Goal: Communication & Community: Share content

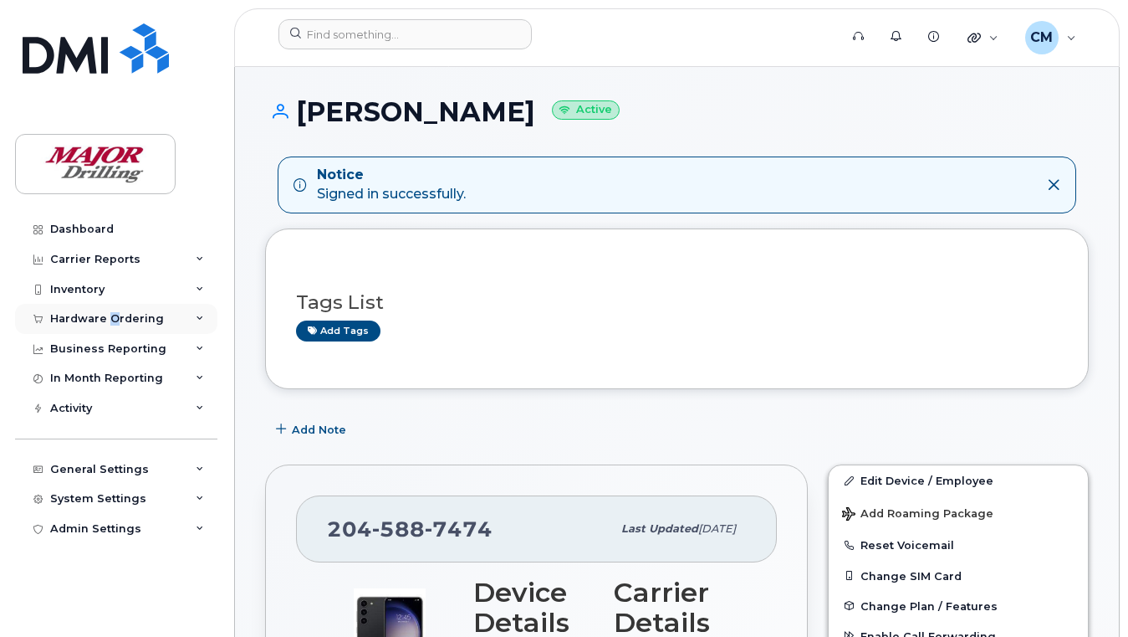
click at [113, 322] on div "Hardware Ordering" at bounding box center [107, 318] width 114 height 13
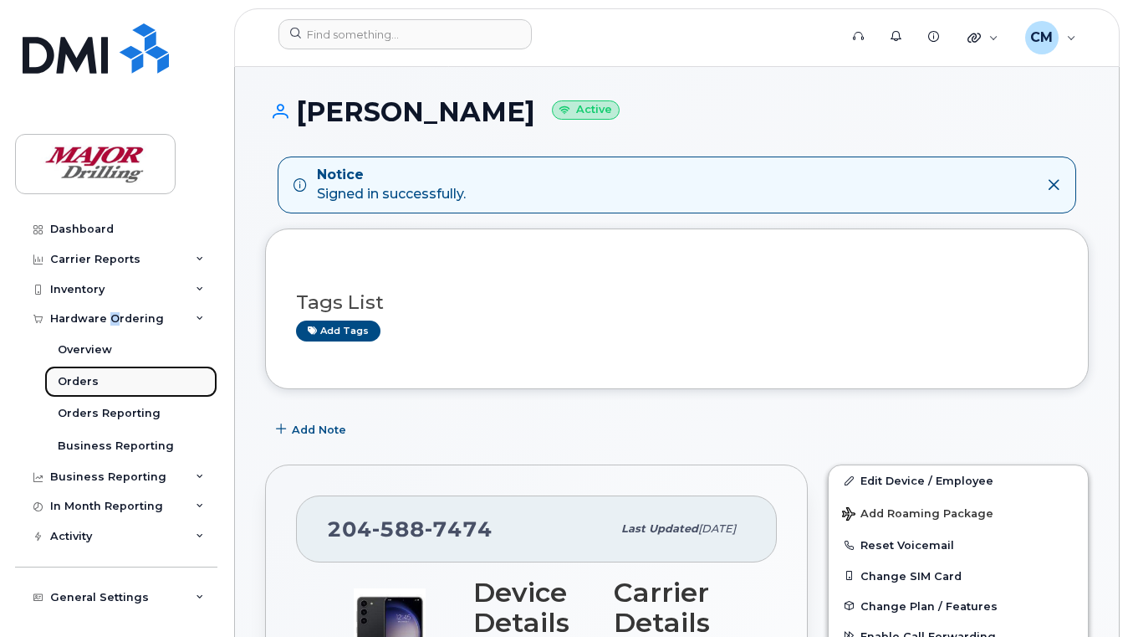
click at [80, 379] on div "Orders" at bounding box center [78, 381] width 41 height 15
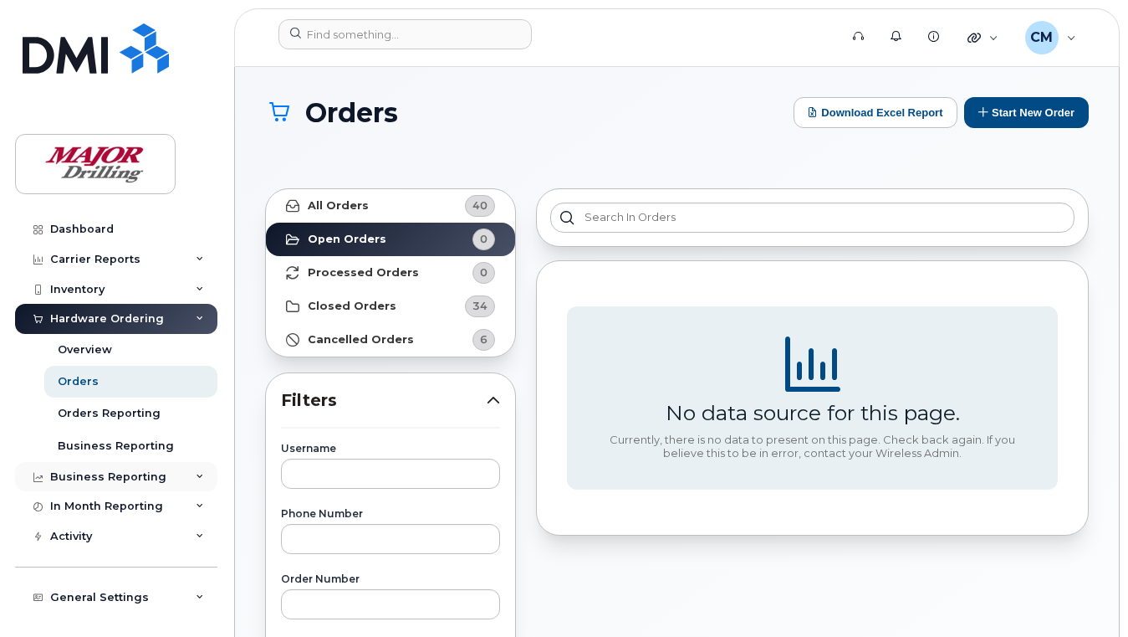
click at [120, 475] on div "Business Reporting" at bounding box center [108, 476] width 116 height 13
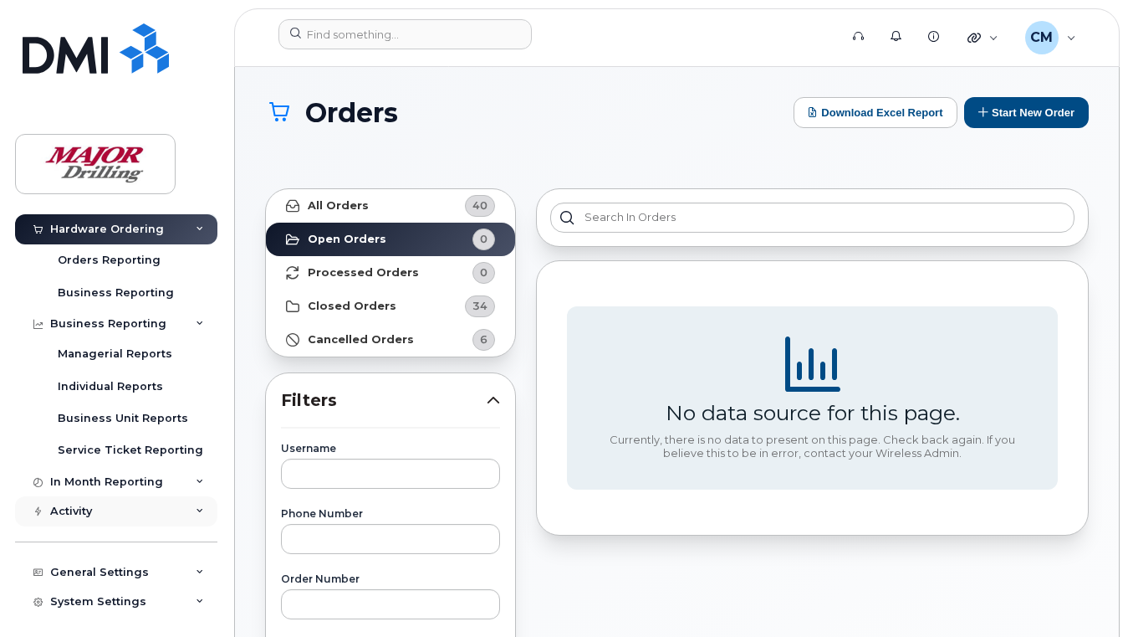
scroll to position [167, 0]
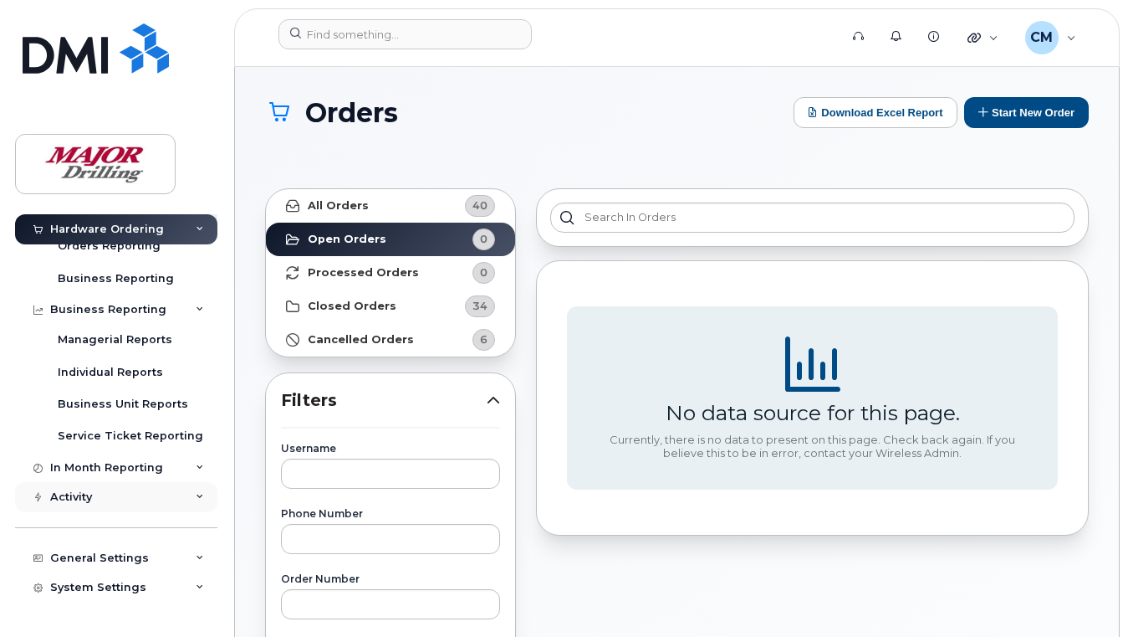
click at [88, 497] on div "Activity" at bounding box center [71, 496] width 42 height 13
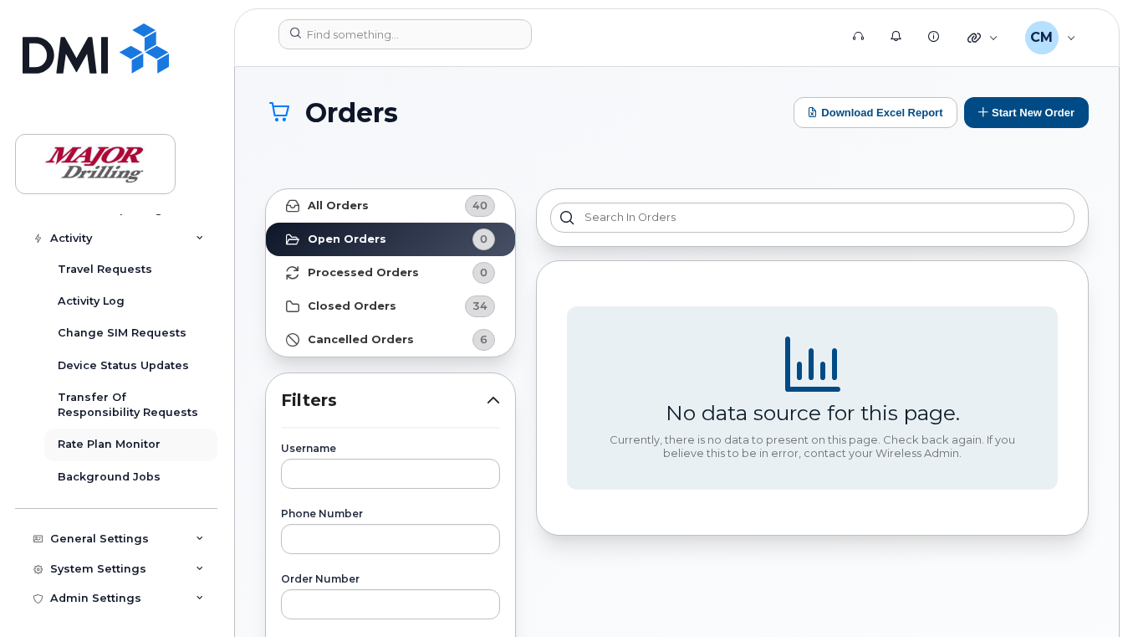
scroll to position [427, 0]
click at [130, 536] on div "General Settings" at bounding box center [99, 537] width 99 height 13
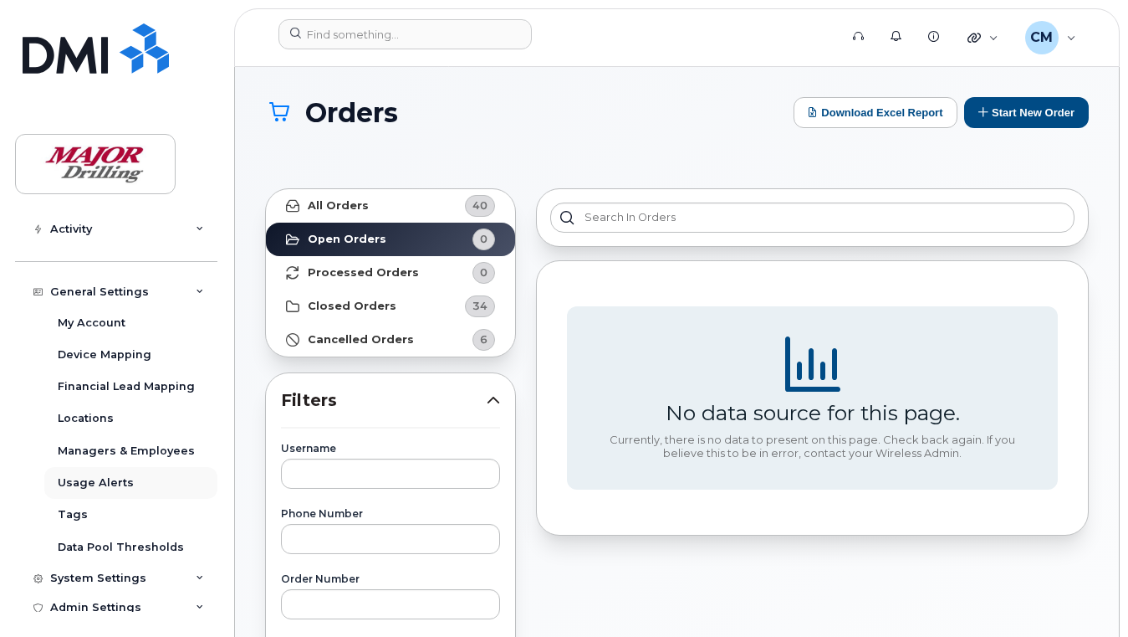
scroll to position [678, 0]
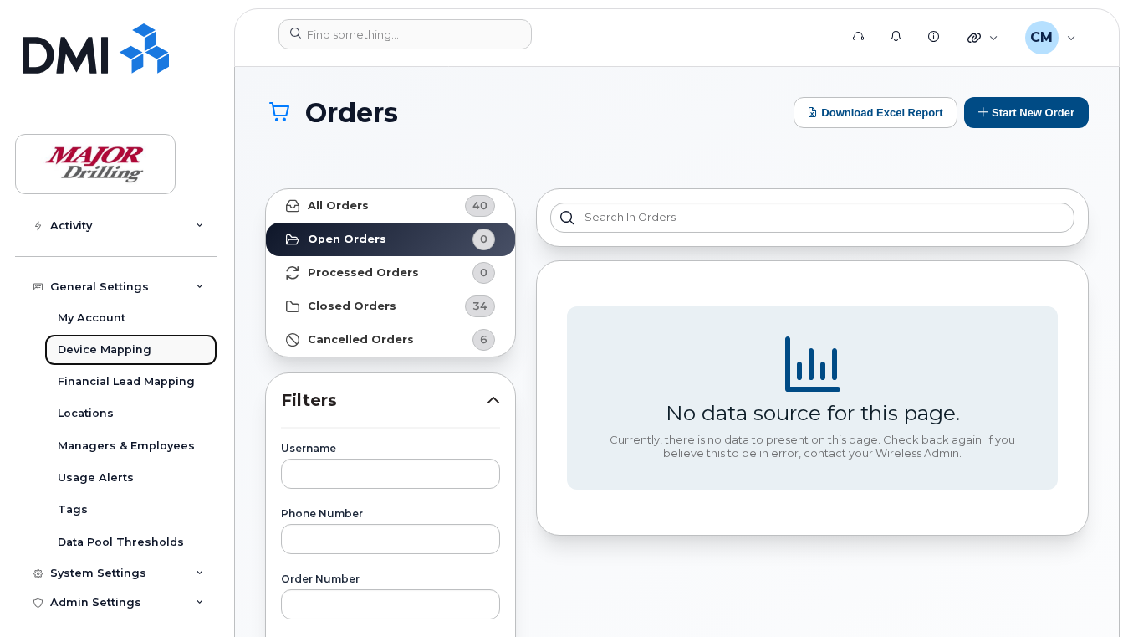
click at [104, 352] on div "Device Mapping" at bounding box center [105, 349] width 94 height 15
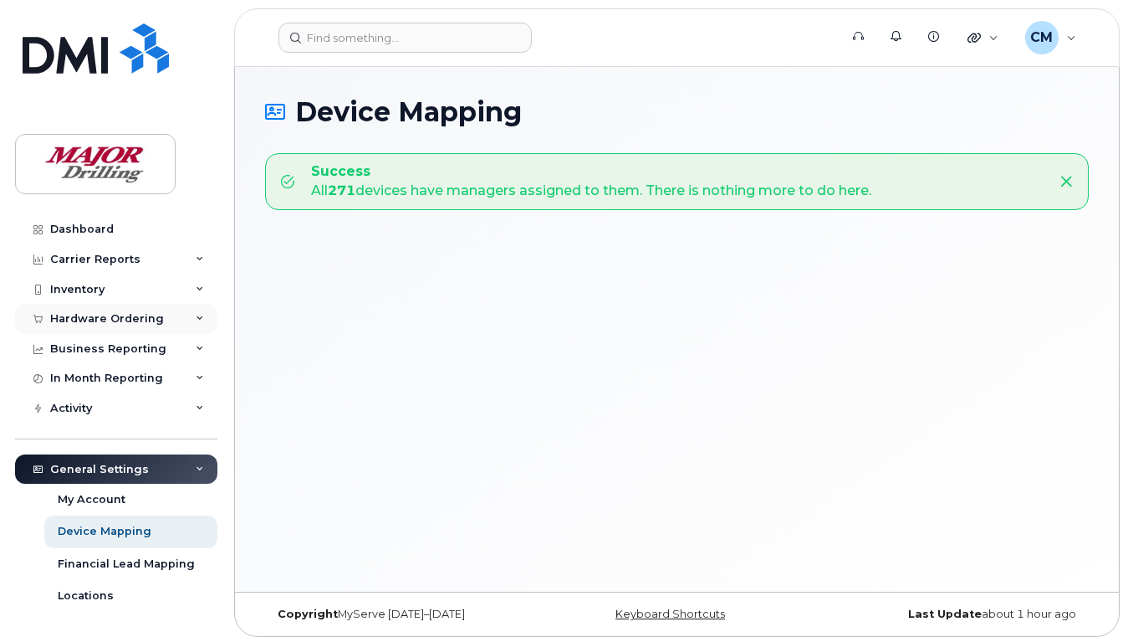
click at [112, 316] on div "Hardware Ordering" at bounding box center [107, 318] width 114 height 13
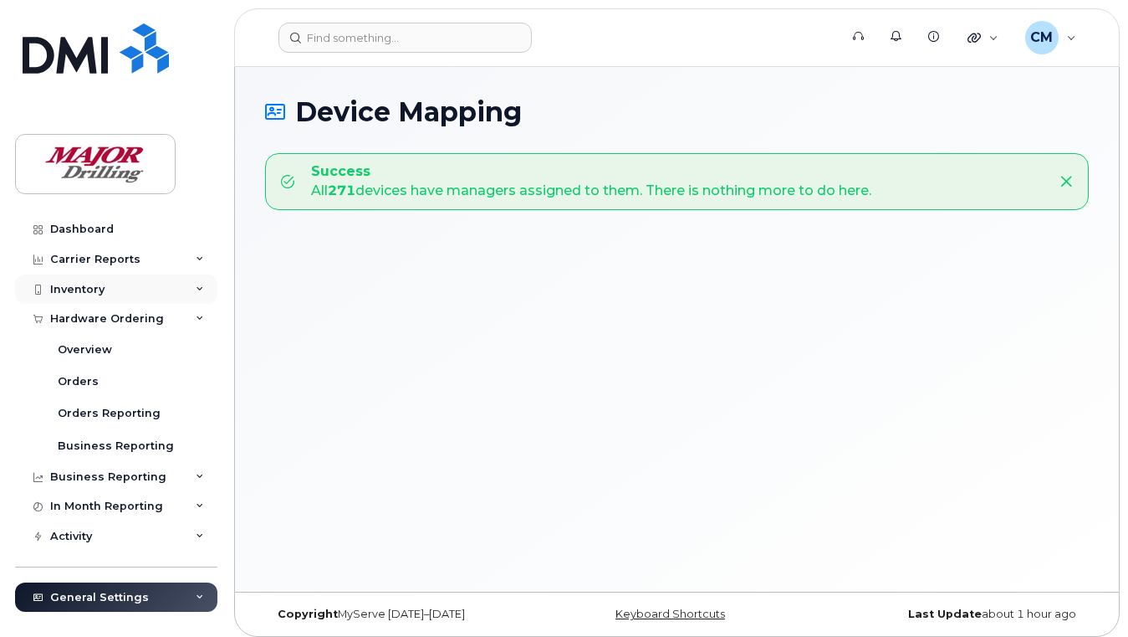
click at [91, 286] on div "Inventory" at bounding box center [77, 289] width 54 height 13
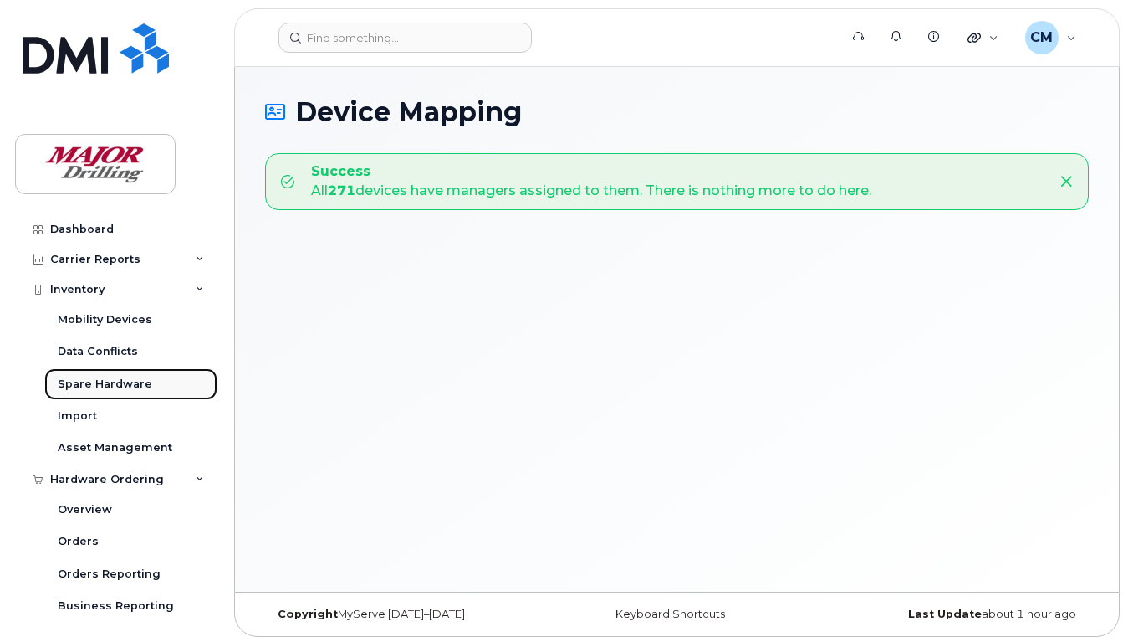
click at [95, 382] on div "Spare Hardware" at bounding box center [105, 383] width 95 height 15
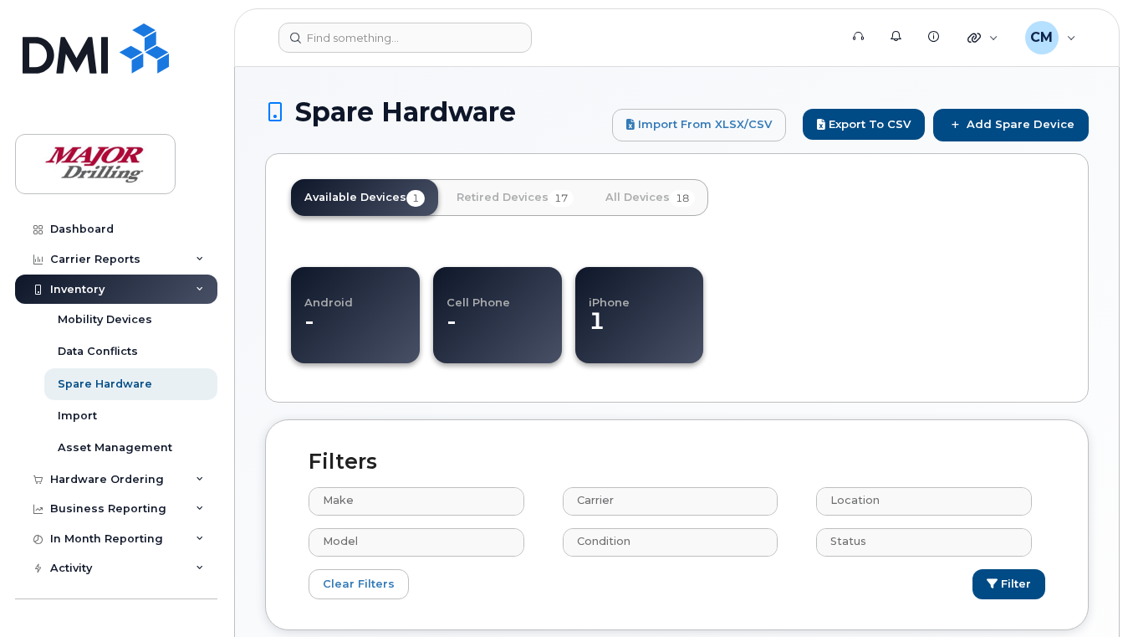
select select
click at [115, 315] on div "Mobility Devices" at bounding box center [105, 319] width 95 height 15
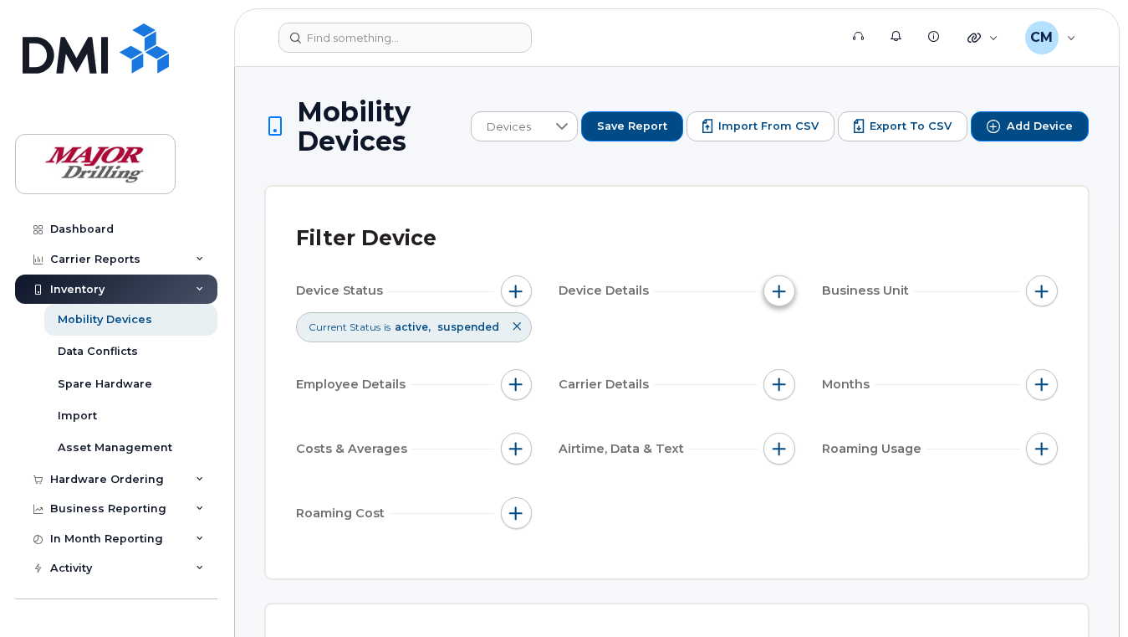
click at [775, 293] on span "button" at bounding box center [779, 290] width 13 height 13
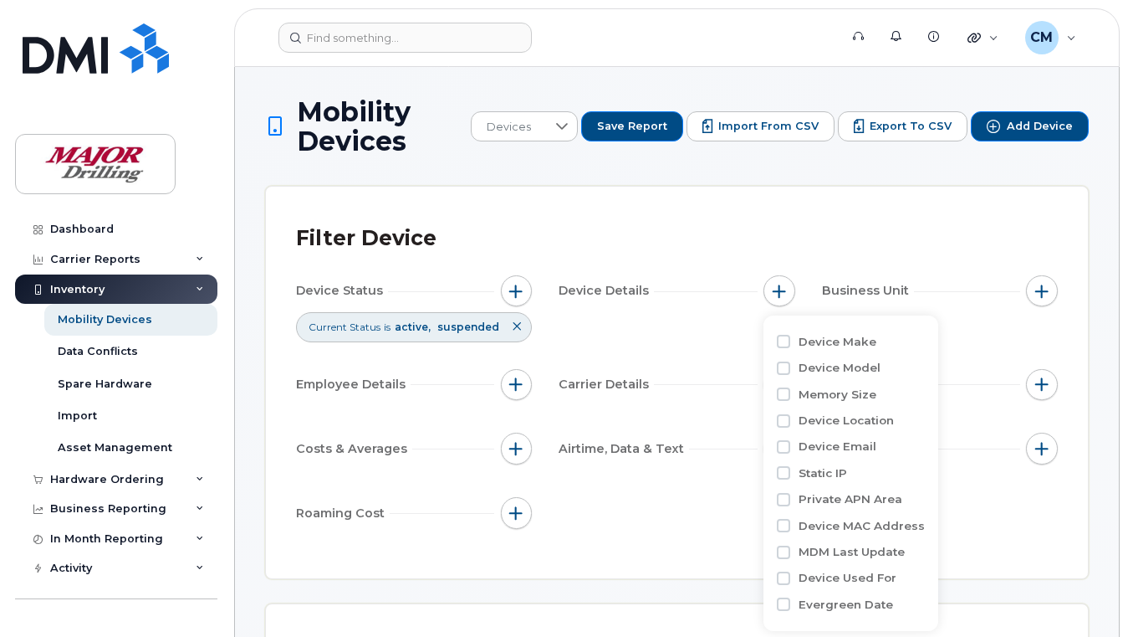
click at [919, 206] on div "Filter Device Device Status Current Status is active suspended Device Details B…" at bounding box center [677, 382] width 822 height 391
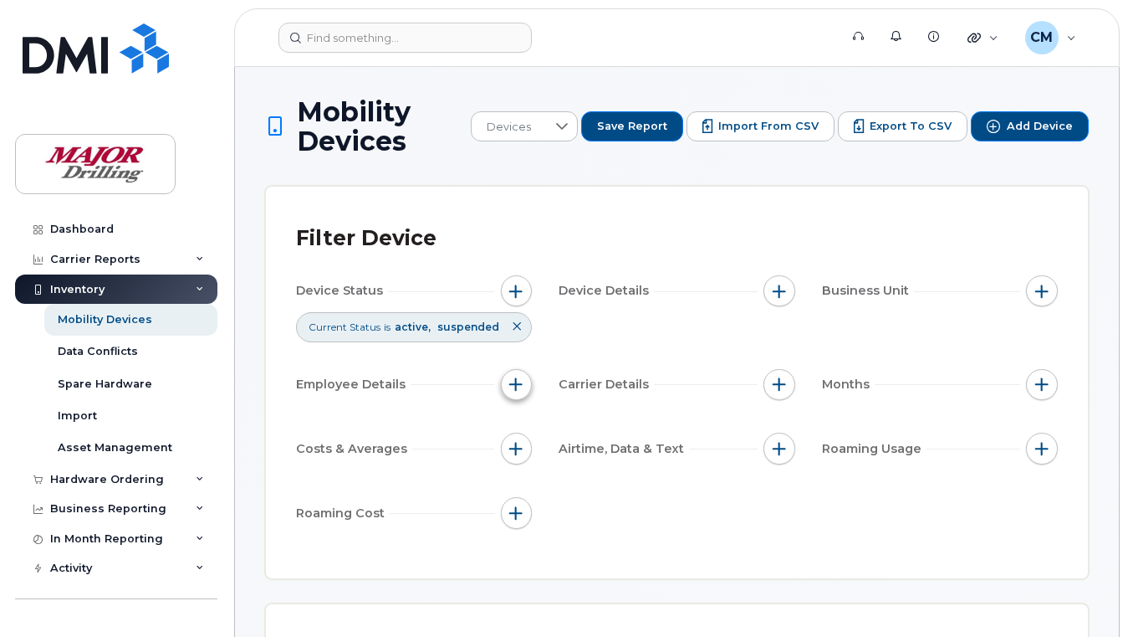
click at [514, 389] on span "button" at bounding box center [515, 383] width 13 height 13
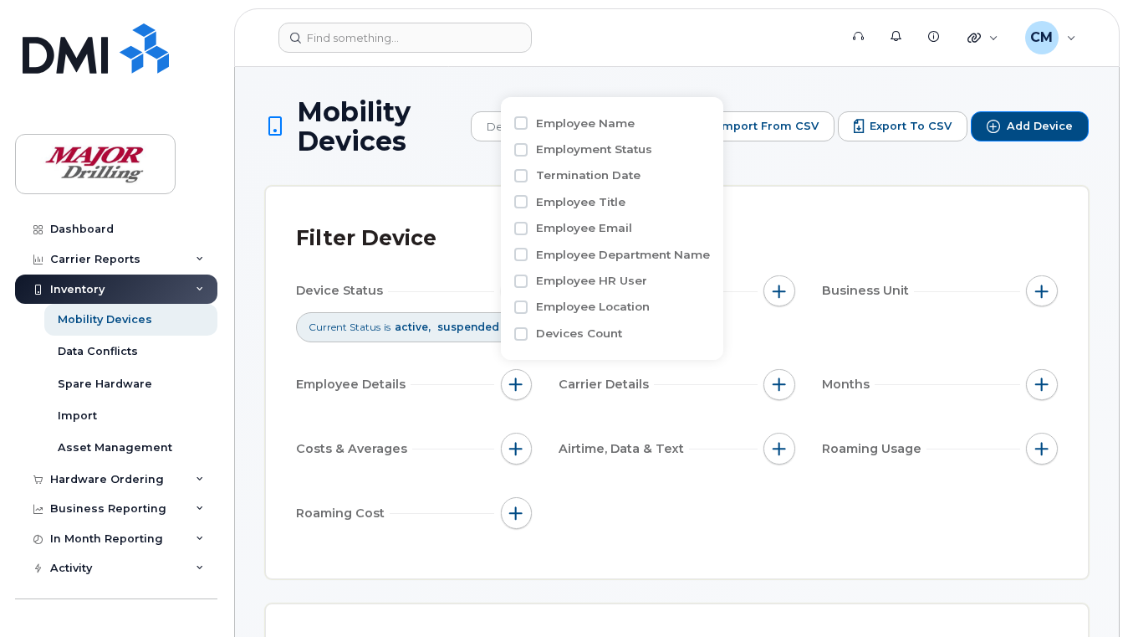
click at [852, 207] on div "Filter Device Device Status Current Status is active suspended Device Details B…" at bounding box center [677, 382] width 822 height 391
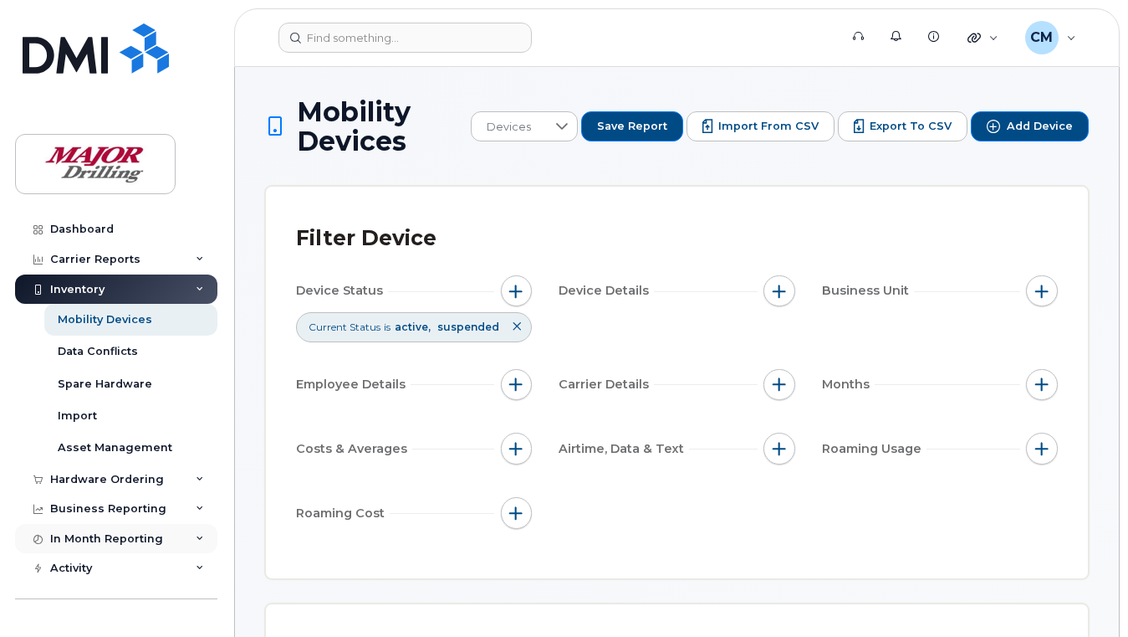
click at [111, 540] on div "In Month Reporting" at bounding box center [106, 538] width 113 height 13
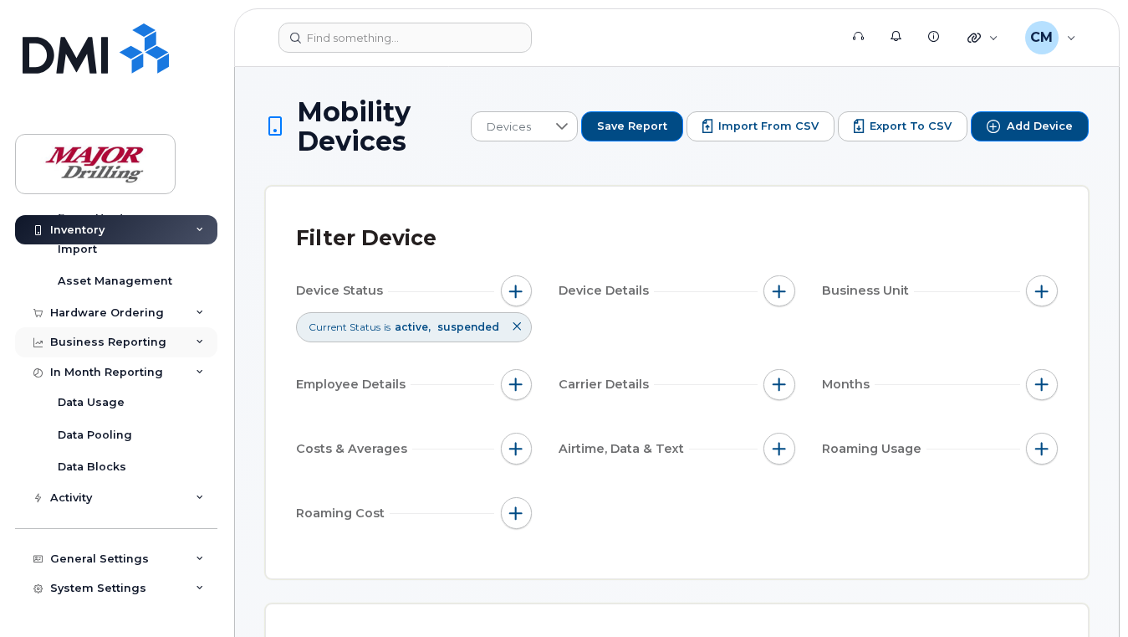
scroll to position [167, 0]
click at [94, 398] on div "Data Usage" at bounding box center [91, 401] width 67 height 15
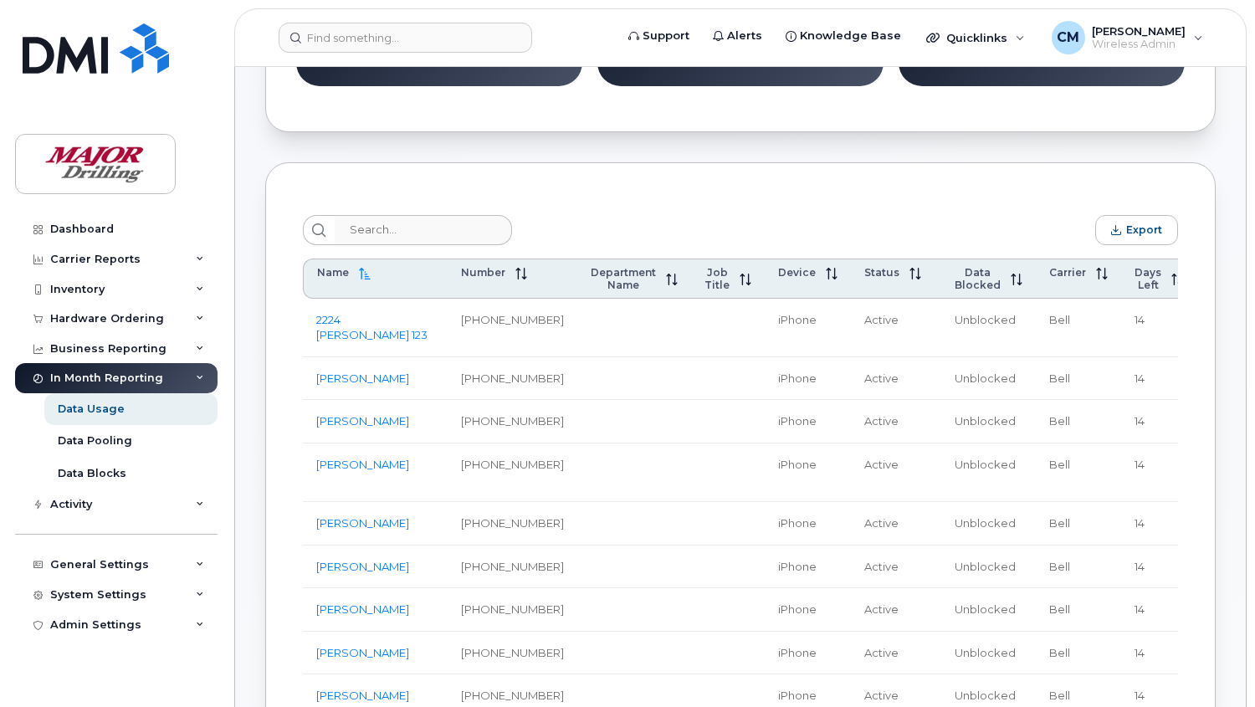
click at [1128, 279] on icon at bounding box center [1267, 280] width 12 height 12
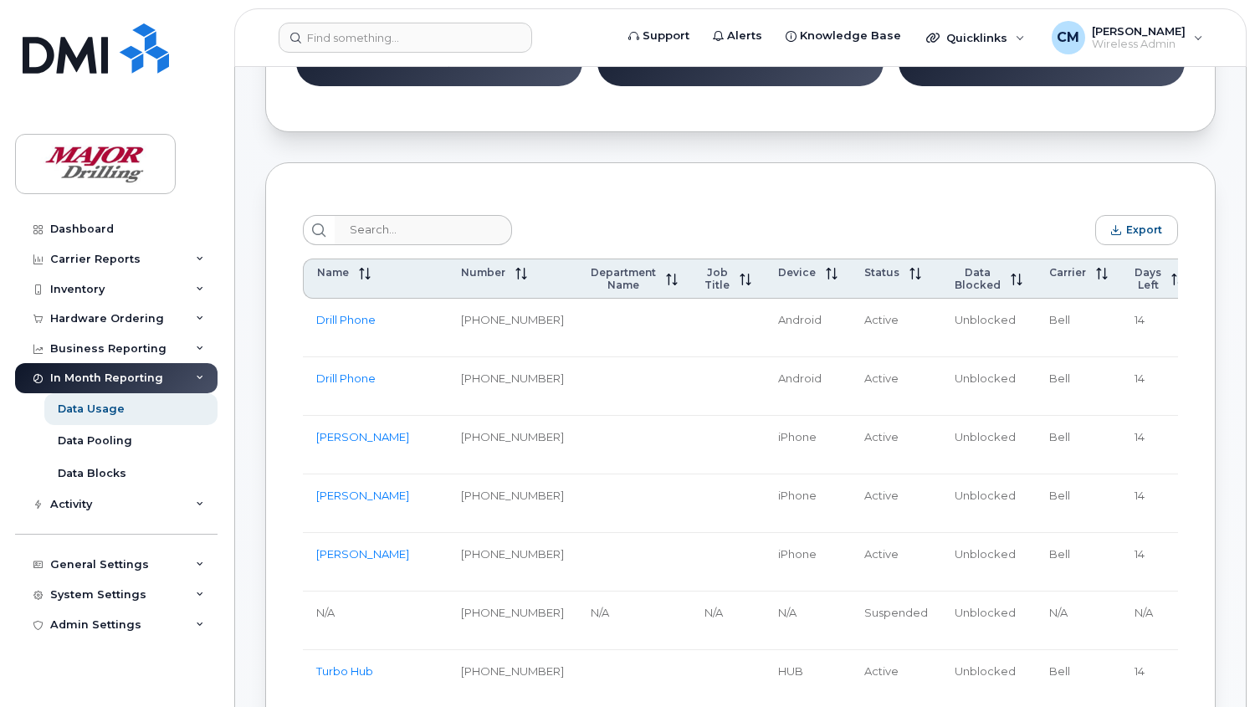
click at [1128, 279] on icon at bounding box center [1267, 280] width 12 height 12
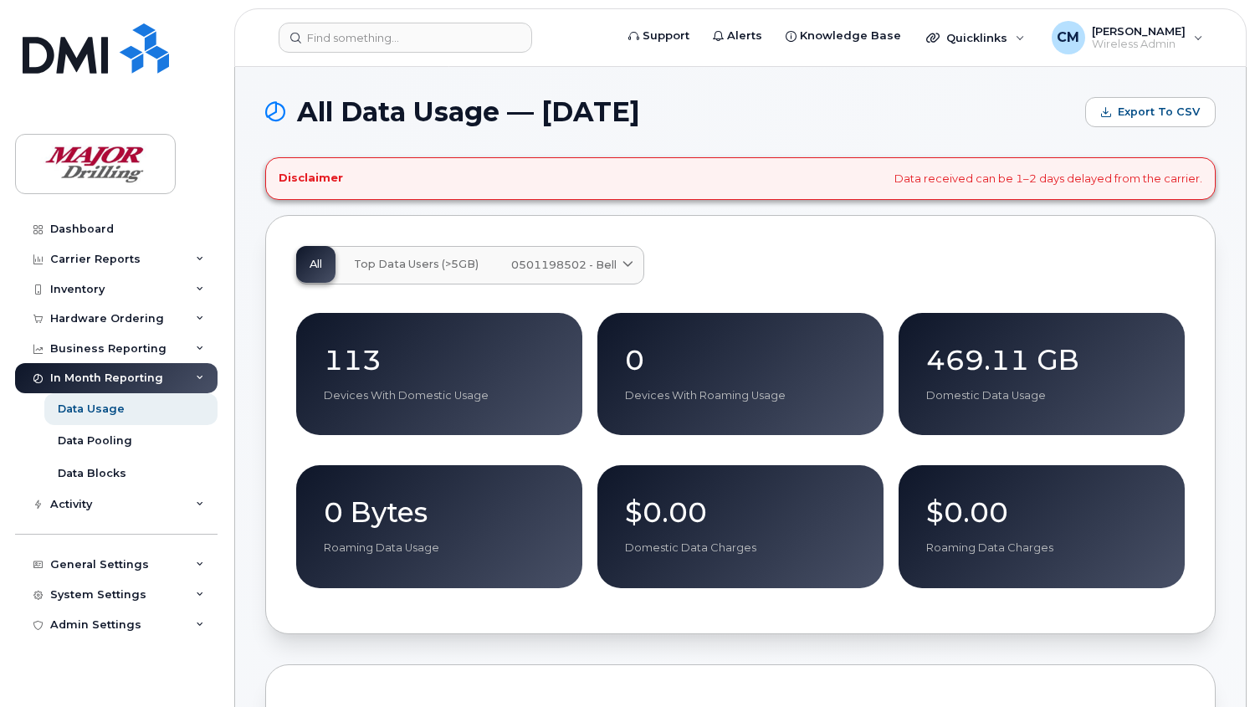
scroll to position [650, 0]
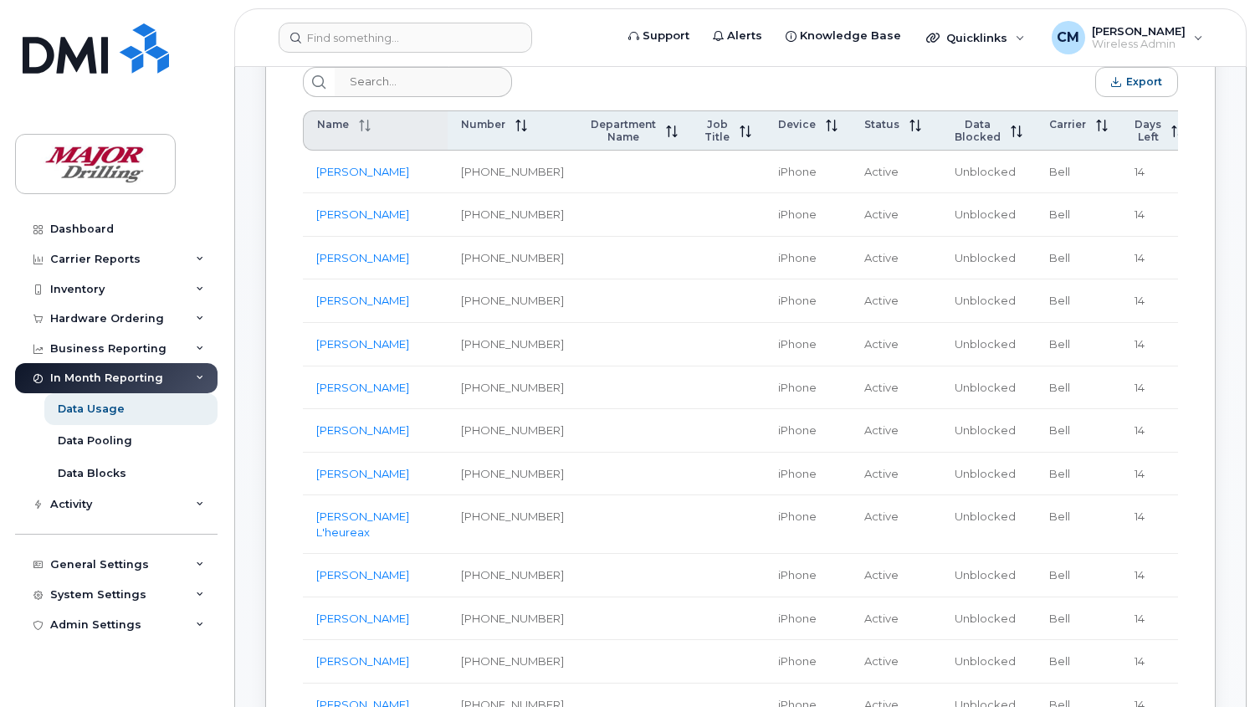
click at [361, 127] on icon at bounding box center [361, 126] width 1 height 12
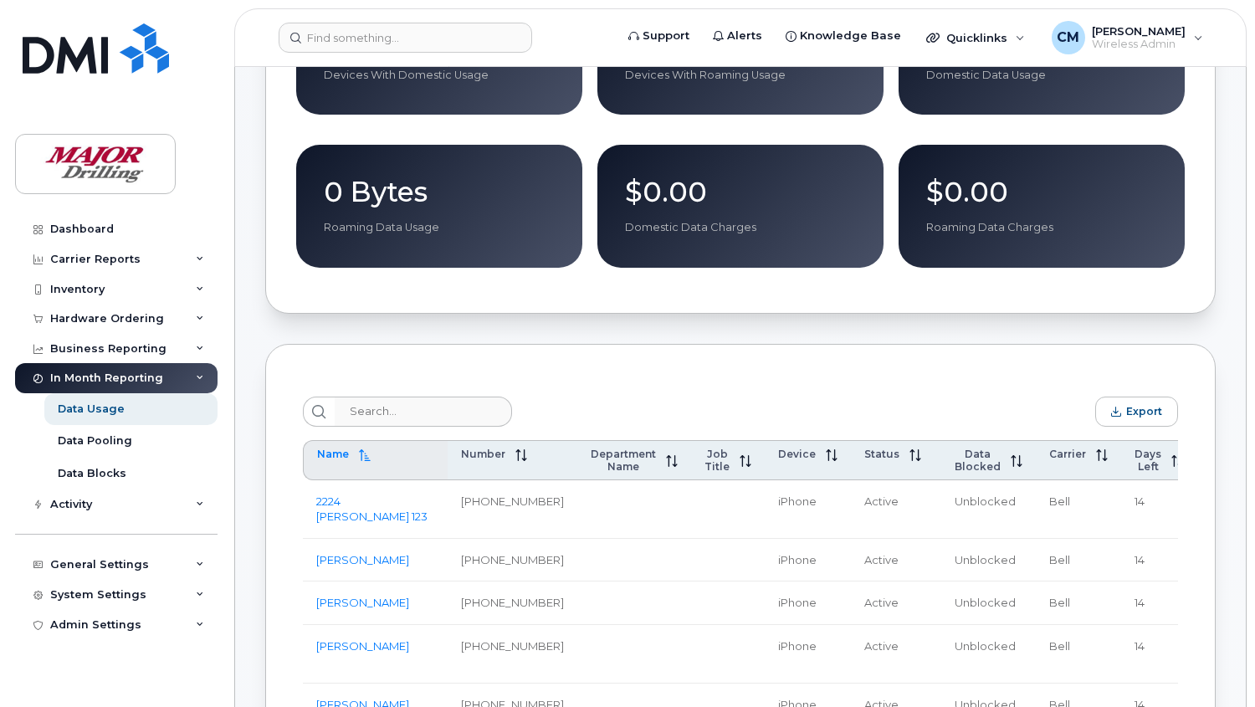
scroll to position [279, 0]
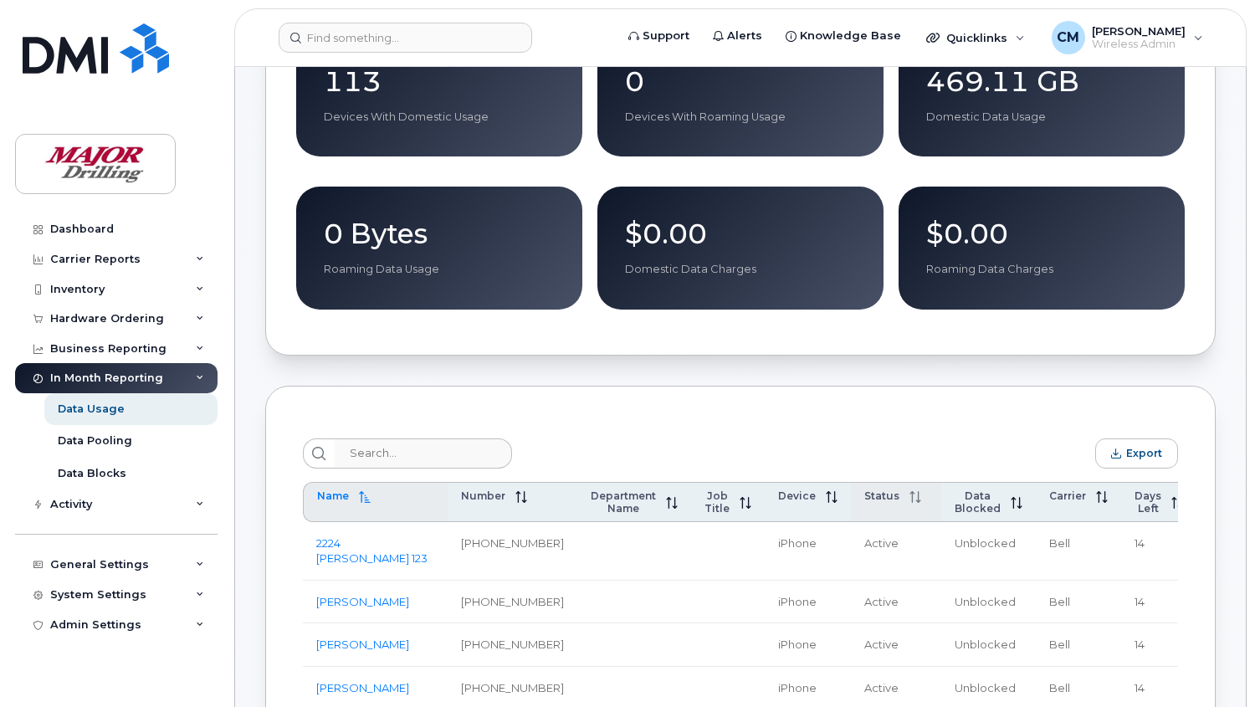
click at [912, 503] on icon at bounding box center [912, 497] width 1 height 12
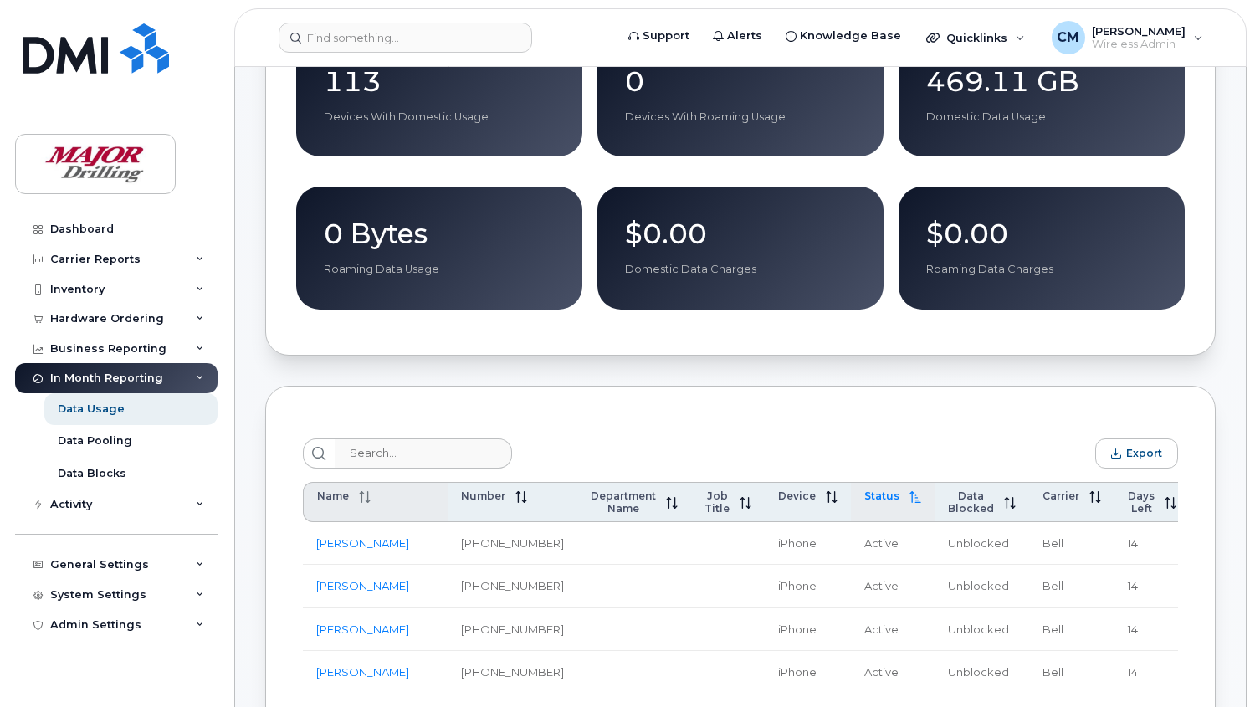
click at [909, 503] on icon at bounding box center [915, 497] width 12 height 12
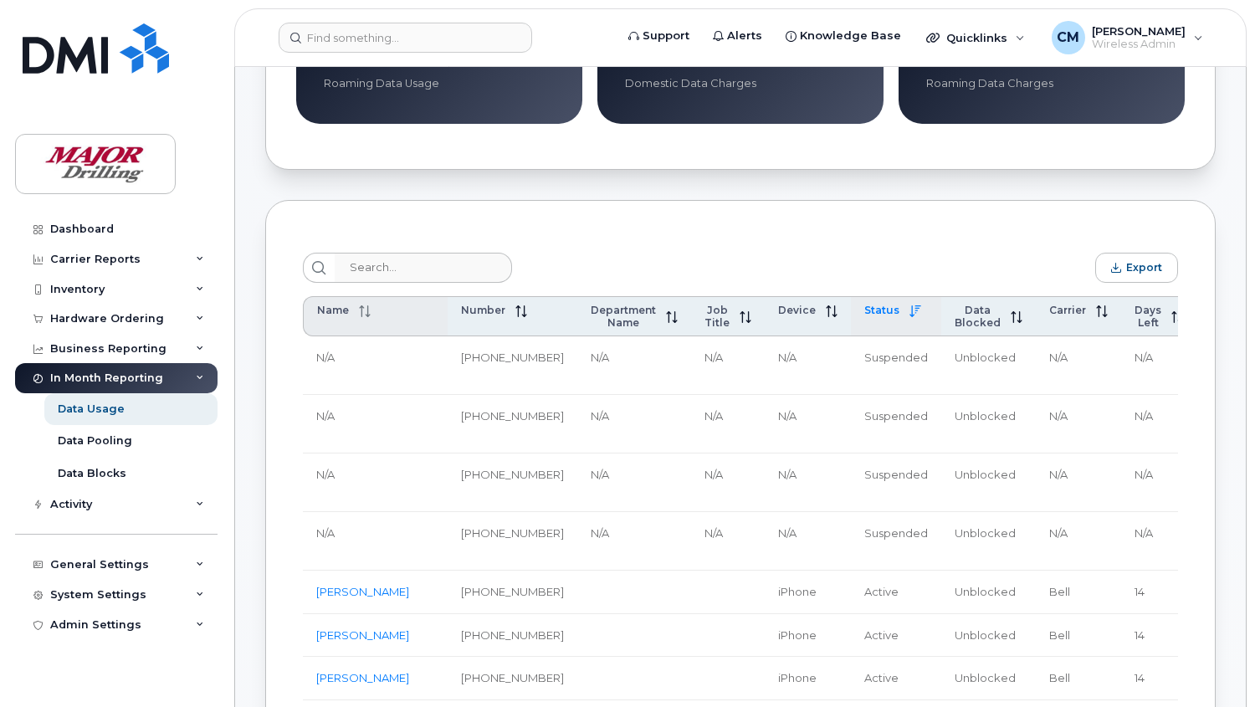
scroll to position [557, 0]
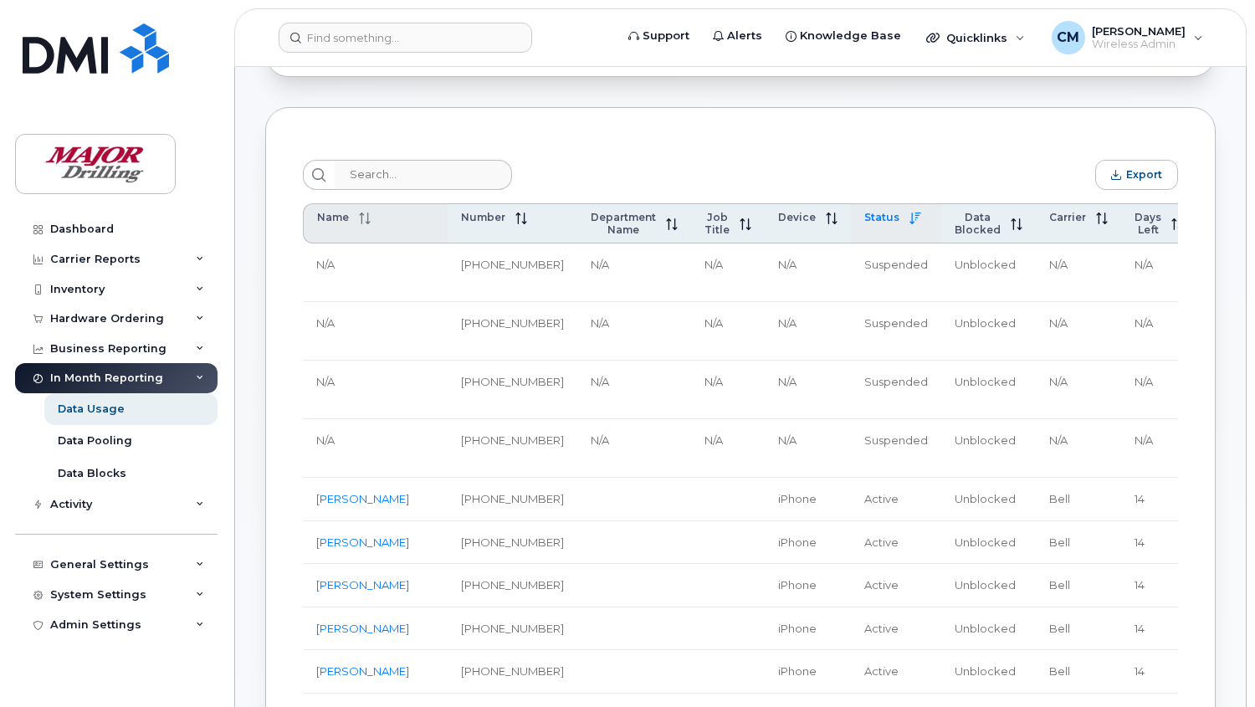
click at [339, 223] on span "Name" at bounding box center [333, 217] width 32 height 13
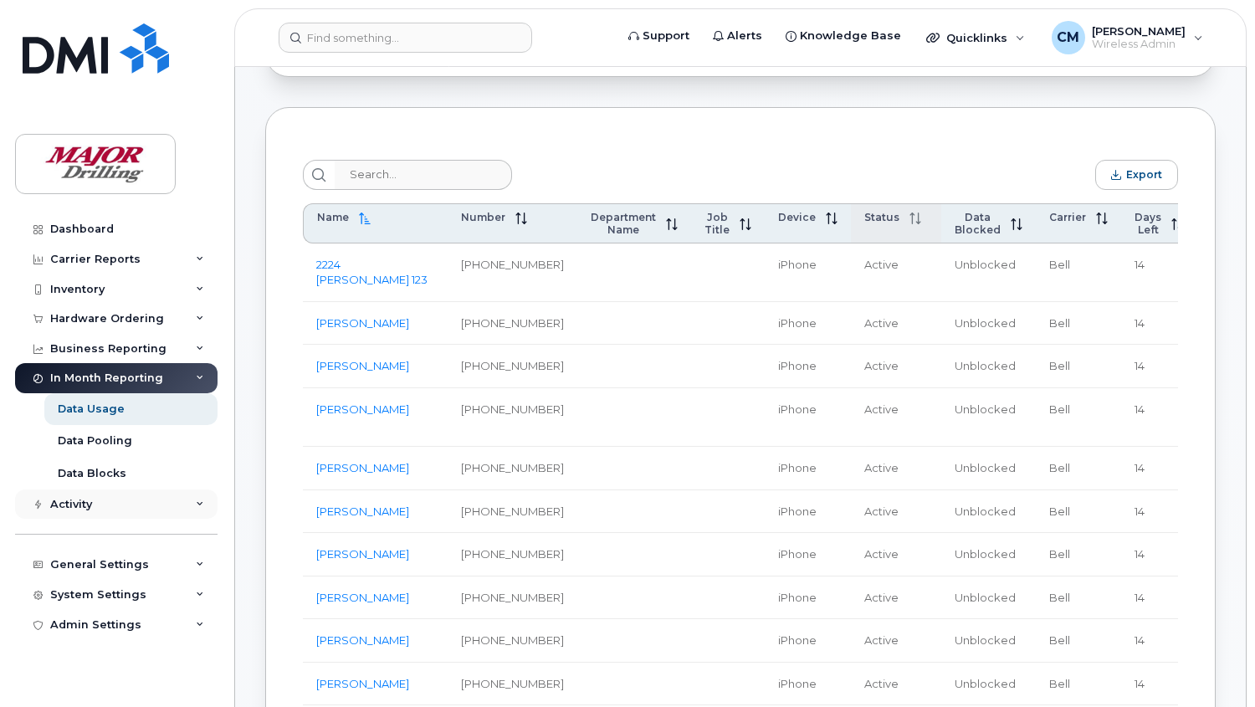
click at [78, 503] on div "Activity" at bounding box center [71, 504] width 42 height 13
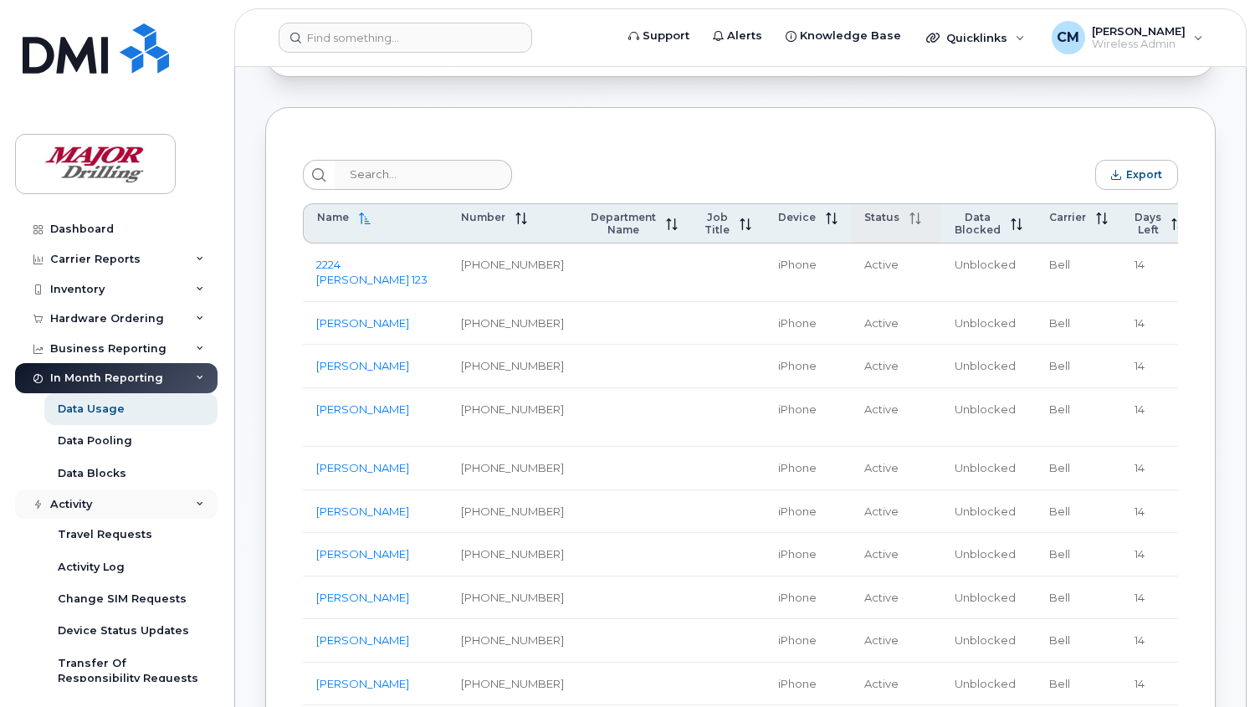
click at [93, 502] on div "Activity" at bounding box center [116, 504] width 202 height 30
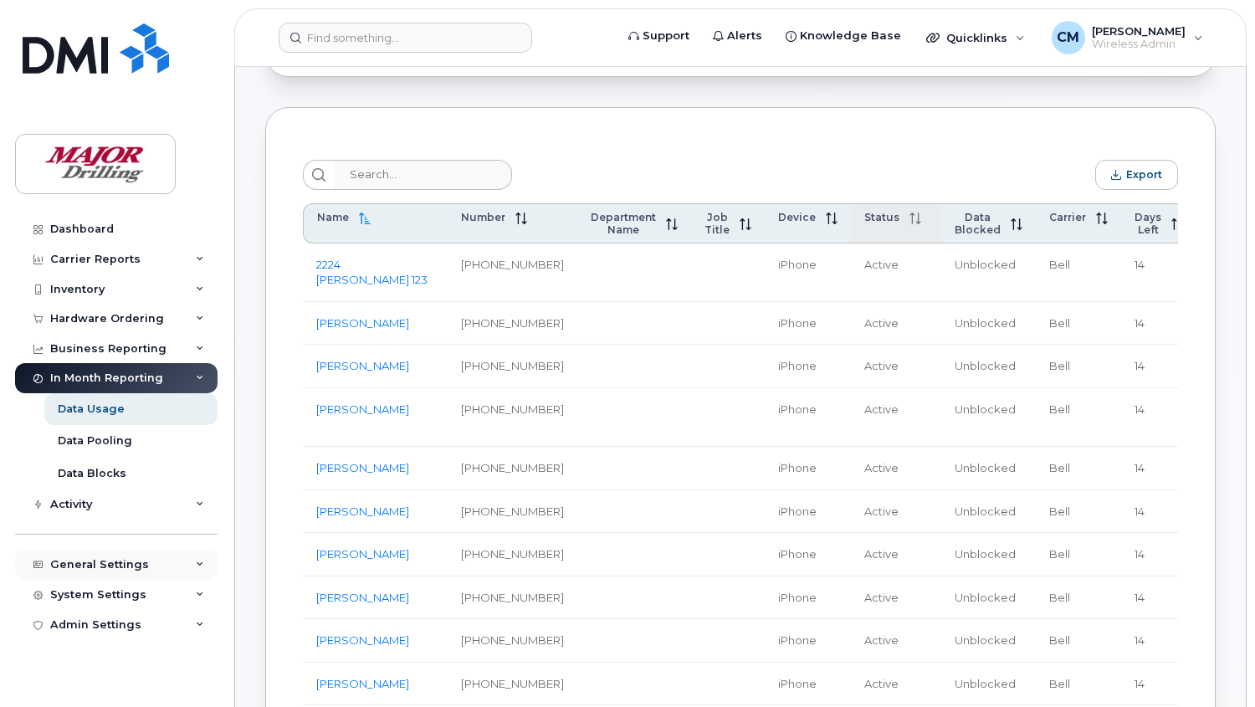
click at [114, 563] on div "General Settings" at bounding box center [99, 564] width 99 height 13
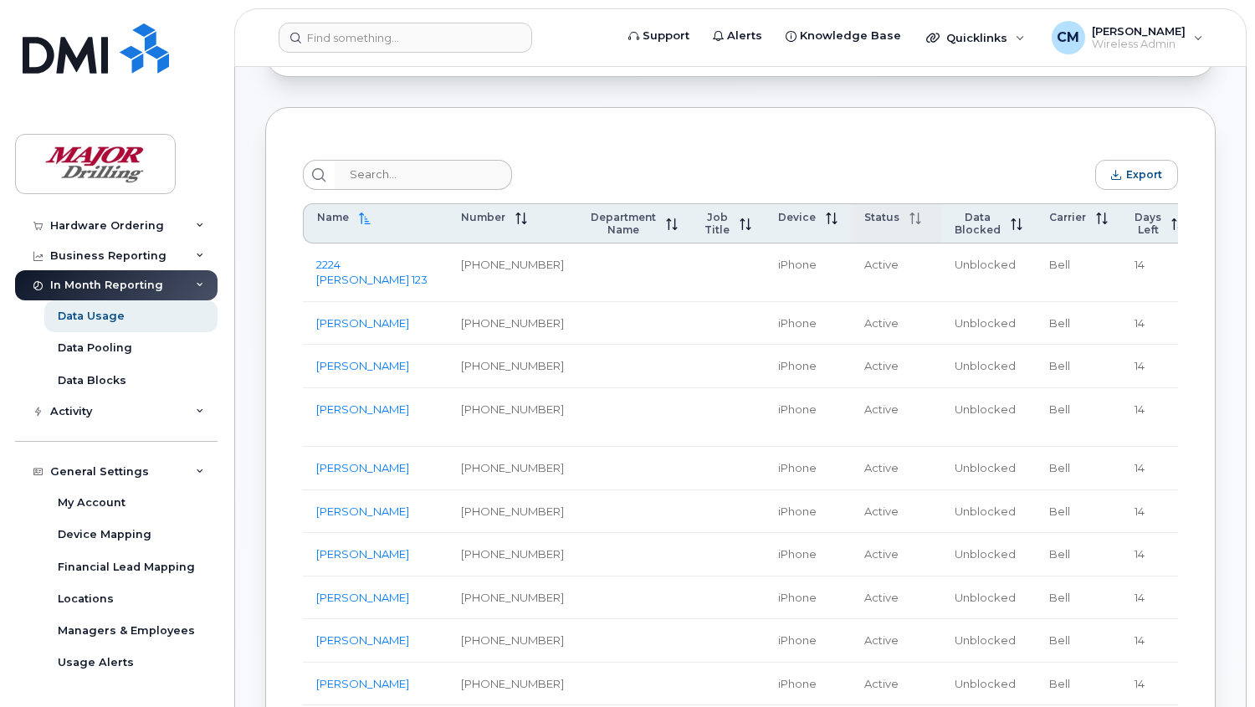
scroll to position [186, 0]
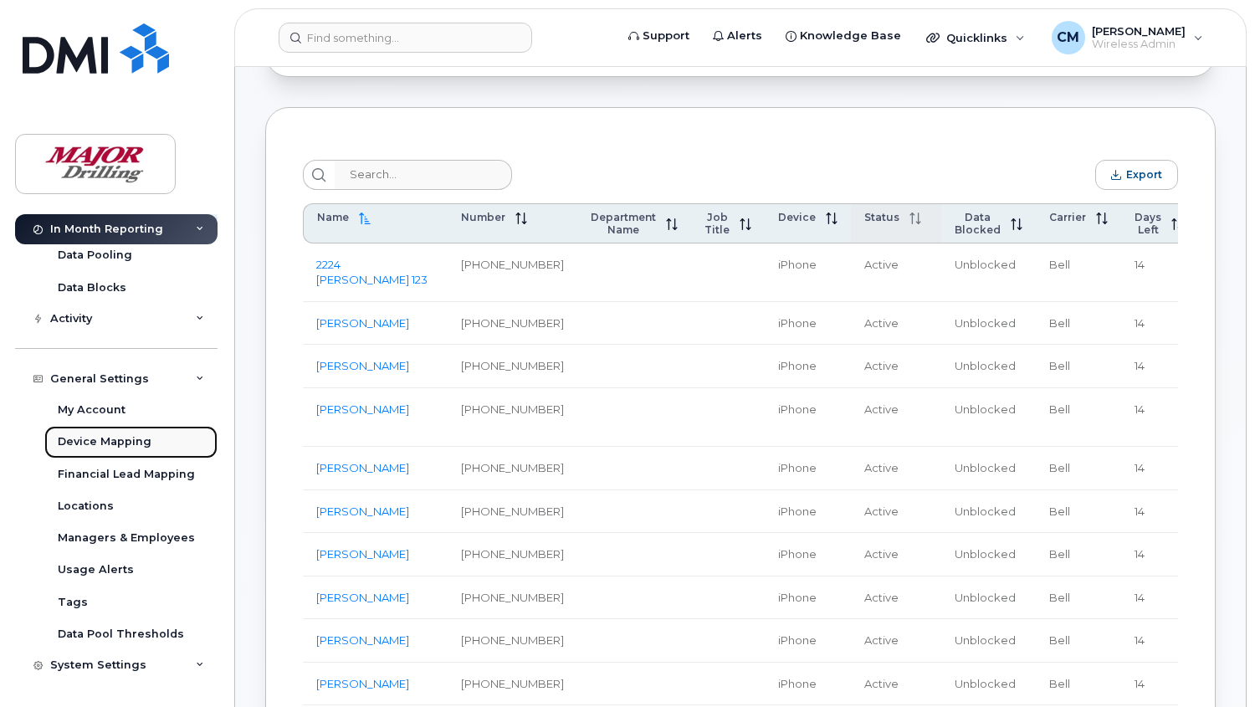
click at [105, 443] on div "Device Mapping" at bounding box center [105, 441] width 94 height 15
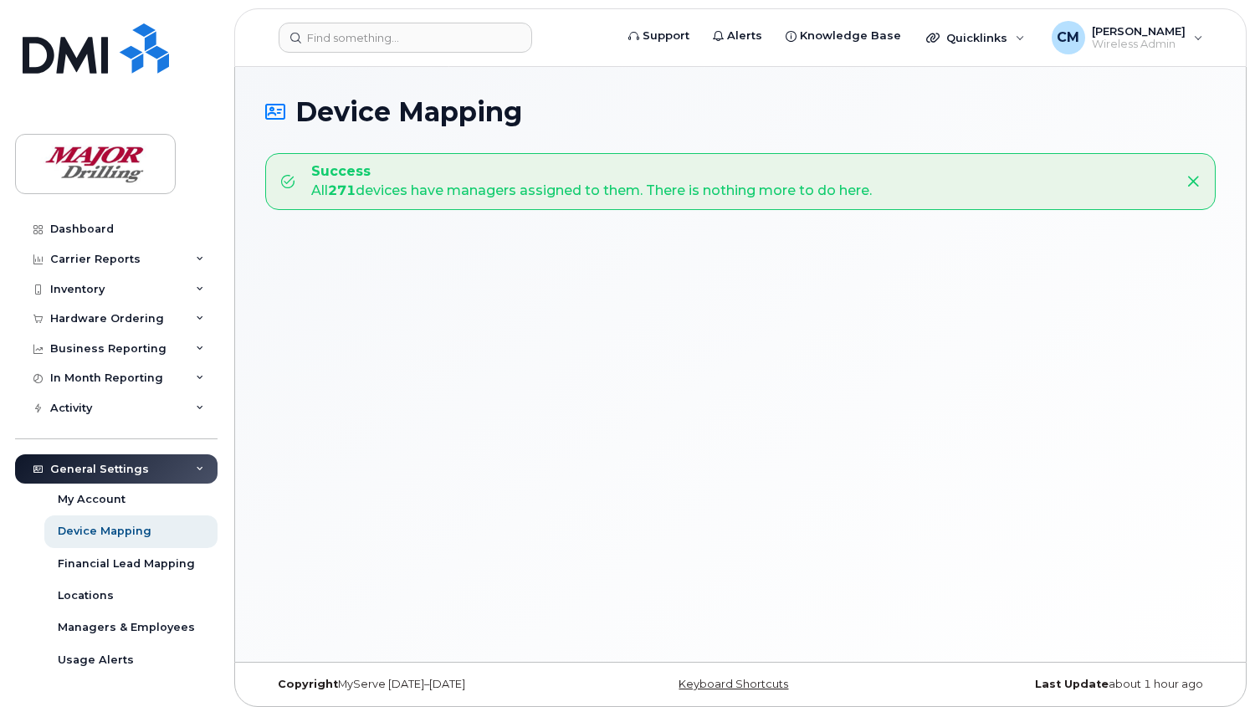
click at [1193, 180] on icon at bounding box center [1192, 181] width 13 height 13
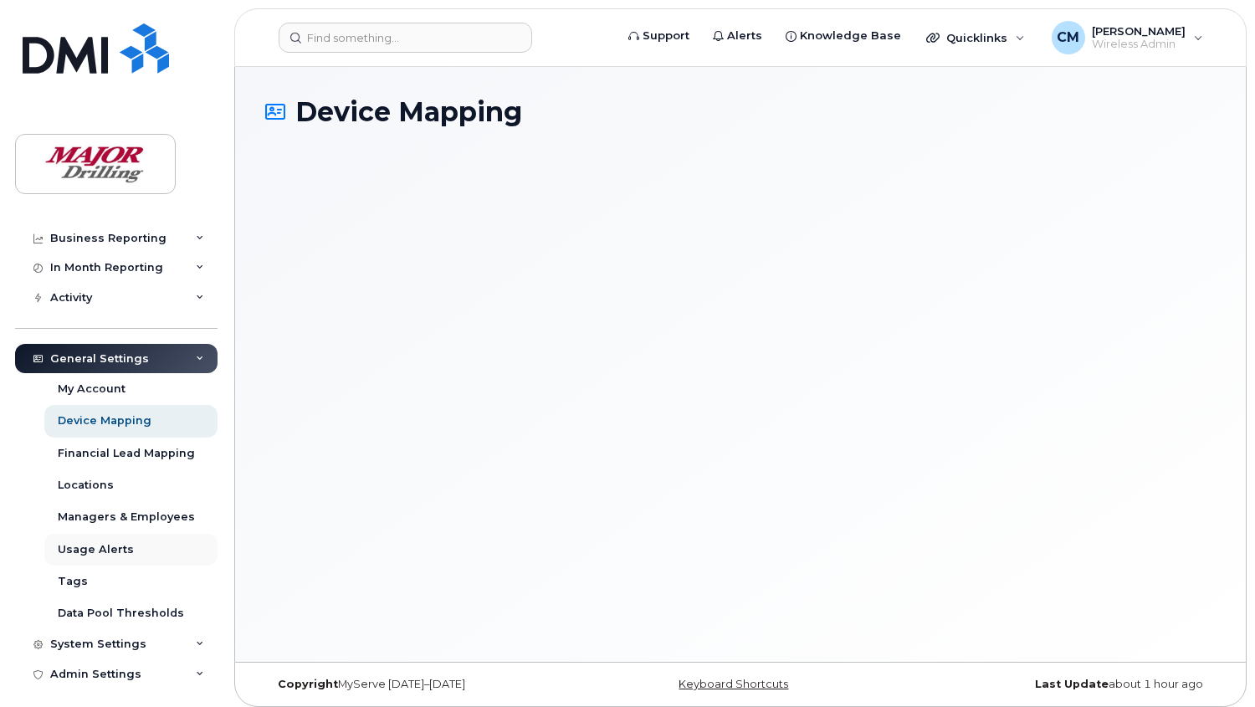
scroll to position [115, 0]
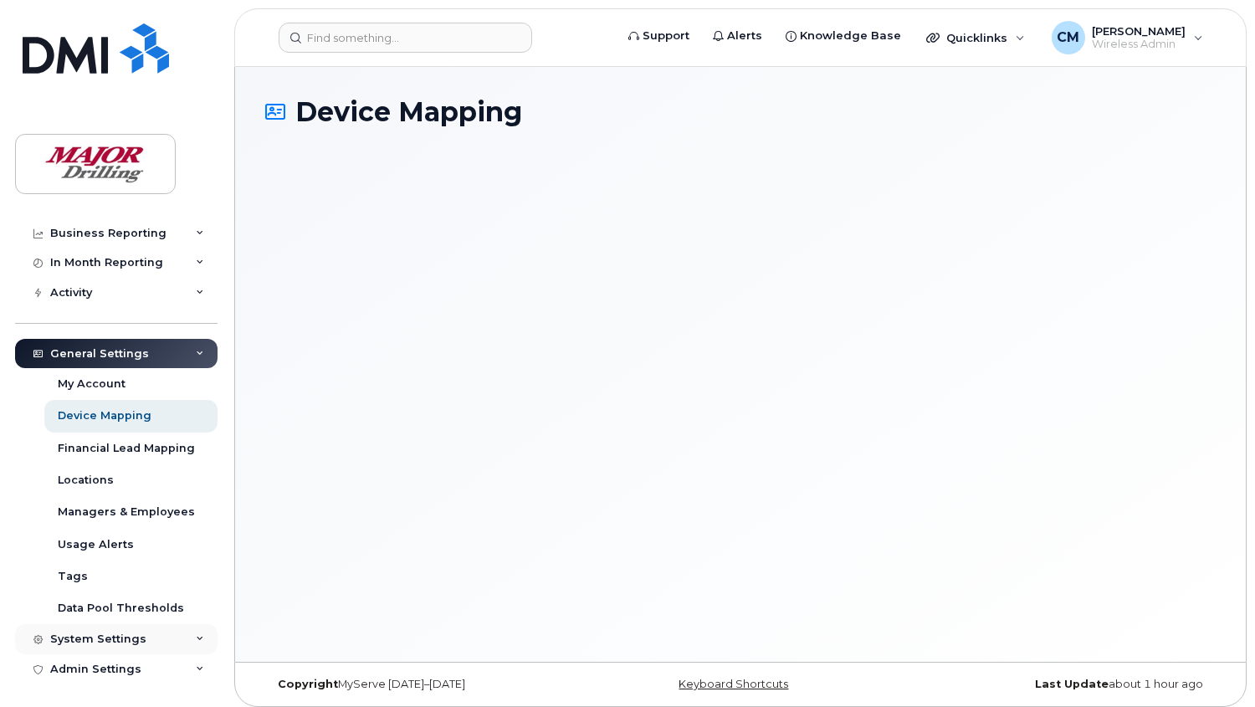
click at [121, 639] on div "System Settings" at bounding box center [98, 638] width 96 height 13
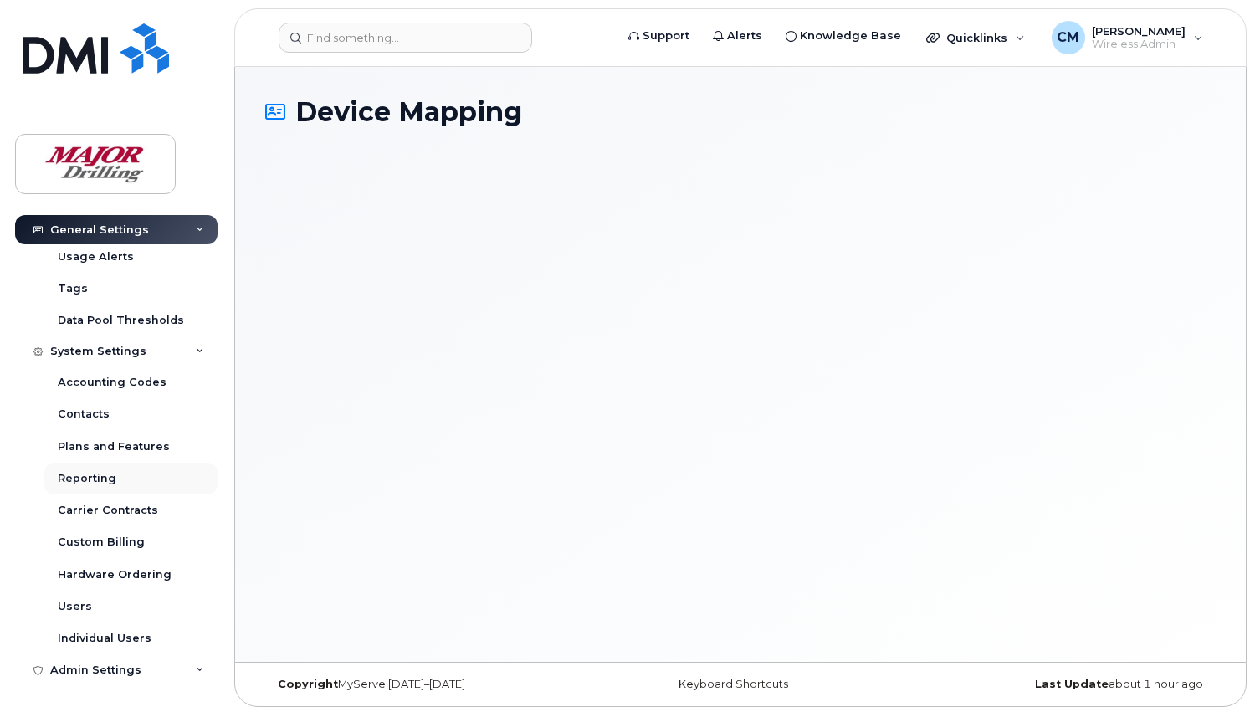
scroll to position [404, 0]
click at [97, 505] on div "Carrier Contracts" at bounding box center [108, 509] width 100 height 15
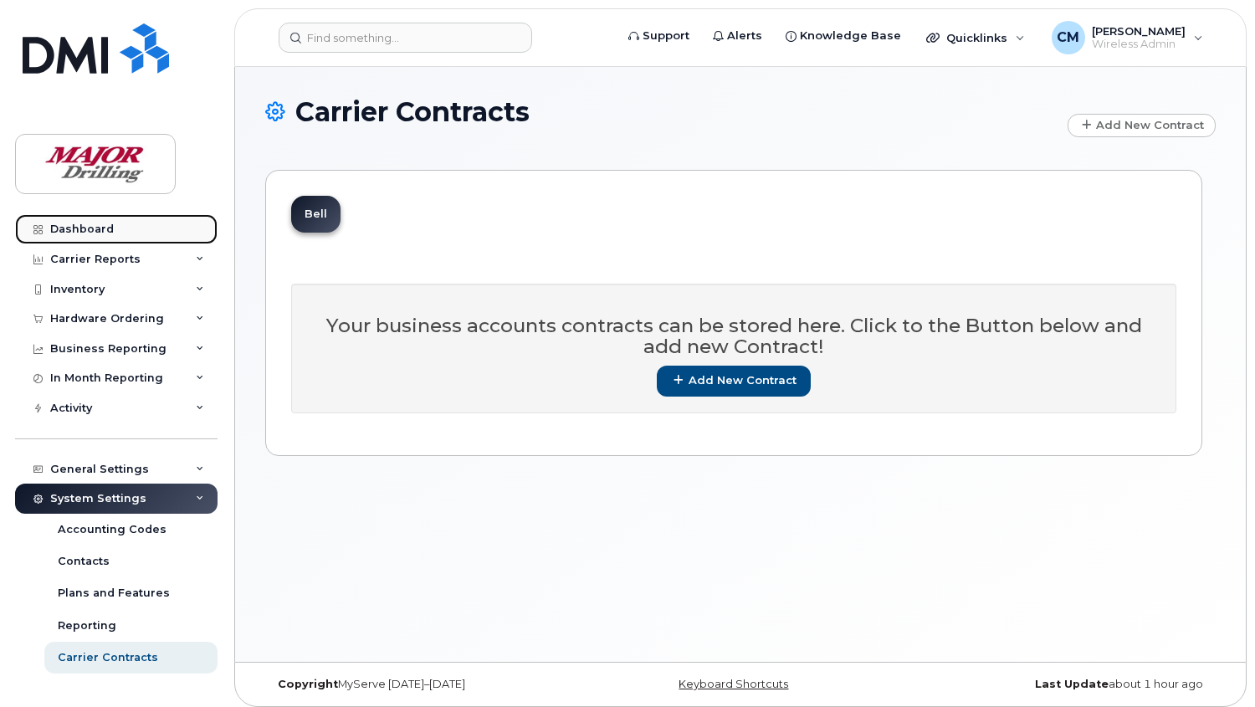
click at [95, 221] on link "Dashboard" at bounding box center [116, 229] width 202 height 30
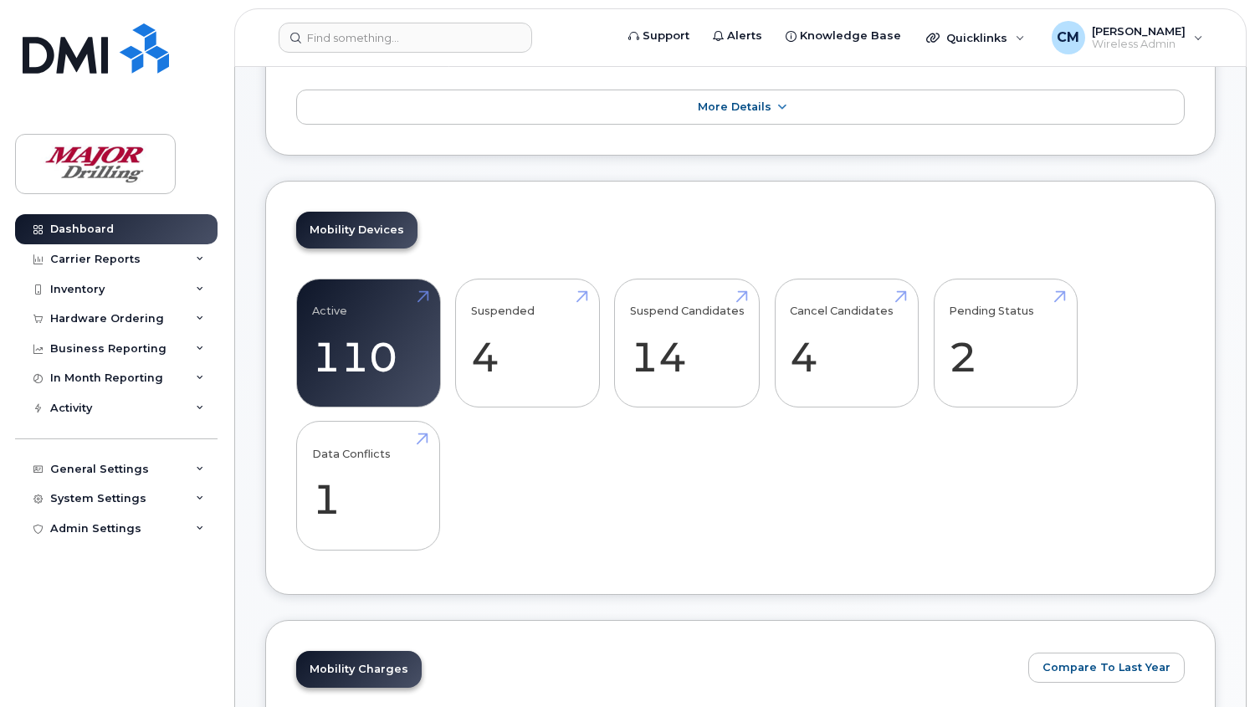
scroll to position [279, 0]
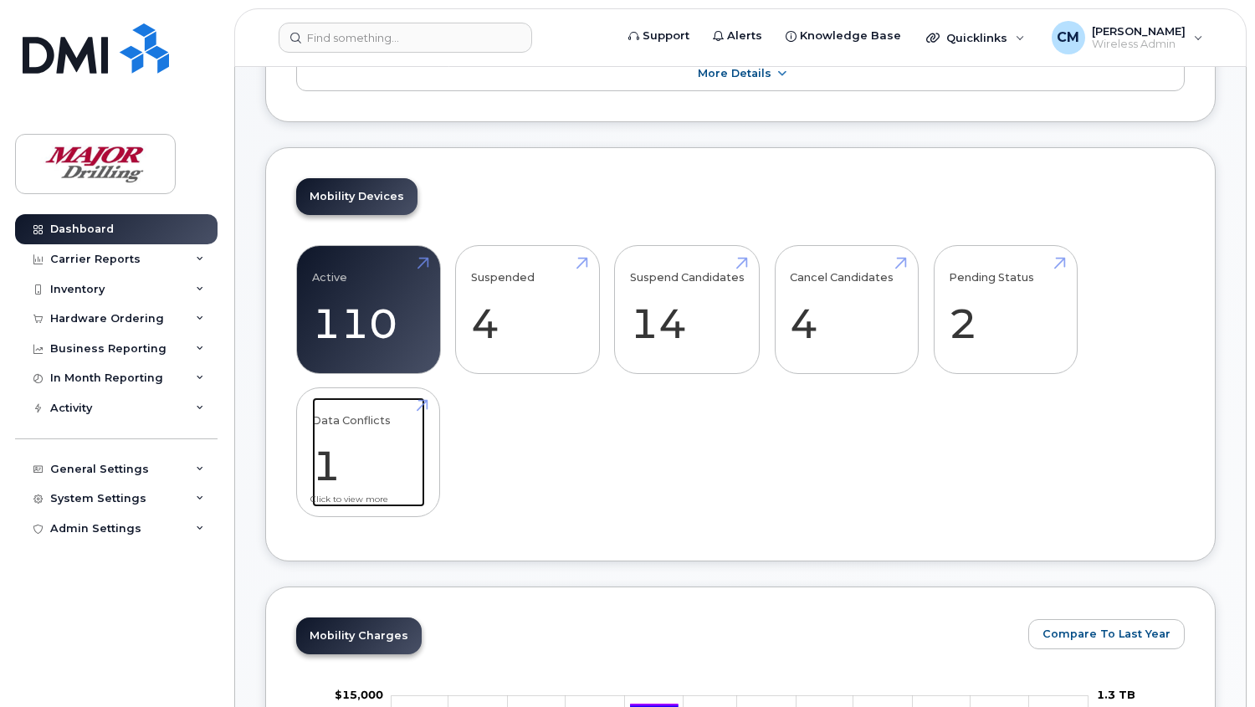
click at [364, 422] on link "Data Conflicts 1" at bounding box center [368, 452] width 113 height 110
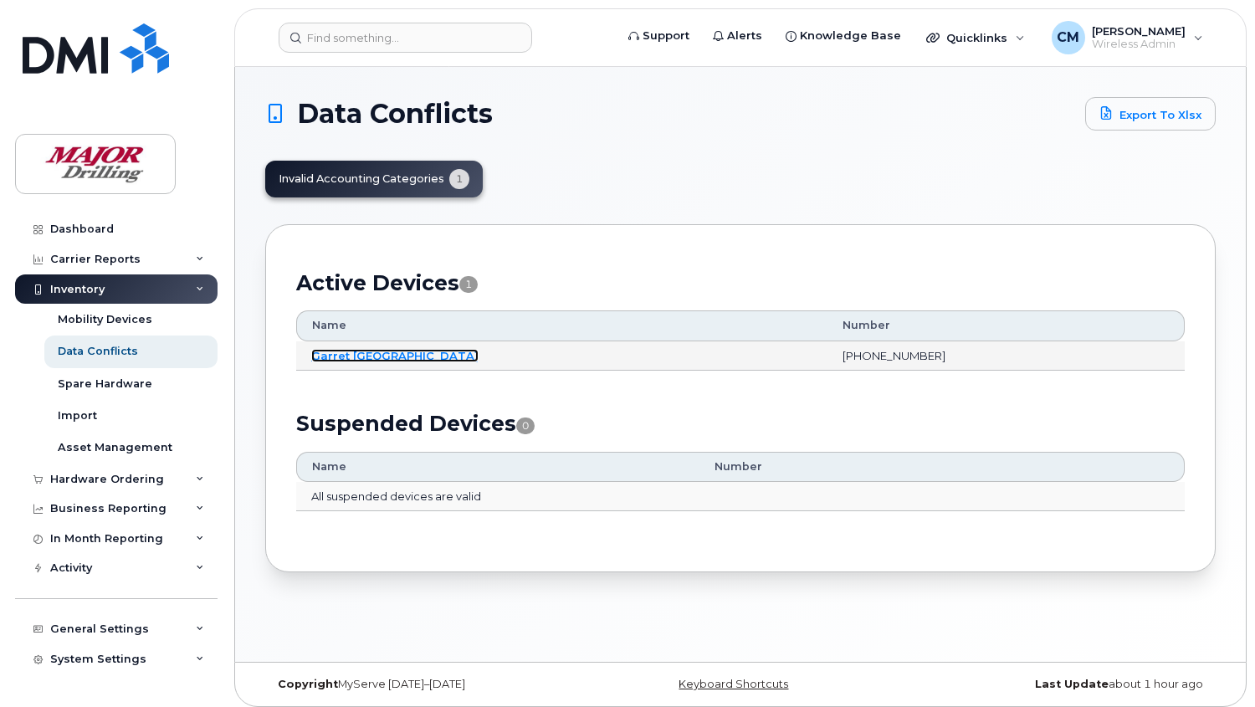
click at [345, 354] on link "Garret [GEOGRAPHIC_DATA]" at bounding box center [394, 355] width 167 height 13
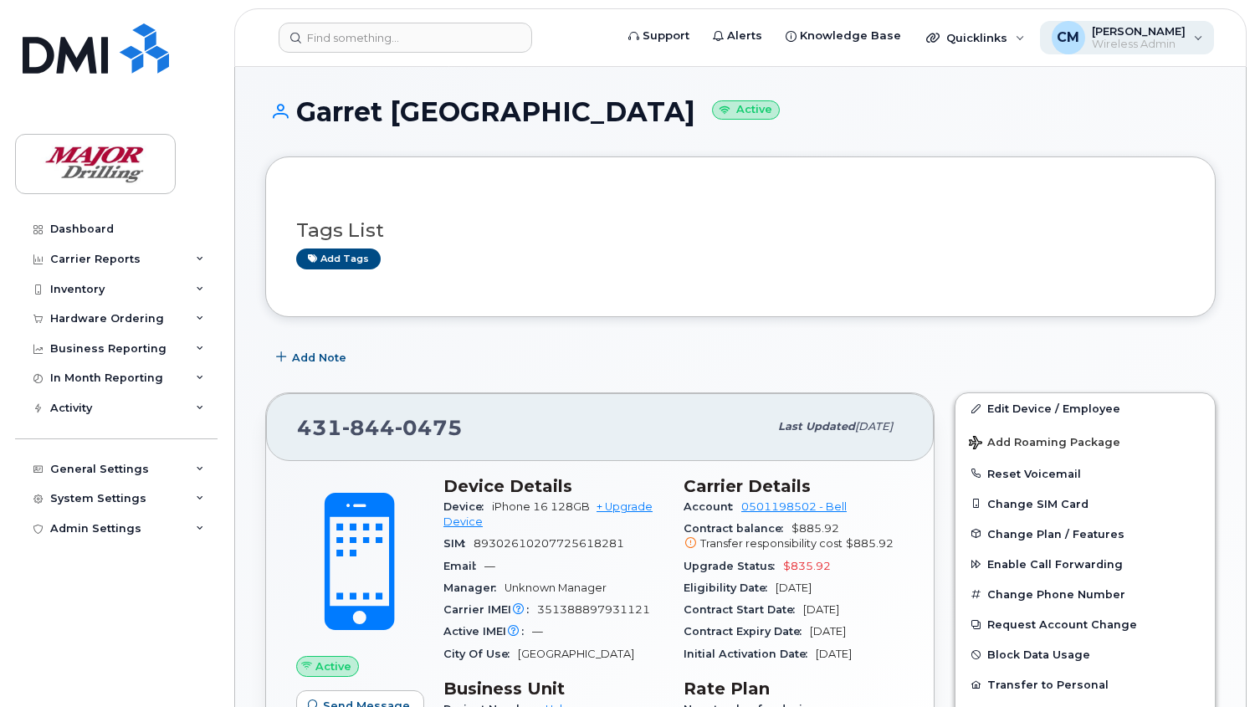
click at [1205, 33] on div "CM [PERSON_NAME] Wireless Admin" at bounding box center [1127, 37] width 175 height 33
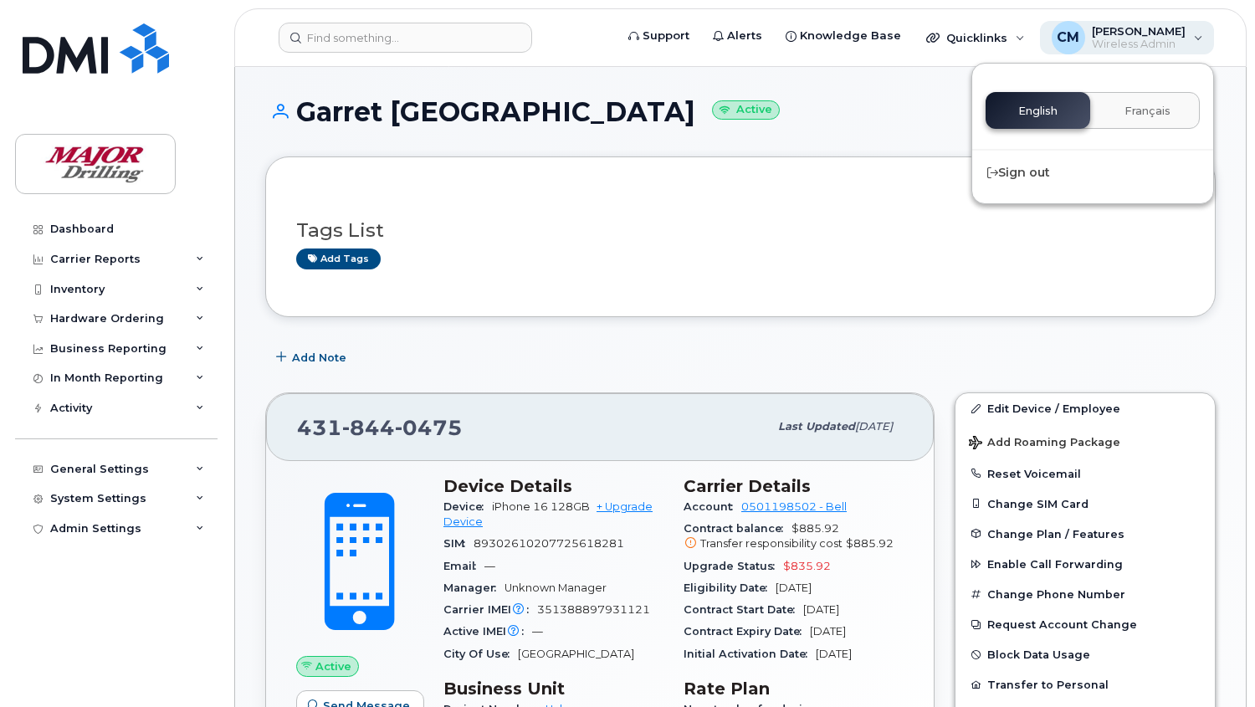
click at [1205, 33] on div "CM [PERSON_NAME] Wireless Admin" at bounding box center [1127, 37] width 175 height 33
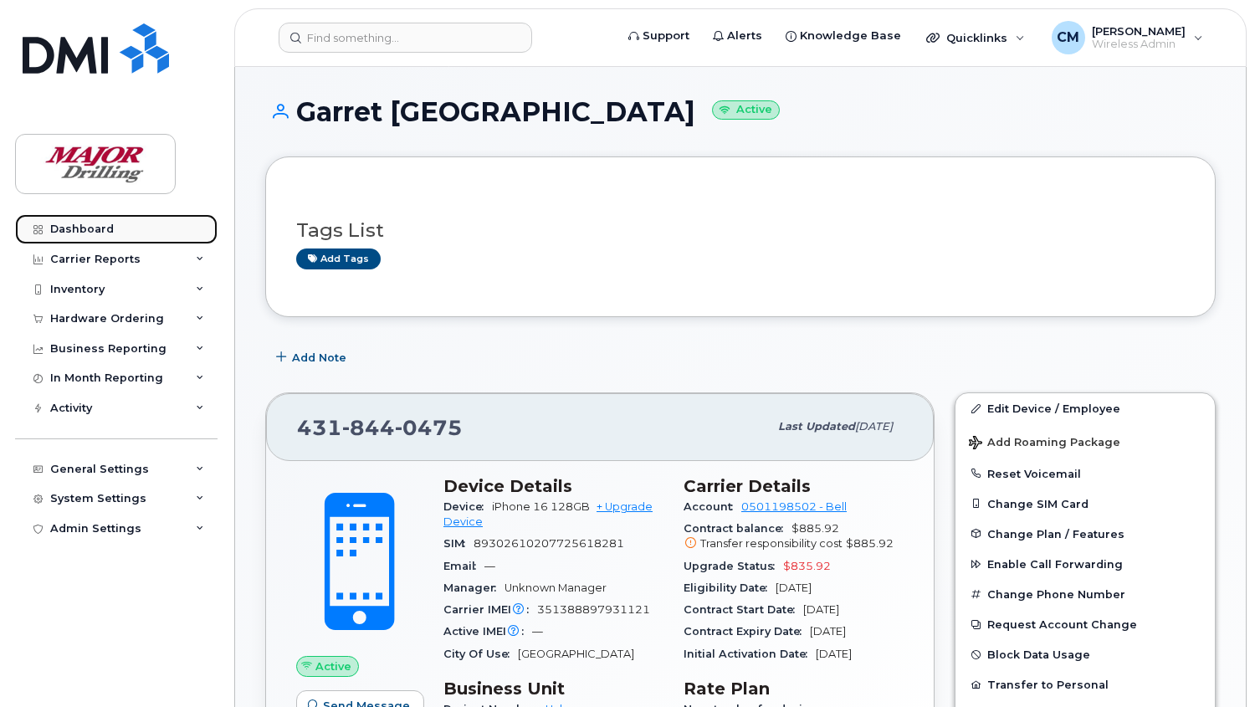
click at [84, 226] on div "Dashboard" at bounding box center [82, 229] width 64 height 13
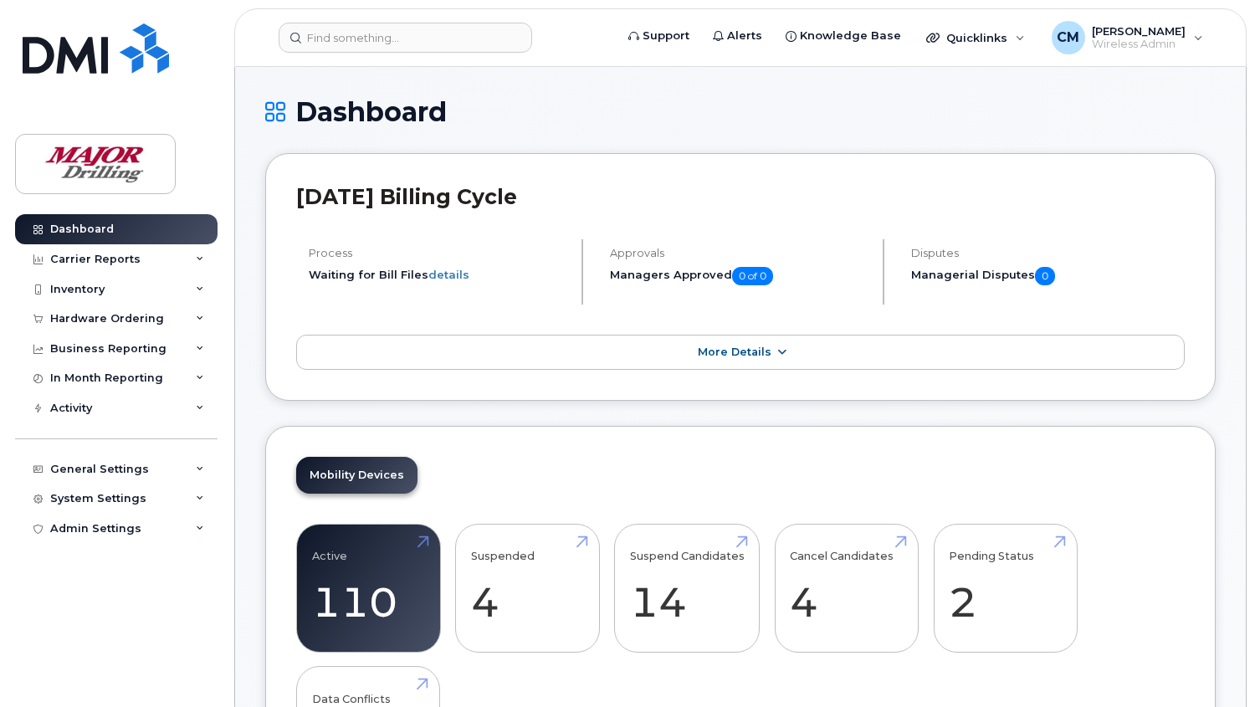
click at [787, 345] on link "More Details" at bounding box center [740, 352] width 888 height 35
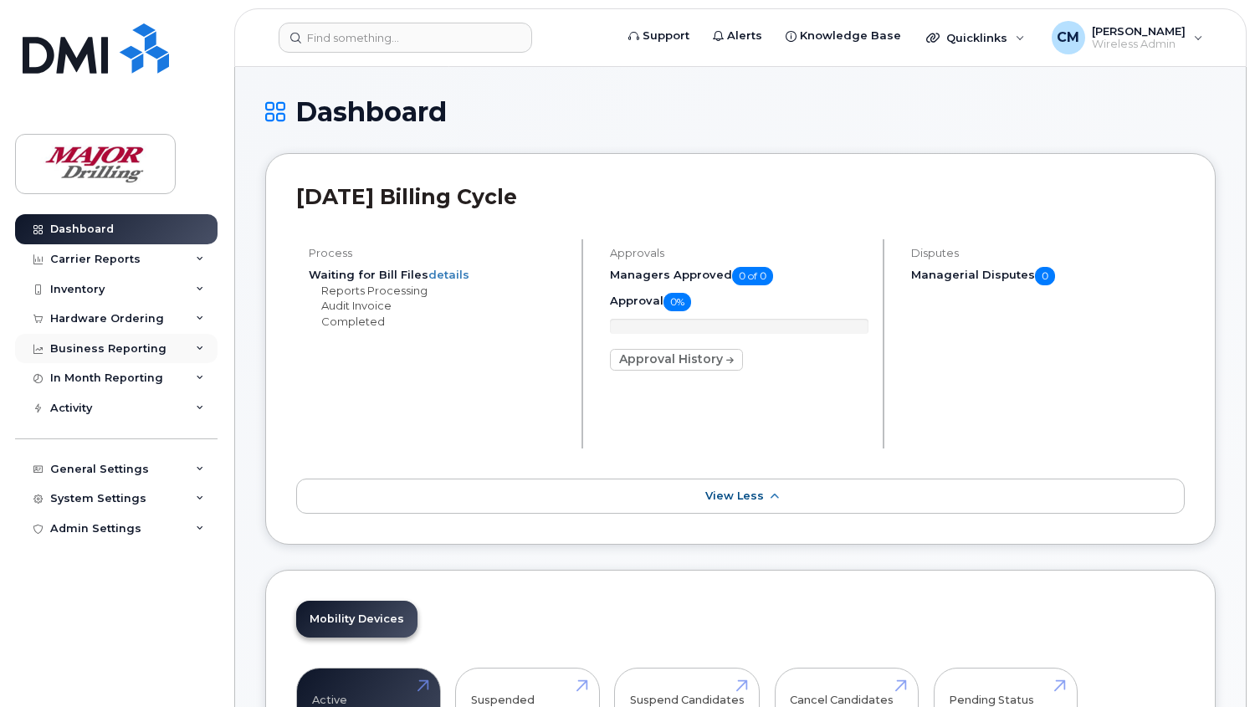
click at [101, 345] on div "Business Reporting" at bounding box center [108, 348] width 116 height 13
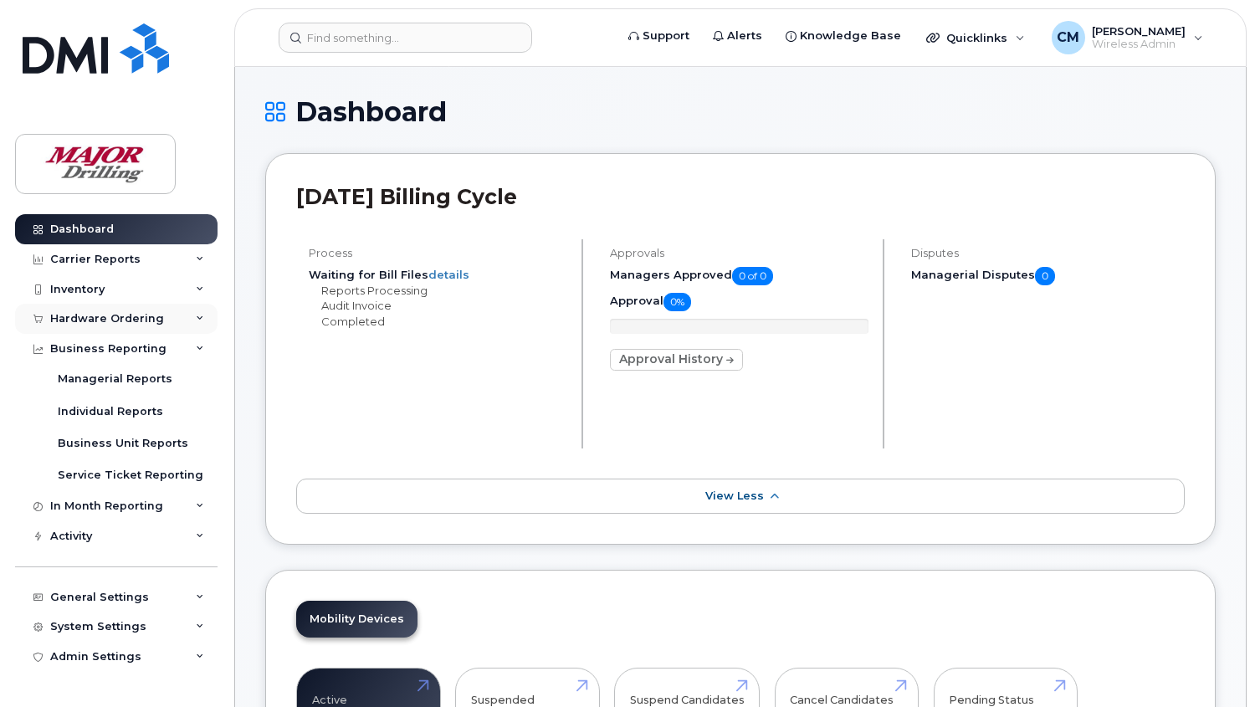
click at [110, 318] on div "Hardware Ordering" at bounding box center [107, 318] width 114 height 13
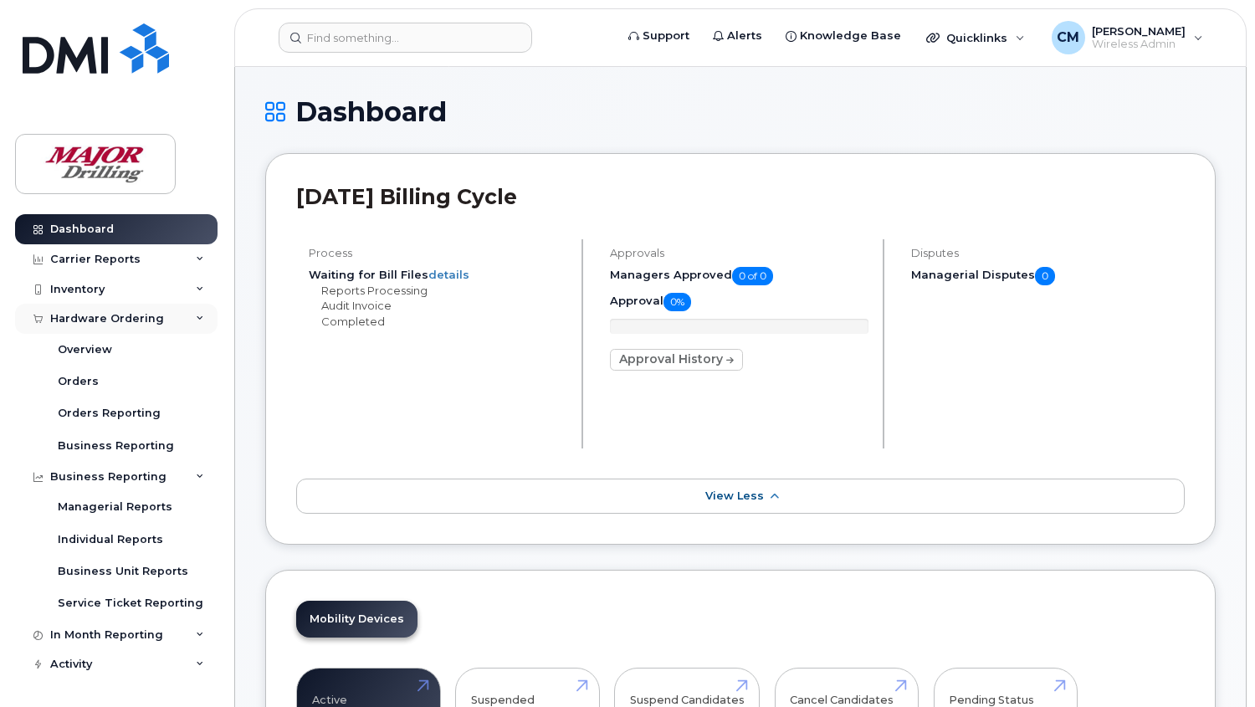
click at [118, 318] on div "Hardware Ordering" at bounding box center [107, 318] width 114 height 13
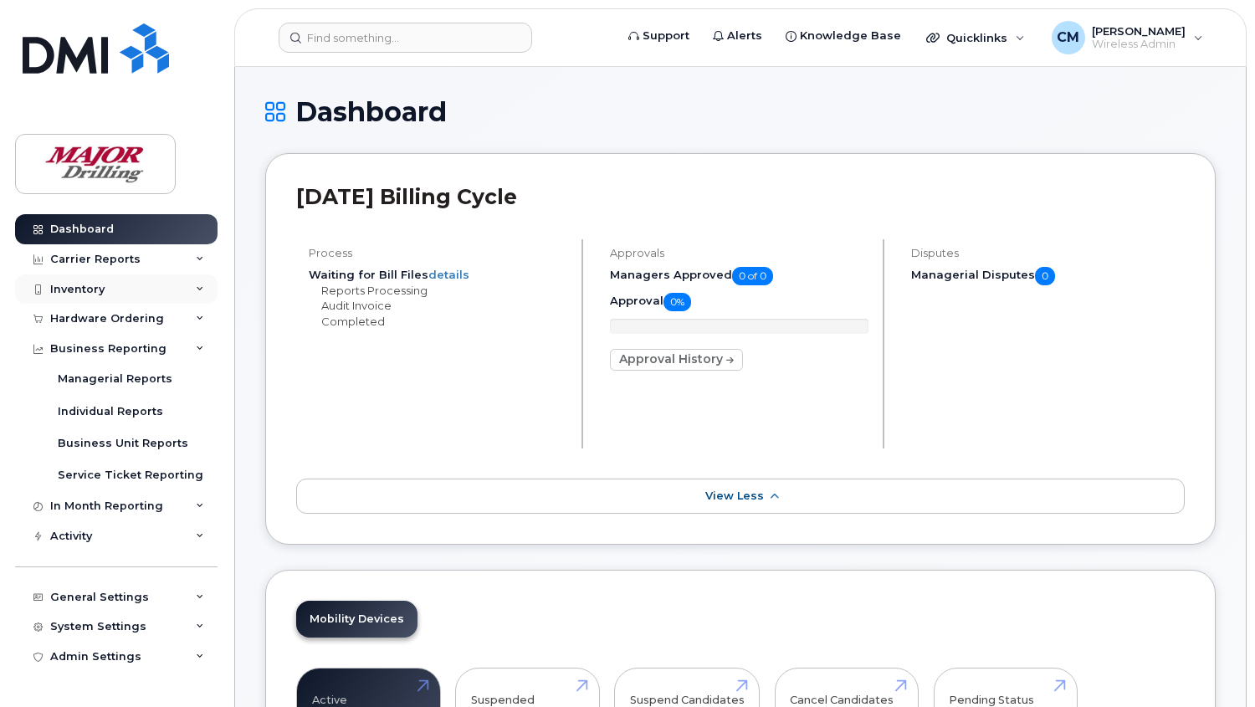
click at [103, 286] on div "Inventory" at bounding box center [77, 289] width 54 height 13
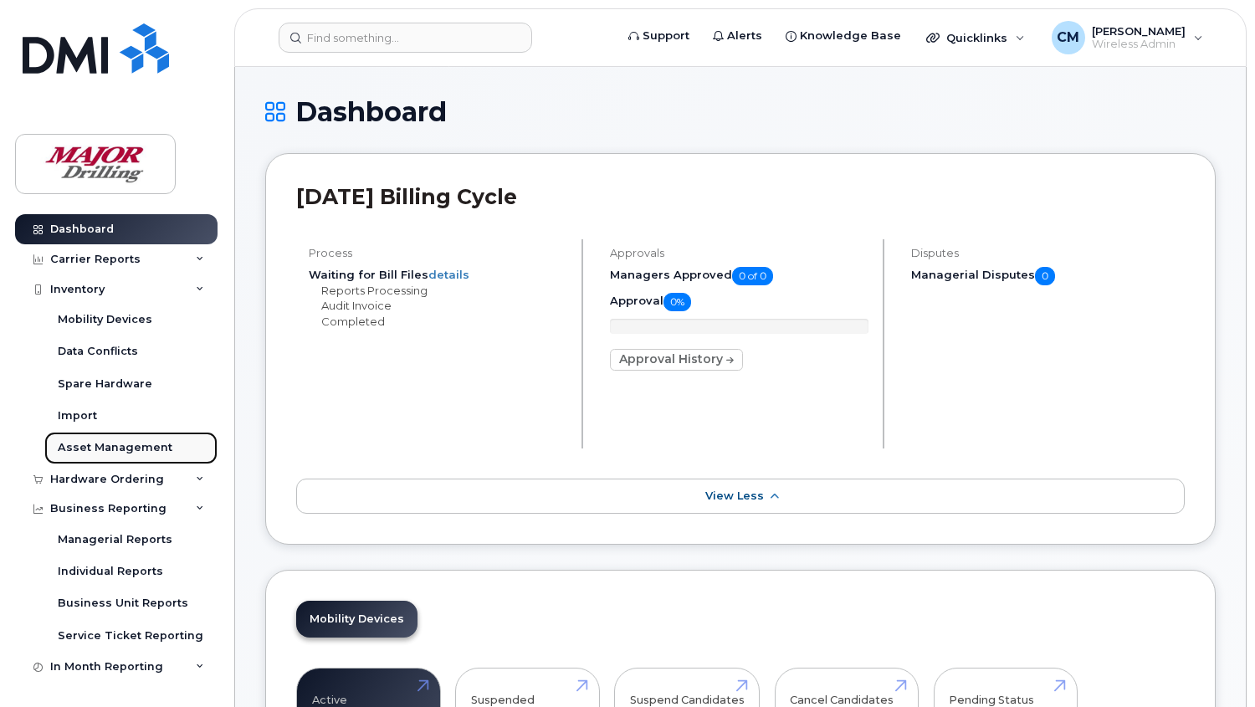
click at [105, 445] on div "Asset Management" at bounding box center [115, 447] width 115 height 15
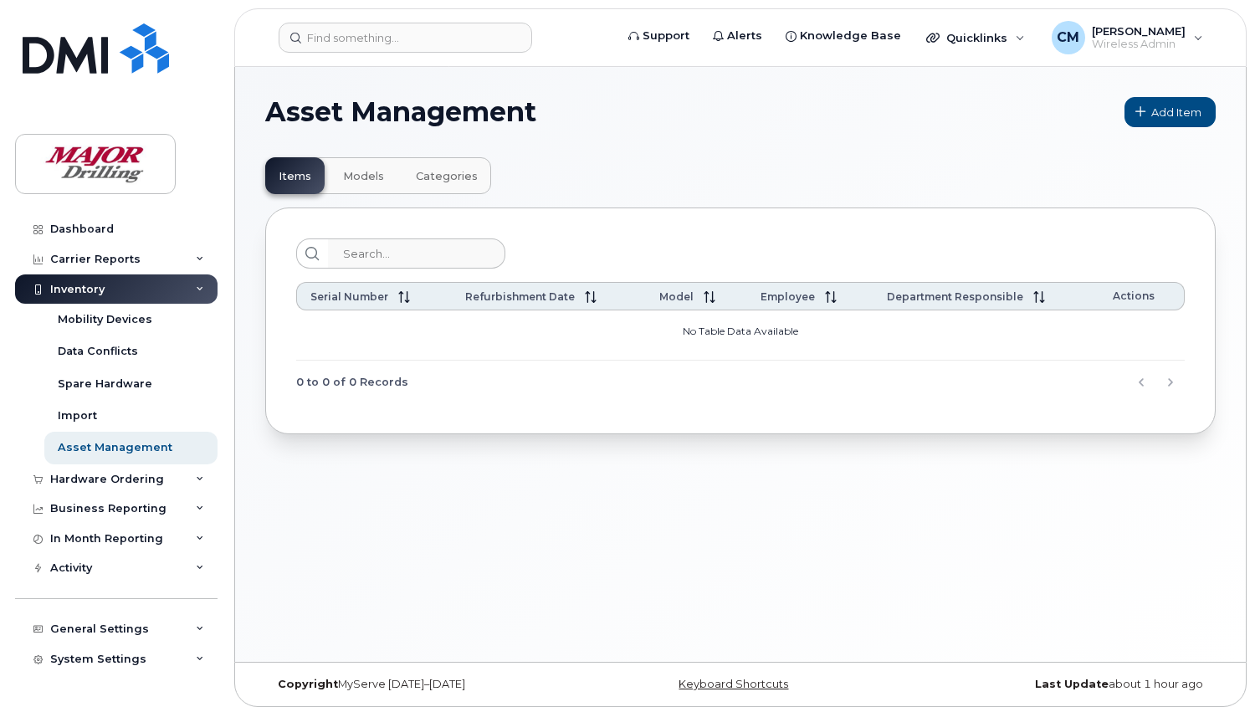
click at [330, 174] on button "Models" at bounding box center [364, 175] width 68 height 37
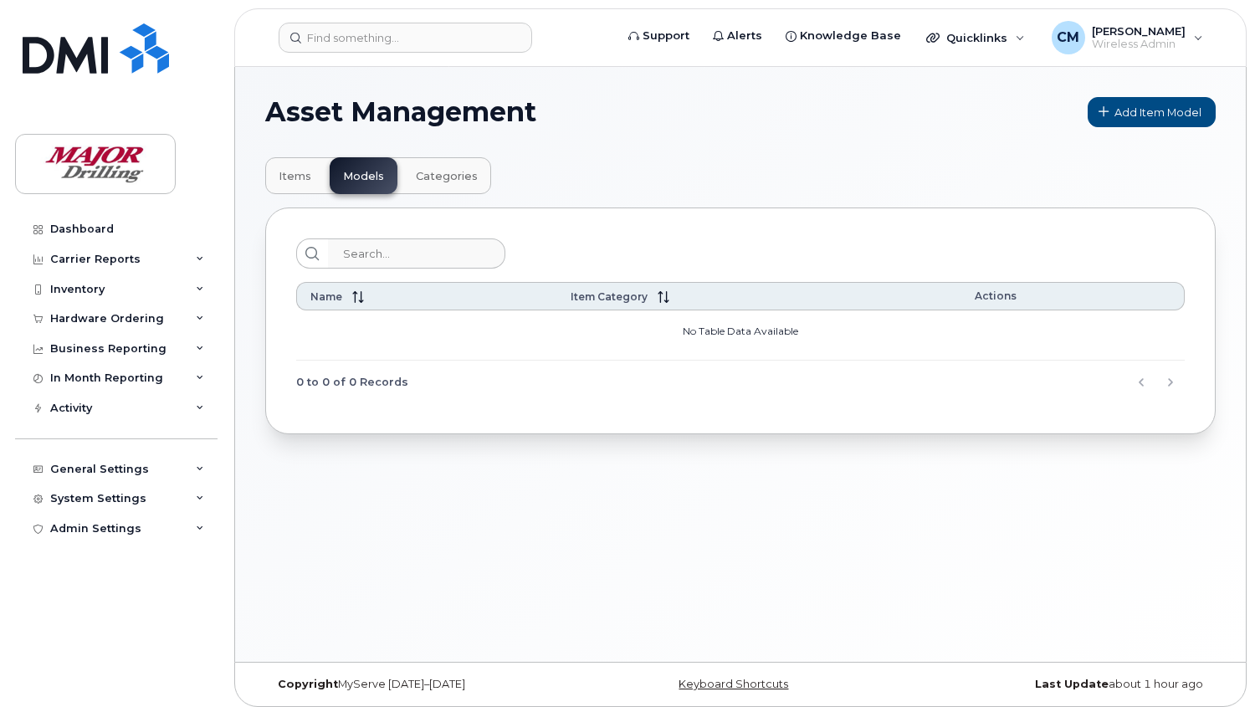
click at [453, 178] on span "Categories" at bounding box center [447, 176] width 62 height 13
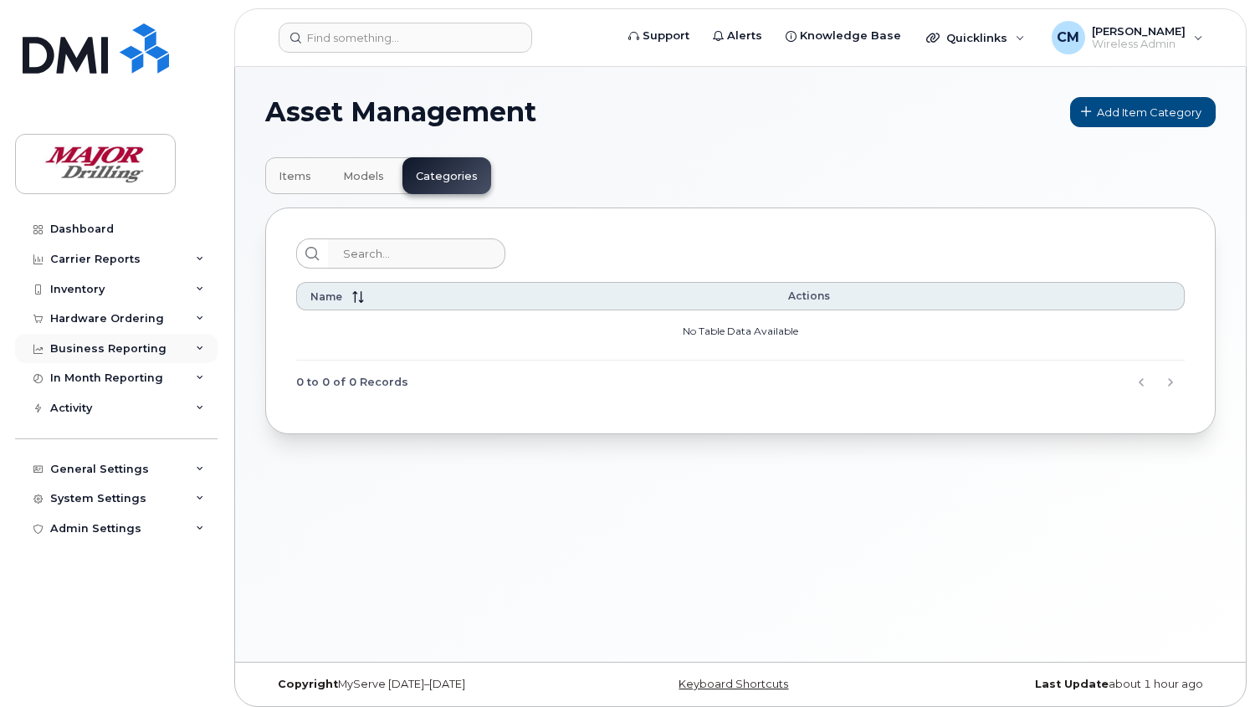
click at [114, 349] on div "Business Reporting" at bounding box center [108, 348] width 116 height 13
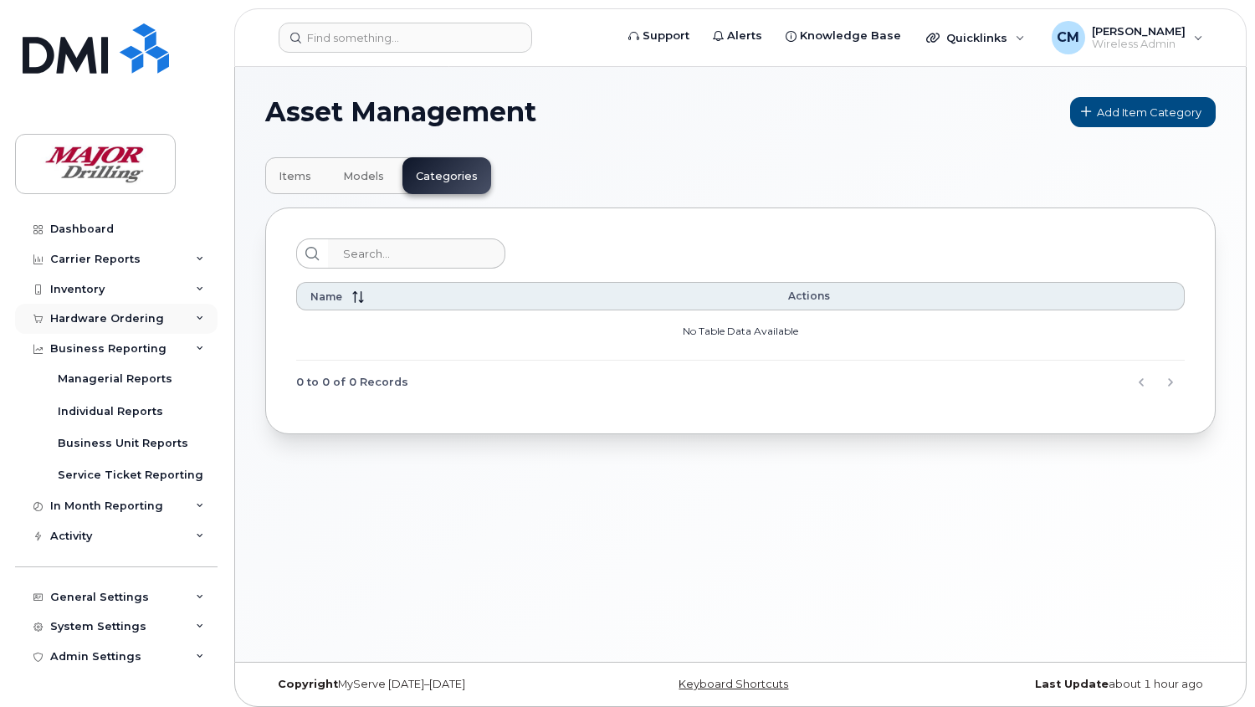
click at [130, 320] on div "Hardware Ordering" at bounding box center [107, 318] width 114 height 13
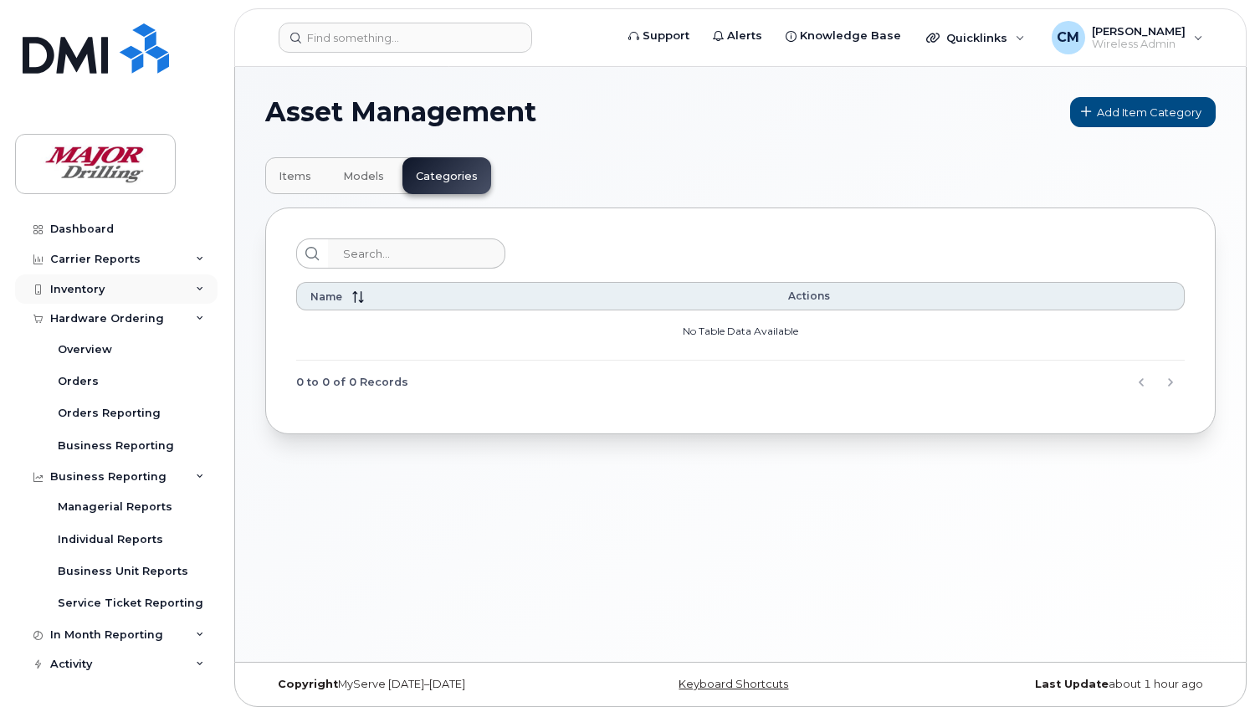
click at [87, 289] on div "Inventory" at bounding box center [77, 289] width 54 height 13
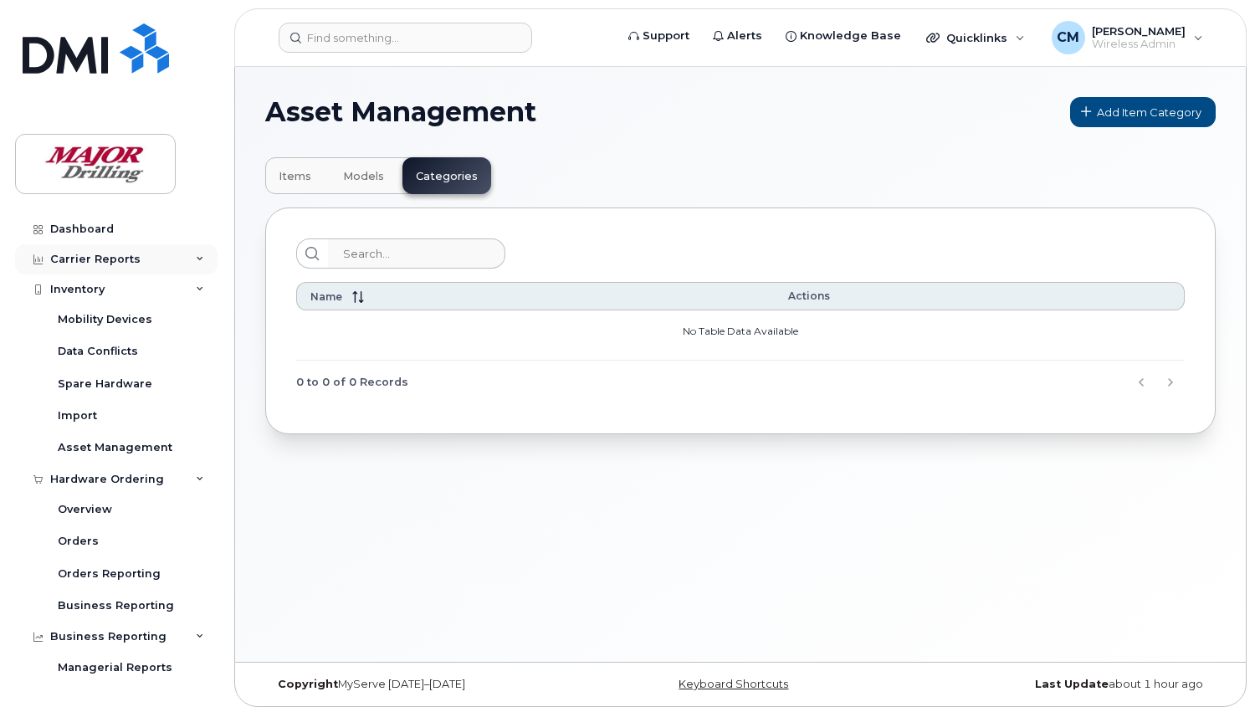
click at [117, 253] on div "Carrier Reports" at bounding box center [95, 259] width 90 height 13
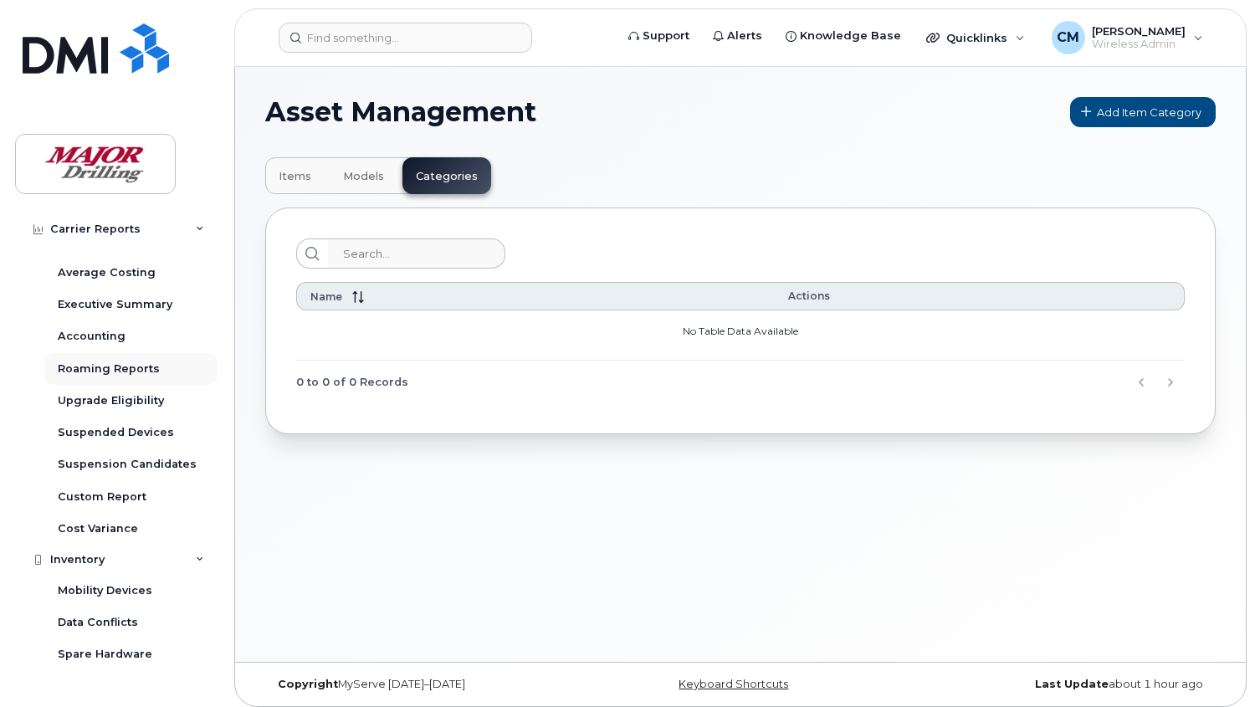
scroll to position [186, 0]
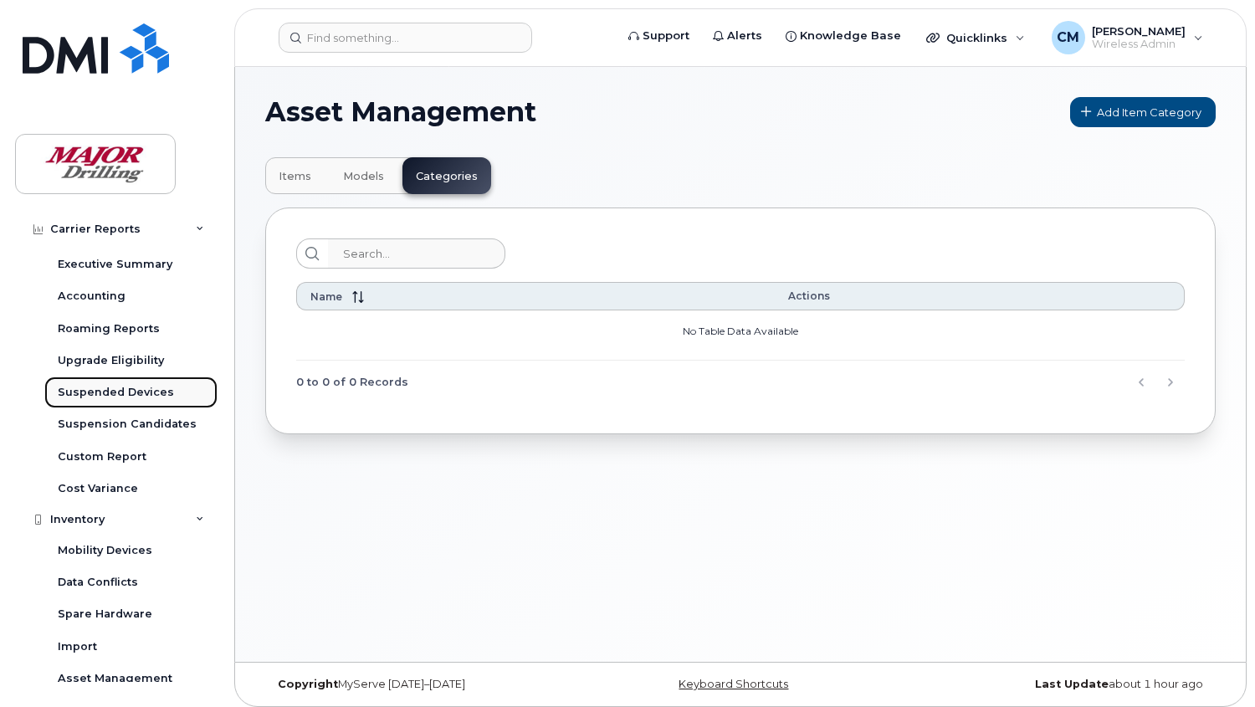
click at [105, 391] on div "Suspended Devices" at bounding box center [116, 392] width 116 height 15
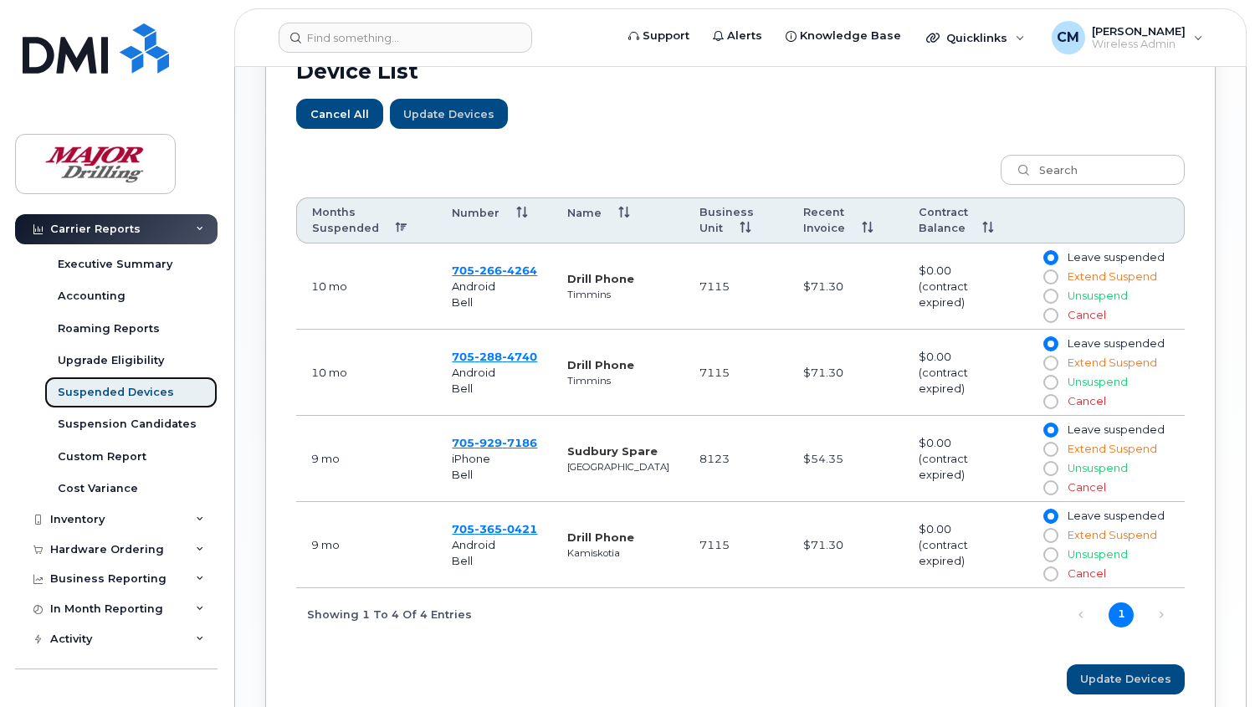
scroll to position [650, 0]
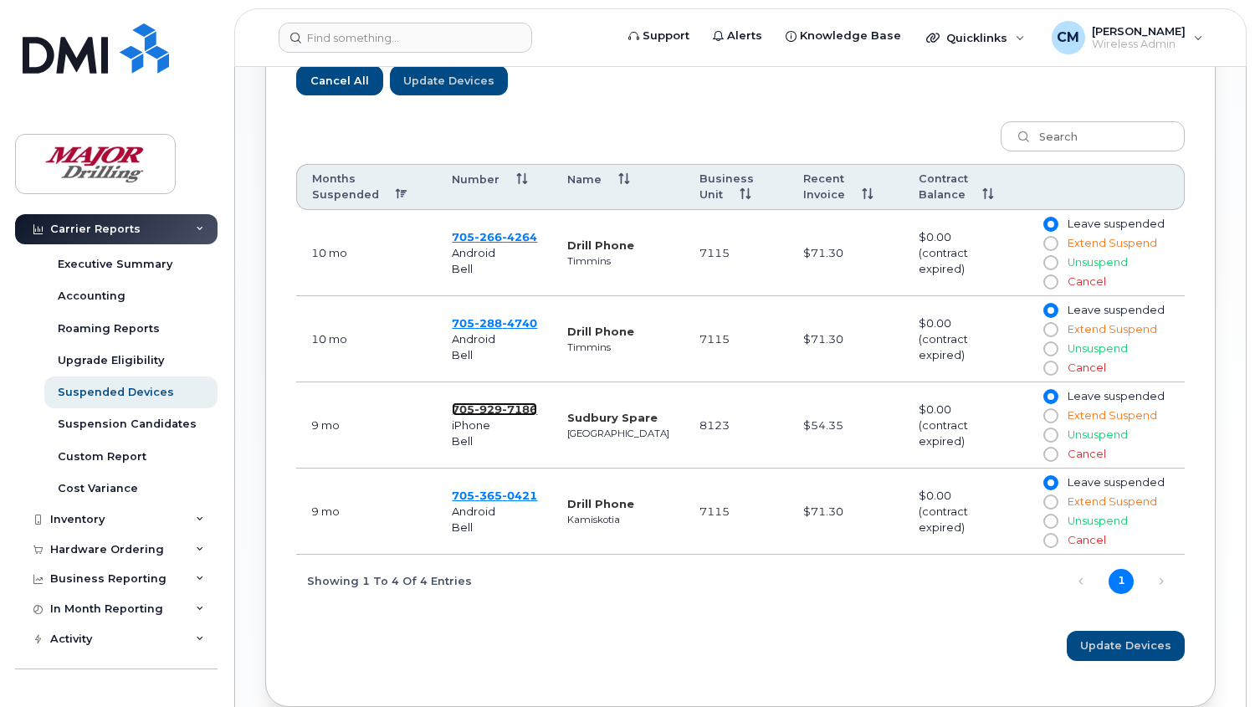
click at [523, 411] on span "7186" at bounding box center [519, 408] width 35 height 13
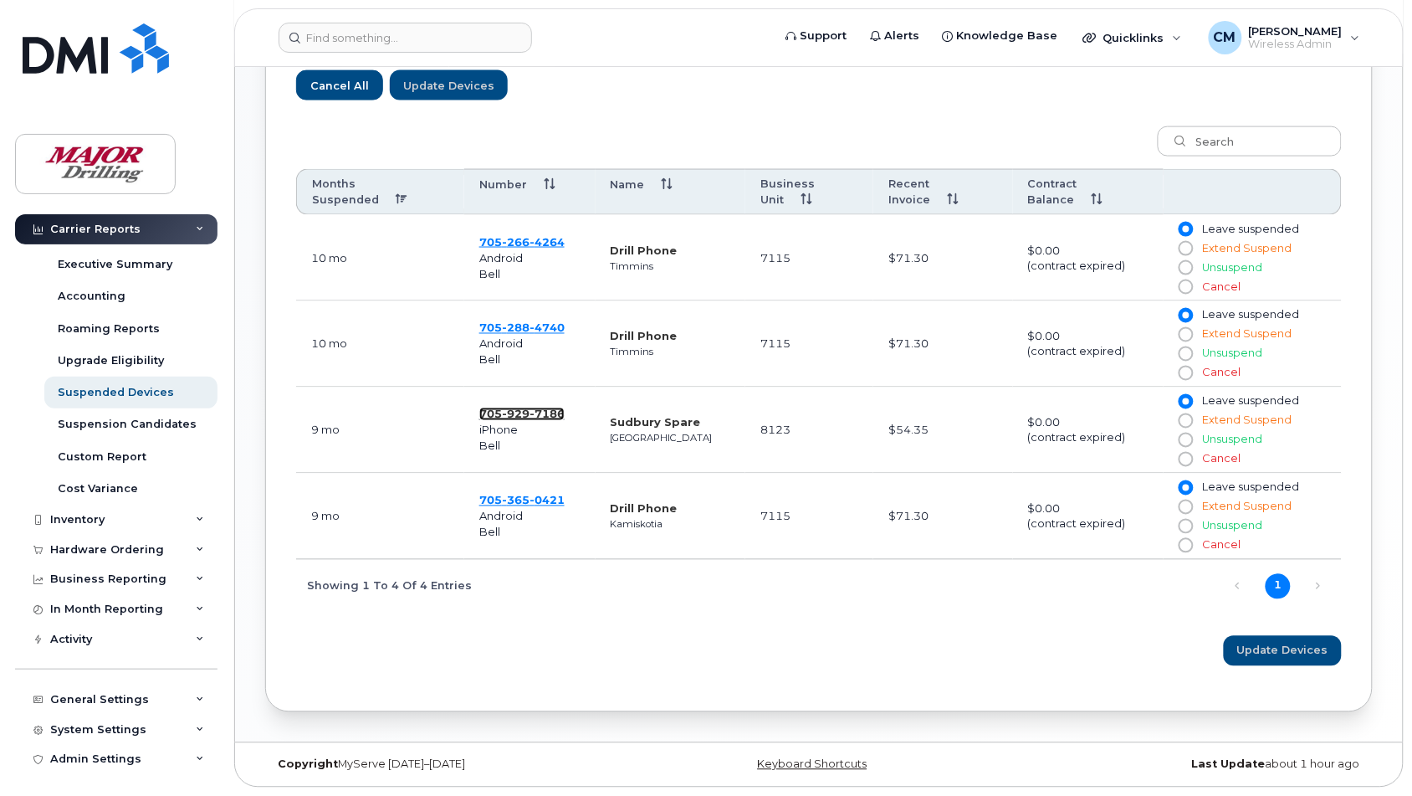
scroll to position [186, 0]
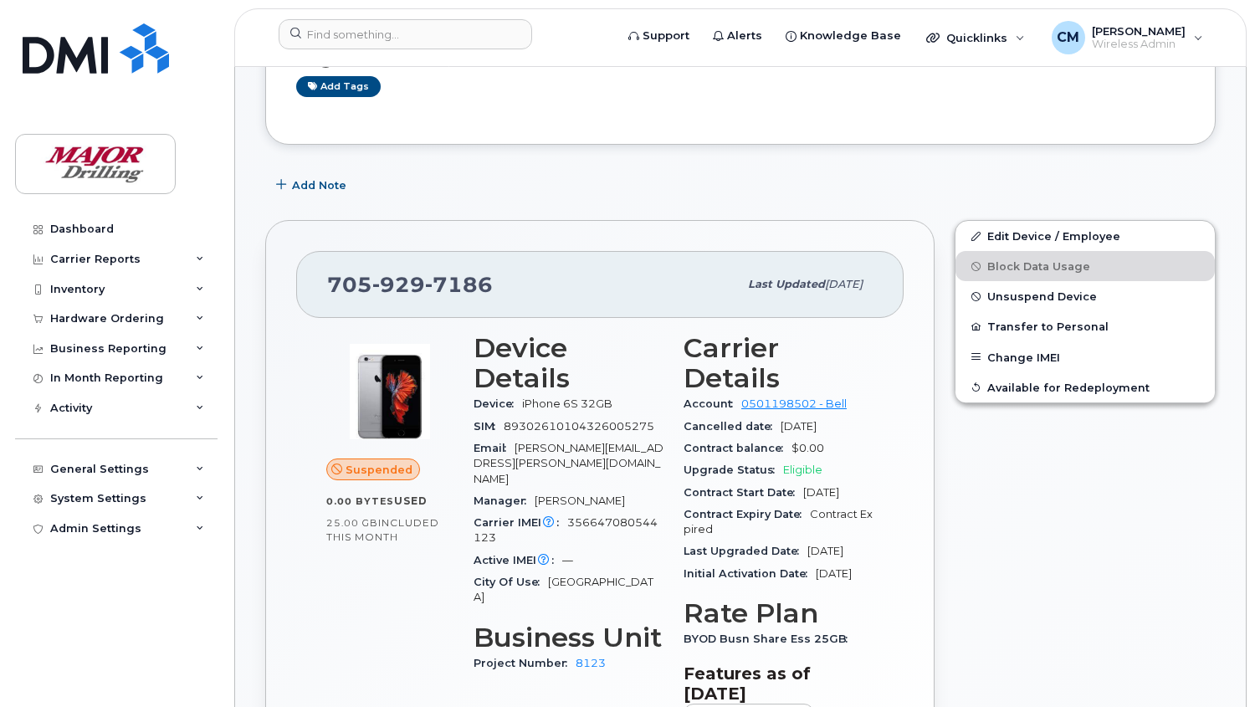
scroll to position [371, 0]
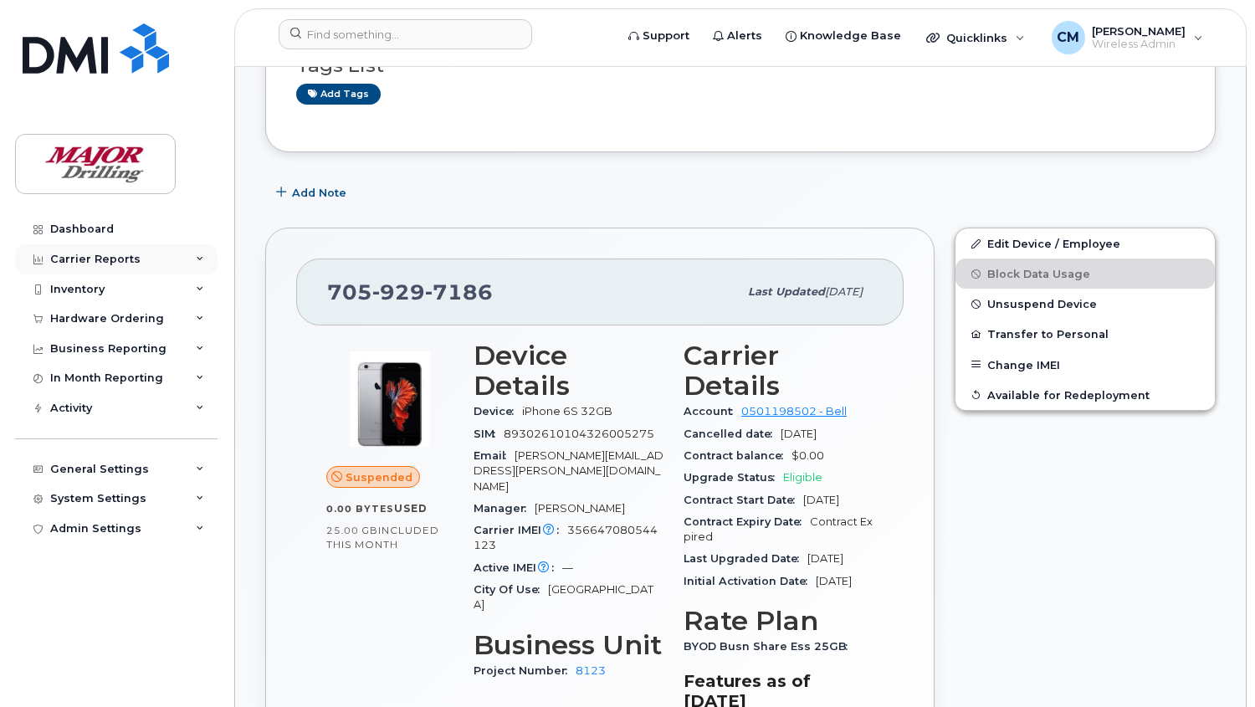
click at [102, 255] on div "Carrier Reports" at bounding box center [95, 259] width 90 height 13
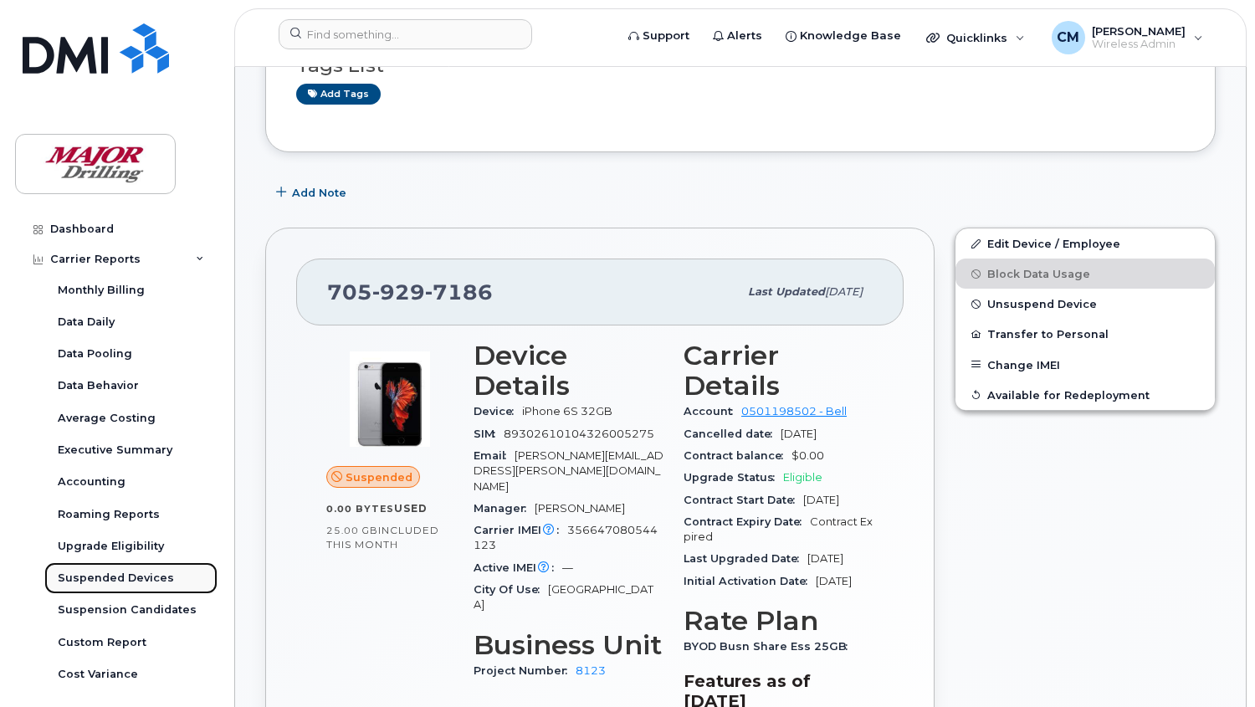
click at [100, 578] on div "Suspended Devices" at bounding box center [116, 577] width 116 height 15
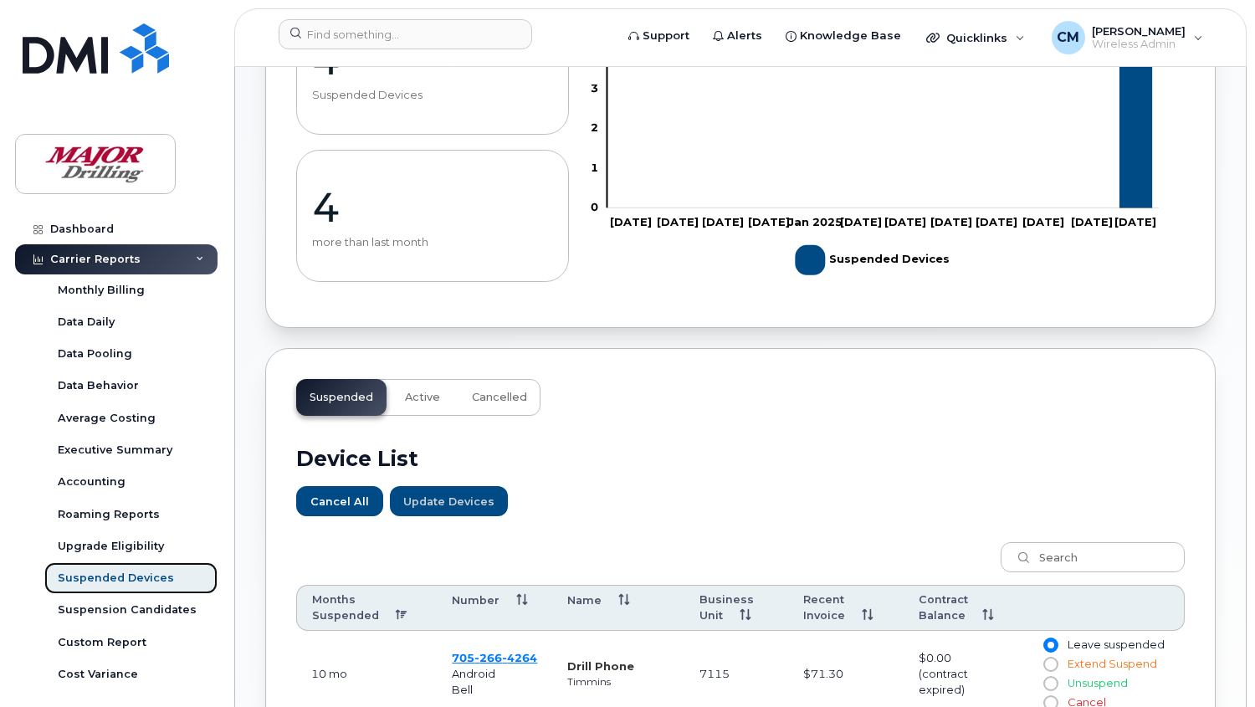
scroll to position [279, 0]
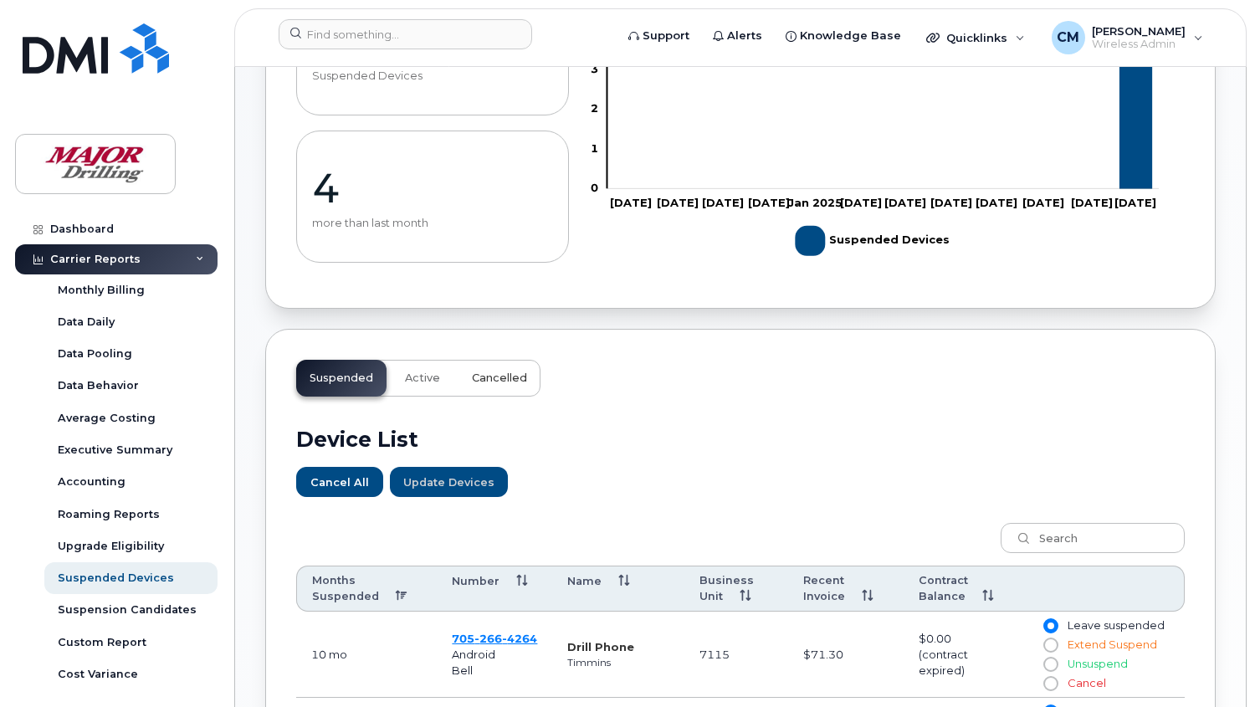
click at [492, 380] on span "Cancelled" at bounding box center [499, 377] width 55 height 13
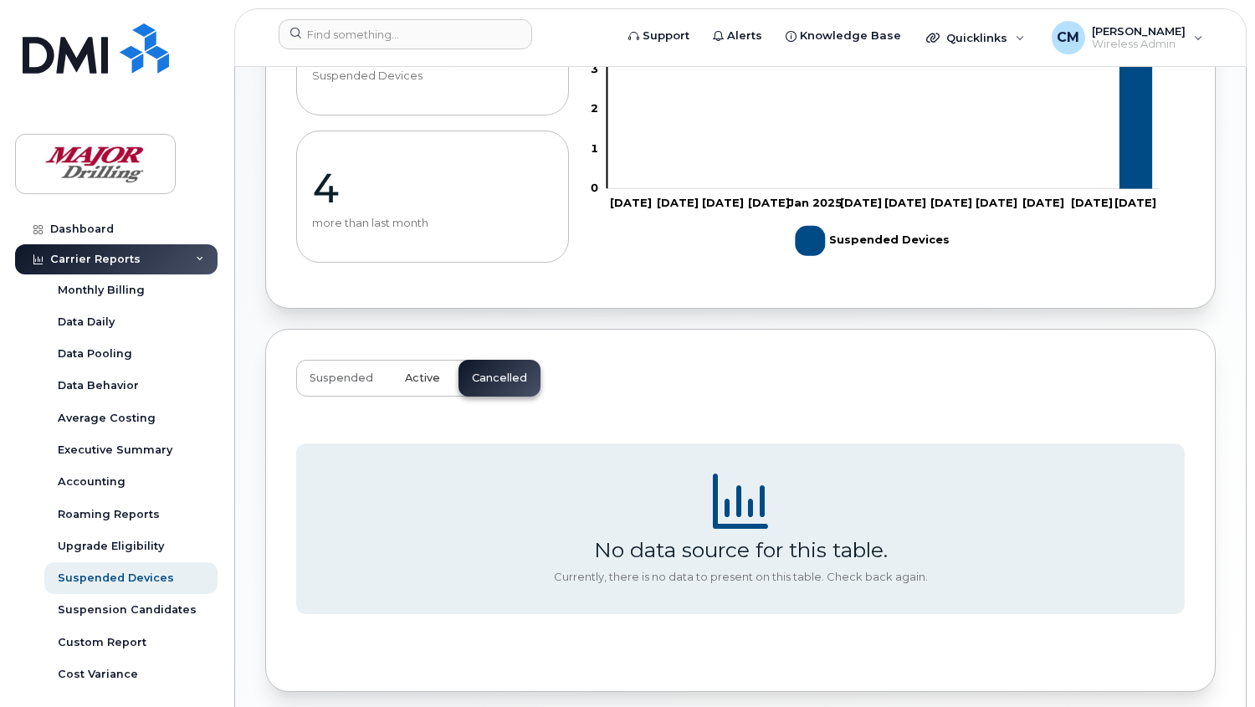
click at [422, 371] on span "Active" at bounding box center [422, 377] width 35 height 13
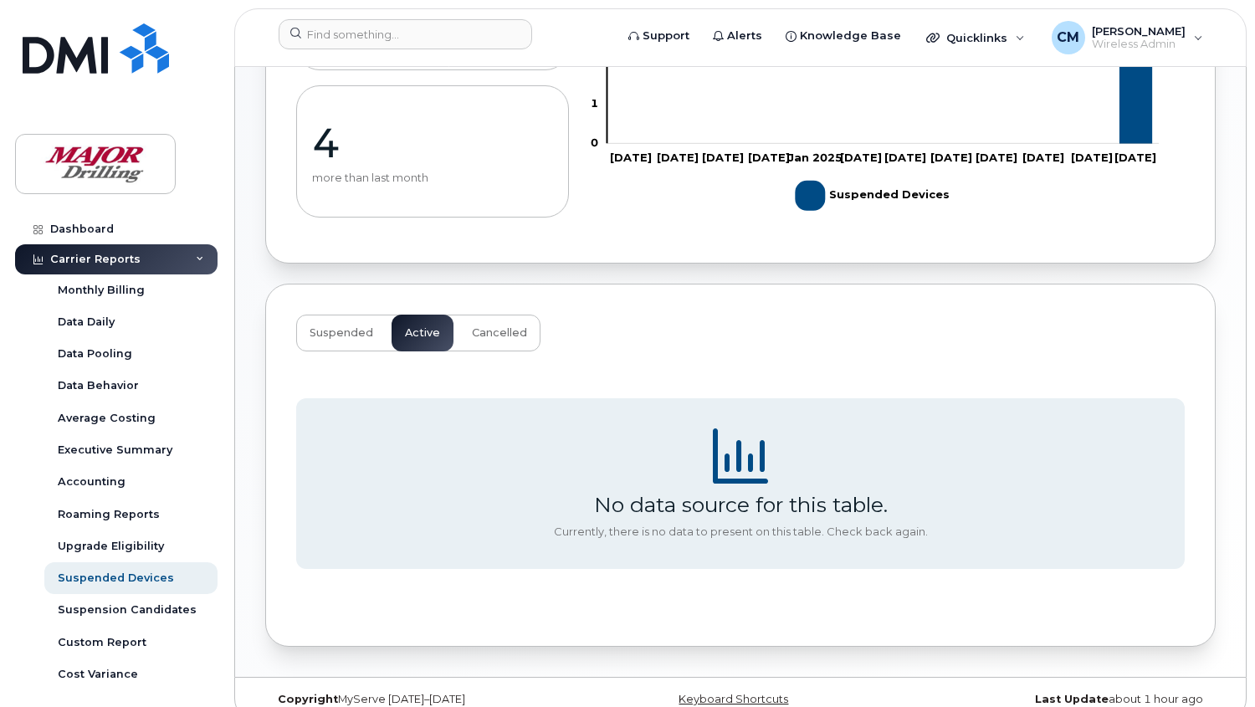
scroll to position [347, 0]
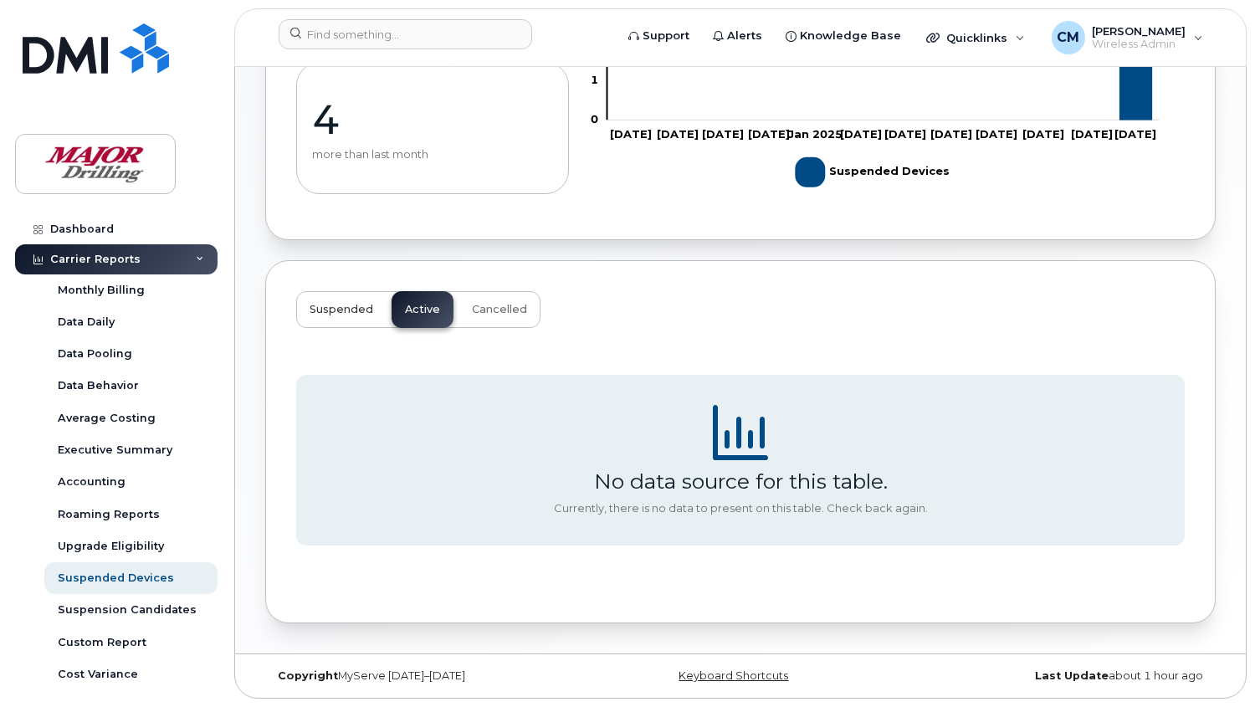
click at [333, 310] on span "Suspended" at bounding box center [342, 309] width 64 height 13
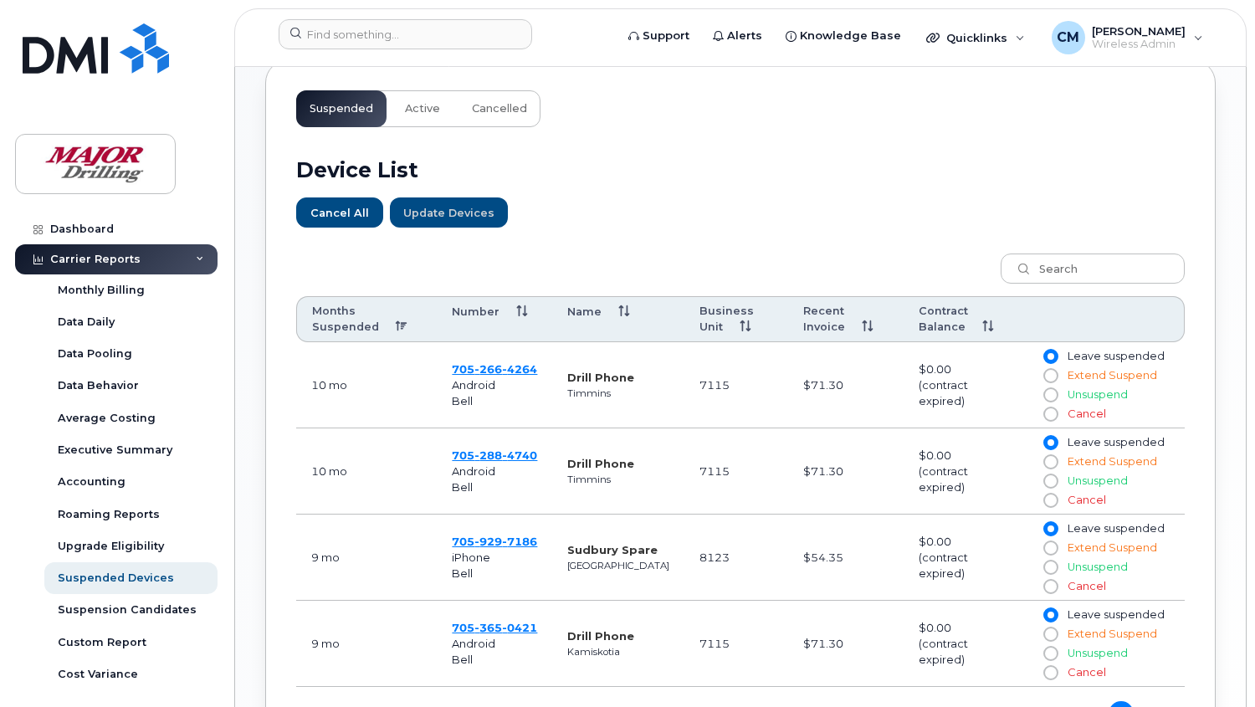
scroll to position [626, 0]
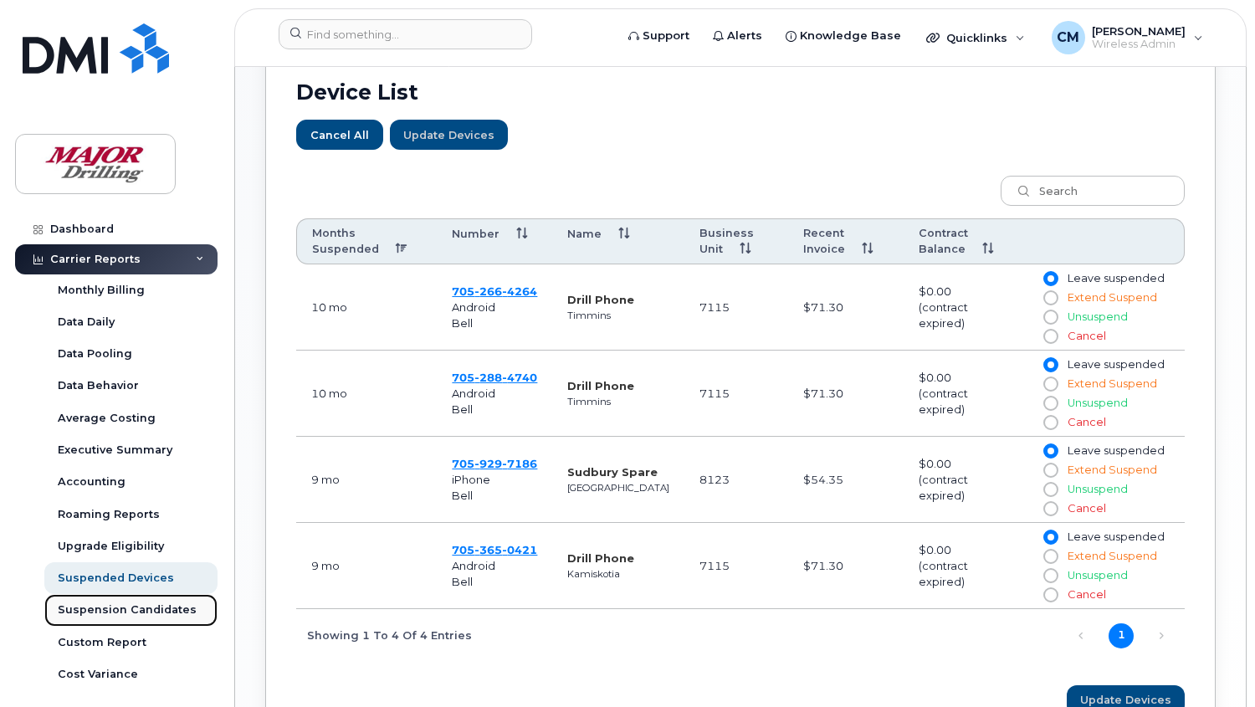
click at [101, 612] on div "Suspension Candidates" at bounding box center [127, 609] width 139 height 15
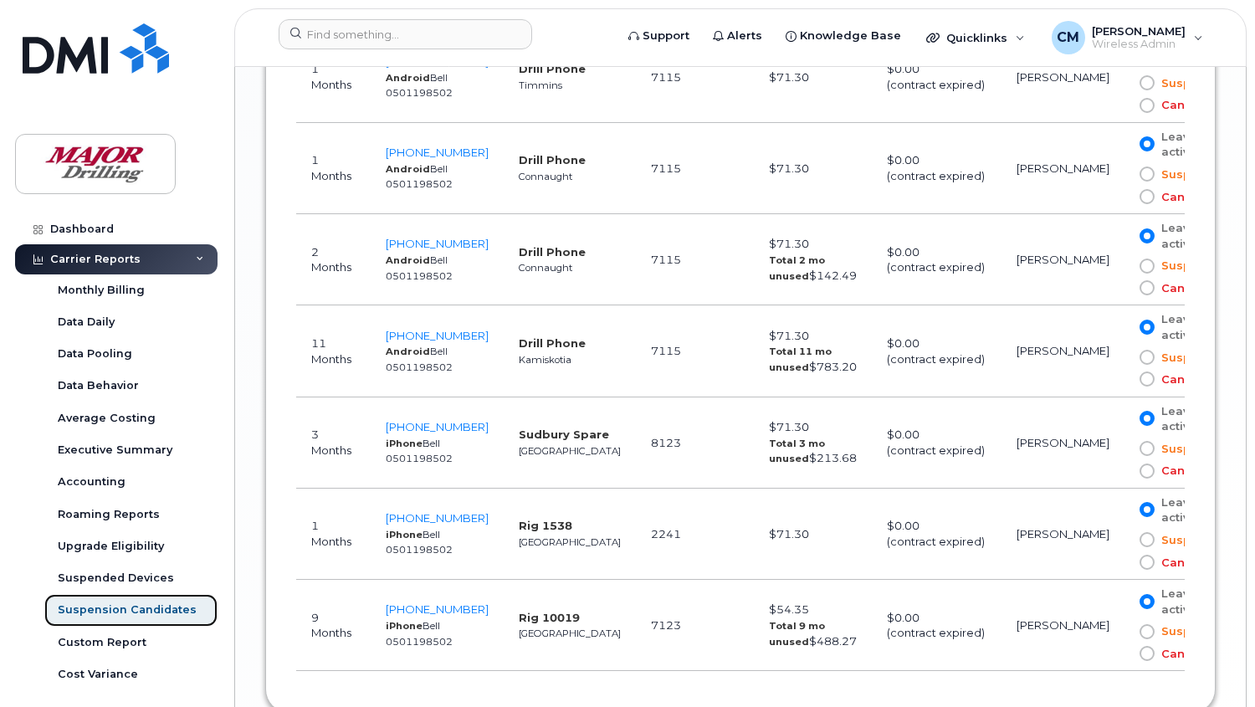
scroll to position [1859, 0]
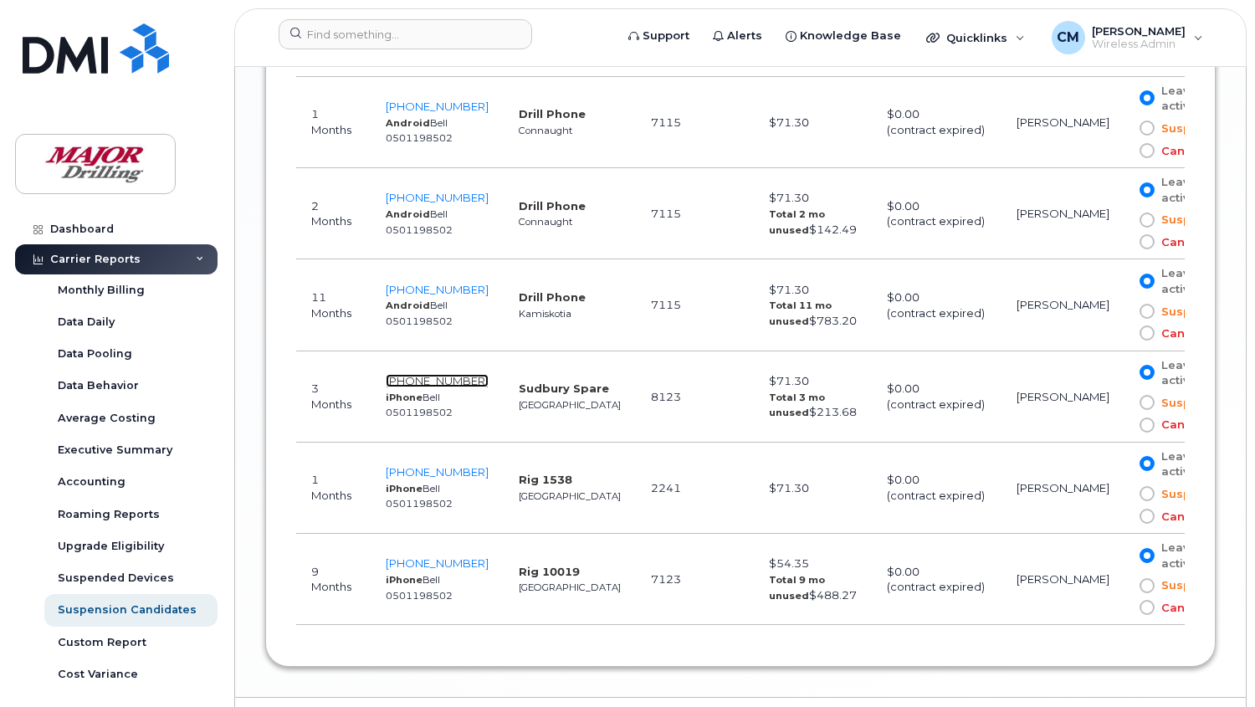
click at [468, 374] on span "705-677-5405" at bounding box center [437, 380] width 103 height 13
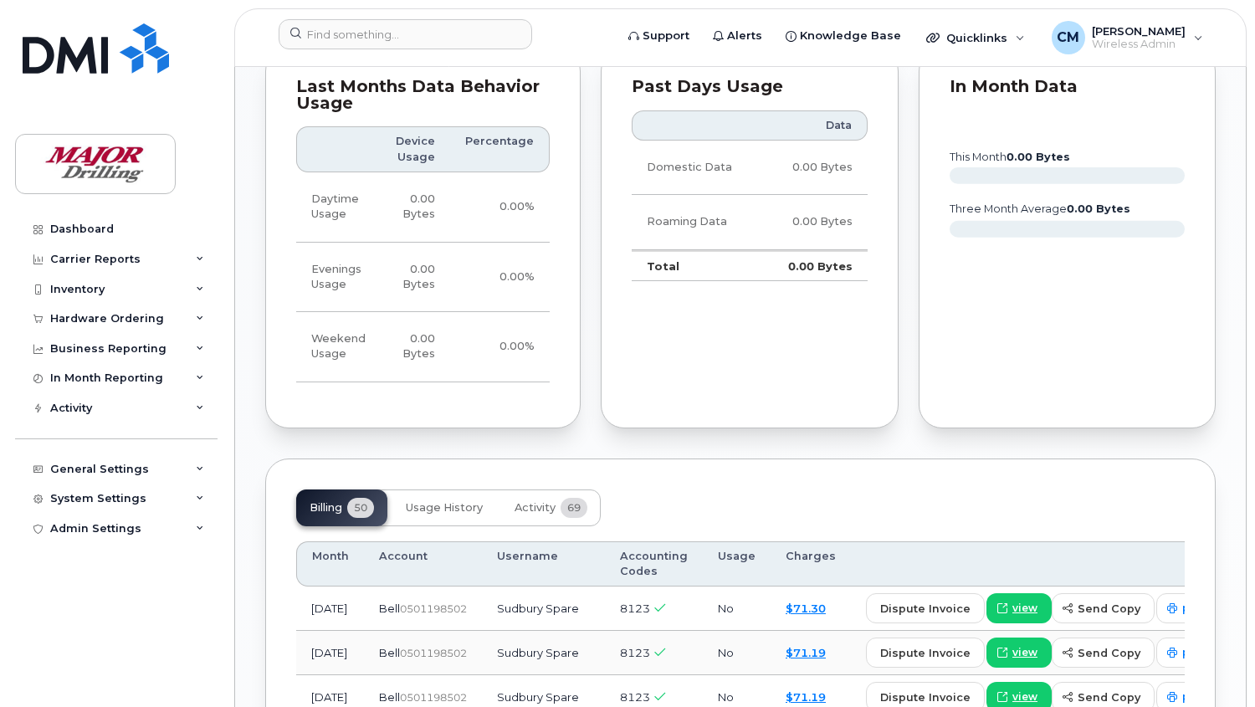
scroll to position [887, 0]
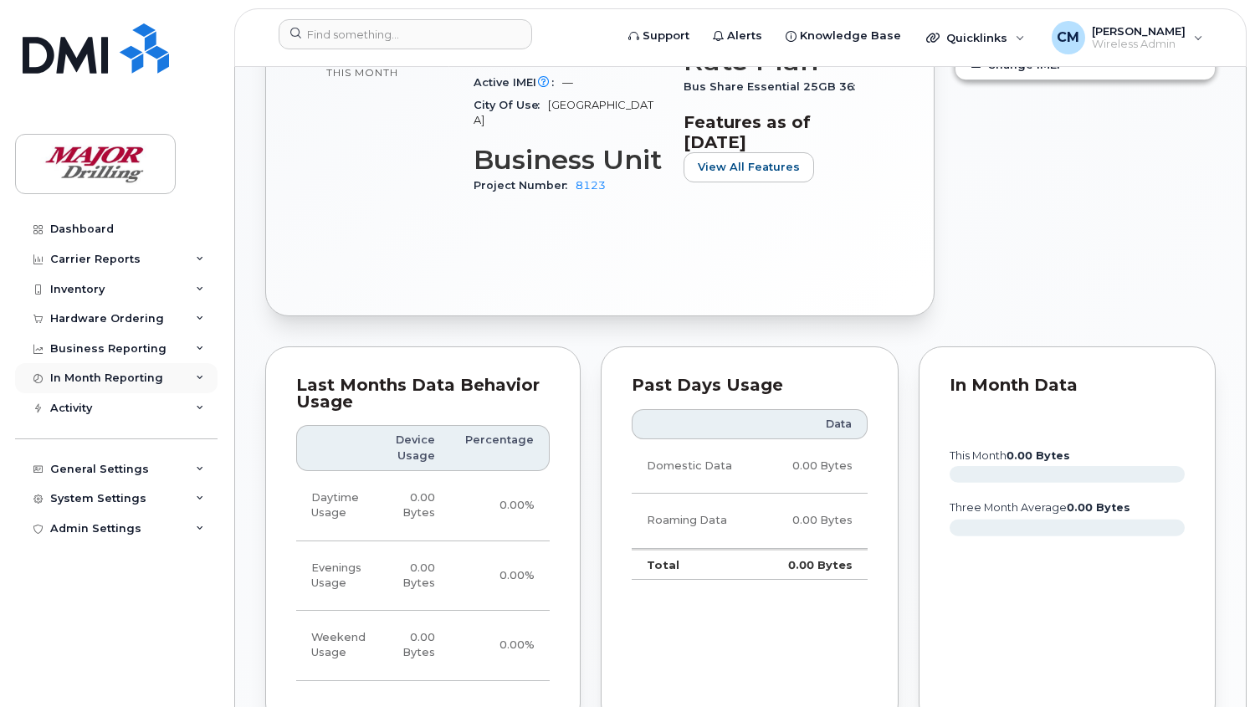
click at [104, 372] on div "In Month Reporting" at bounding box center [106, 377] width 113 height 13
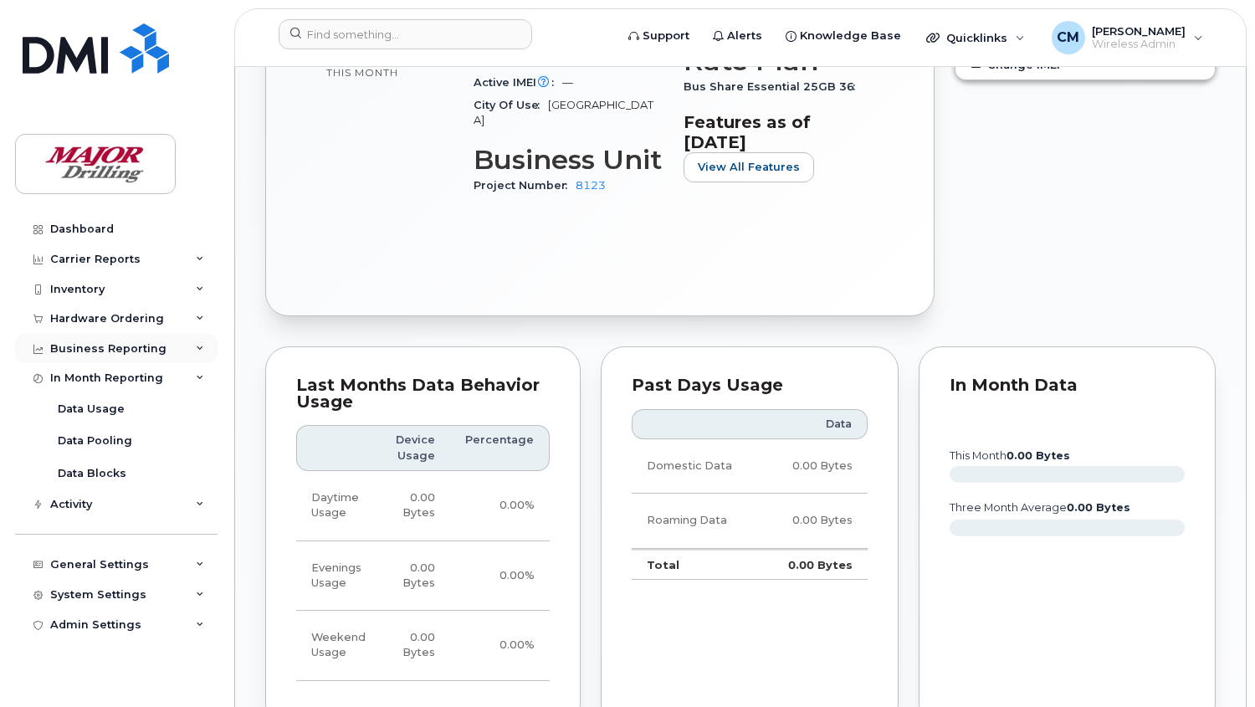
click at [101, 345] on div "Business Reporting" at bounding box center [108, 348] width 116 height 13
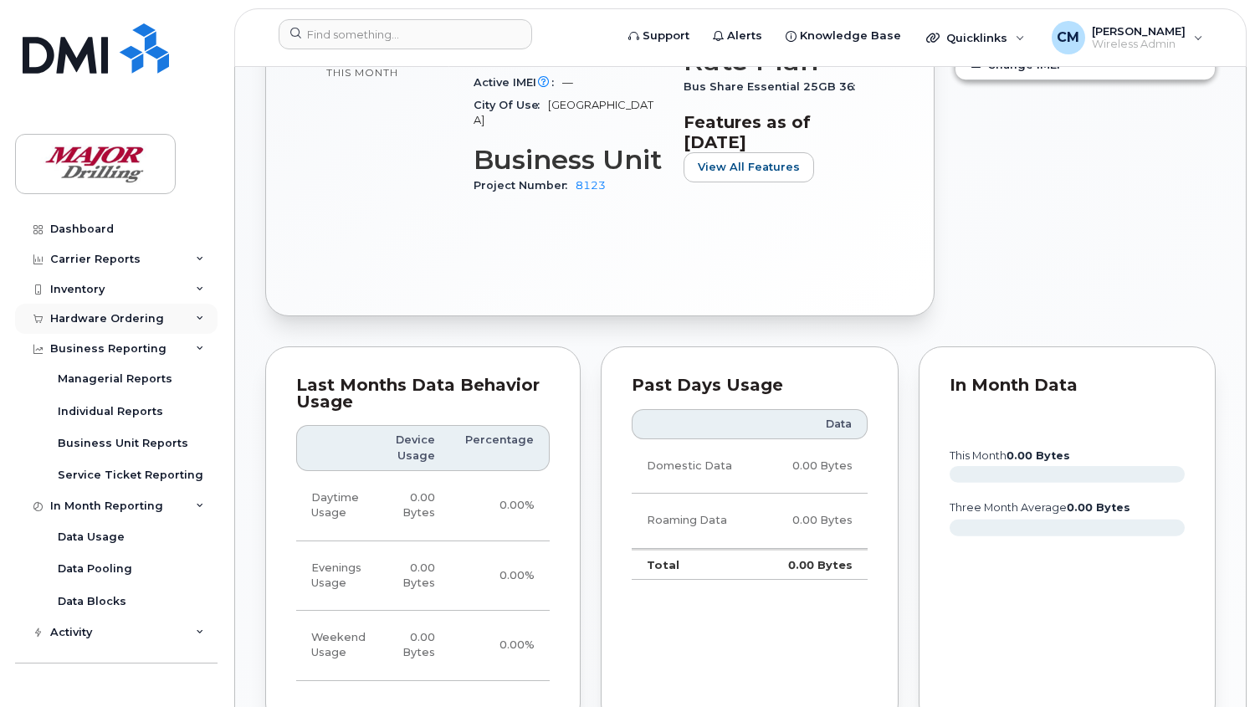
click at [115, 316] on div "Hardware Ordering" at bounding box center [107, 318] width 114 height 13
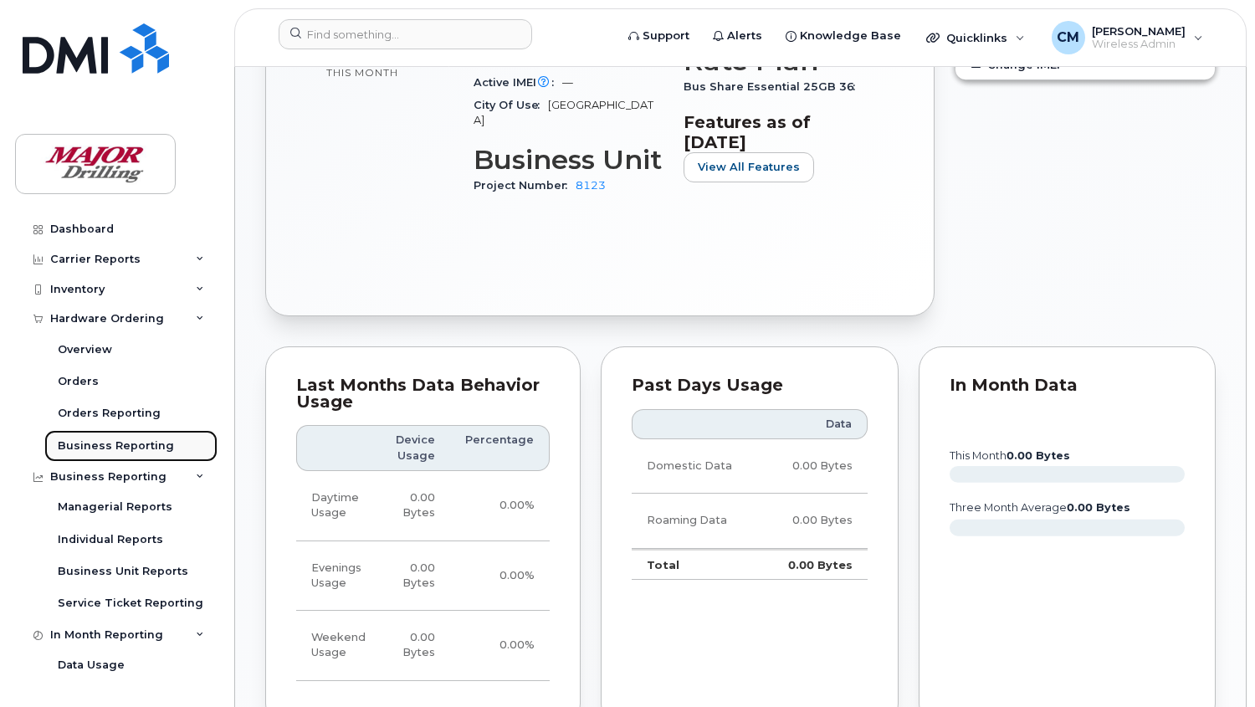
click at [103, 444] on div "Business Reporting" at bounding box center [116, 445] width 116 height 15
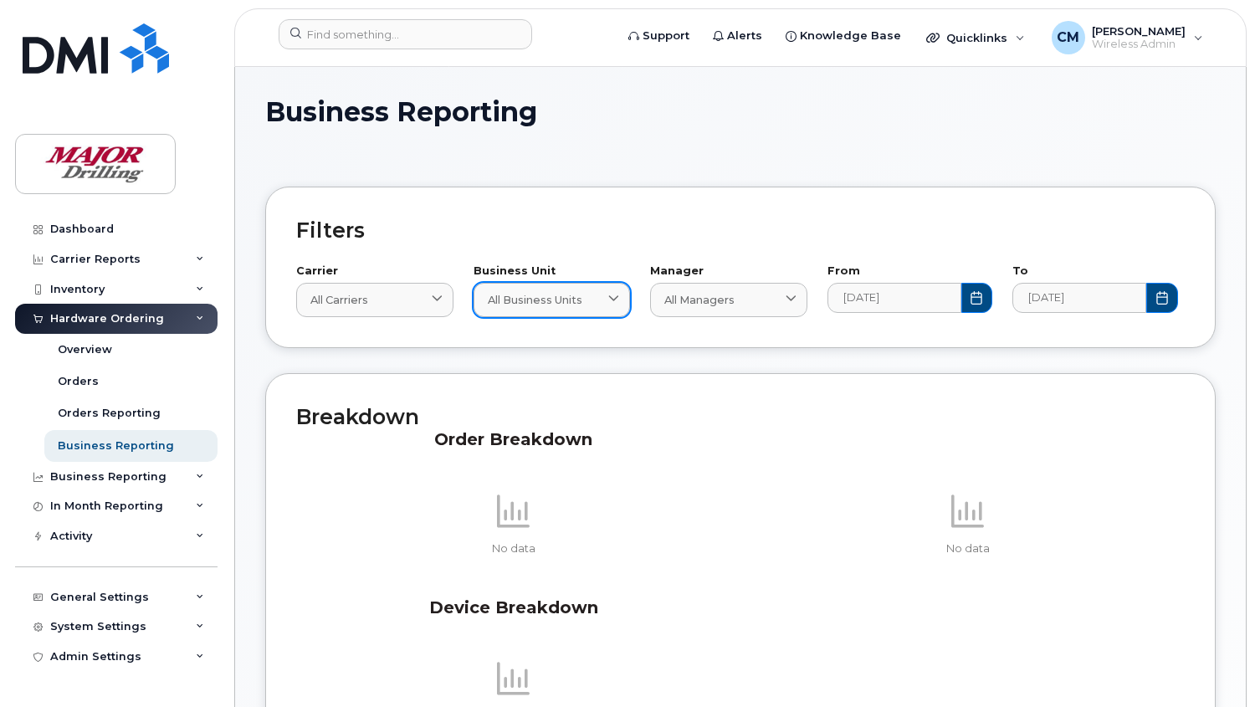
click at [590, 294] on div "All Business Units" at bounding box center [552, 300] width 129 height 16
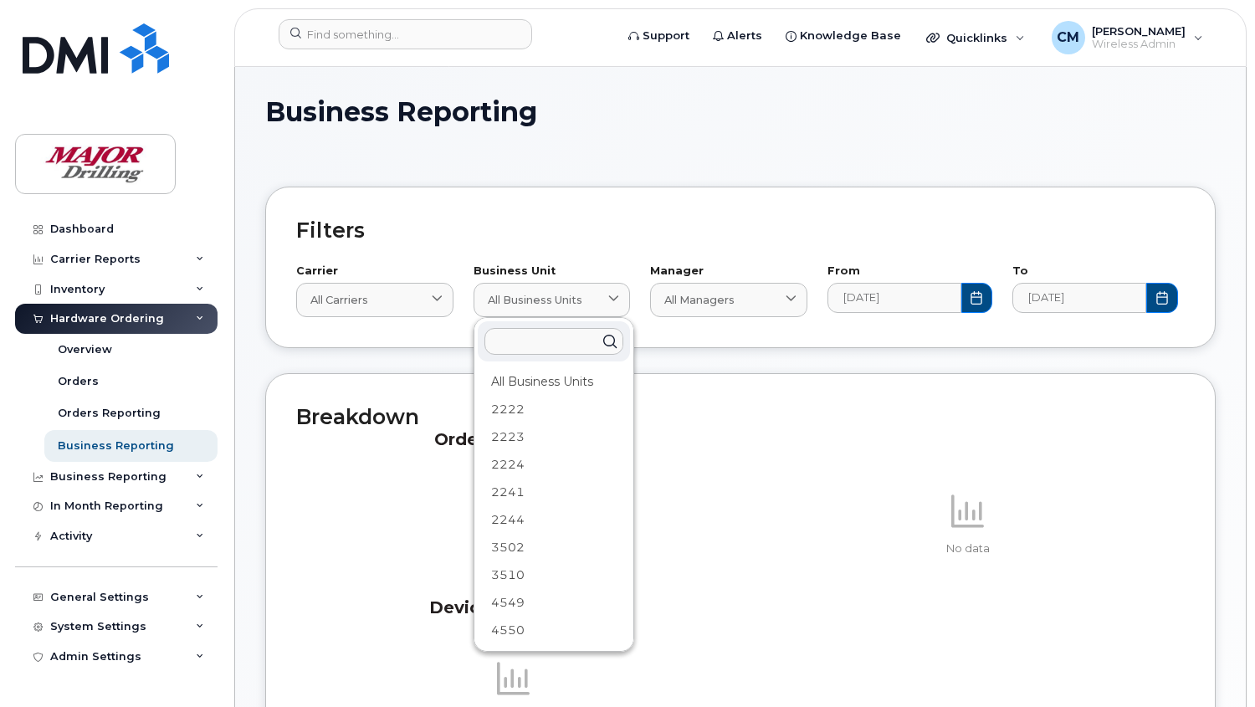
click at [529, 345] on input "text" at bounding box center [553, 341] width 139 height 27
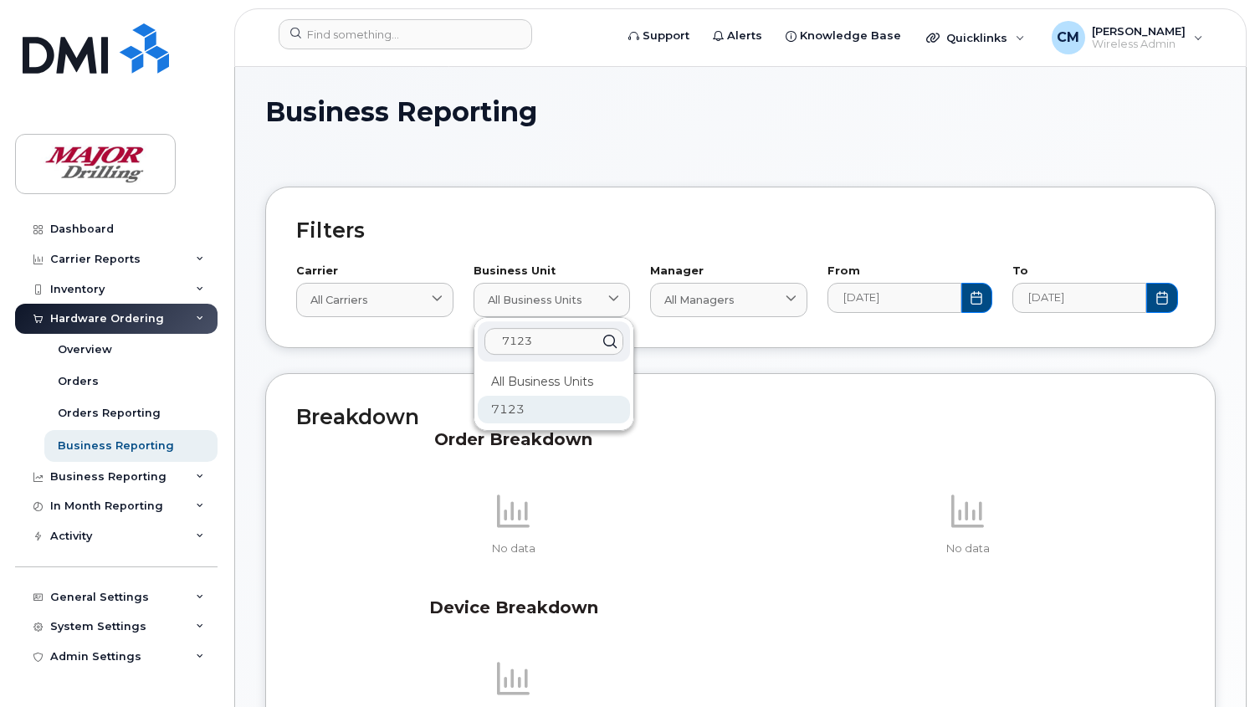
type input "7123"
click at [524, 413] on div "7123" at bounding box center [554, 410] width 152 height 28
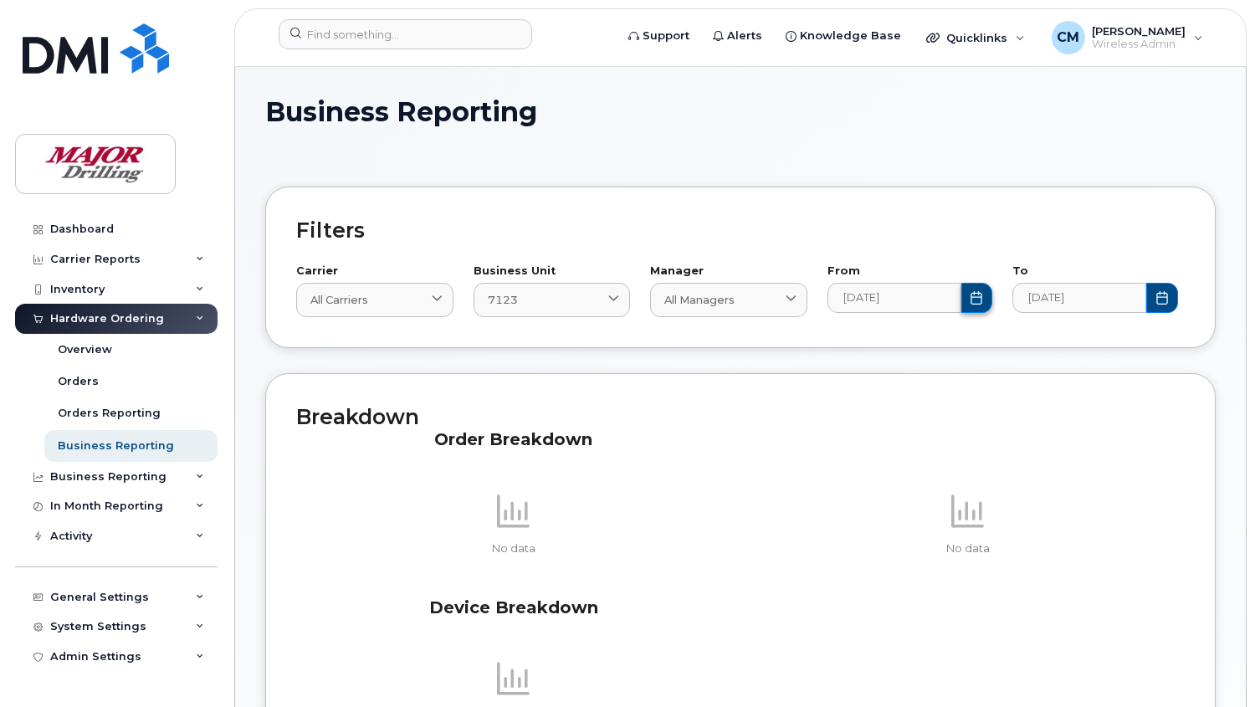
click at [985, 301] on button "Choose Date" at bounding box center [977, 298] width 32 height 30
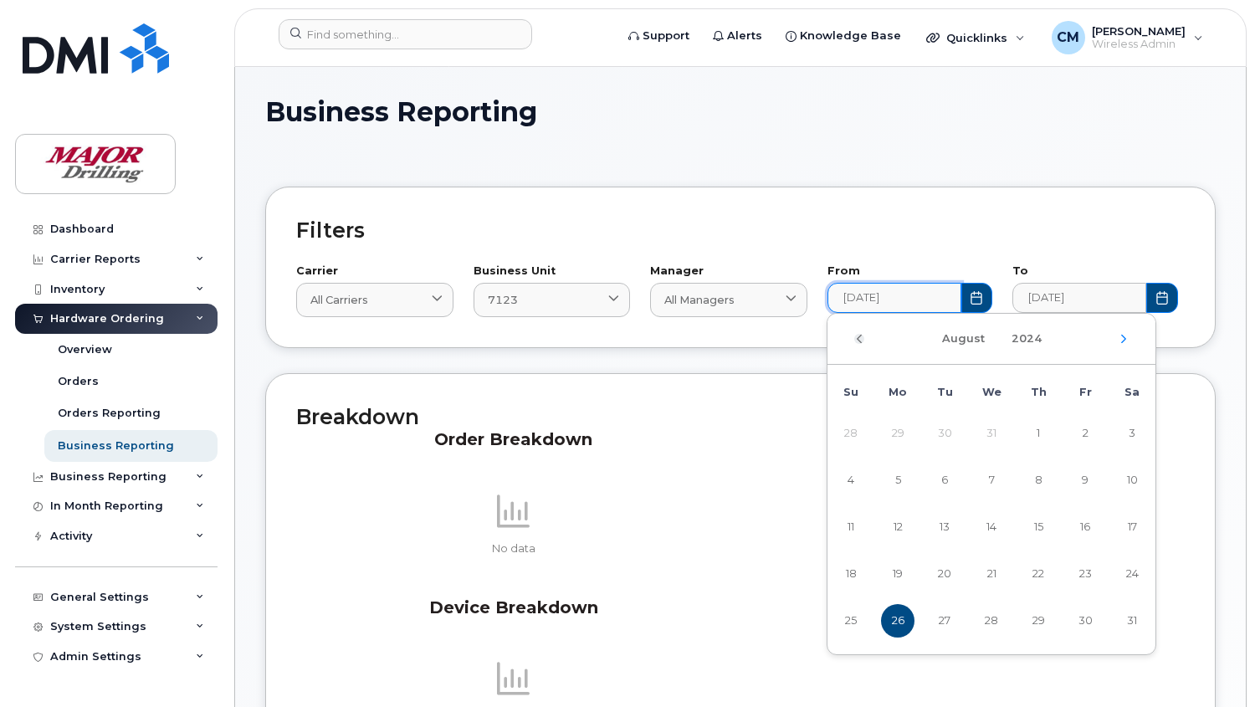
click at [860, 338] on icon "Previous Month" at bounding box center [859, 338] width 10 height 13
click at [858, 337] on icon "Previous Month" at bounding box center [859, 339] width 5 height 8
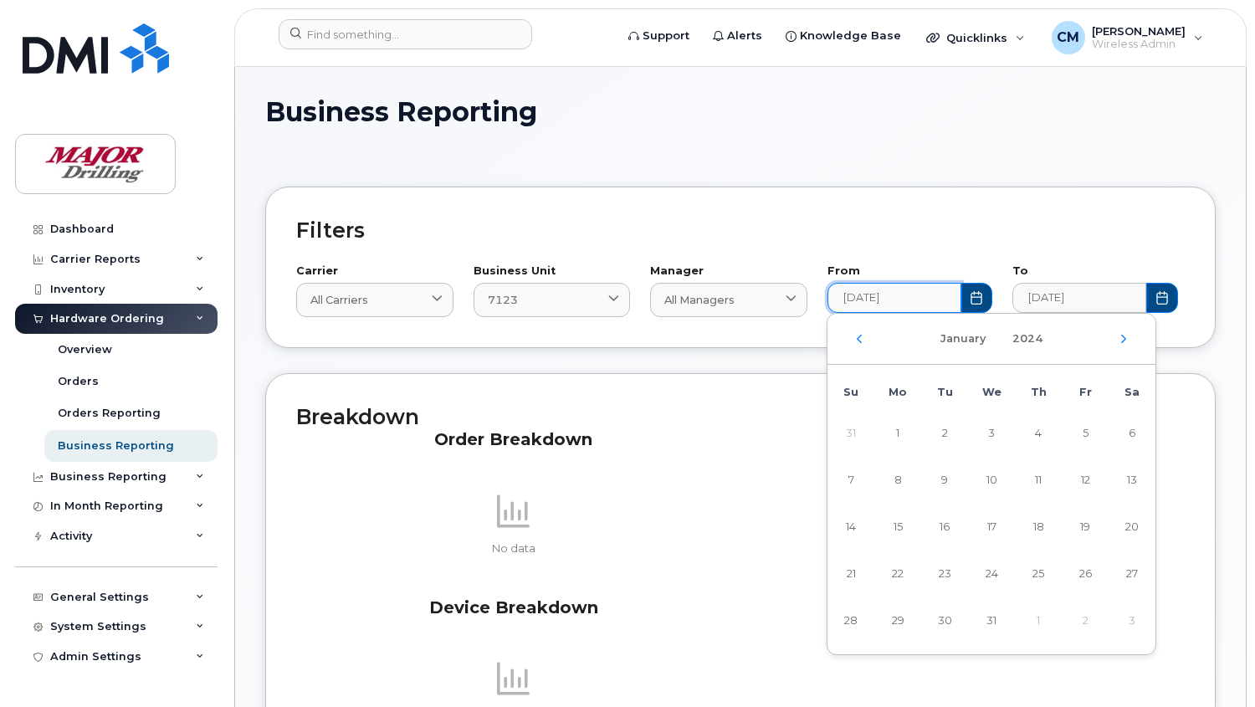
click at [858, 337] on icon "Previous Month" at bounding box center [859, 339] width 5 height 8
click at [995, 435] on span "1" at bounding box center [991, 433] width 33 height 33
type input "2023-11-01"
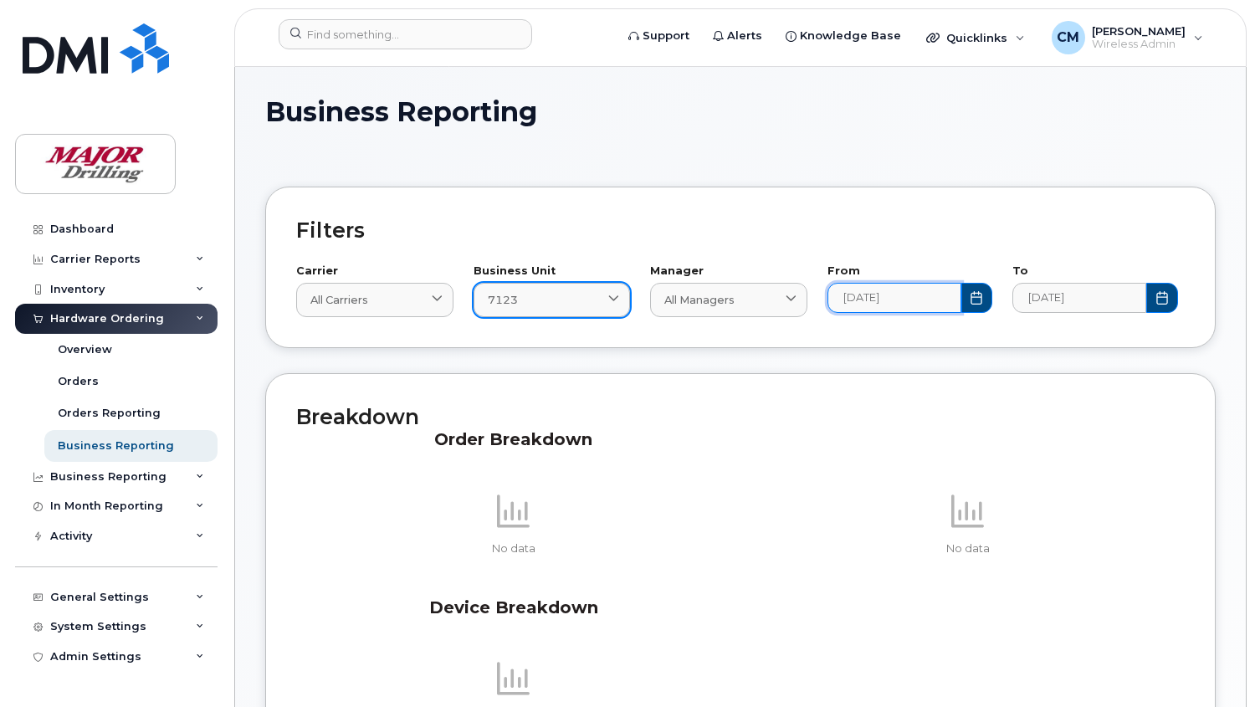
click at [595, 307] on div "7123" at bounding box center [552, 300] width 129 height 16
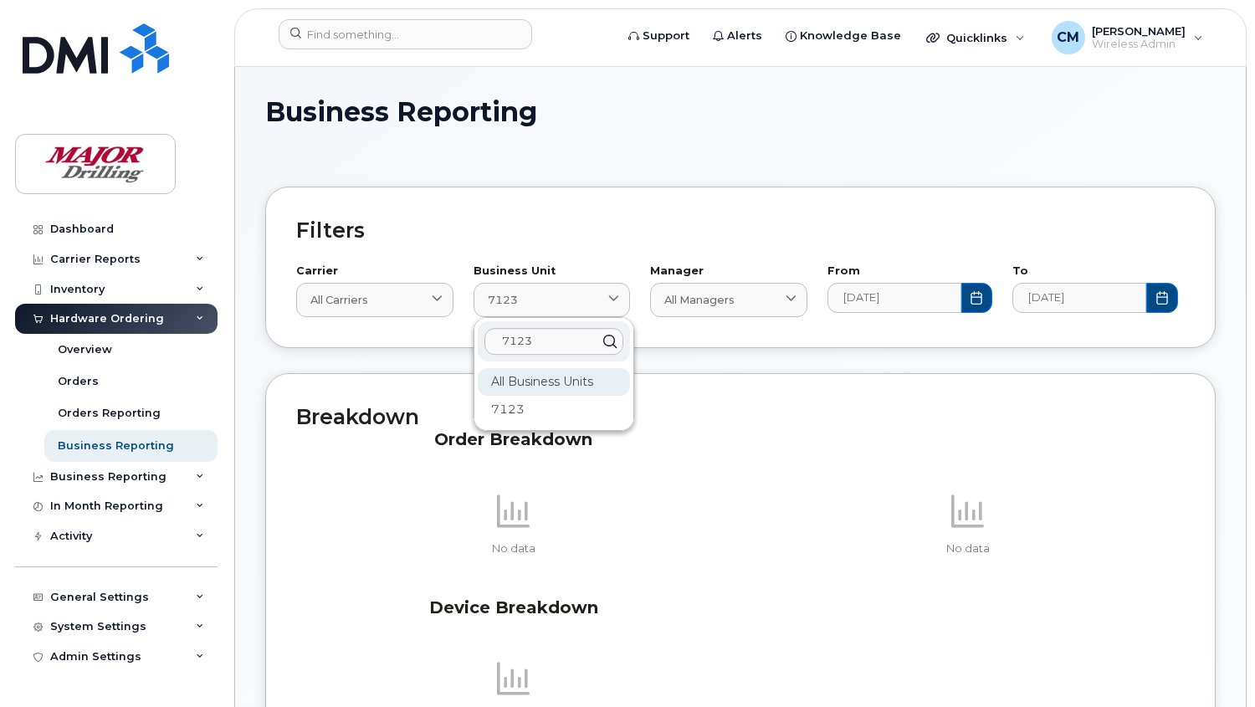
click at [529, 396] on div "All Business Units" at bounding box center [554, 410] width 152 height 28
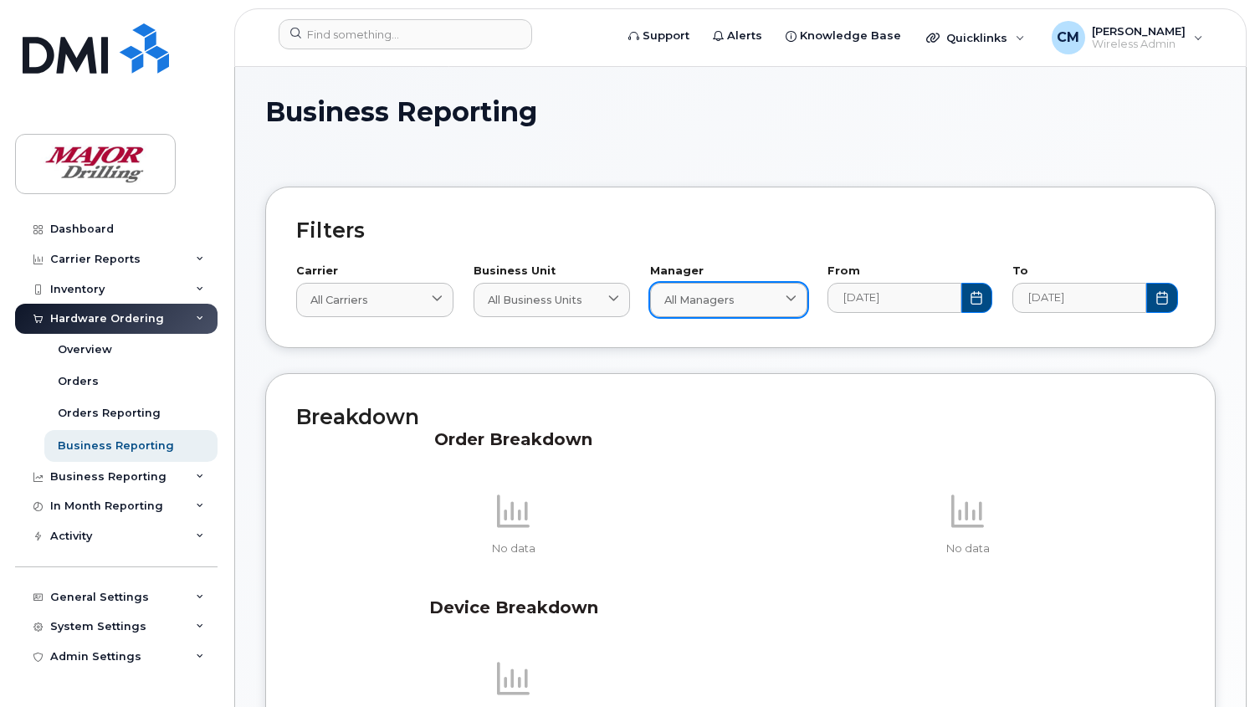
click at [762, 307] on div "All Managers" at bounding box center [728, 300] width 129 height 16
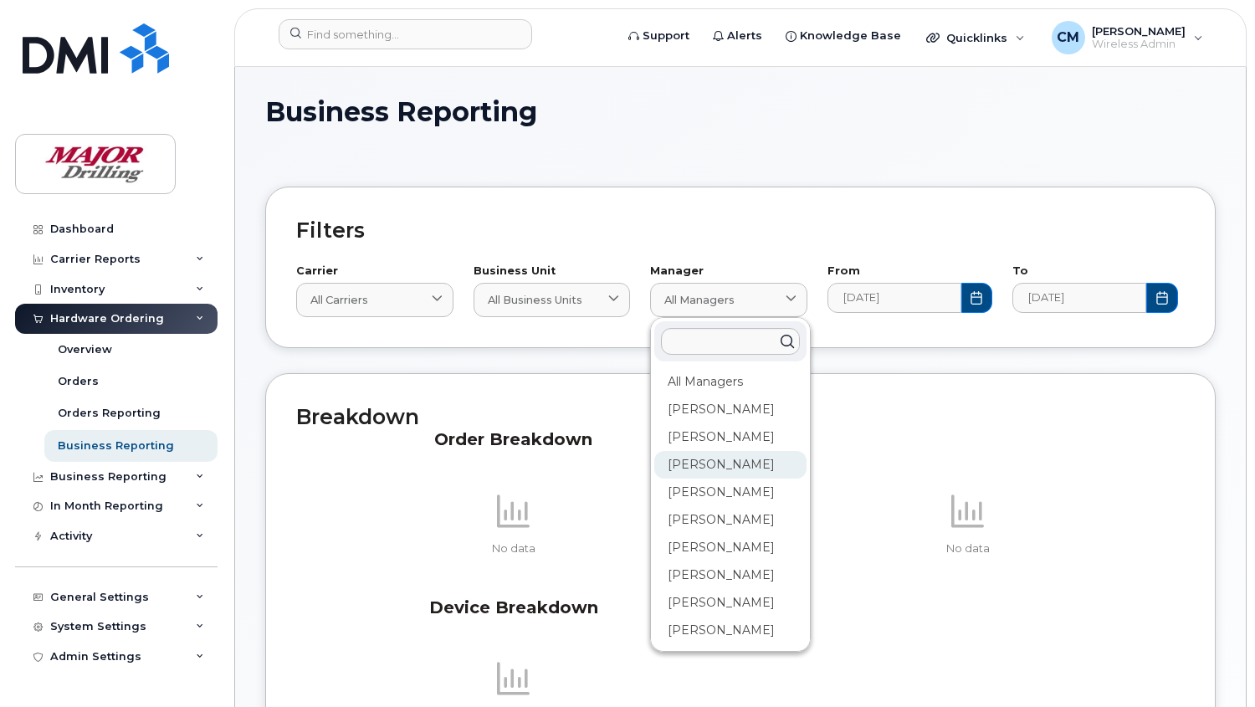
click at [713, 506] on div "[PERSON_NAME]" at bounding box center [730, 520] width 152 height 28
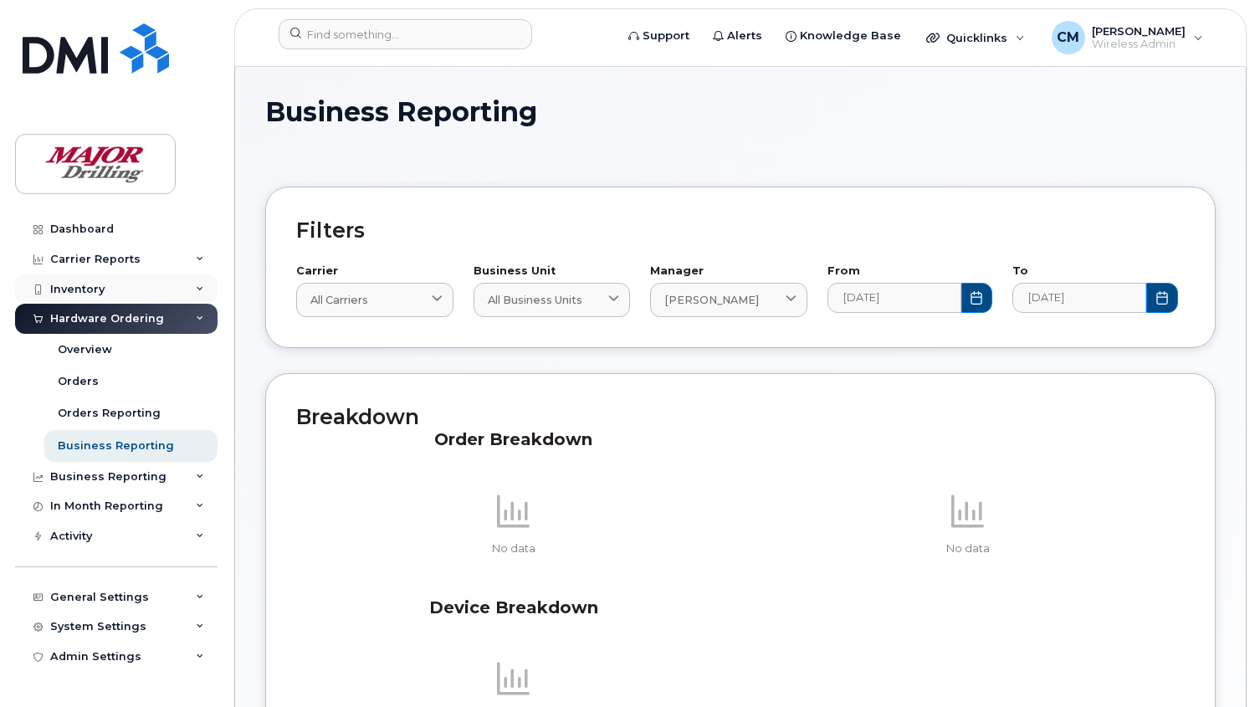
click at [80, 279] on div "Inventory" at bounding box center [116, 289] width 202 height 30
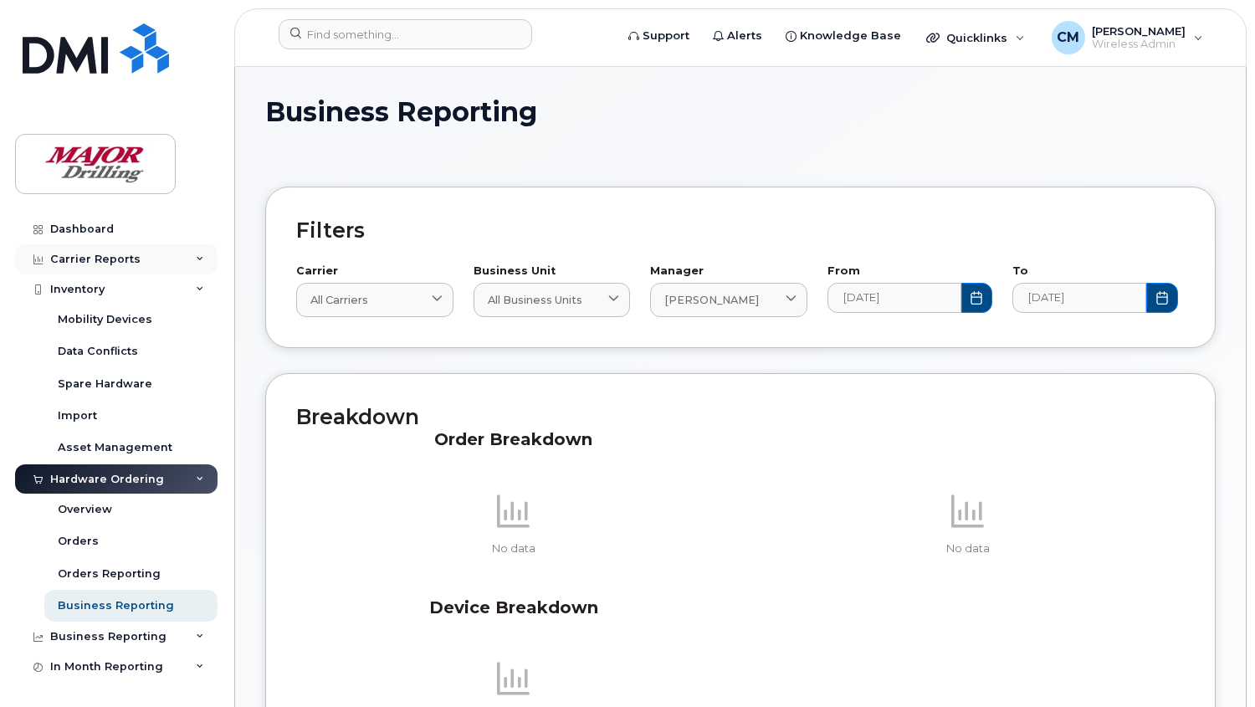
click at [97, 248] on div "Carrier Reports" at bounding box center [116, 259] width 202 height 30
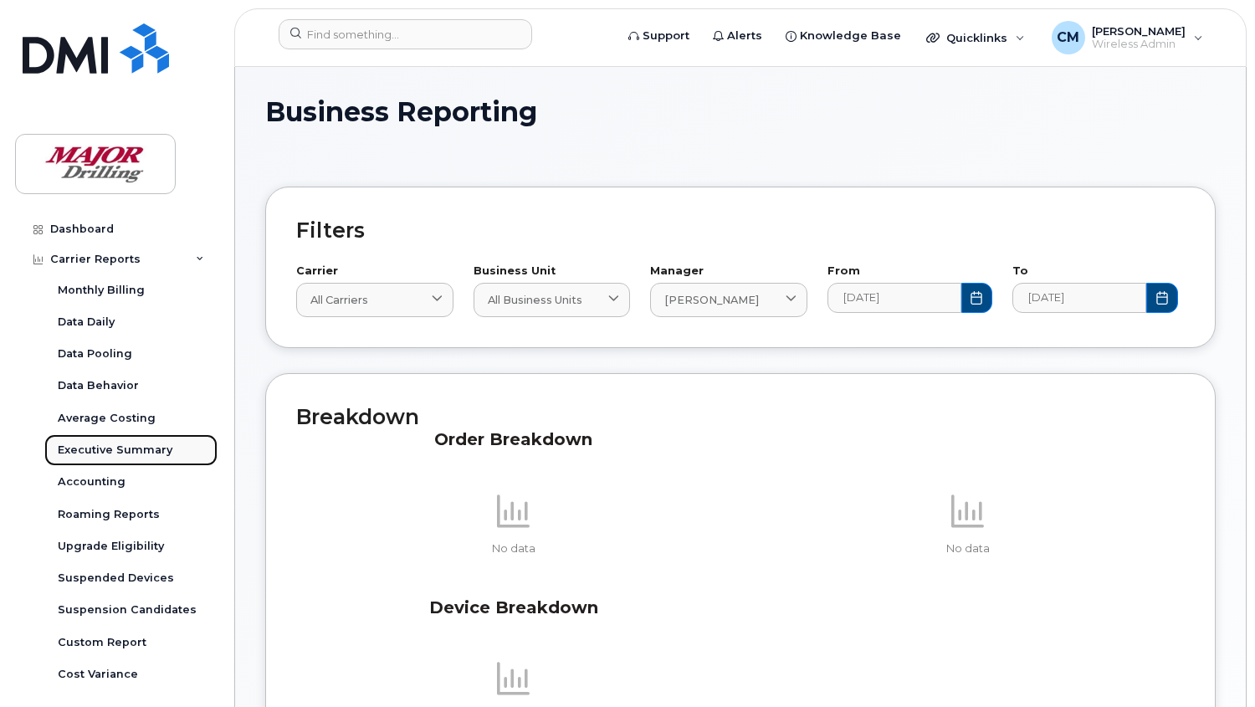
click at [95, 453] on div "Executive Summary" at bounding box center [115, 450] width 115 height 15
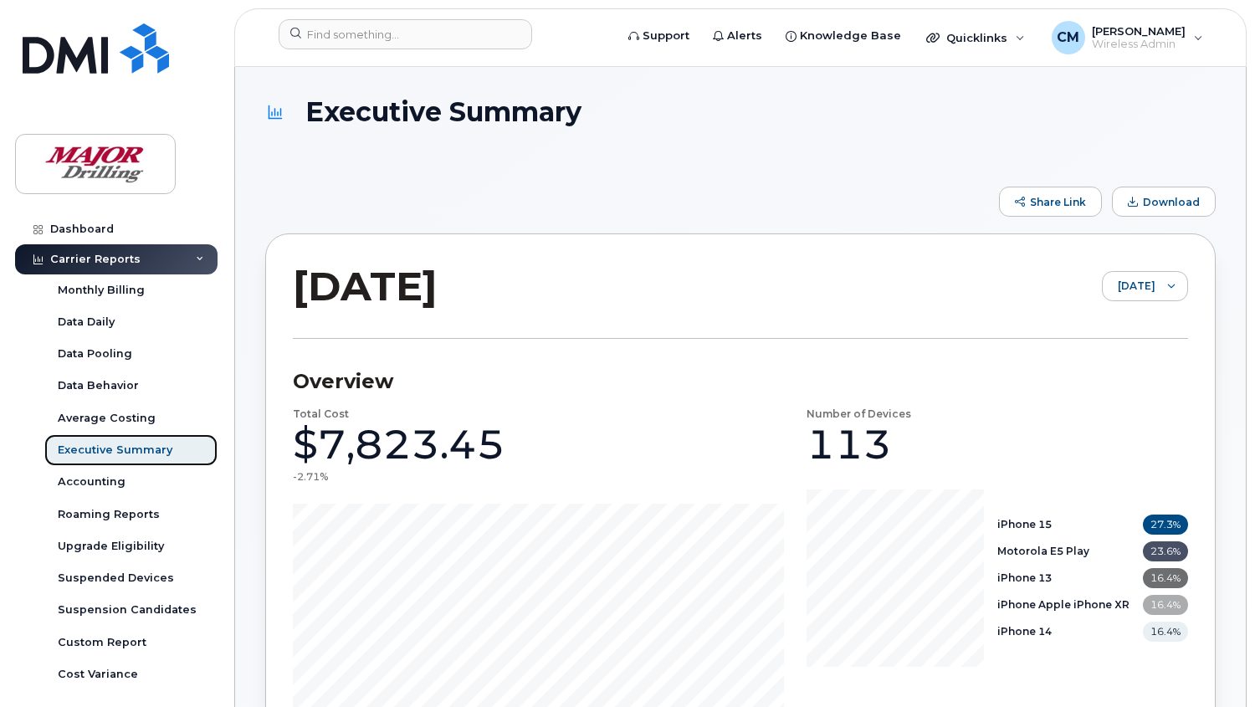
click at [95, 453] on div "Executive Summary" at bounding box center [115, 450] width 115 height 15
click at [70, 223] on div "Dashboard" at bounding box center [82, 229] width 64 height 13
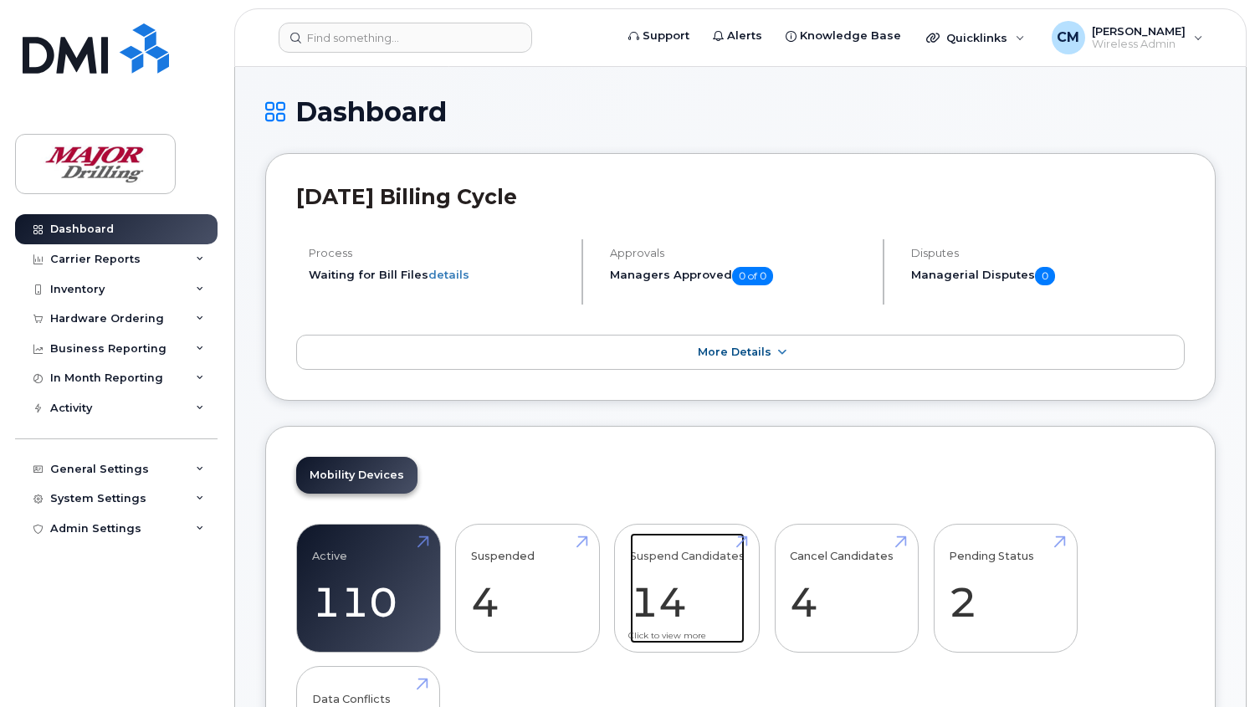
click at [680, 555] on link "Suspend Candidates 14" at bounding box center [687, 588] width 115 height 110
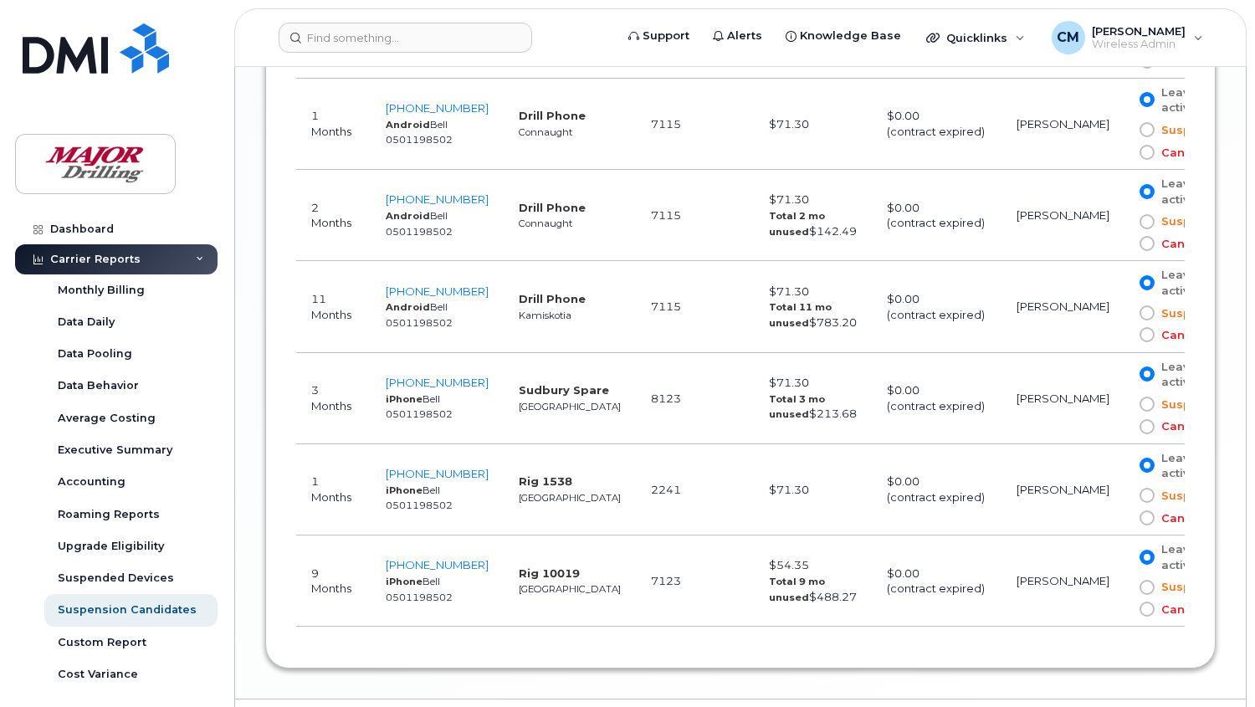
scroll to position [1855, 0]
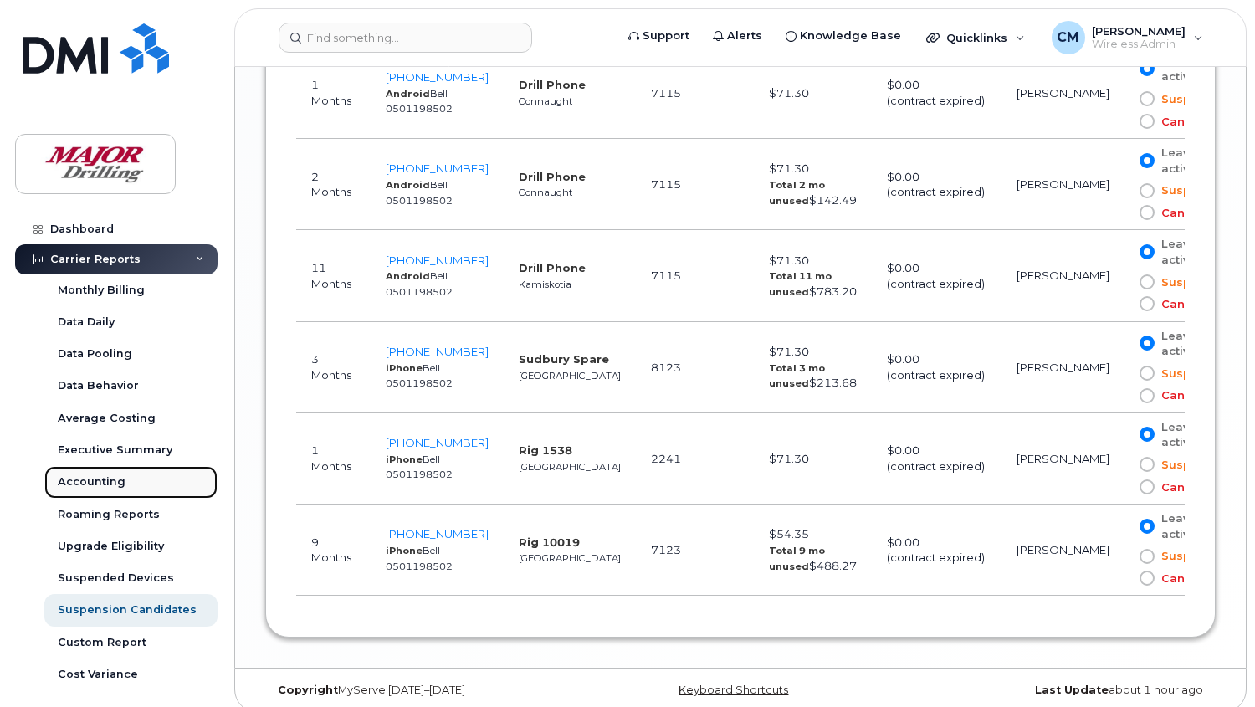
click at [90, 479] on div "Accounting" at bounding box center [92, 481] width 68 height 15
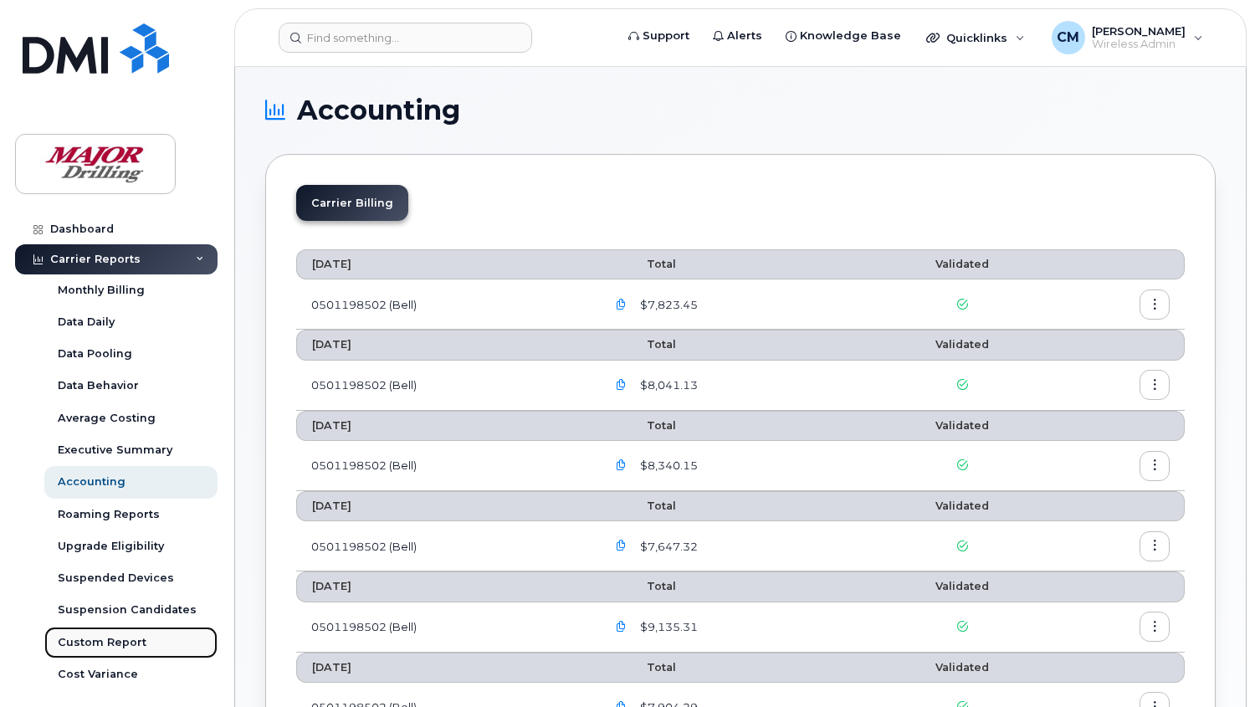
click at [98, 642] on div "Custom Report" at bounding box center [102, 642] width 89 height 15
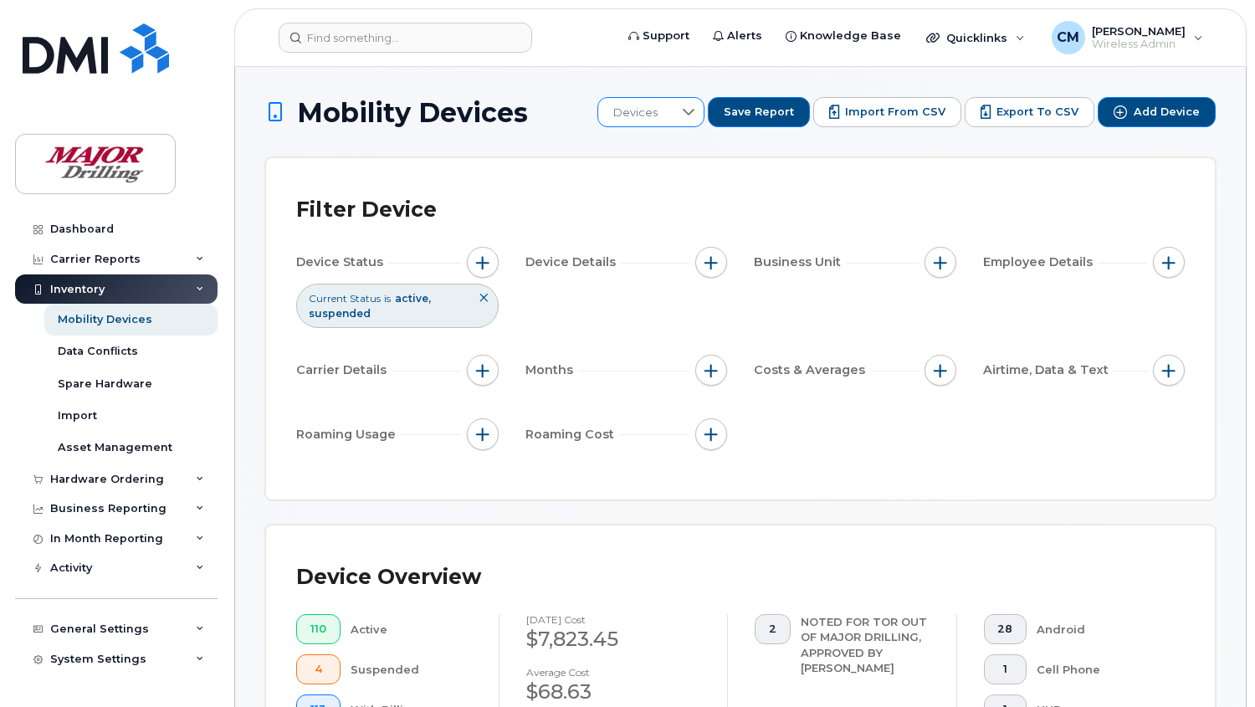
click at [695, 113] on icon at bounding box center [688, 111] width 13 height 13
click at [694, 109] on icon at bounding box center [687, 111] width 13 height 13
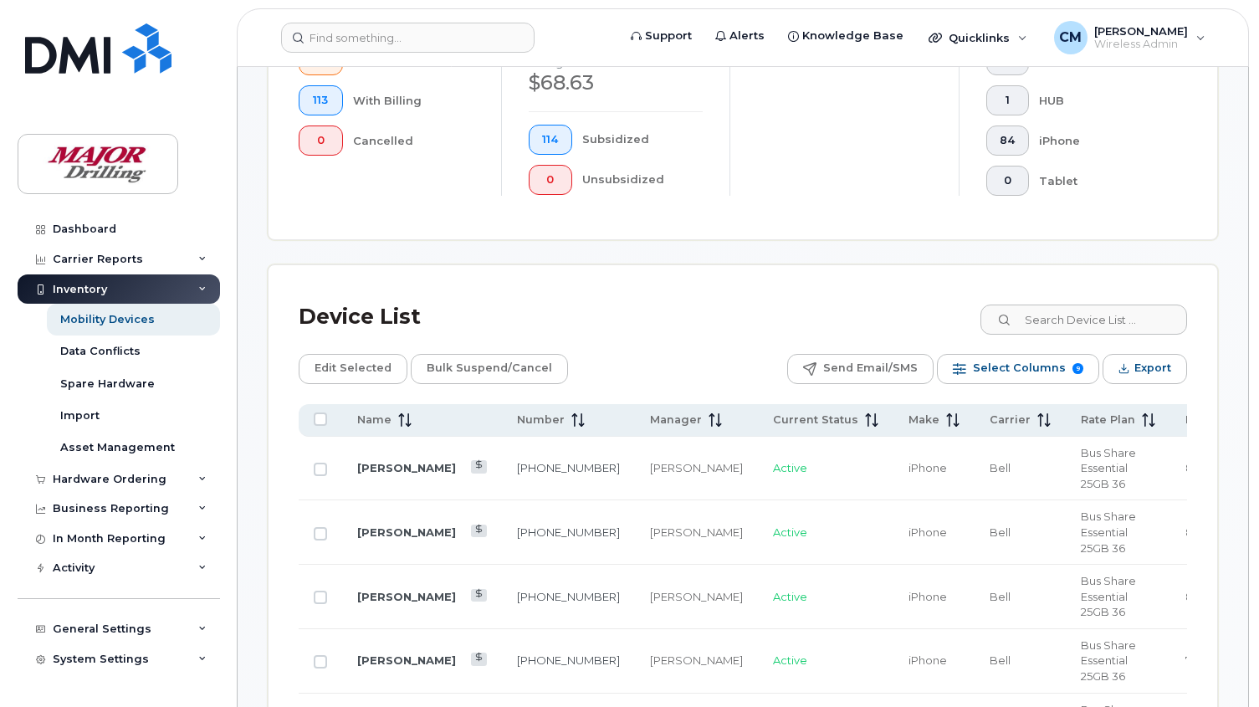
scroll to position [650, 0]
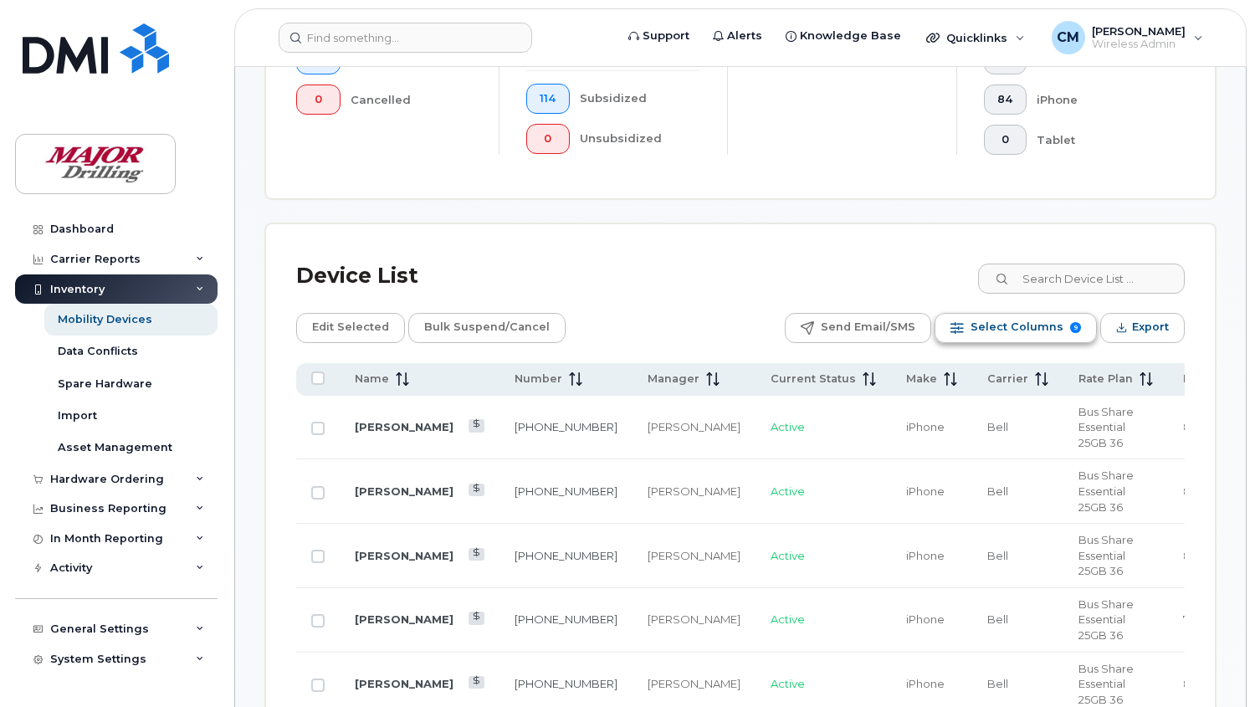
click at [987, 328] on span "Select Columns" at bounding box center [1016, 327] width 93 height 25
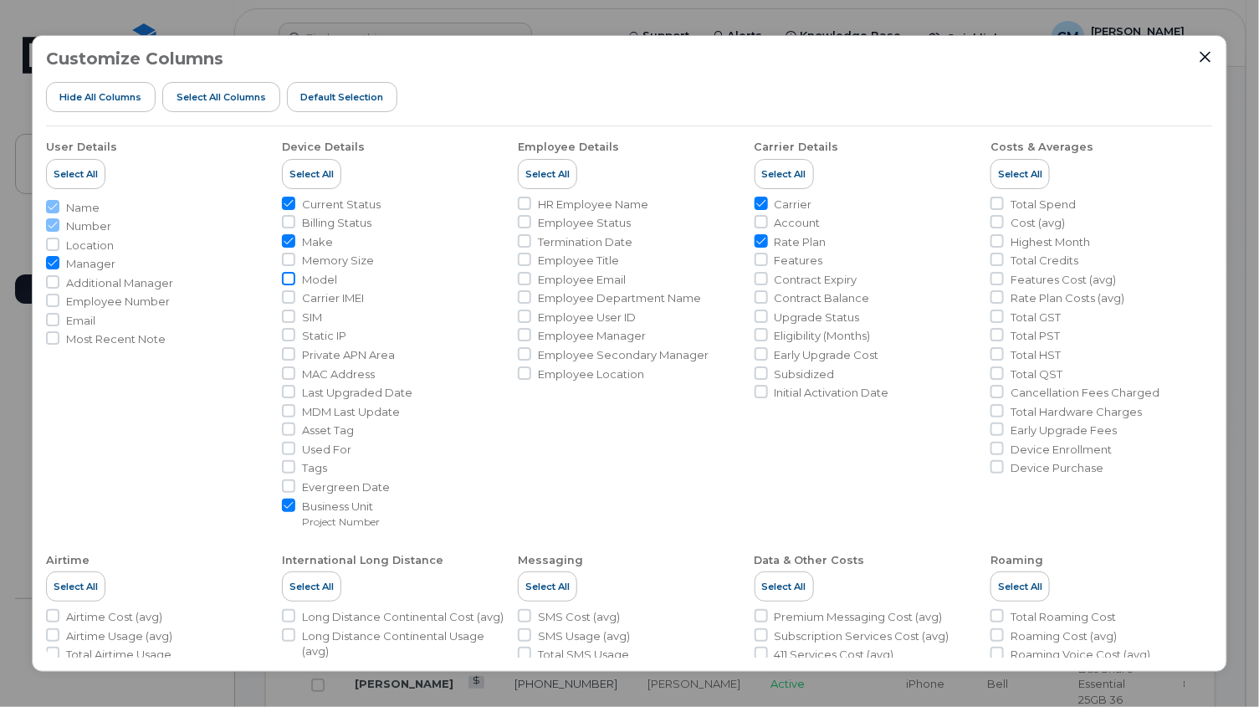
click at [289, 276] on input "Model" at bounding box center [288, 278] width 13 height 13
checkbox input "true"
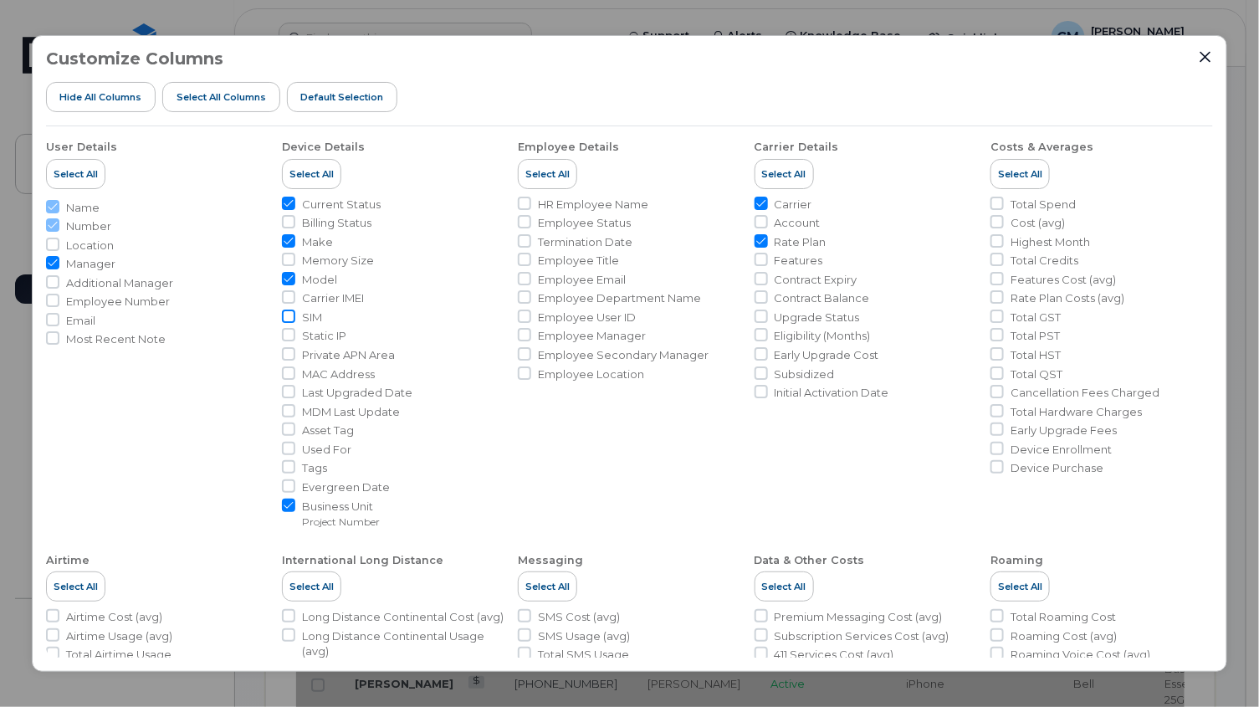
click at [287, 315] on input "SIM" at bounding box center [288, 316] width 13 height 13
checkbox input "true"
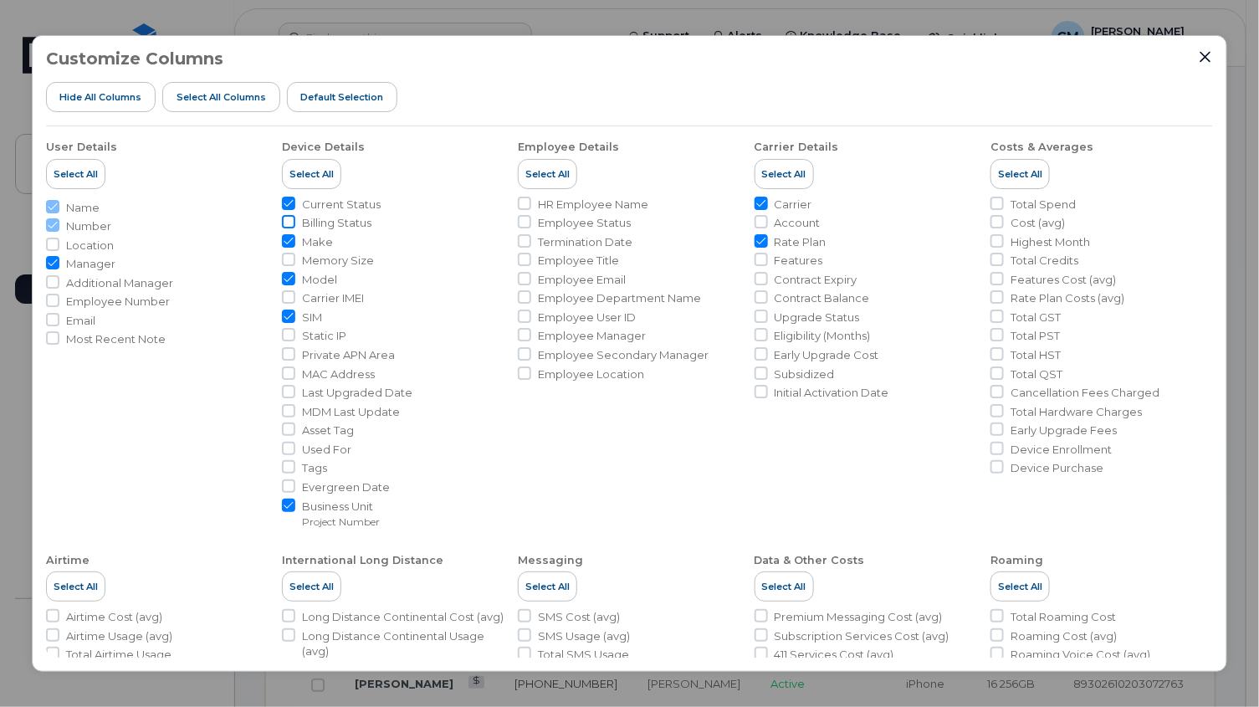
click at [287, 218] on input "Billing Status" at bounding box center [288, 221] width 13 height 13
checkbox input "true"
click at [286, 391] on input "Last Upgraded Date" at bounding box center [288, 391] width 13 height 13
checkbox input "true"
click at [1205, 54] on icon "Close" at bounding box center [1205, 56] width 13 height 13
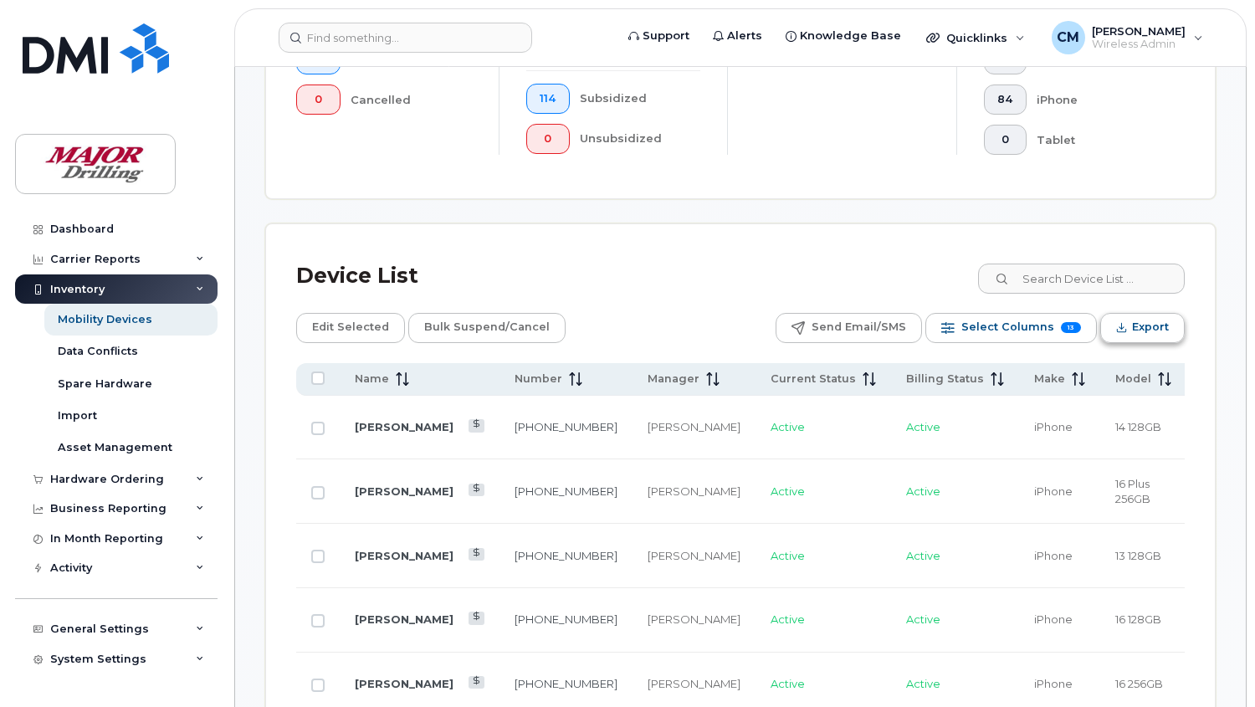
click at [1139, 330] on span "Export" at bounding box center [1150, 327] width 37 height 25
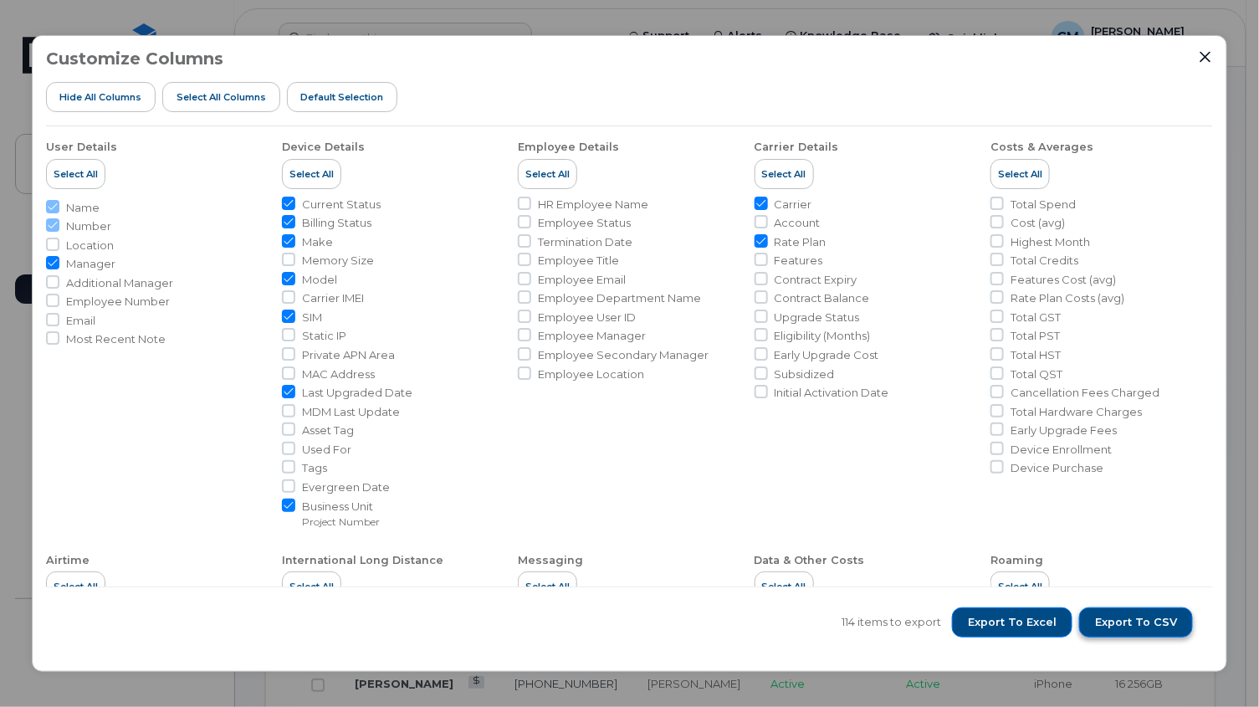
click at [1125, 627] on span "Export to CSV" at bounding box center [1136, 622] width 82 height 15
click at [1206, 54] on icon "Close" at bounding box center [1205, 56] width 13 height 13
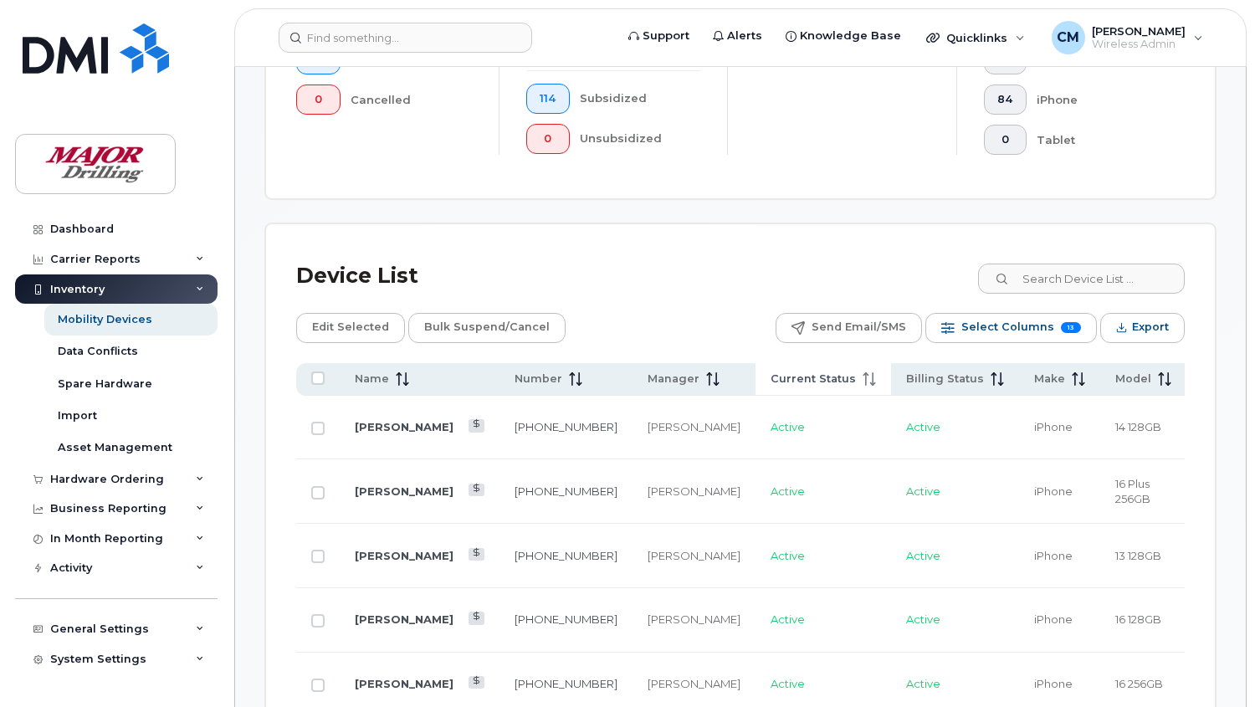
click at [770, 377] on span "Current Status" at bounding box center [812, 378] width 85 height 15
click at [770, 372] on span "Current Status" at bounding box center [812, 378] width 85 height 15
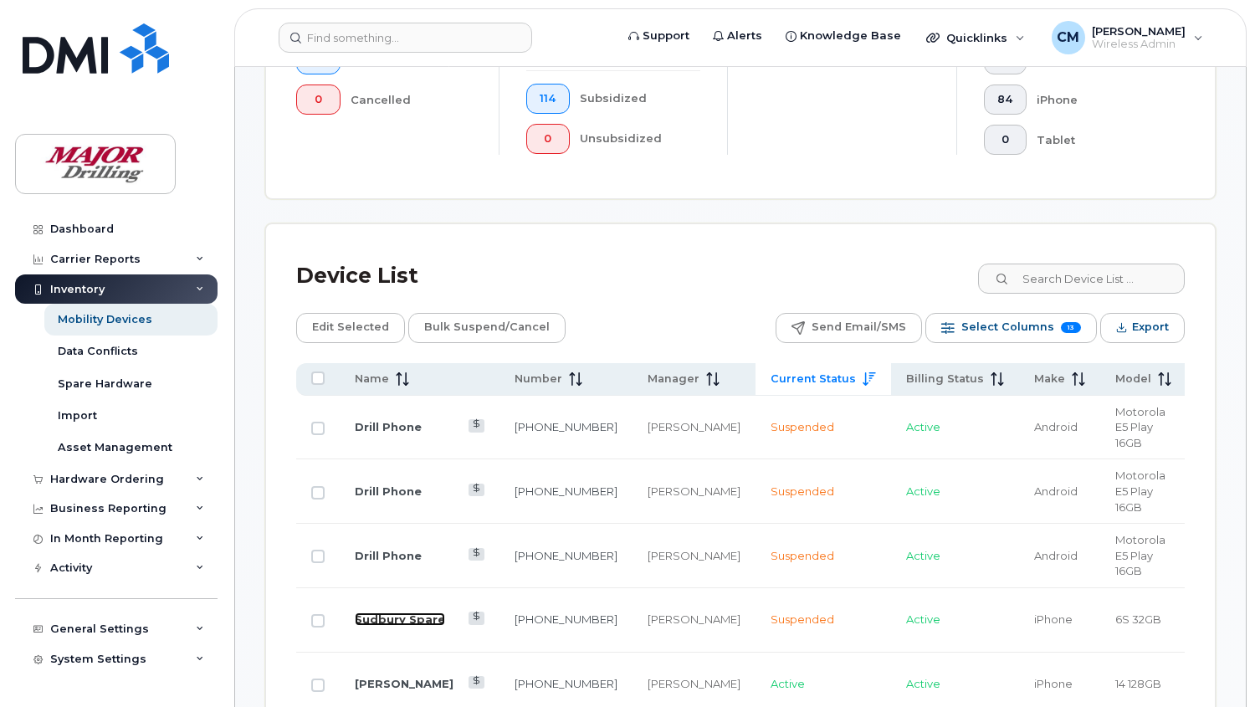
click at [372, 612] on link "Sudbury Spare" at bounding box center [400, 618] width 90 height 13
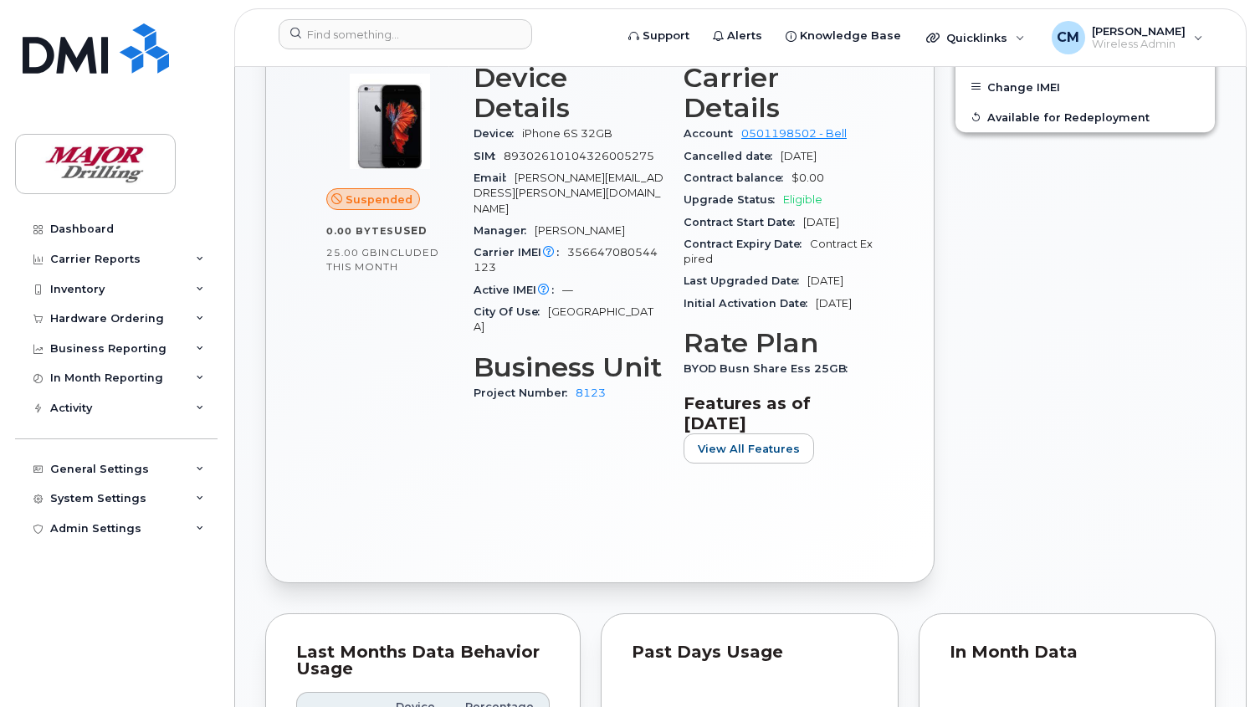
scroll to position [650, 0]
click at [972, 481] on div "Edit Device / Employee Block Data Usage Unsuspend Device Transfer to Personal C…" at bounding box center [1084, 265] width 281 height 653
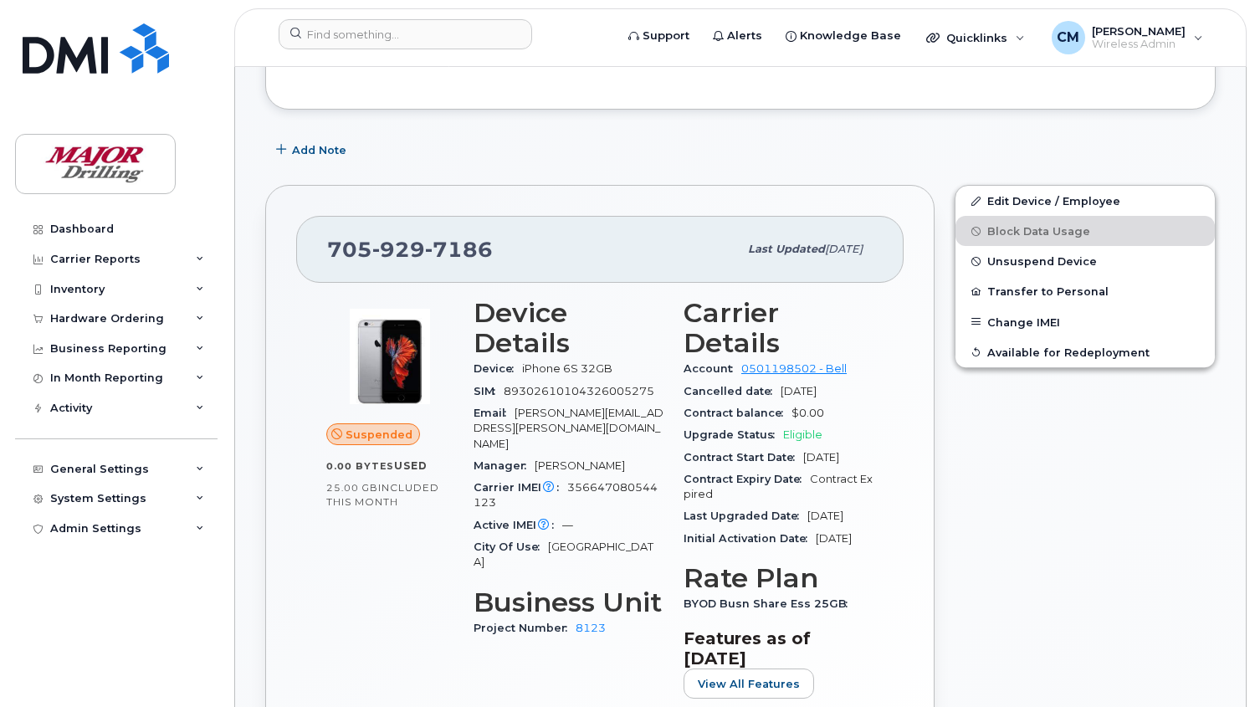
scroll to position [371, 0]
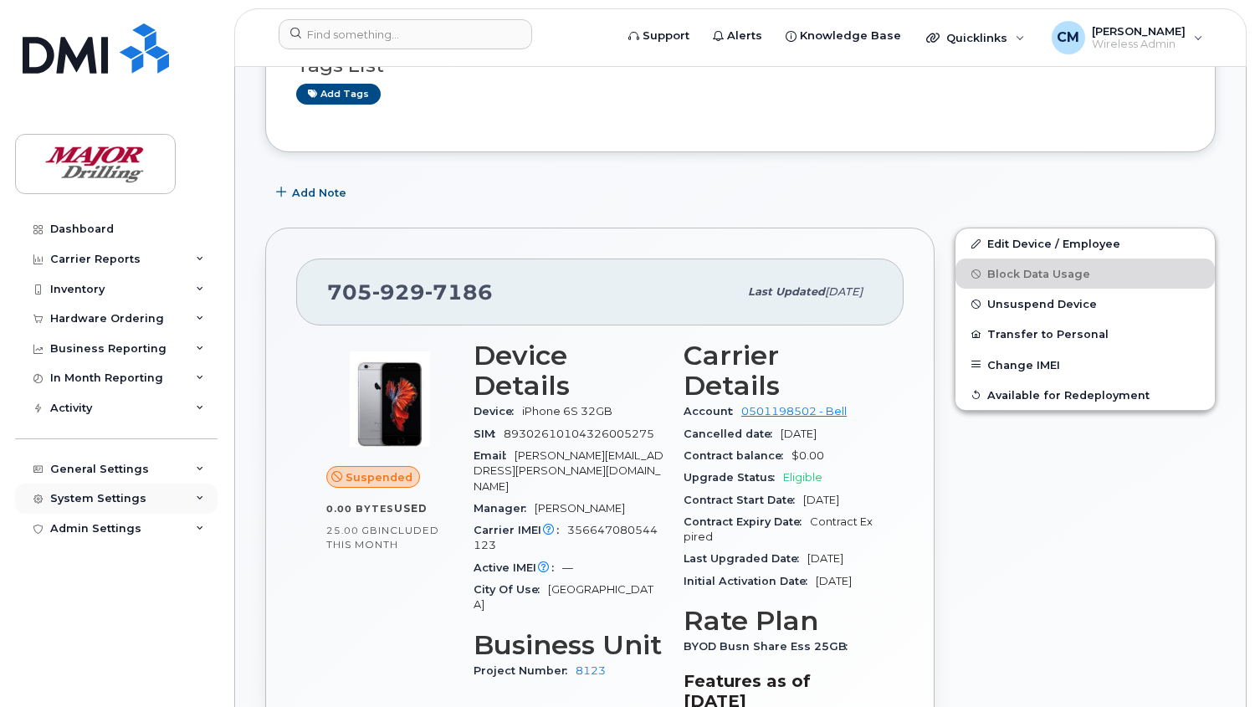
click at [95, 492] on div "System Settings" at bounding box center [98, 498] width 96 height 13
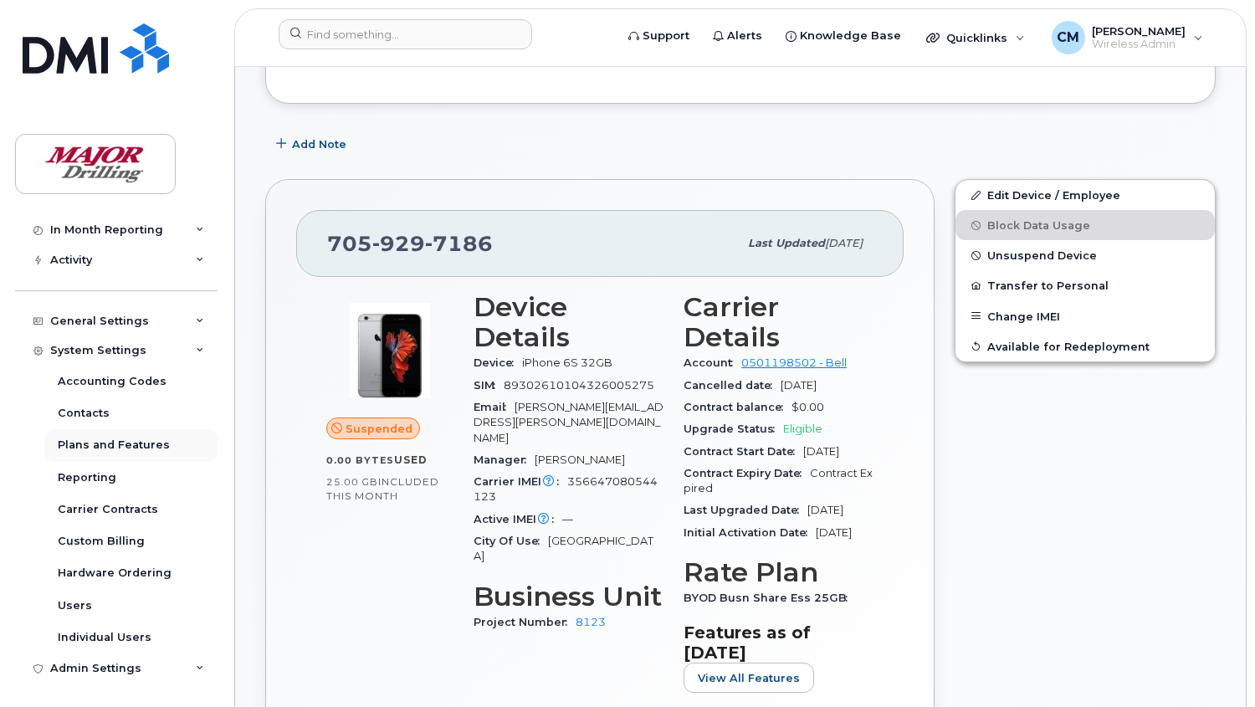
scroll to position [464, 0]
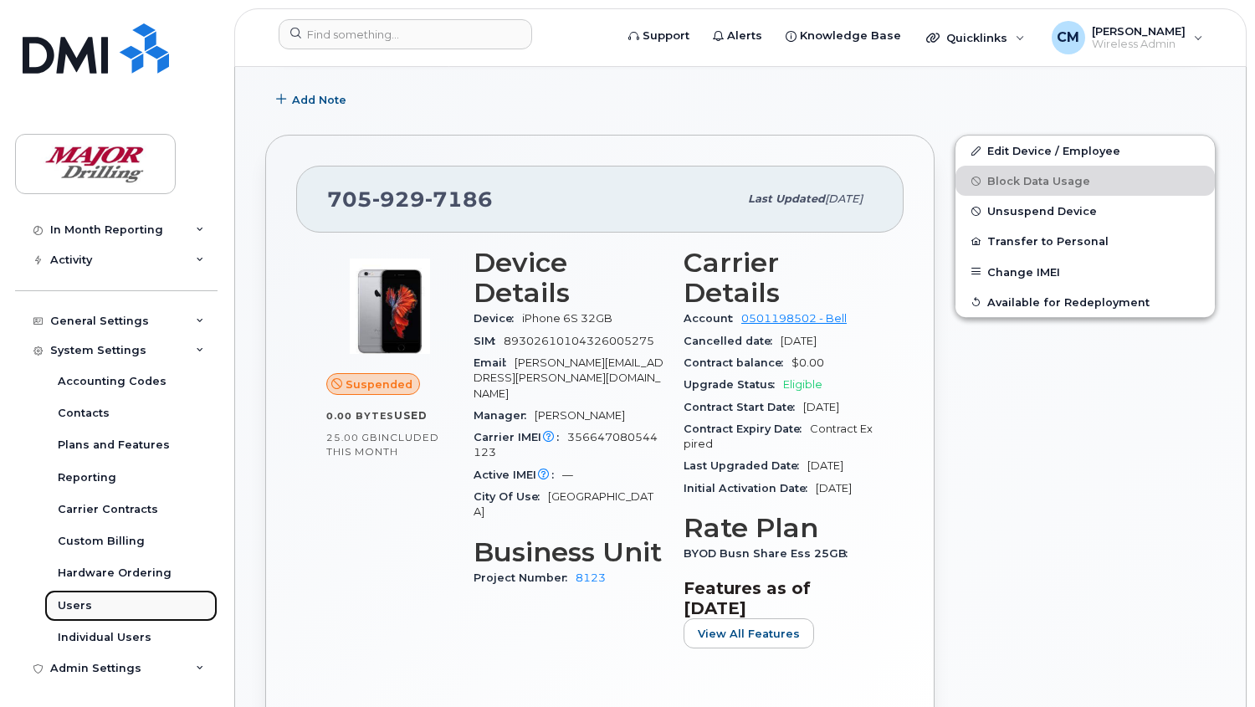
click at [79, 606] on div "Users" at bounding box center [75, 605] width 34 height 15
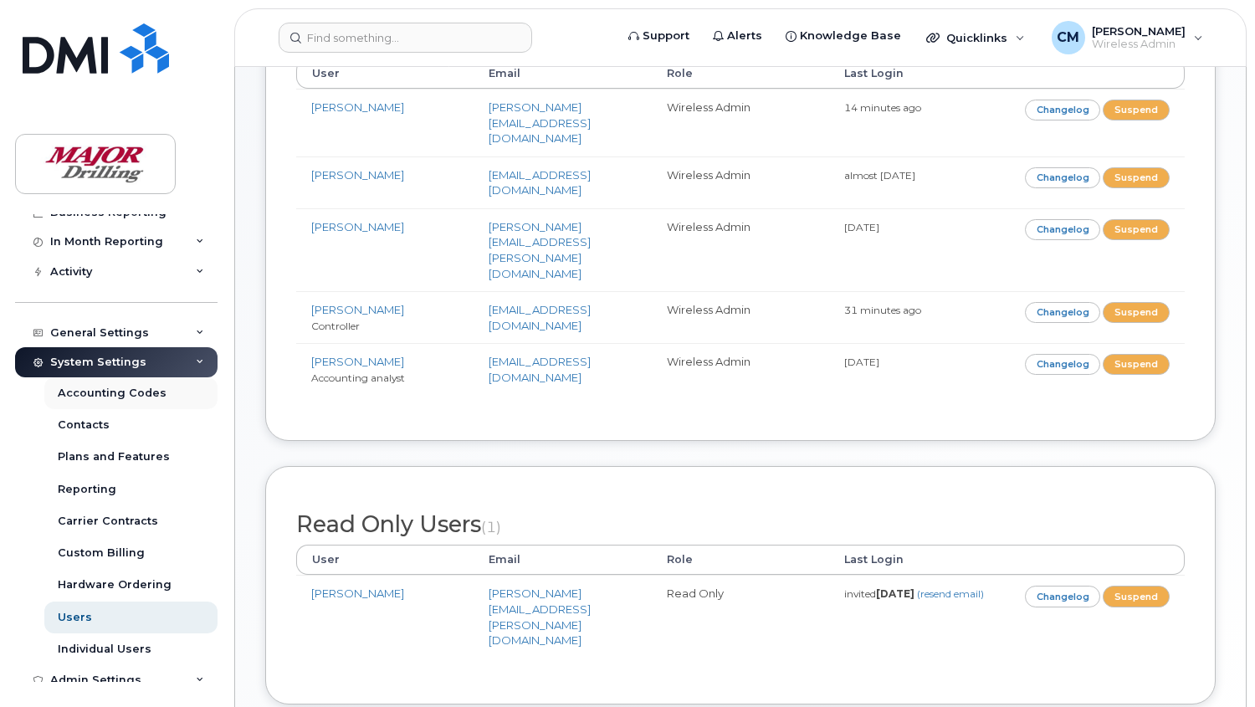
scroll to position [148, 0]
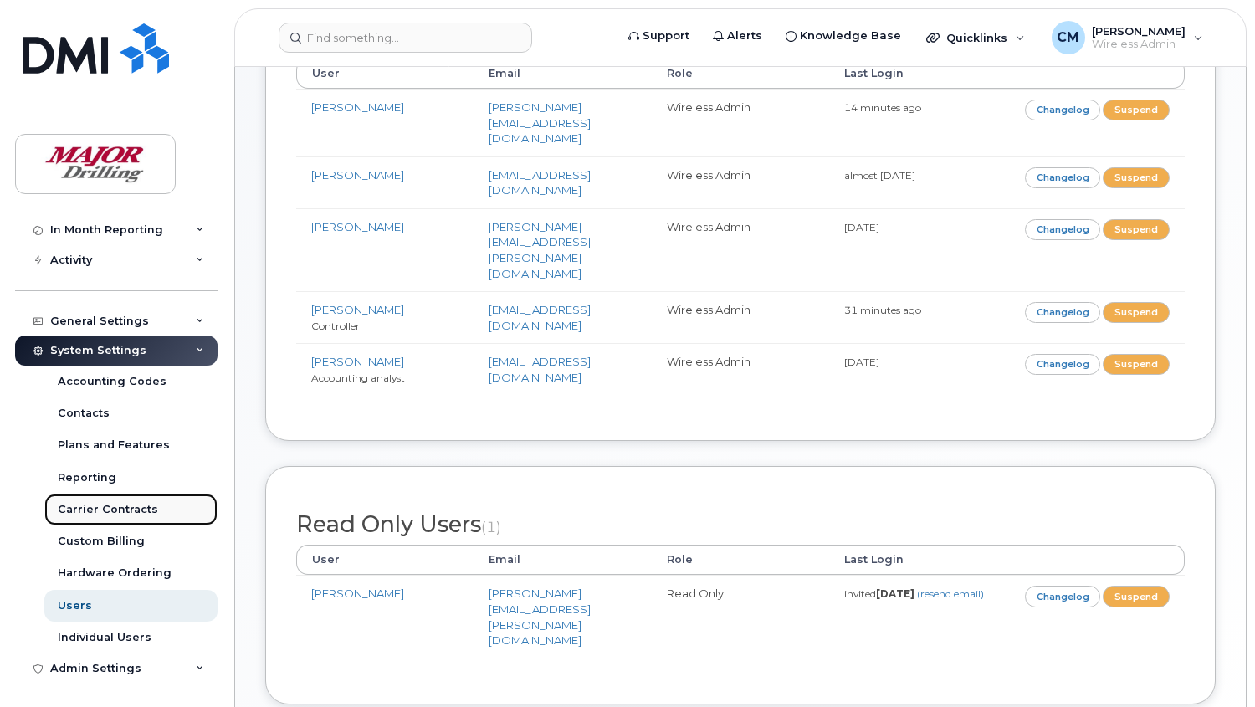
click at [95, 508] on div "Carrier Contracts" at bounding box center [108, 509] width 100 height 15
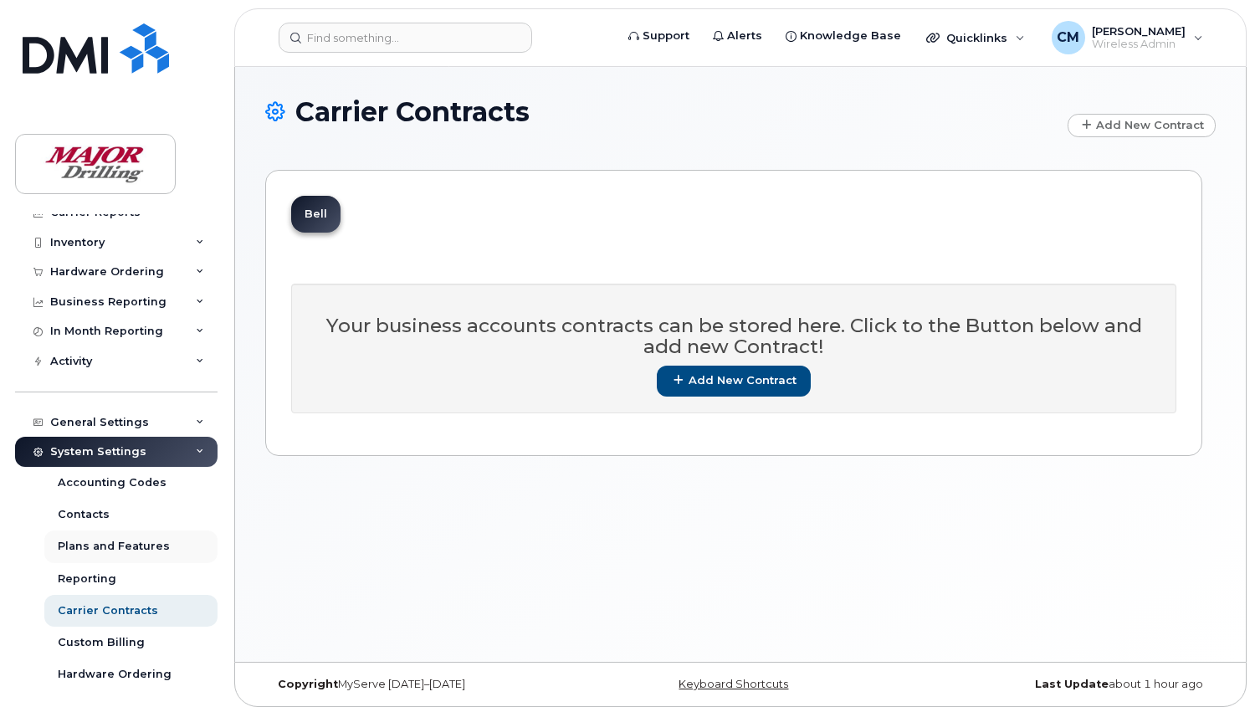
scroll to position [93, 0]
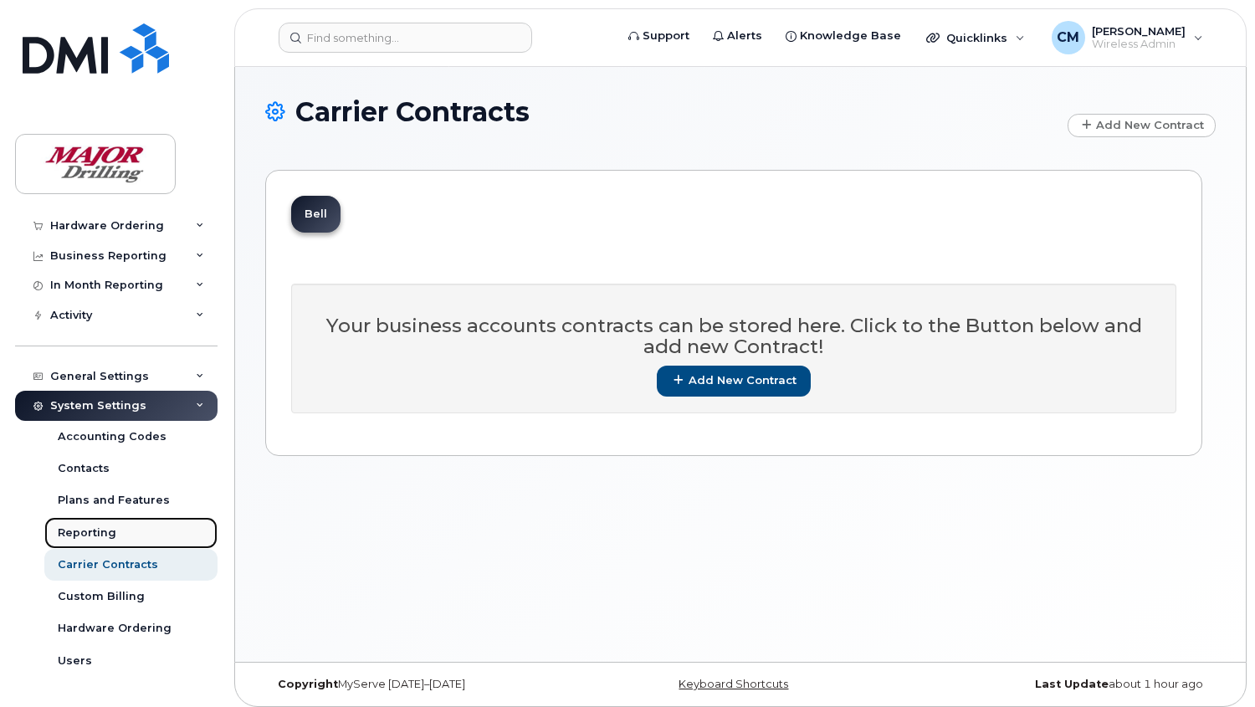
click at [94, 531] on div "Reporting" at bounding box center [87, 532] width 59 height 15
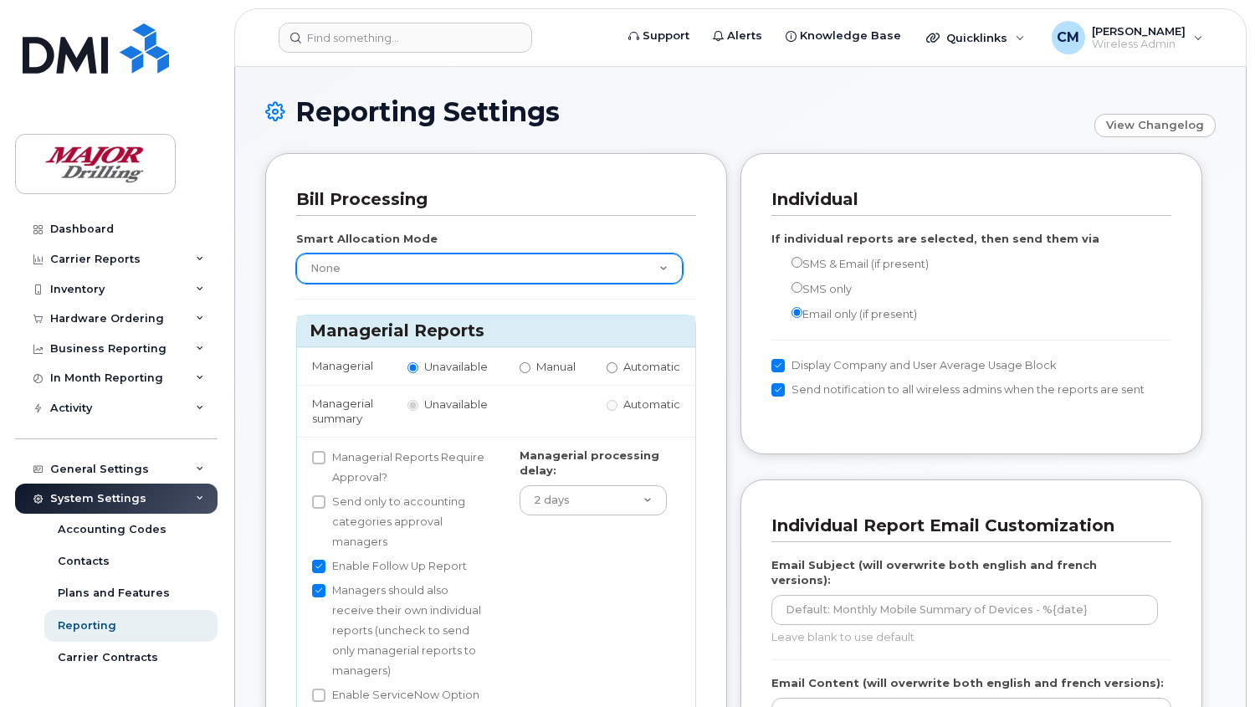
click at [655, 264] on select "None Within Plan" at bounding box center [489, 268] width 386 height 30
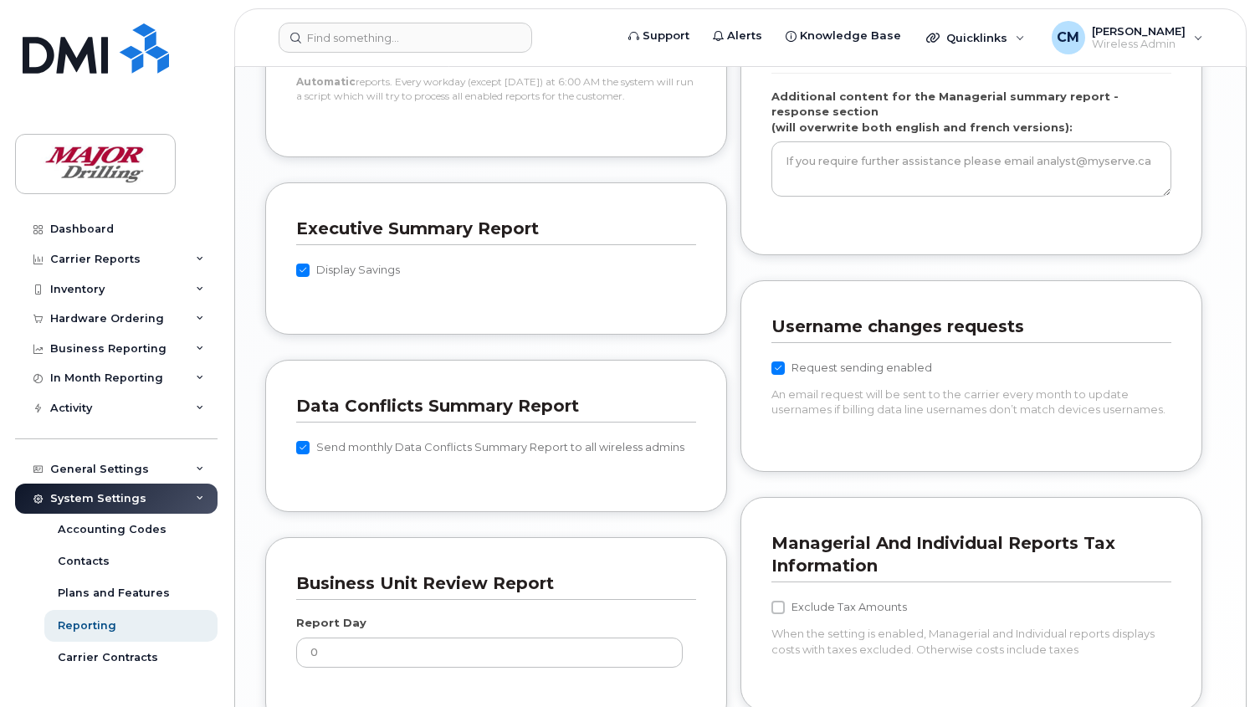
scroll to position [1394, 0]
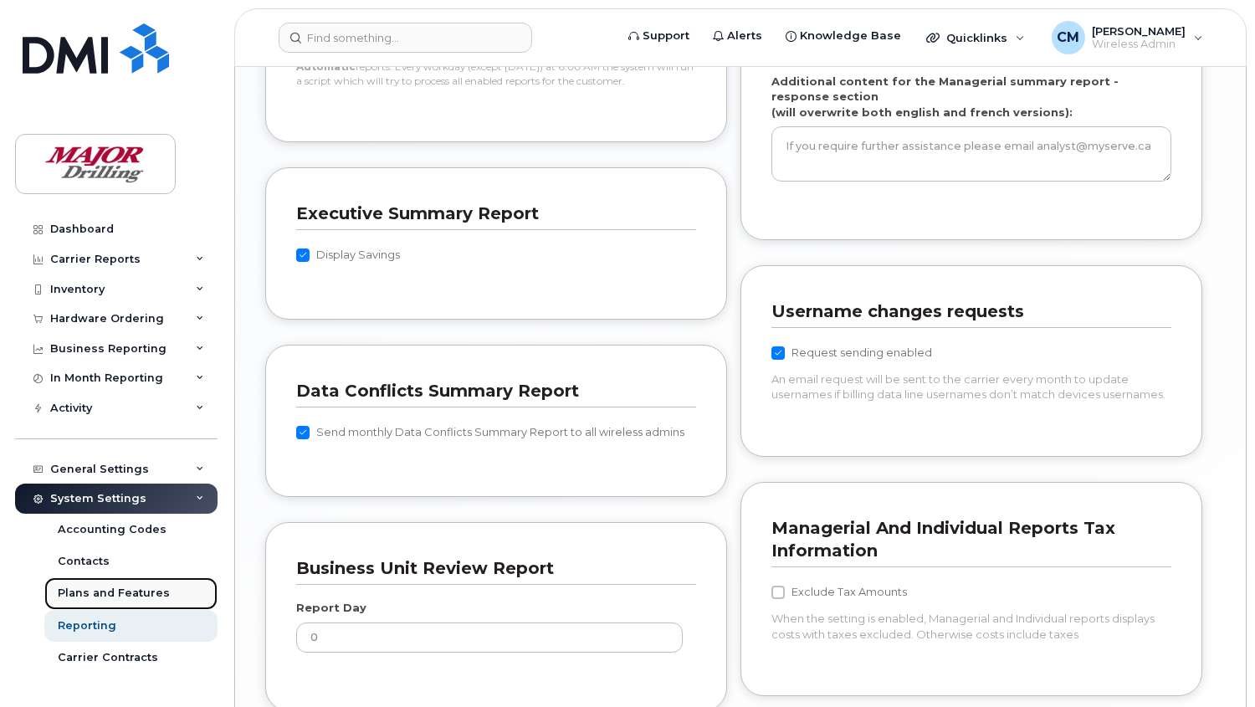
click at [88, 596] on div "Plans and Features" at bounding box center [114, 593] width 112 height 15
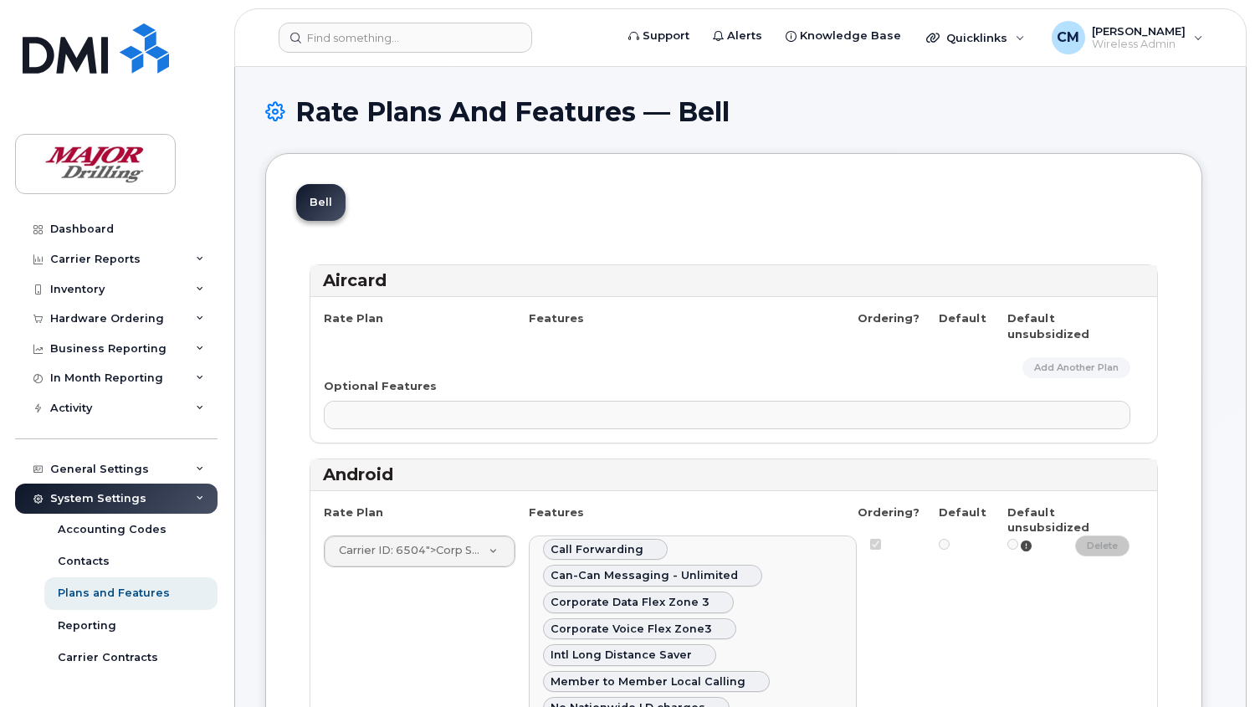
select select
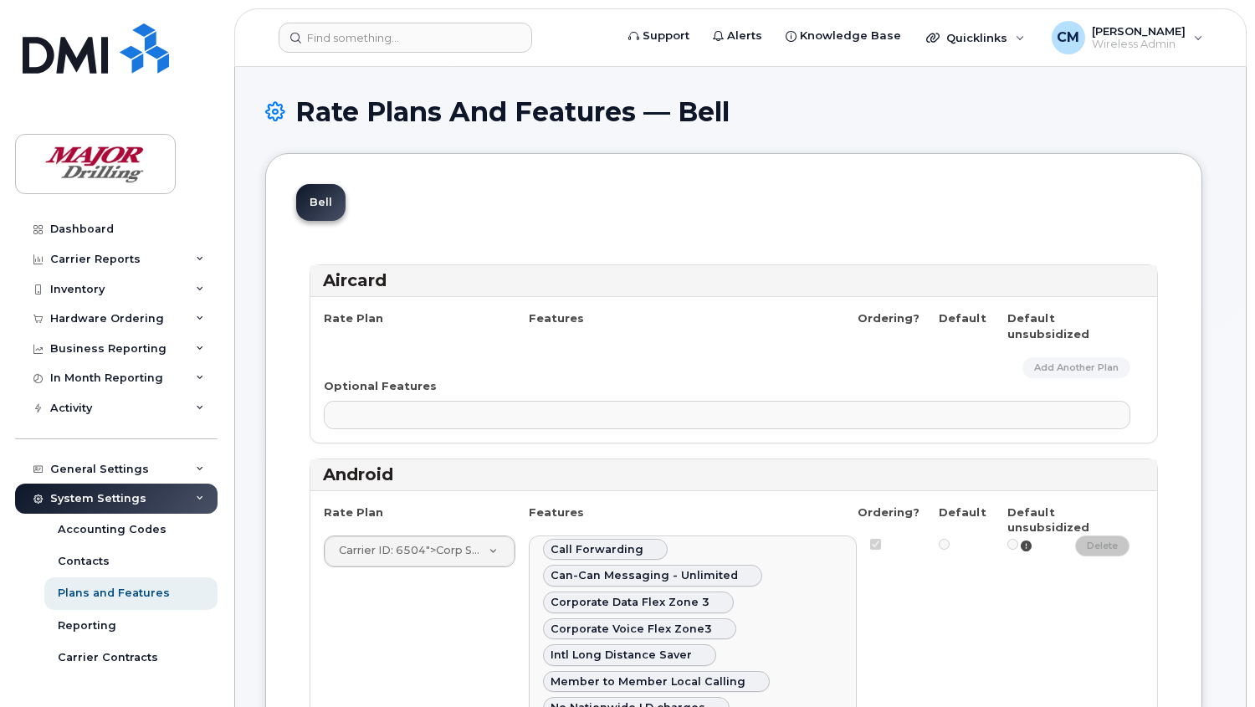
select select
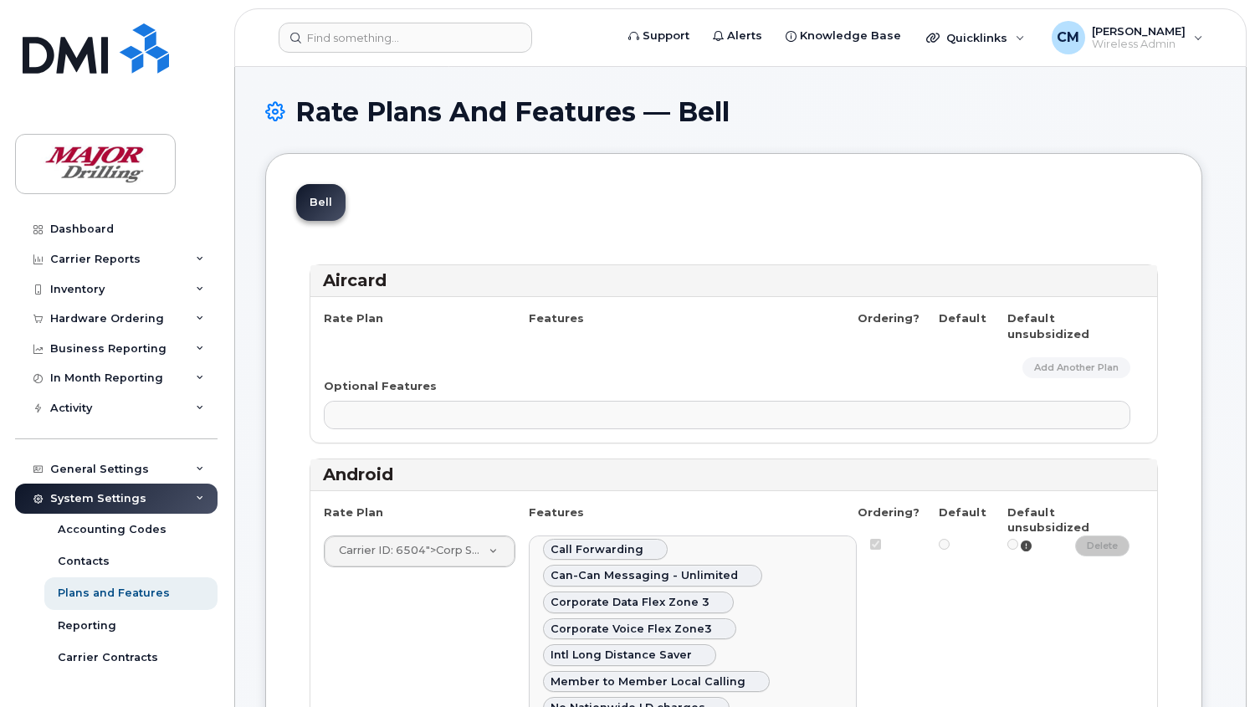
select select
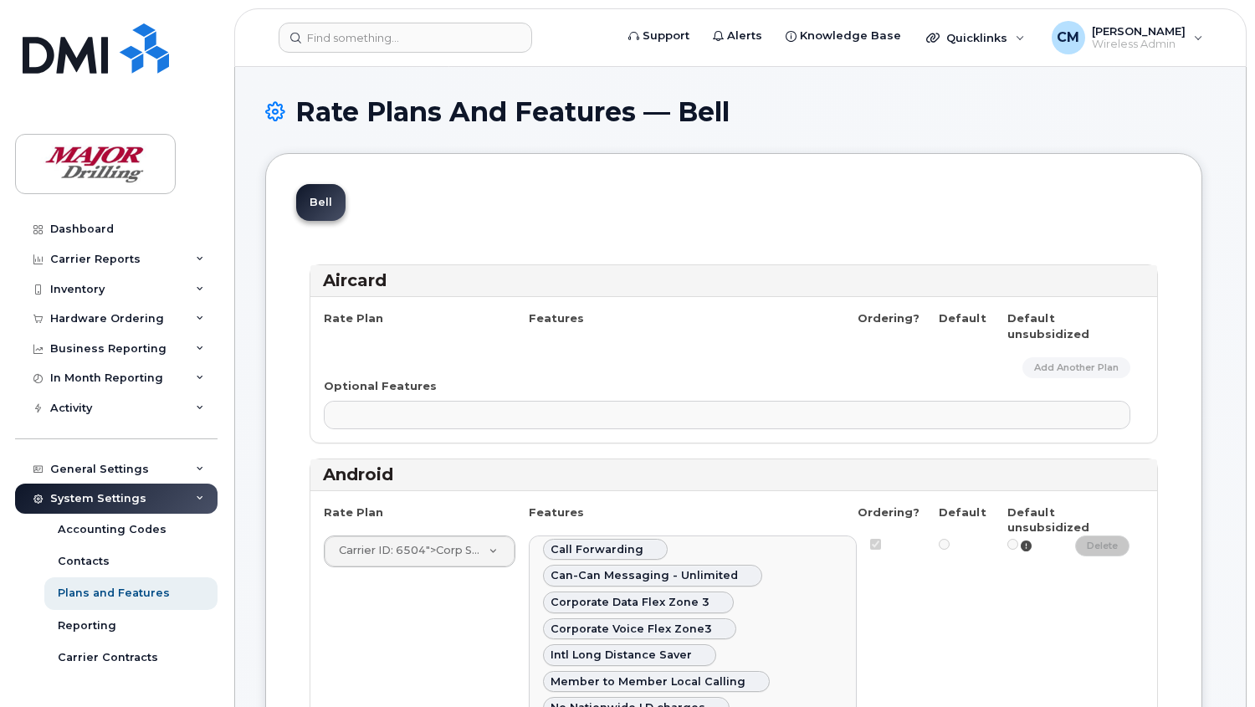
select select
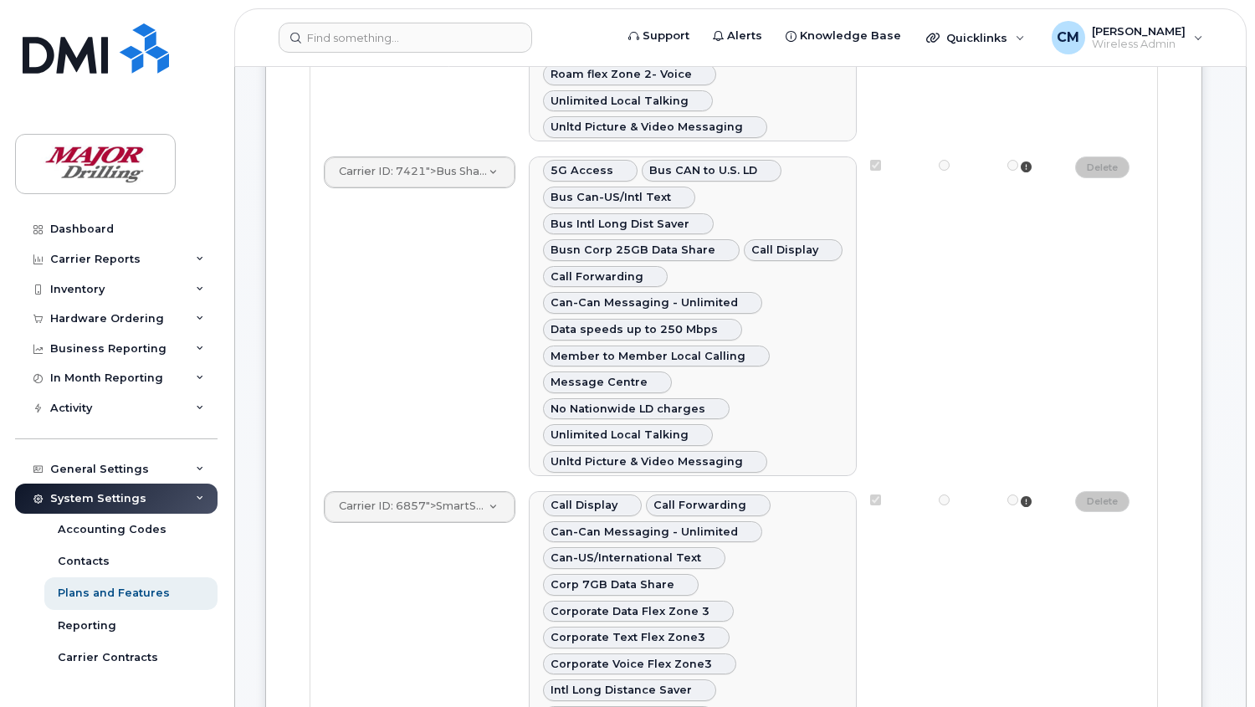
scroll to position [1301, 0]
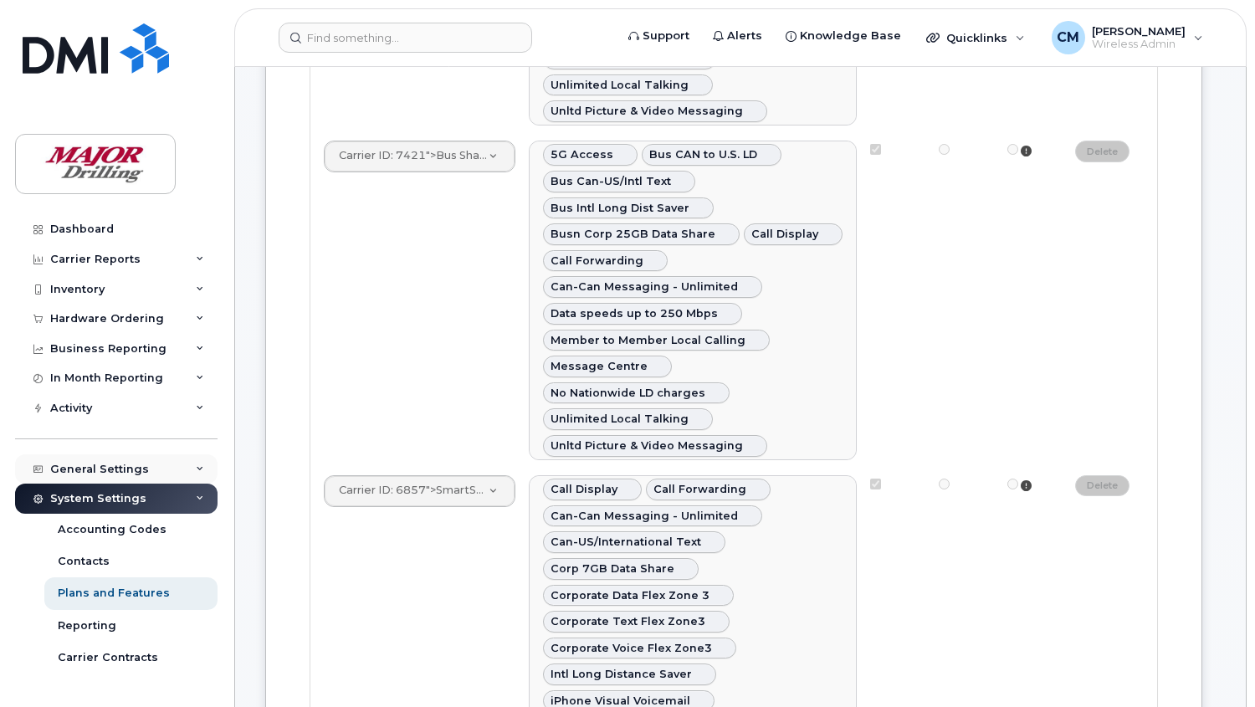
click at [100, 465] on div "General Settings" at bounding box center [99, 469] width 99 height 13
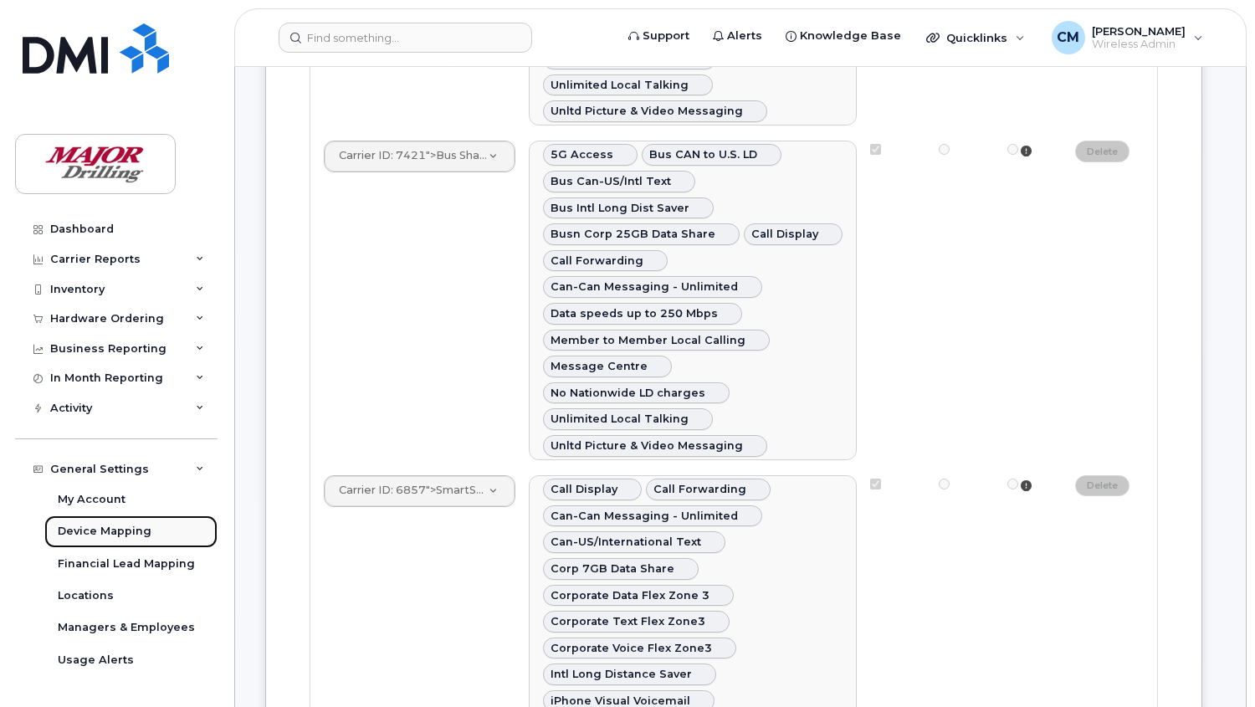
click at [105, 529] on div "Device Mapping" at bounding box center [105, 531] width 94 height 15
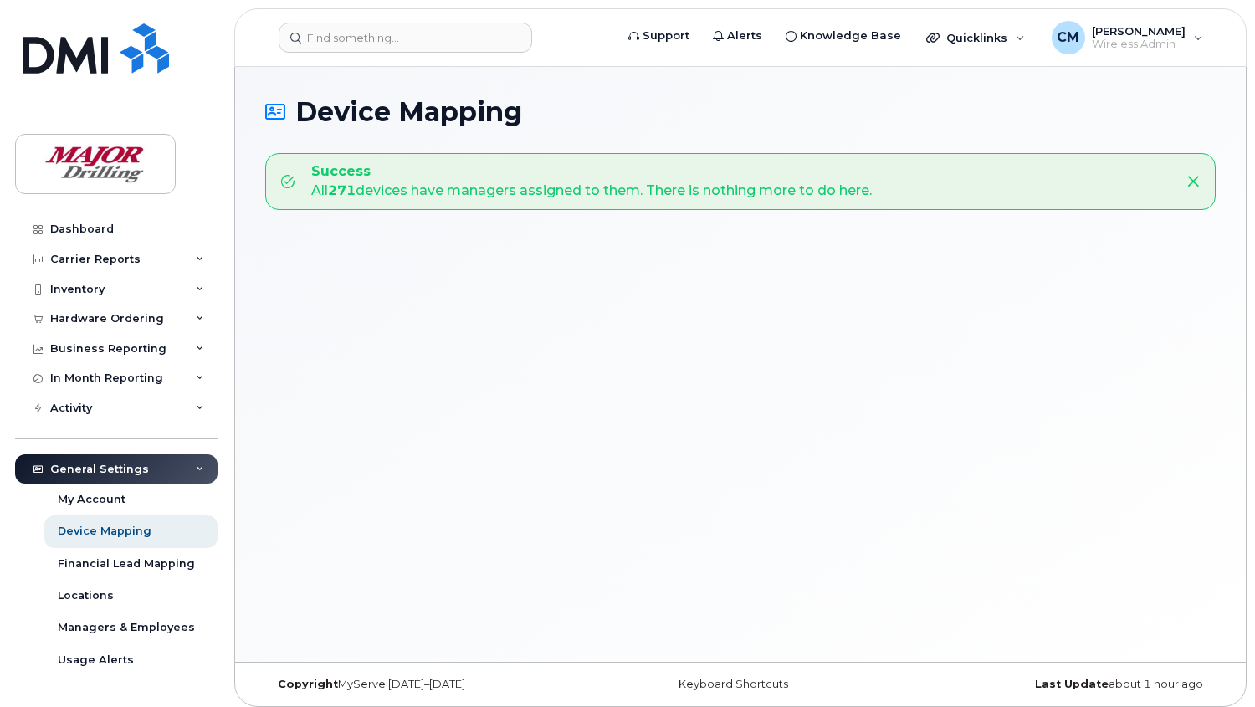
click at [1192, 181] on icon at bounding box center [1192, 181] width 13 height 13
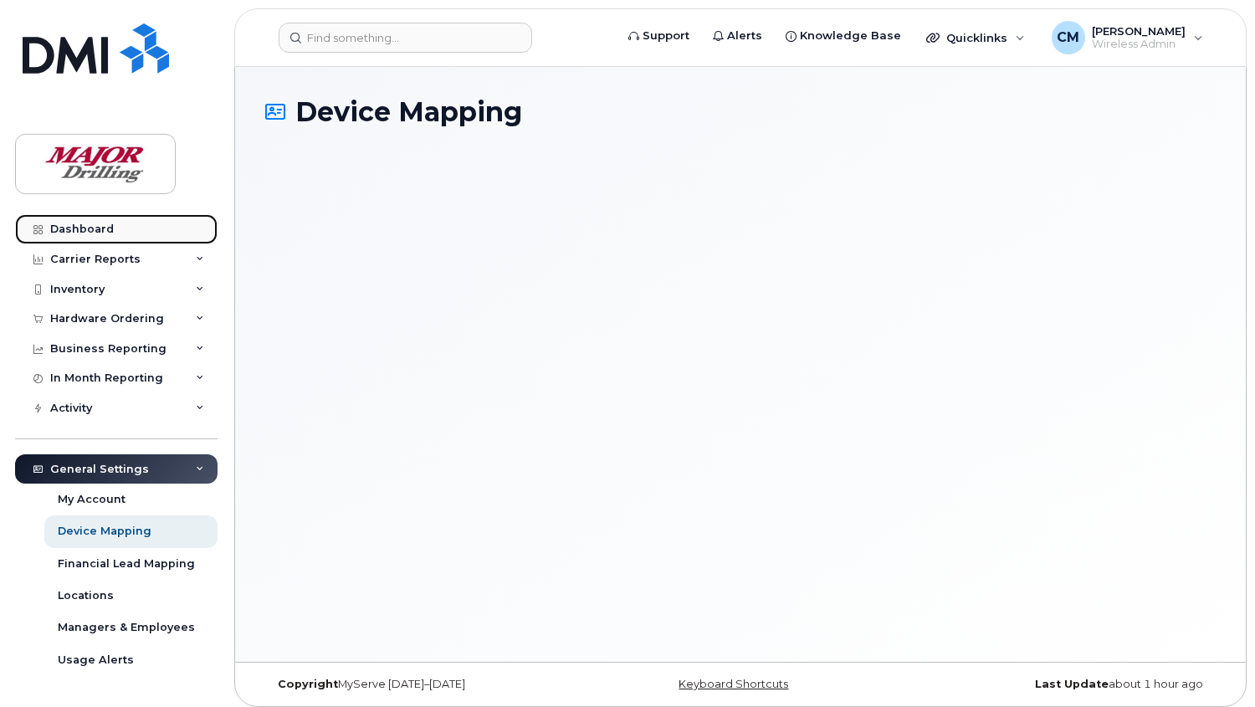
click at [84, 224] on div "Dashboard" at bounding box center [82, 229] width 64 height 13
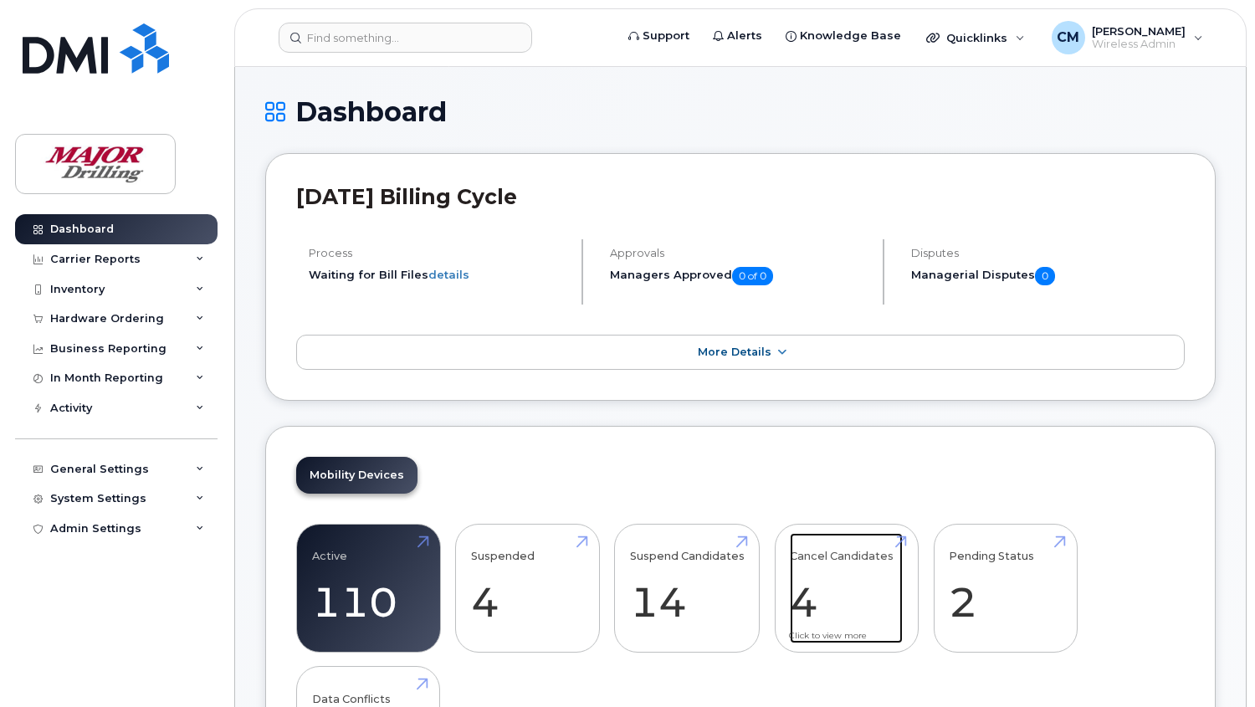
click at [866, 558] on link "Cancel Candidates 4" at bounding box center [846, 588] width 113 height 110
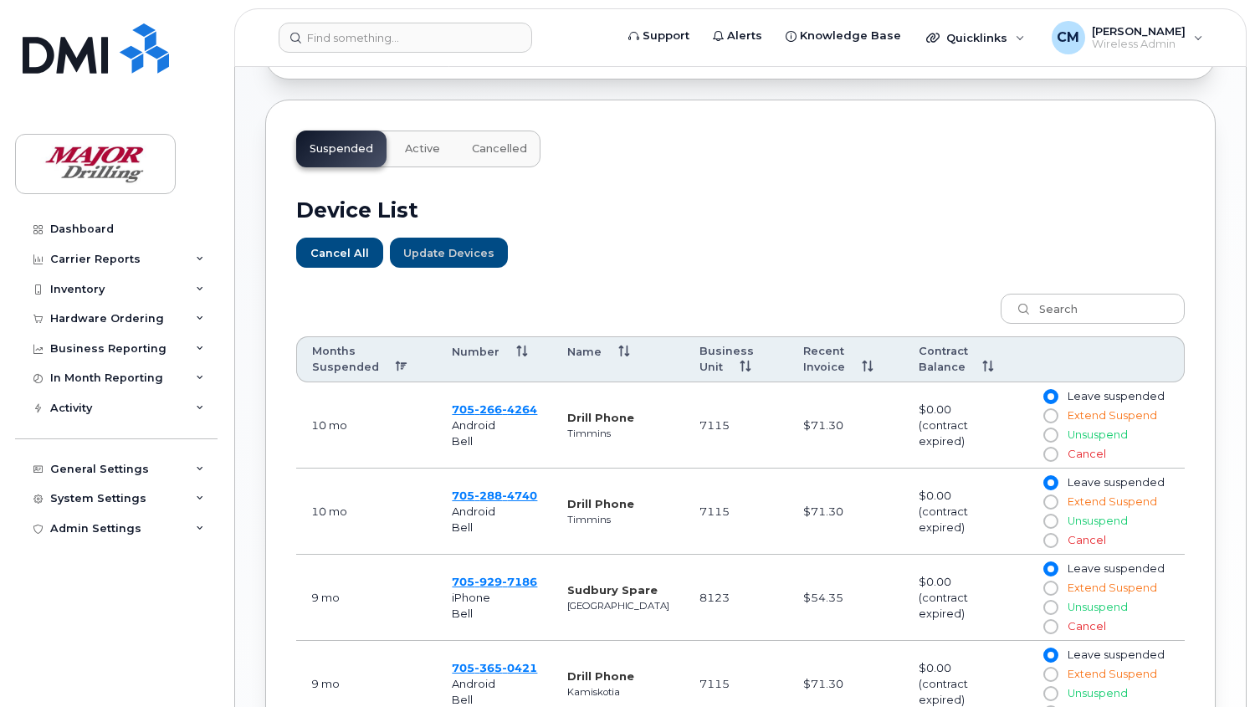
scroll to position [557, 0]
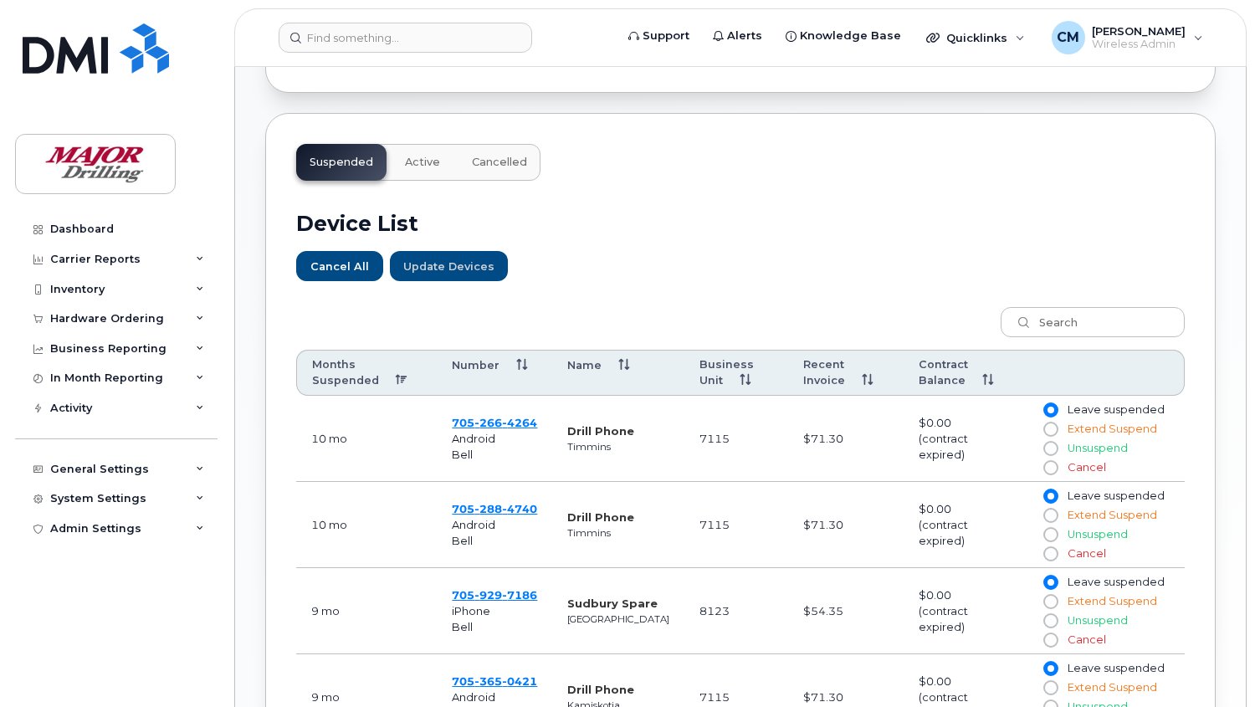
click at [506, 161] on span "Cancelled" at bounding box center [499, 162] width 55 height 13
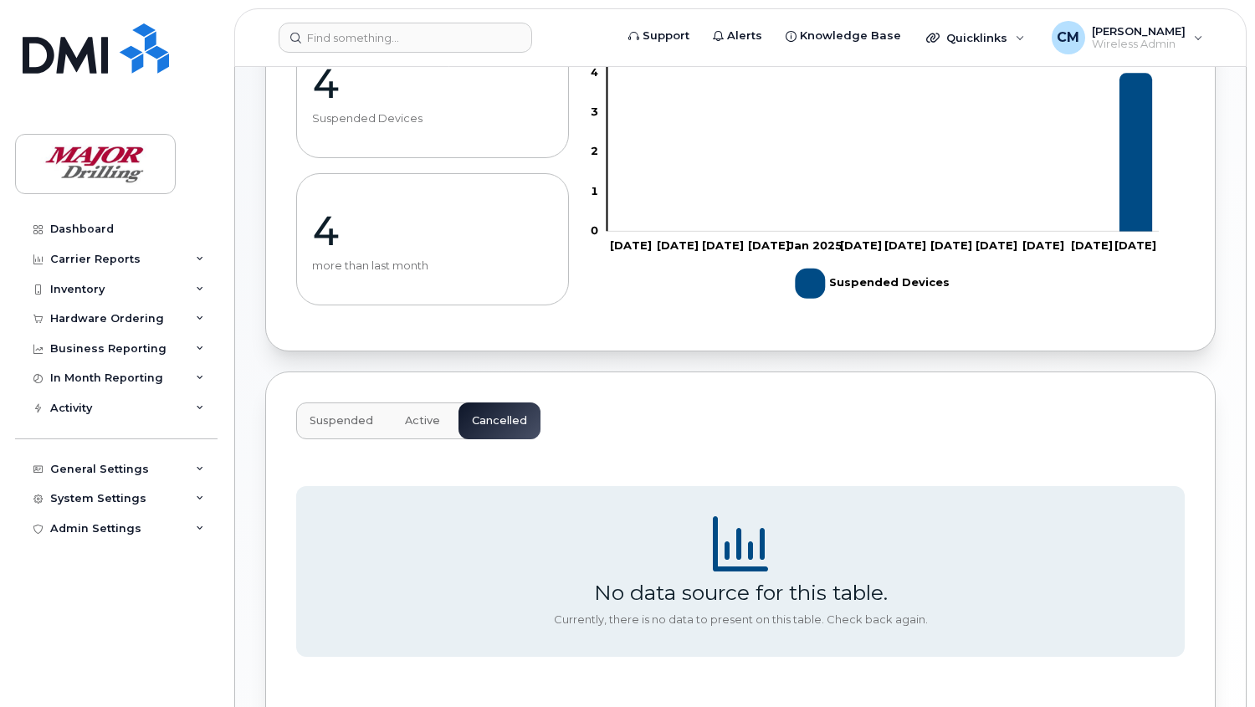
scroll to position [38, 0]
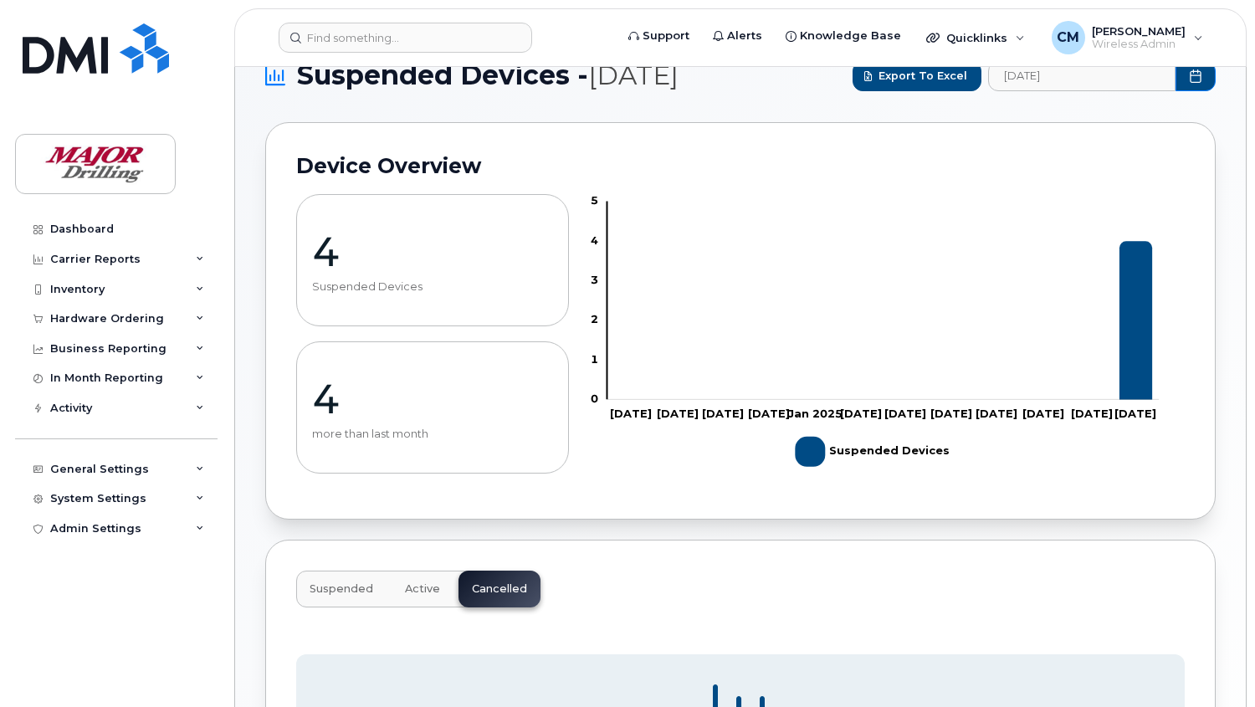
click at [413, 592] on span "Active" at bounding box center [422, 588] width 35 height 13
click at [339, 594] on span "Suspended" at bounding box center [342, 588] width 64 height 13
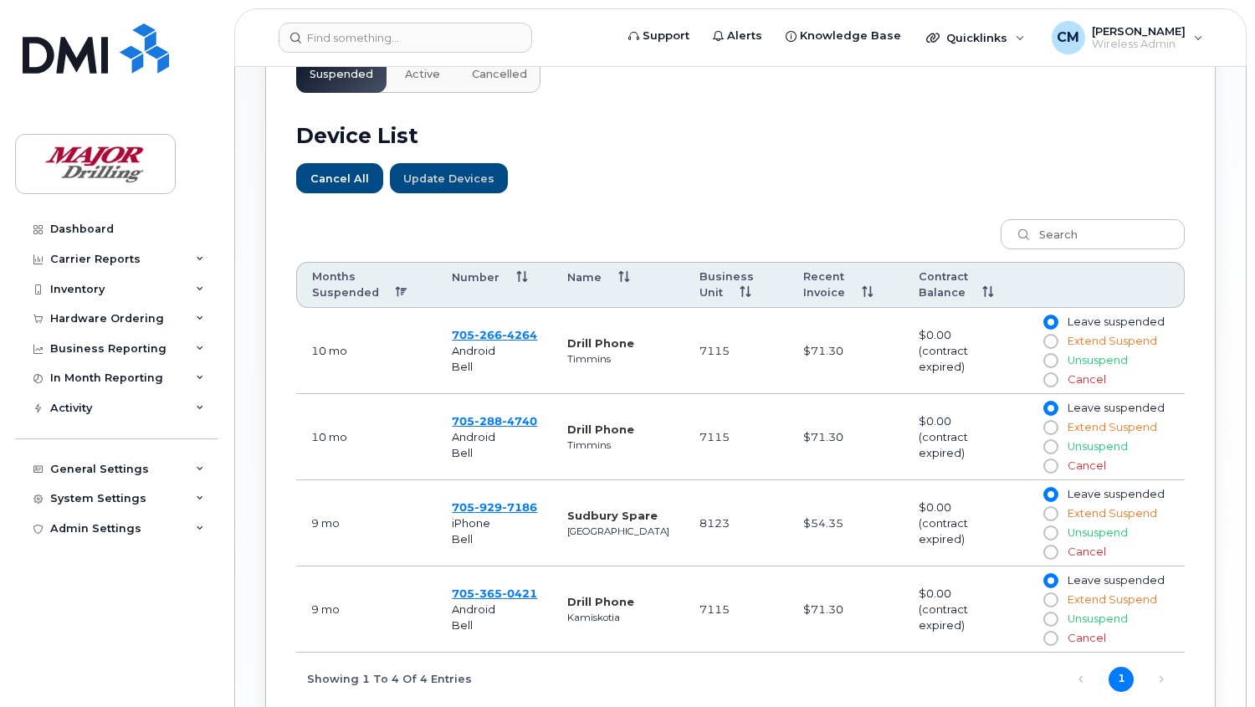
scroll to position [596, 0]
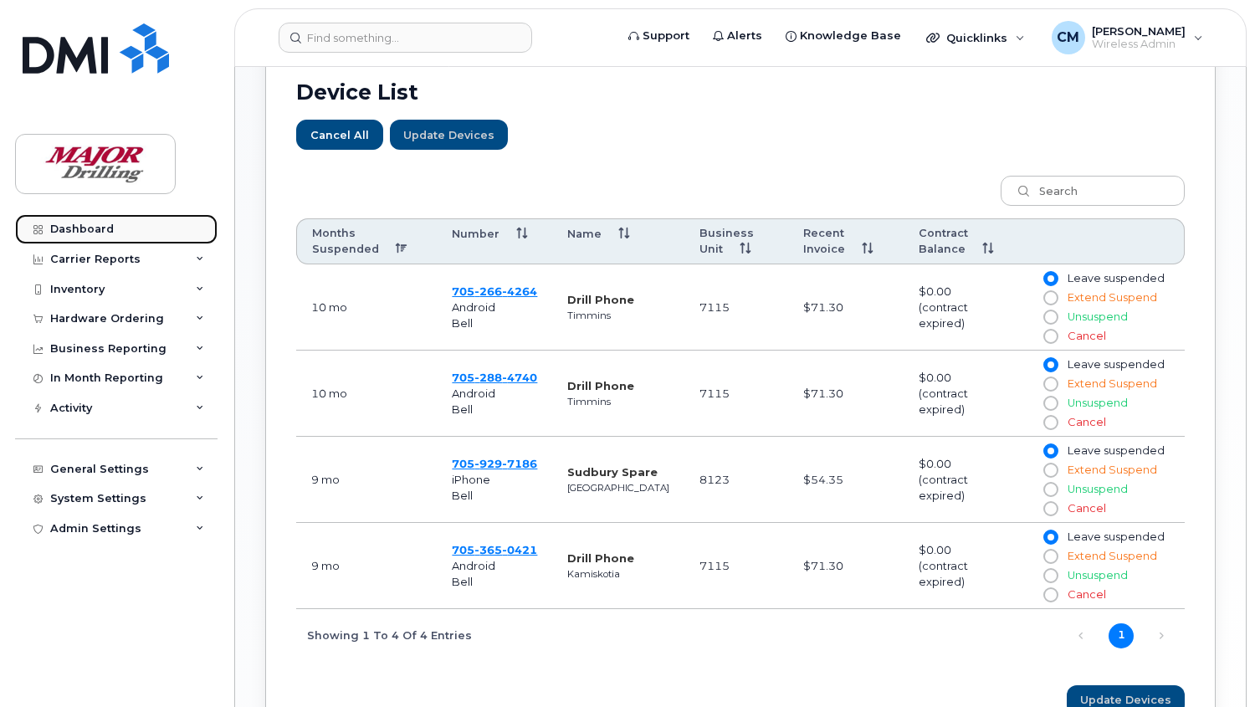
click at [48, 218] on link "Dashboard" at bounding box center [116, 229] width 202 height 30
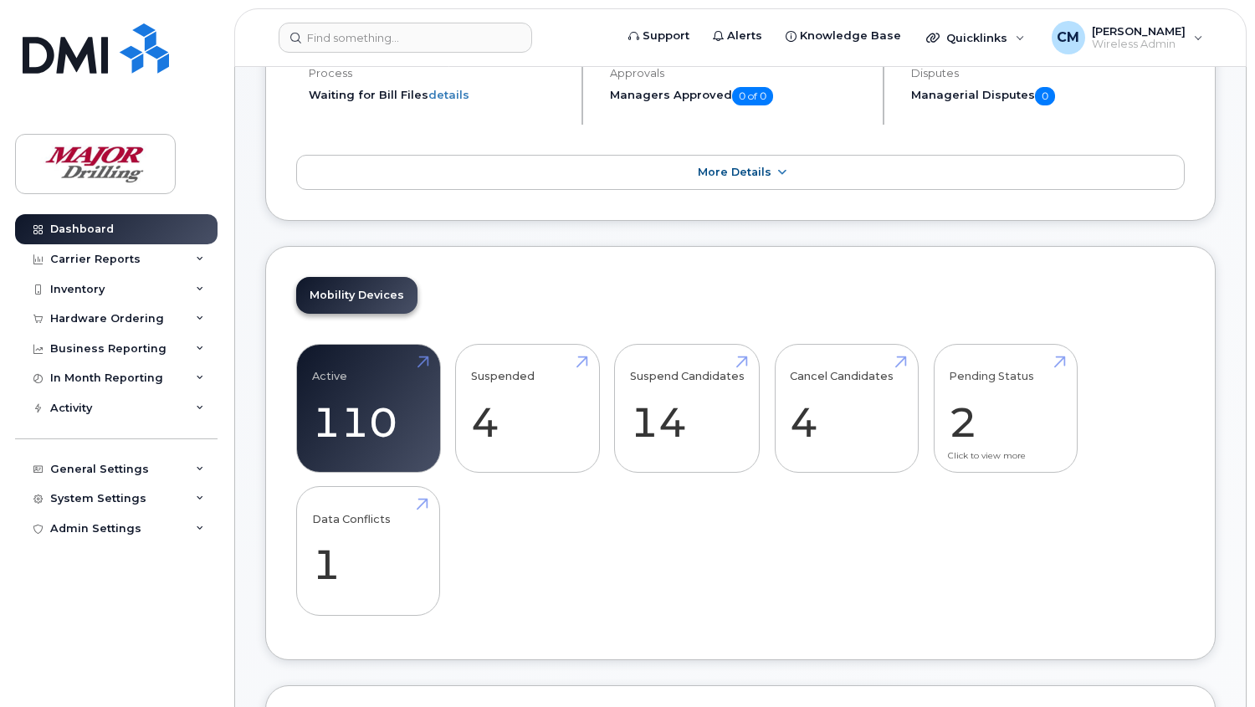
scroll to position [186, 0]
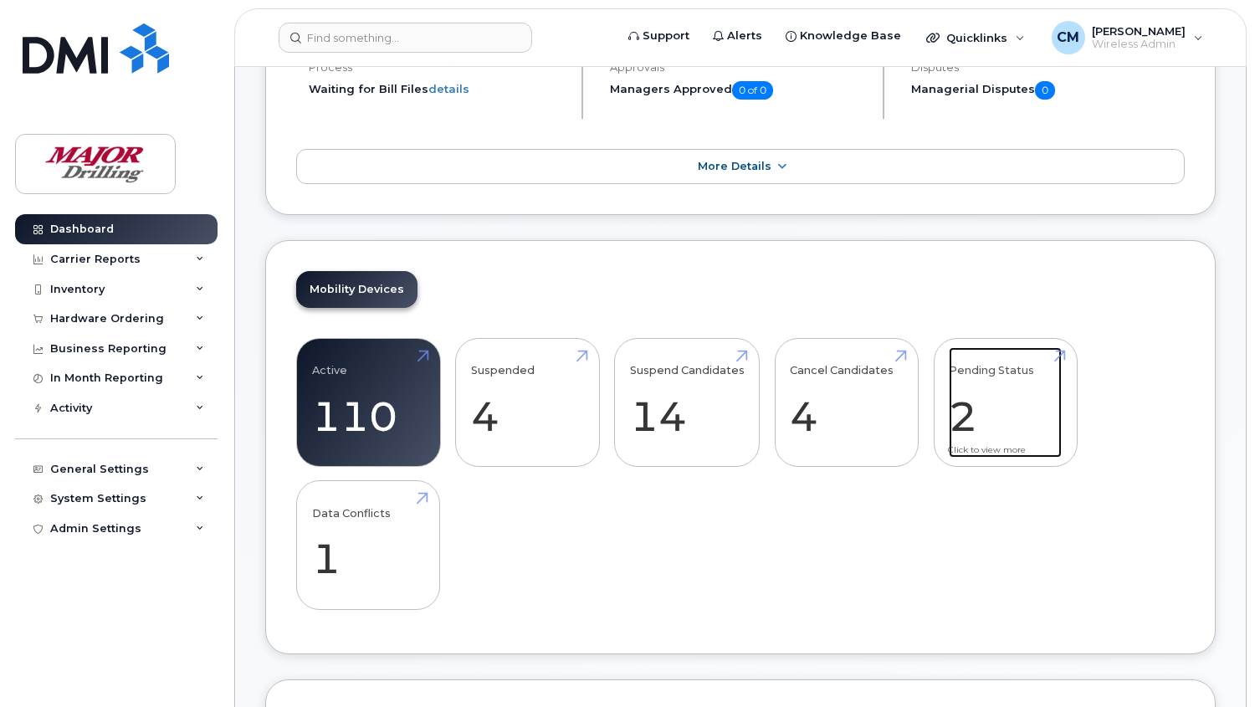
click at [998, 372] on link "Pending Status 2" at bounding box center [1005, 402] width 113 height 110
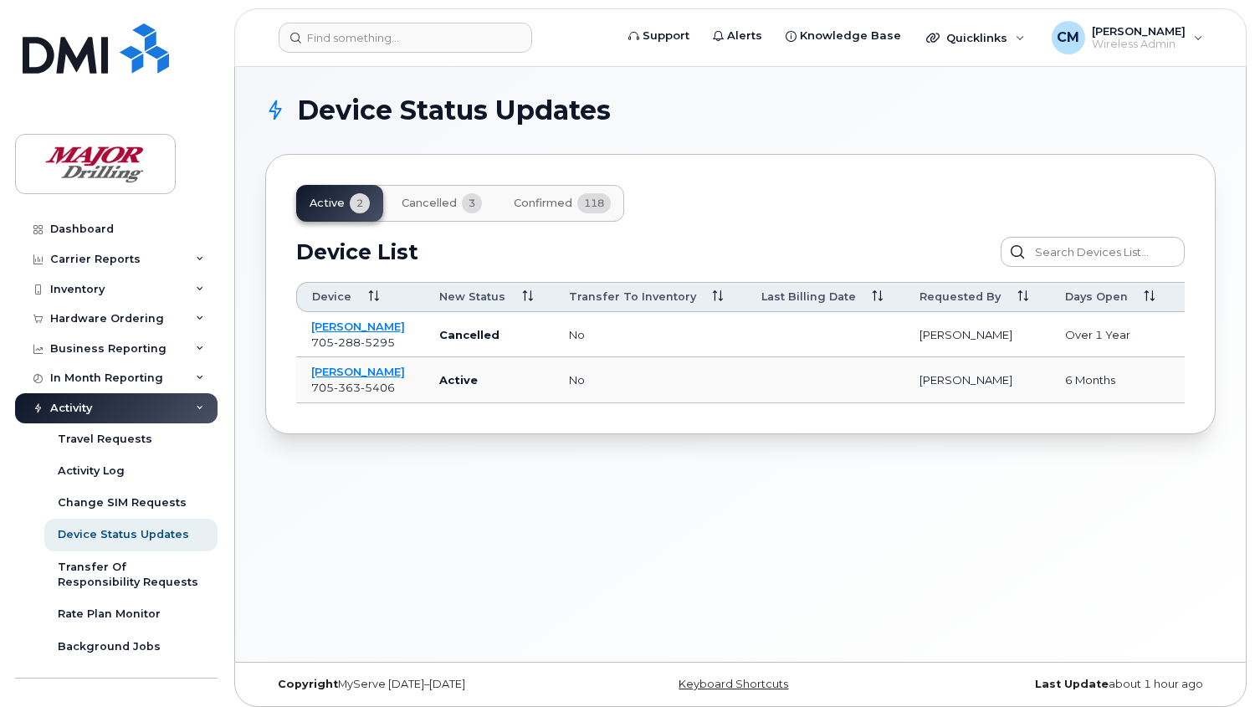
click at [437, 202] on span "Cancelled" at bounding box center [429, 203] width 55 height 13
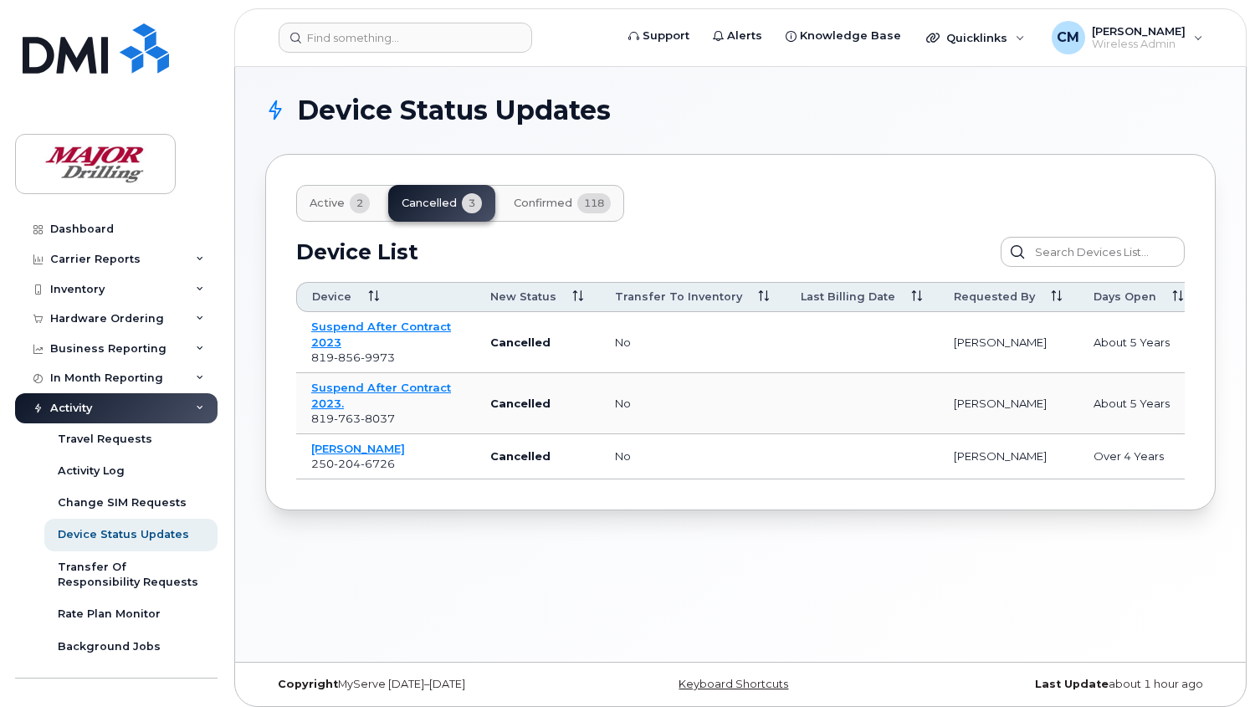
click at [555, 203] on span "Confirmed" at bounding box center [543, 203] width 59 height 13
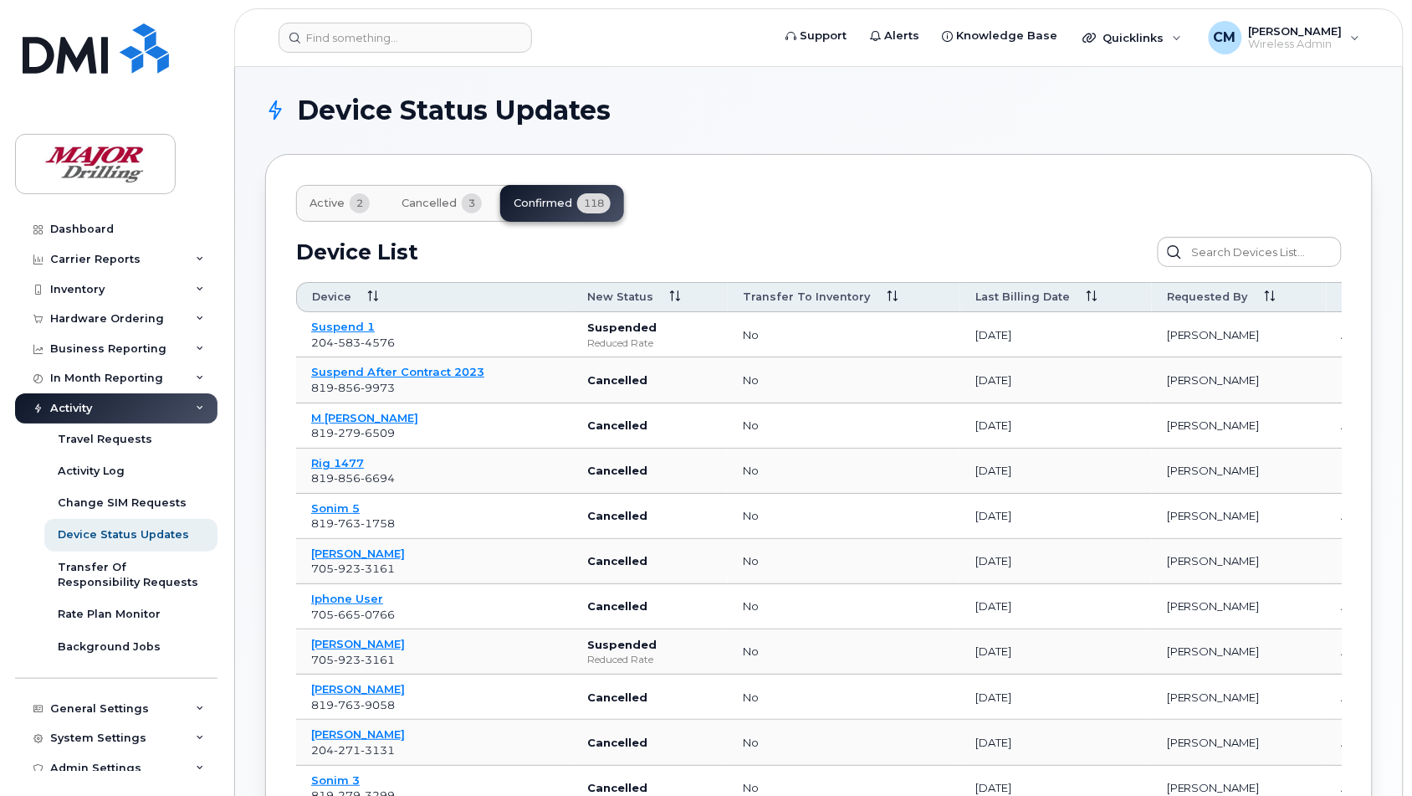
click at [720, 130] on section "Device Status Updates Active 2 Cancelled 3 Confirmed 118 Device List Confirm Re…" at bounding box center [819, 807] width 1108 height 1421
click at [84, 499] on div "Change SIM Requests" at bounding box center [122, 502] width 129 height 15
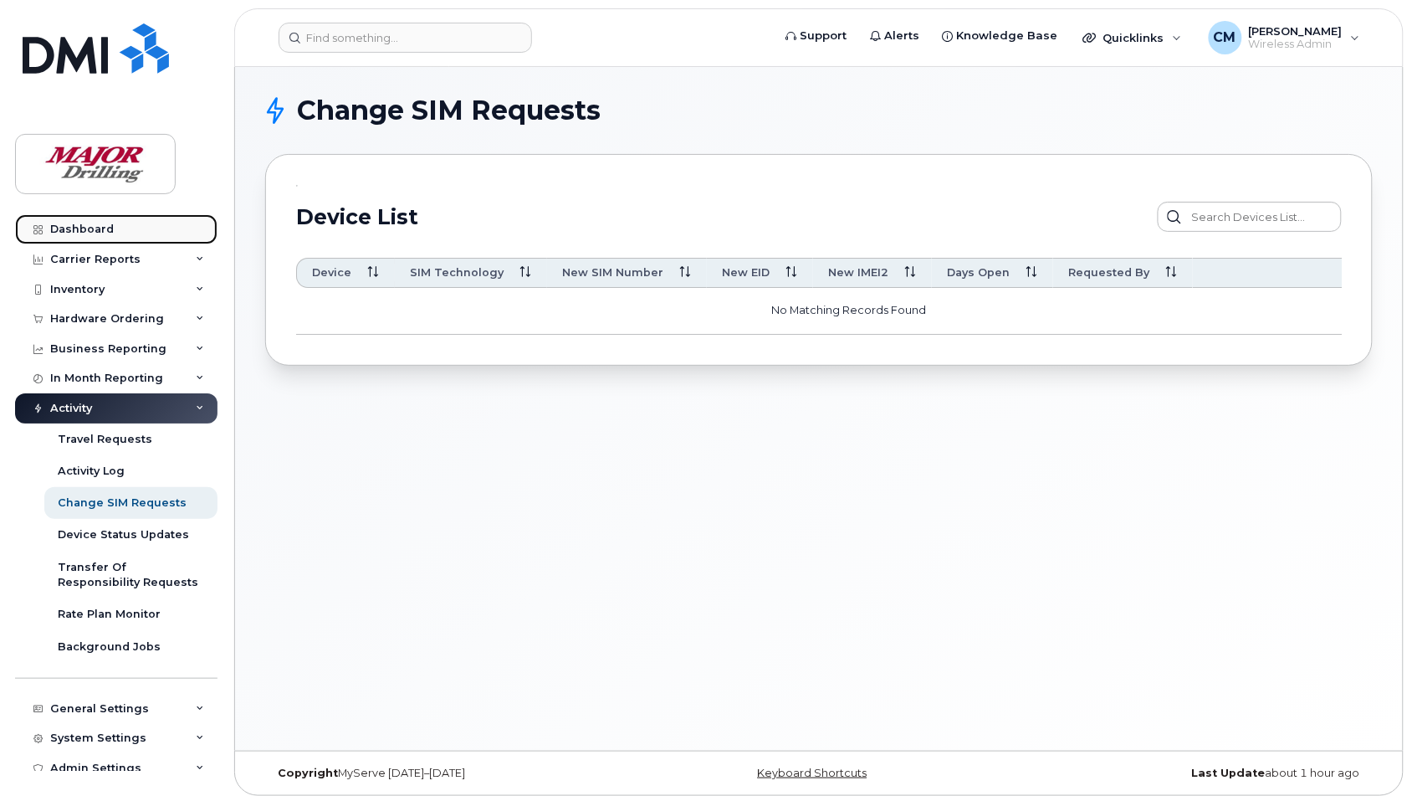
click at [100, 218] on link "Dashboard" at bounding box center [116, 229] width 202 height 30
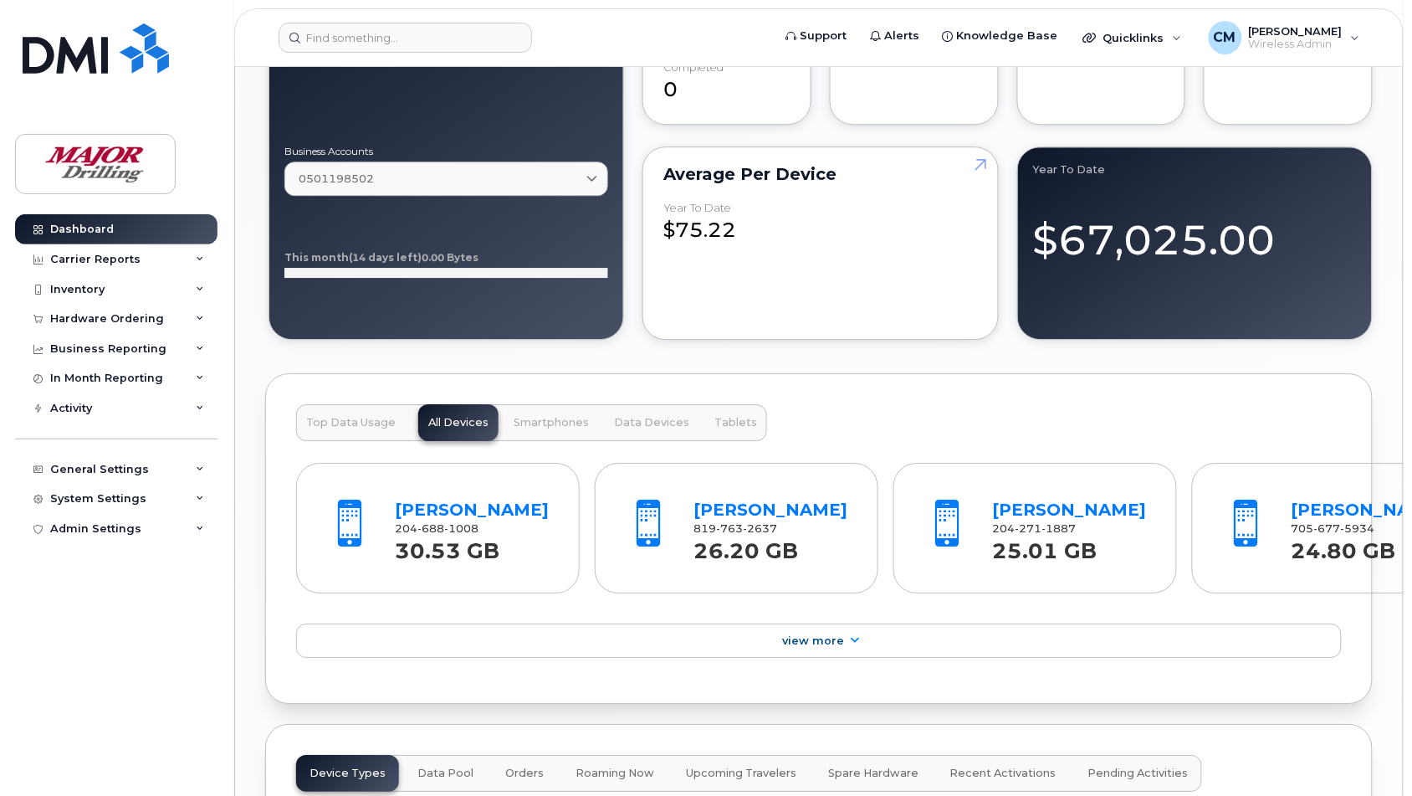
scroll to position [1568, 0]
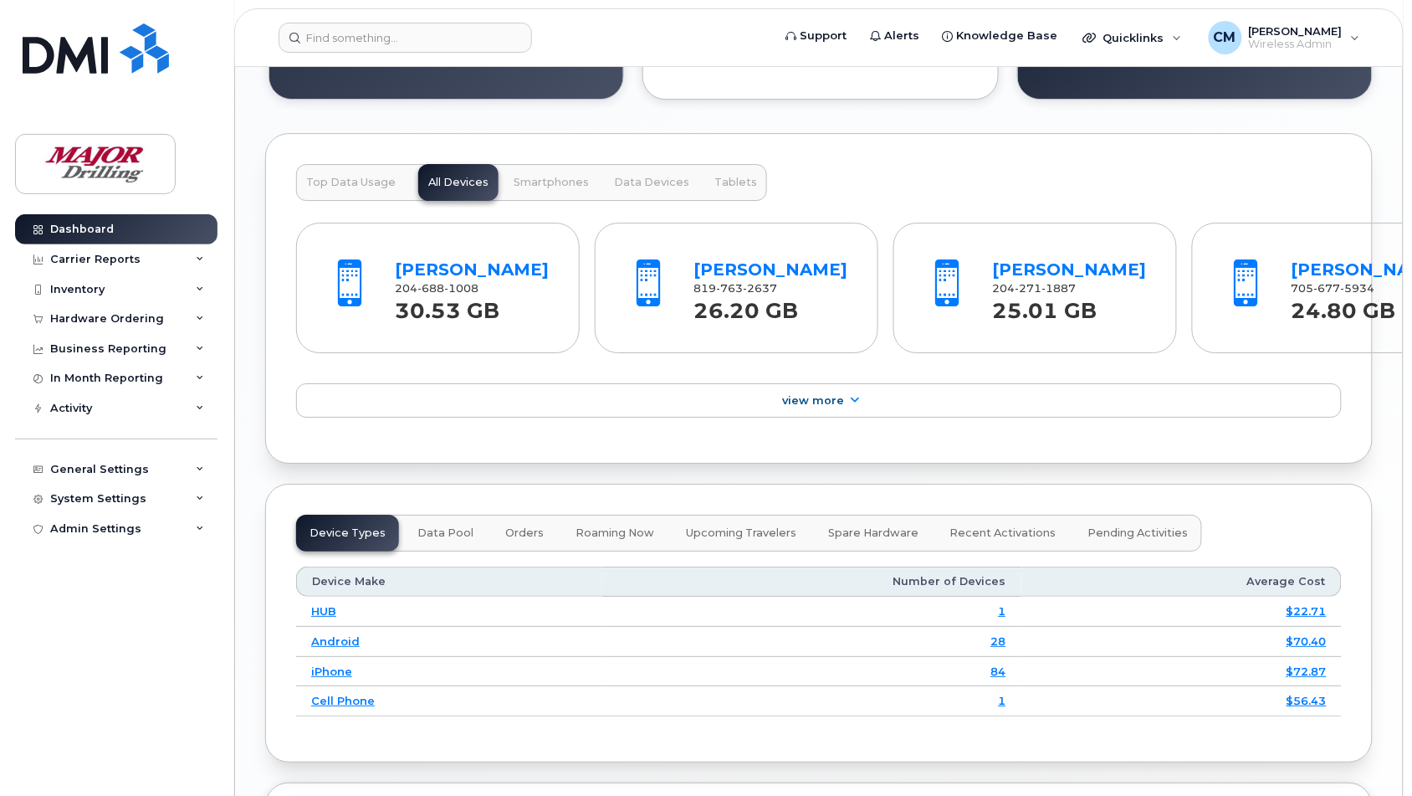
click at [842, 540] on span "Spare Hardware" at bounding box center [873, 532] width 90 height 13
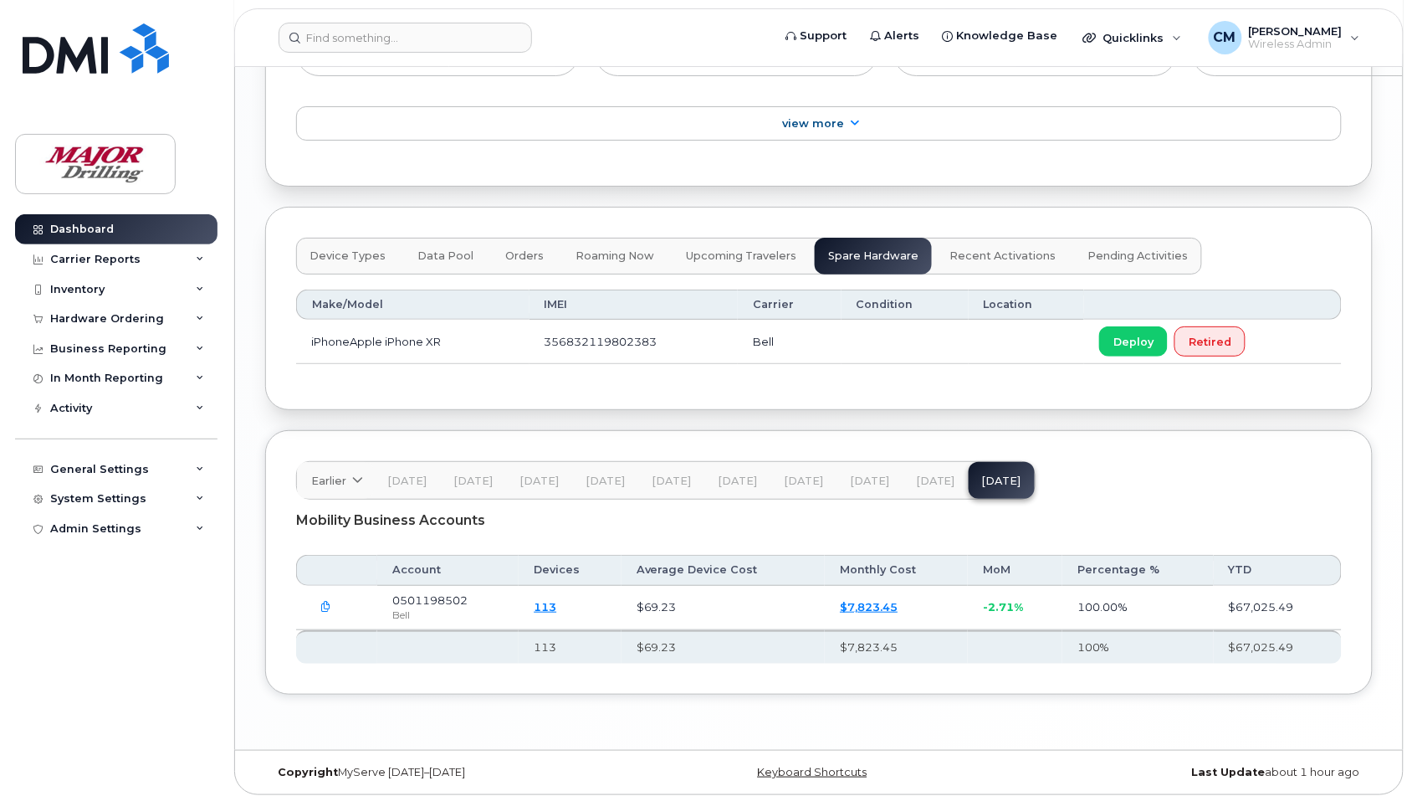
scroll to position [1882, 0]
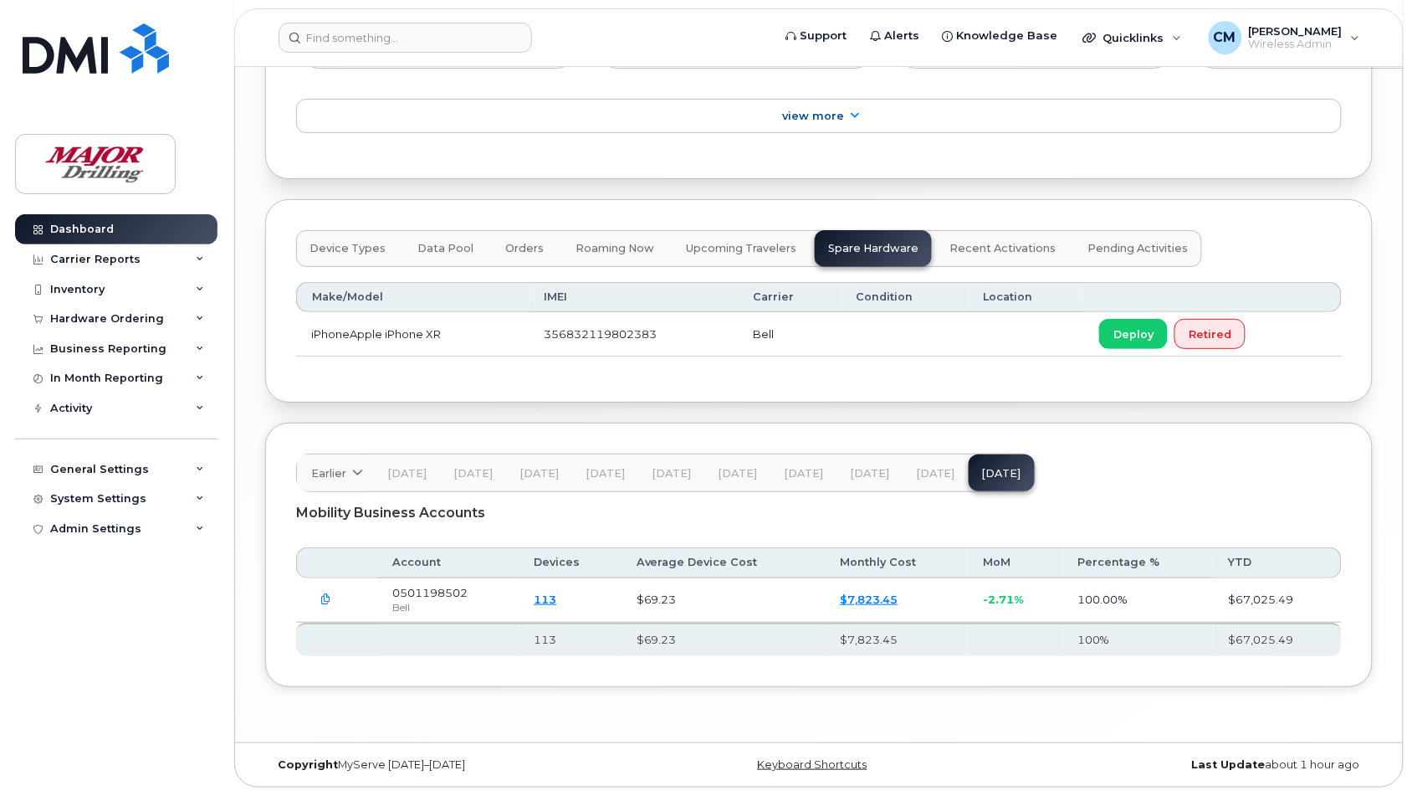
click at [987, 248] on span "Recent Activations" at bounding box center [1003, 248] width 106 height 13
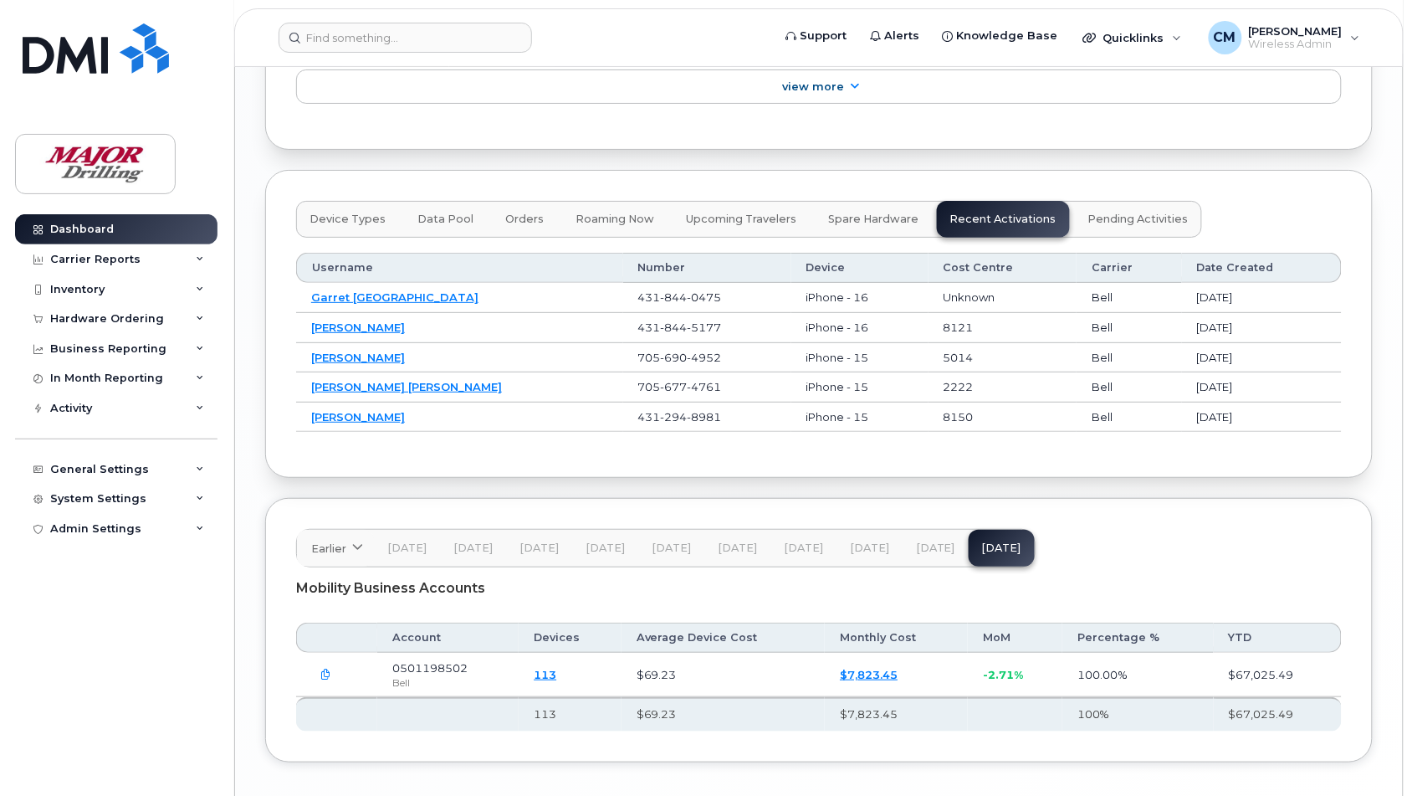
click at [1118, 226] on span "Pending Activities" at bounding box center [1138, 218] width 100 height 13
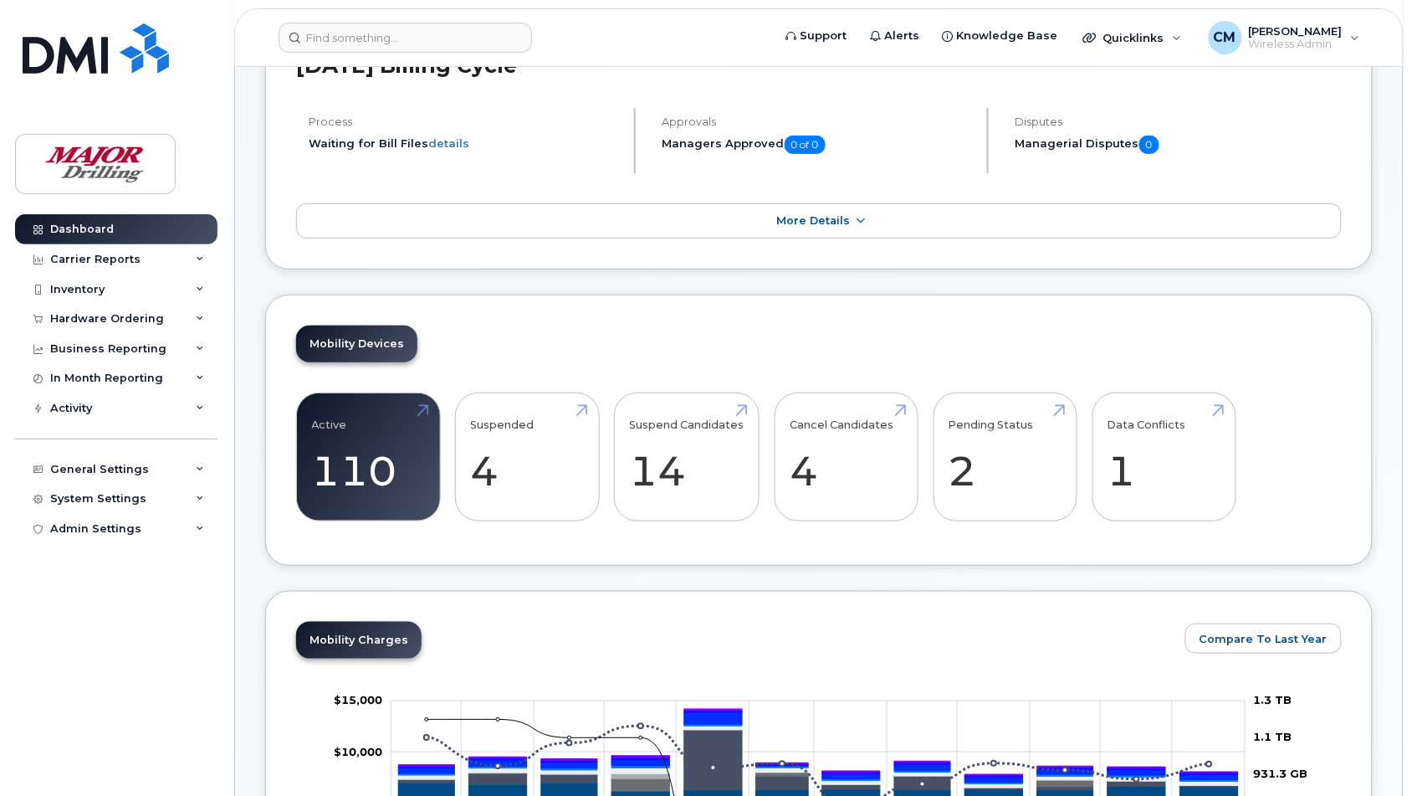
scroll to position [0, 0]
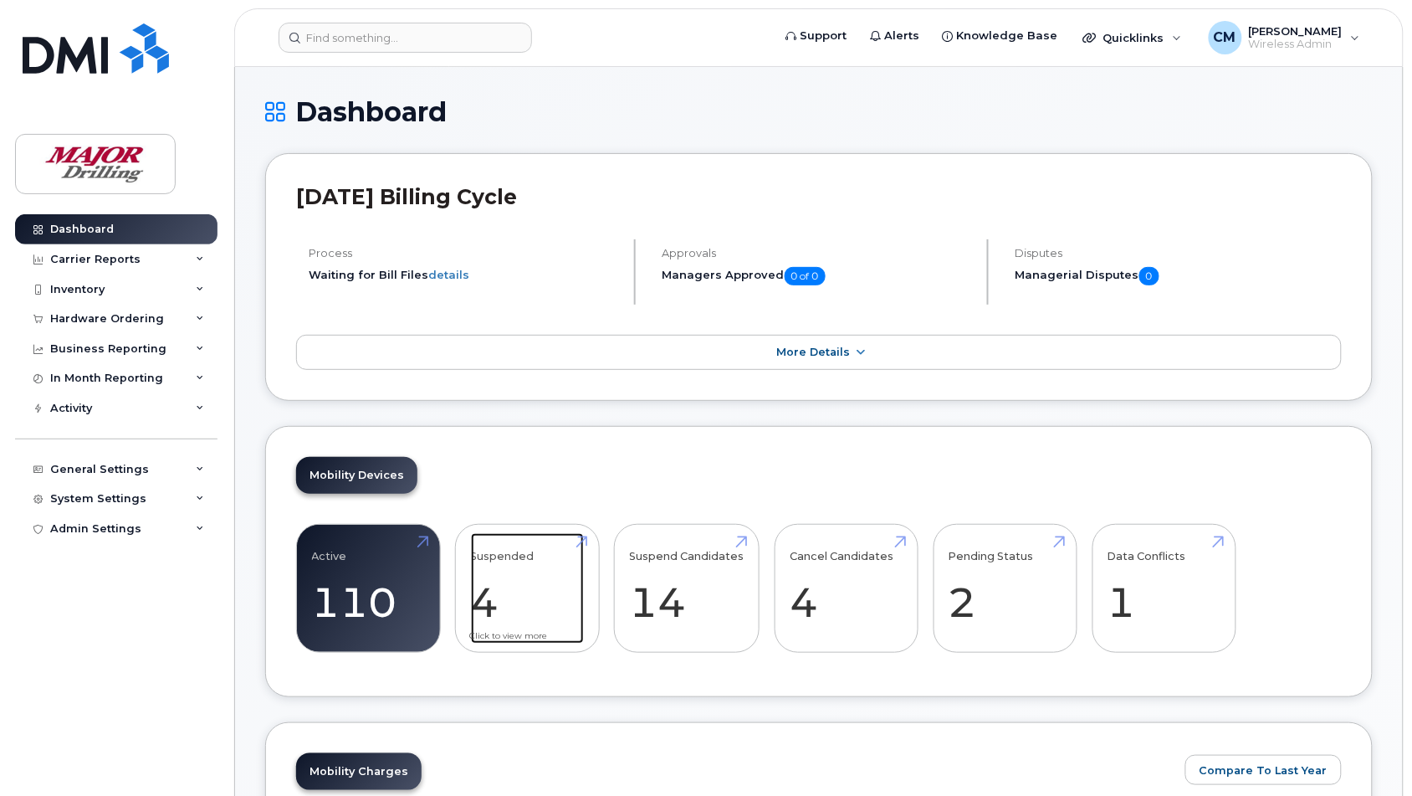
click at [504, 545] on link "Suspended 4" at bounding box center [527, 588] width 113 height 110
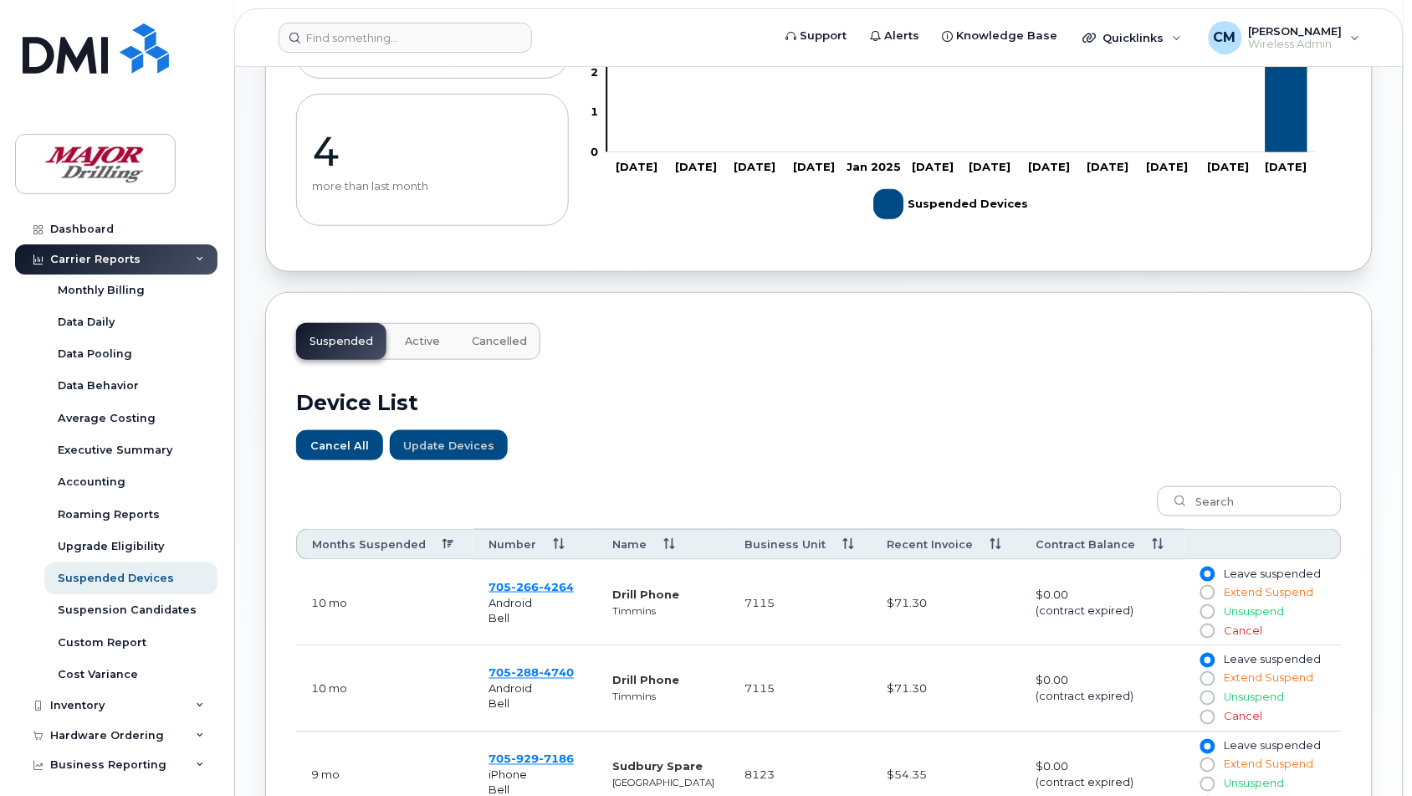
scroll to position [523, 0]
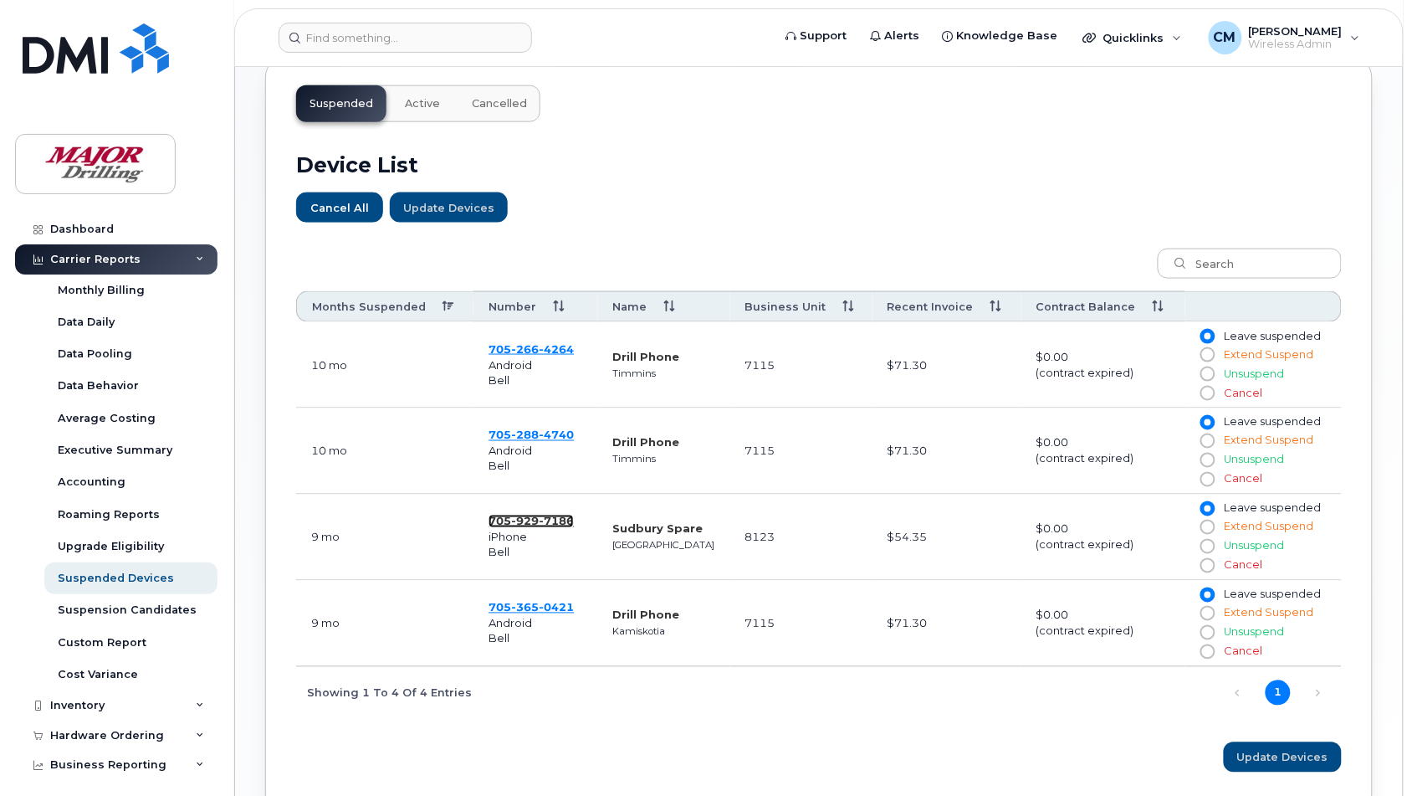
click at [539, 528] on span "929" at bounding box center [556, 520] width 35 height 13
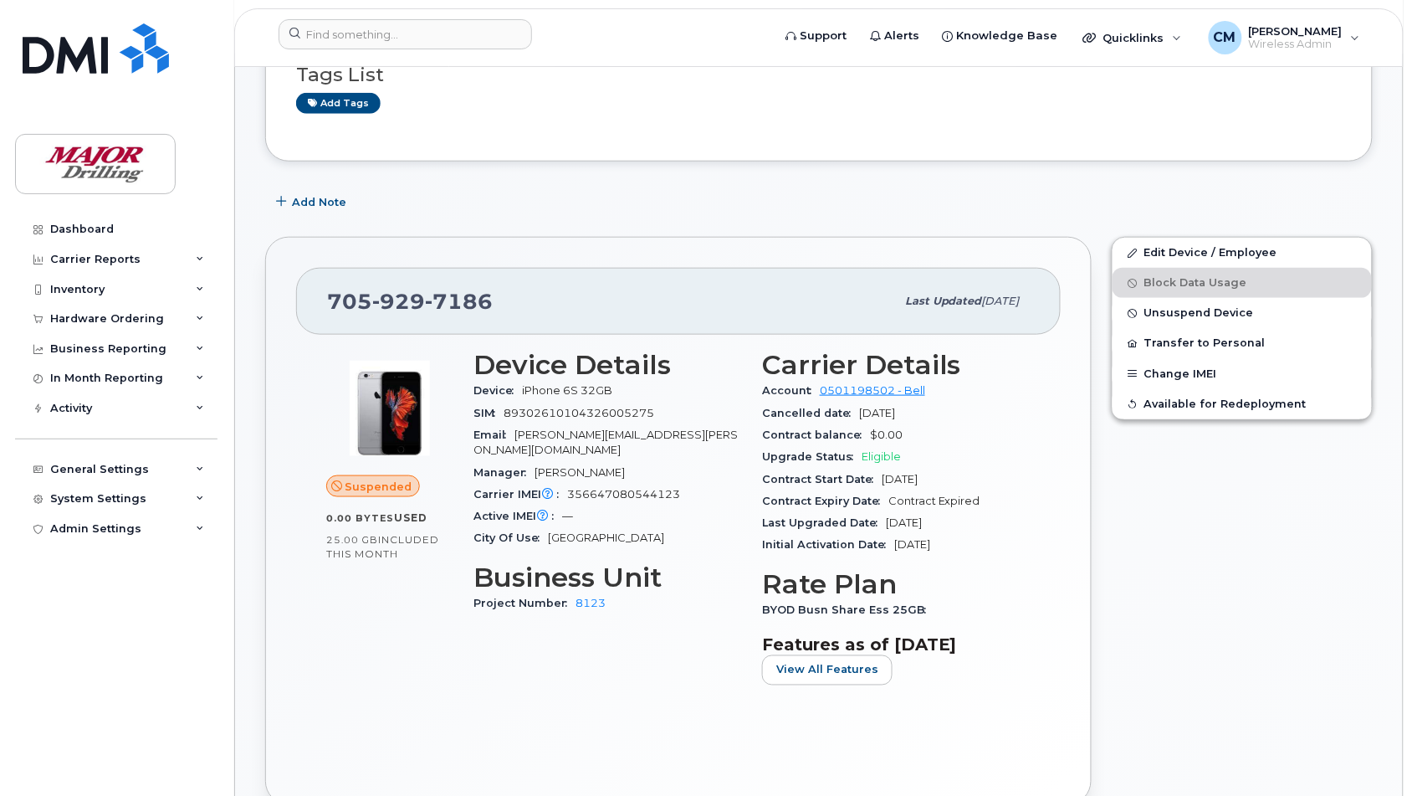
scroll to position [314, 0]
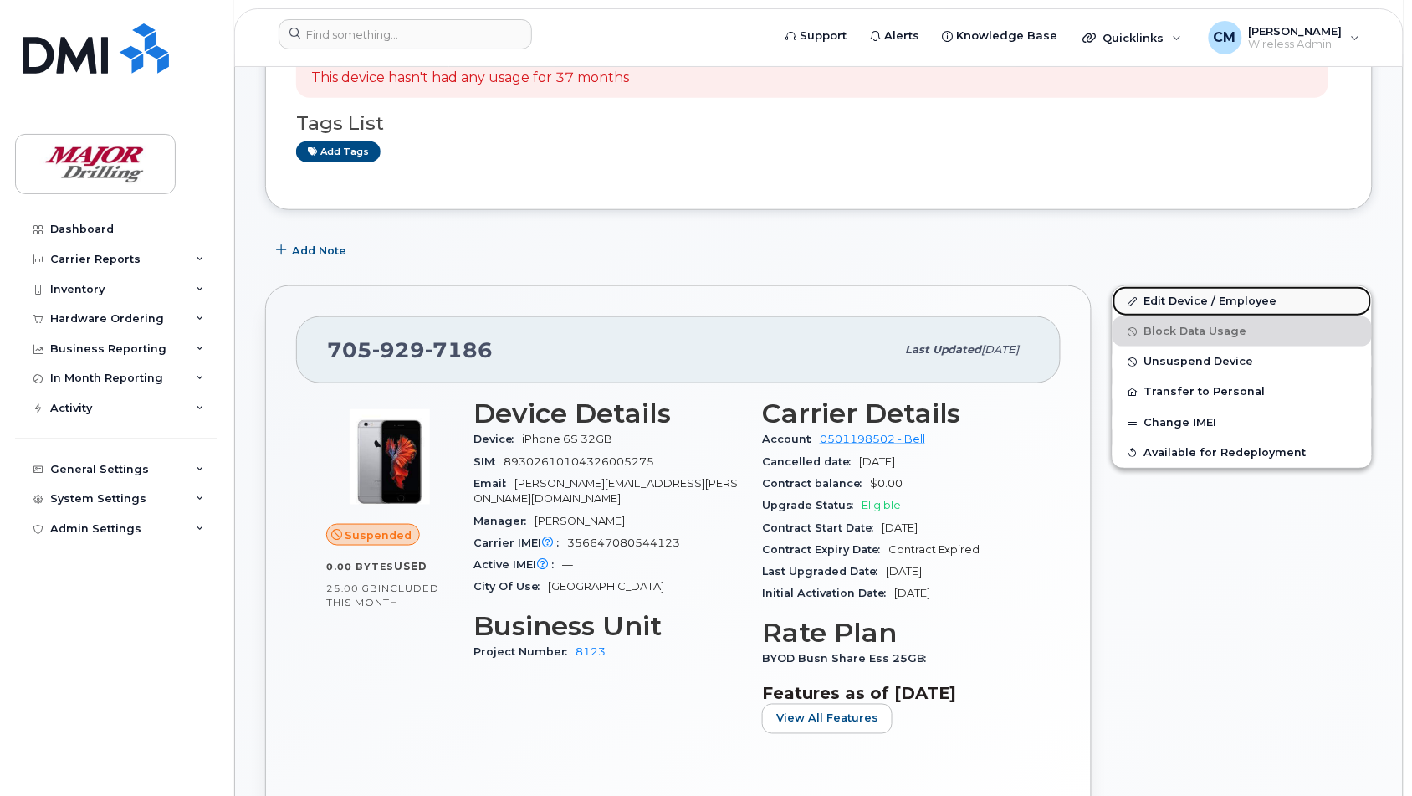
click at [1194, 299] on link "Edit Device / Employee" at bounding box center [1242, 301] width 259 height 30
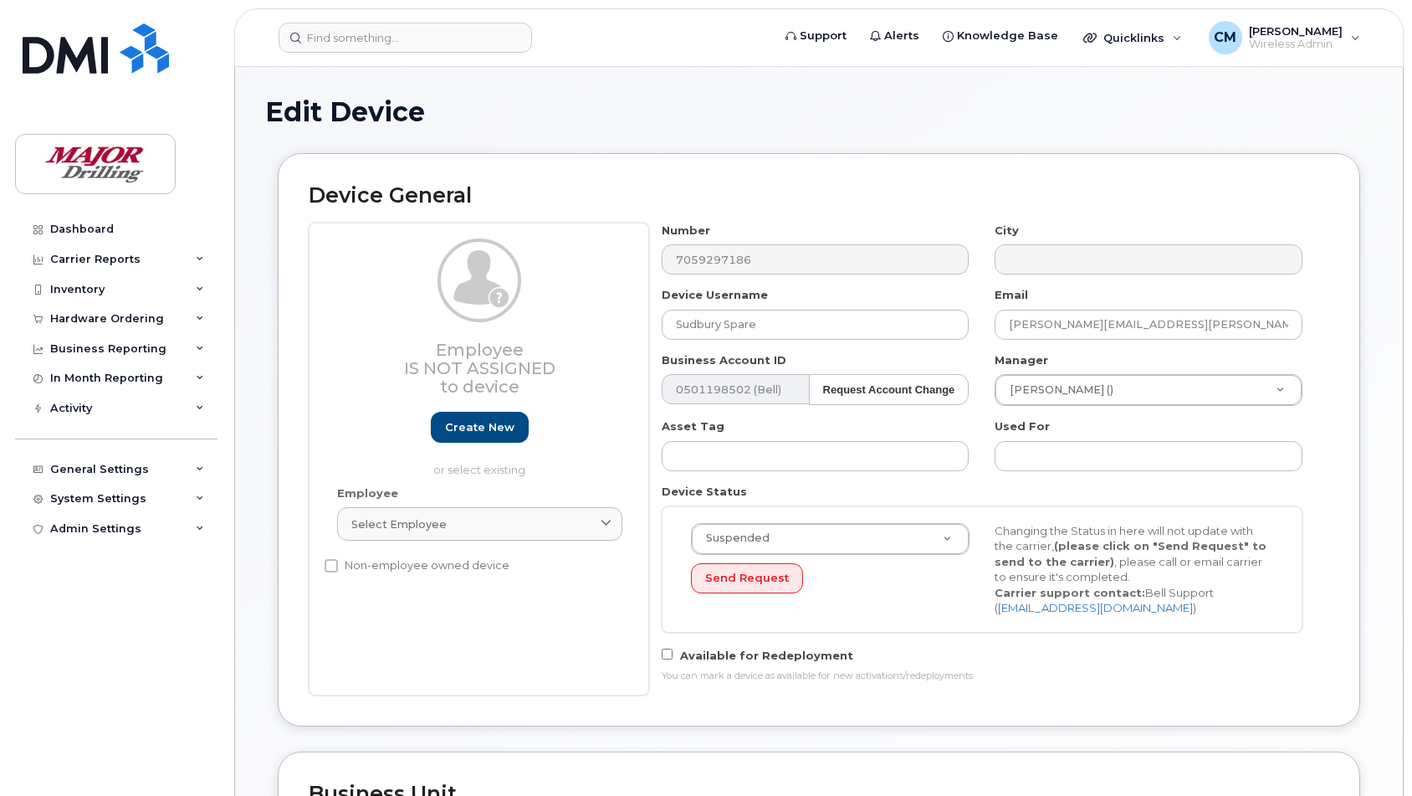
select select "2713171"
click at [122, 535] on div "Admin Settings" at bounding box center [95, 528] width 91 height 13
click at [102, 504] on div "System Settings" at bounding box center [98, 498] width 96 height 13
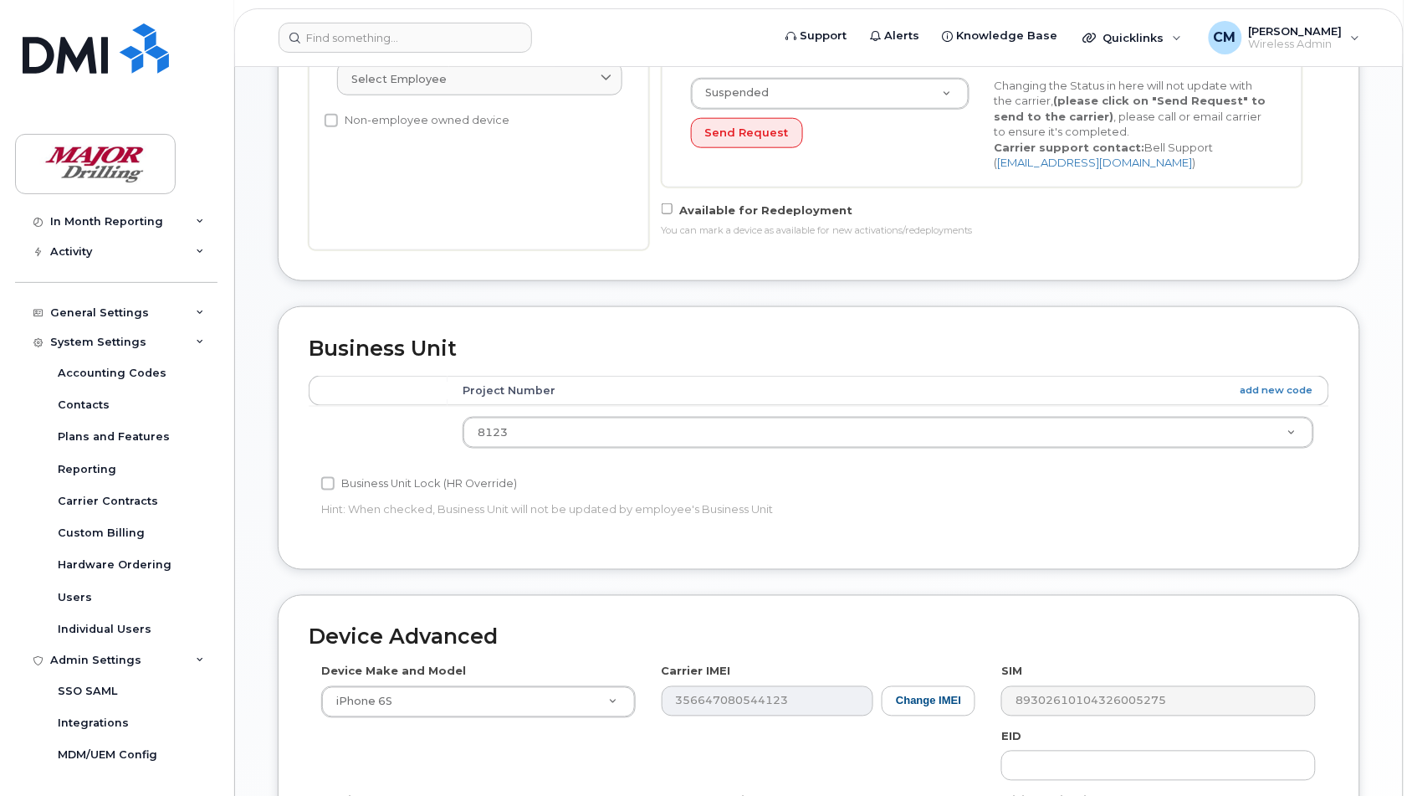
scroll to position [523, 0]
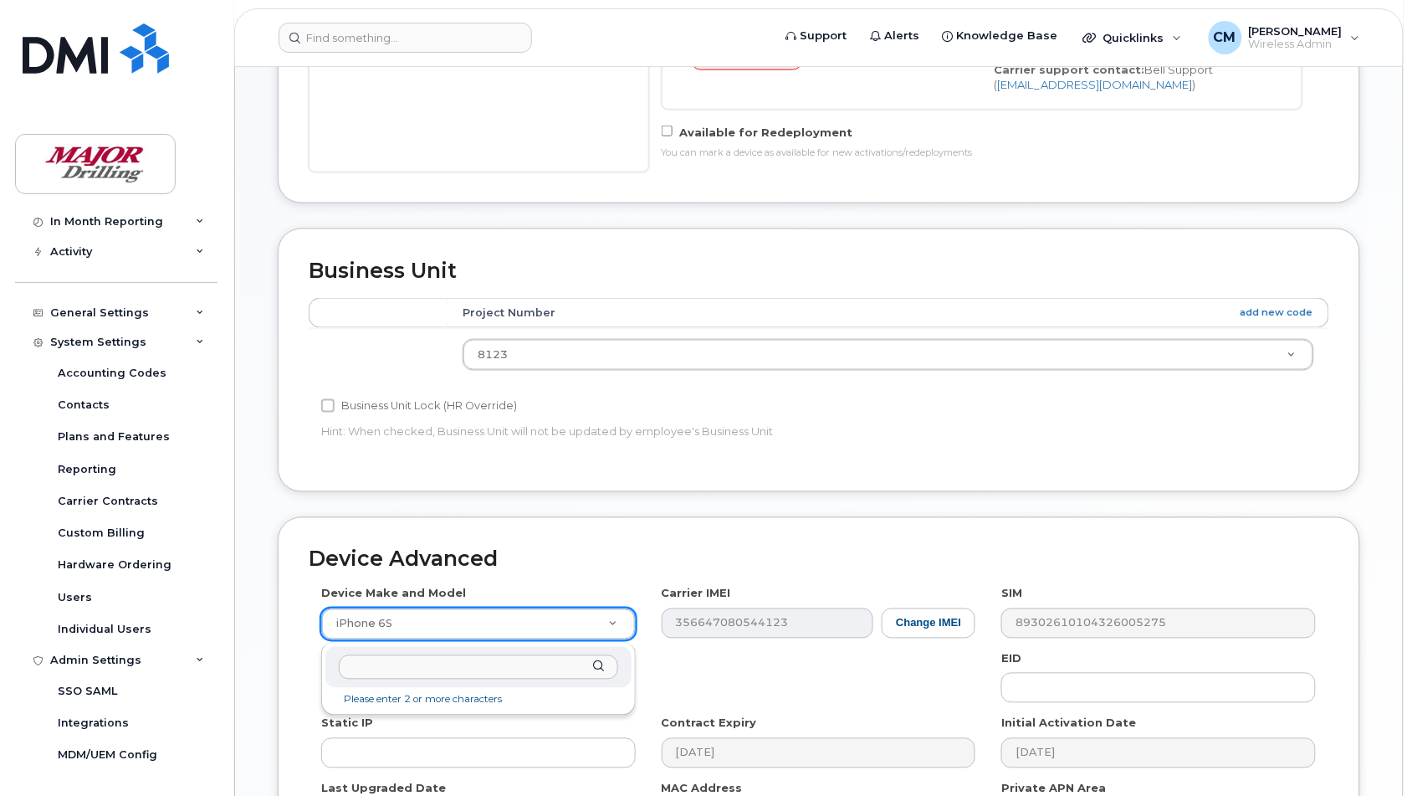
click at [399, 671] on input "text" at bounding box center [478, 667] width 279 height 24
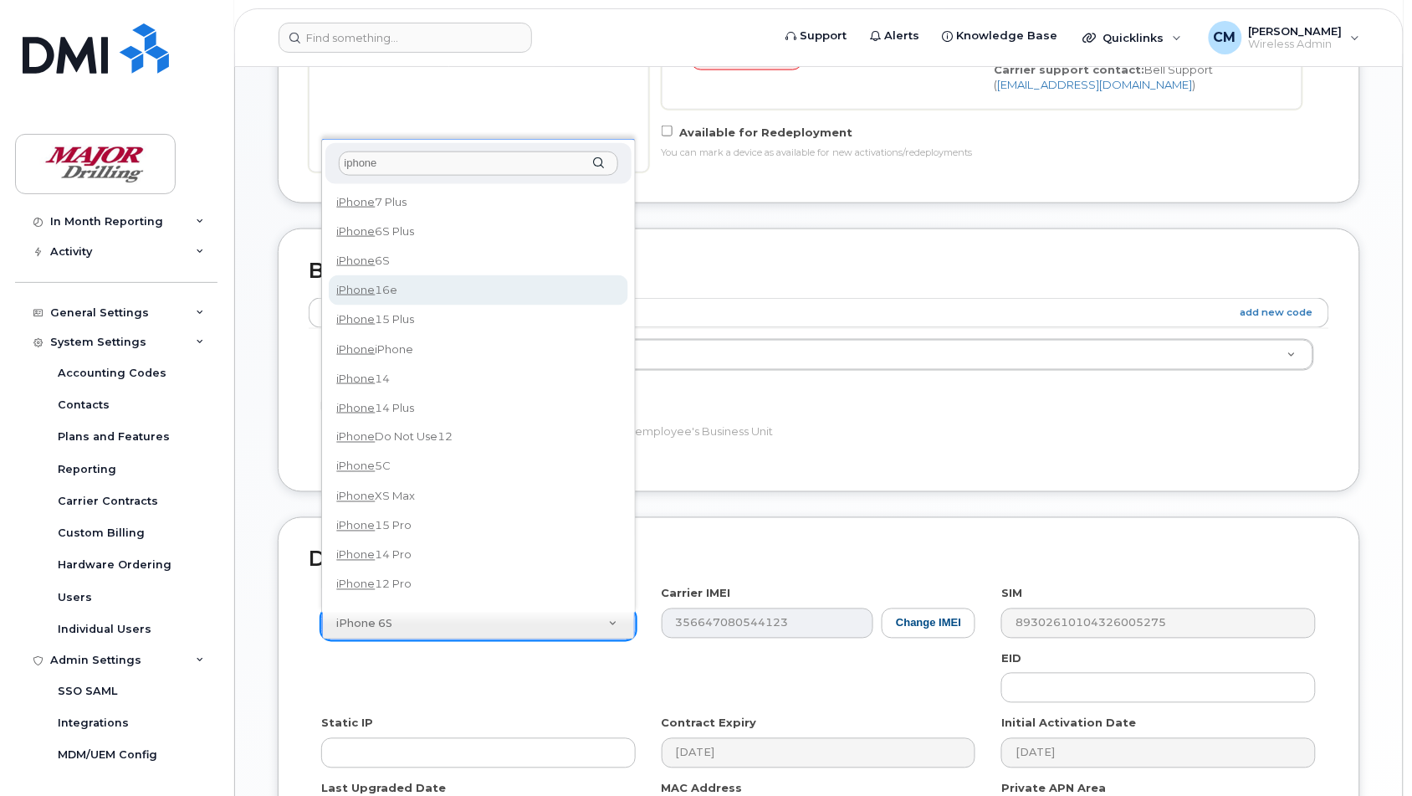
type input "iphone"
select select "3304"
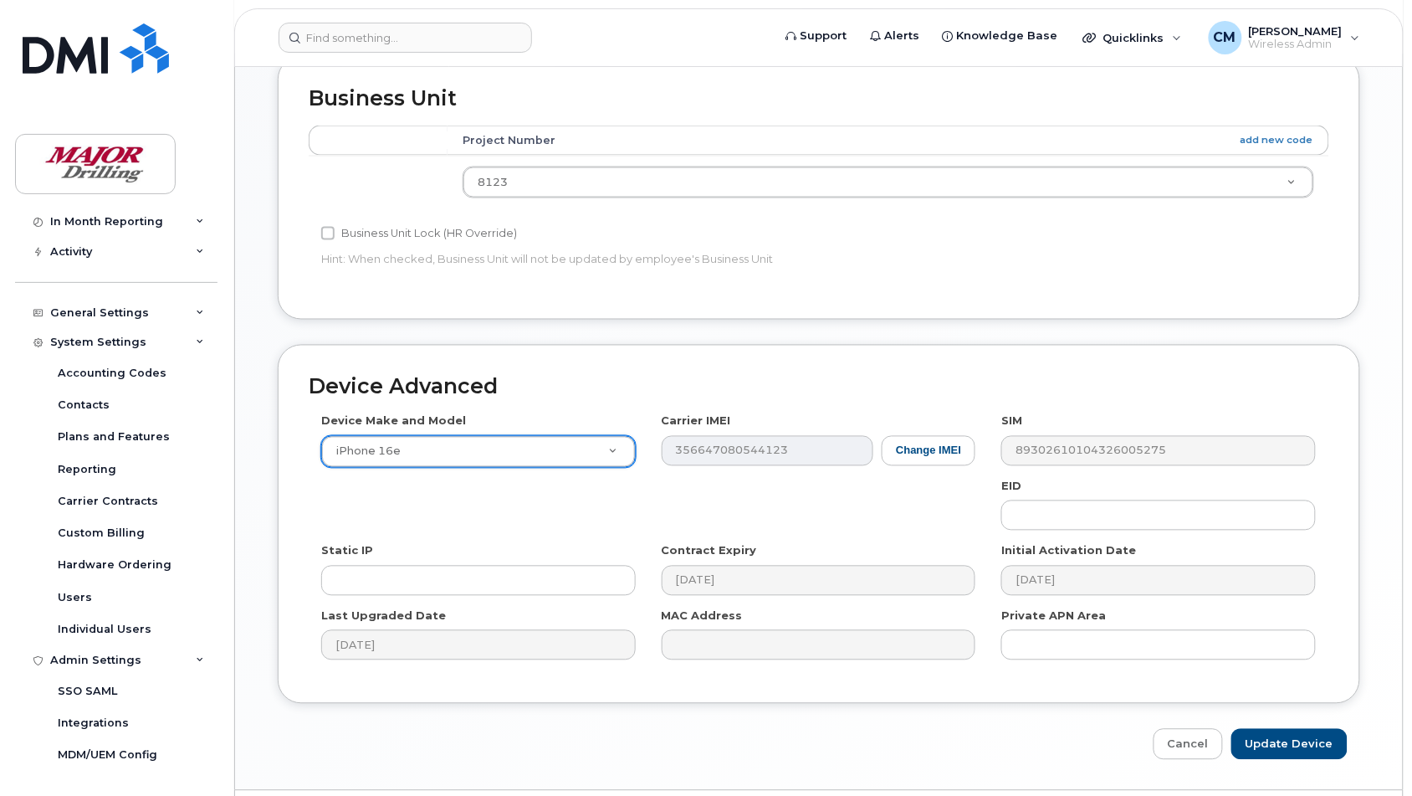
scroll to position [732, 0]
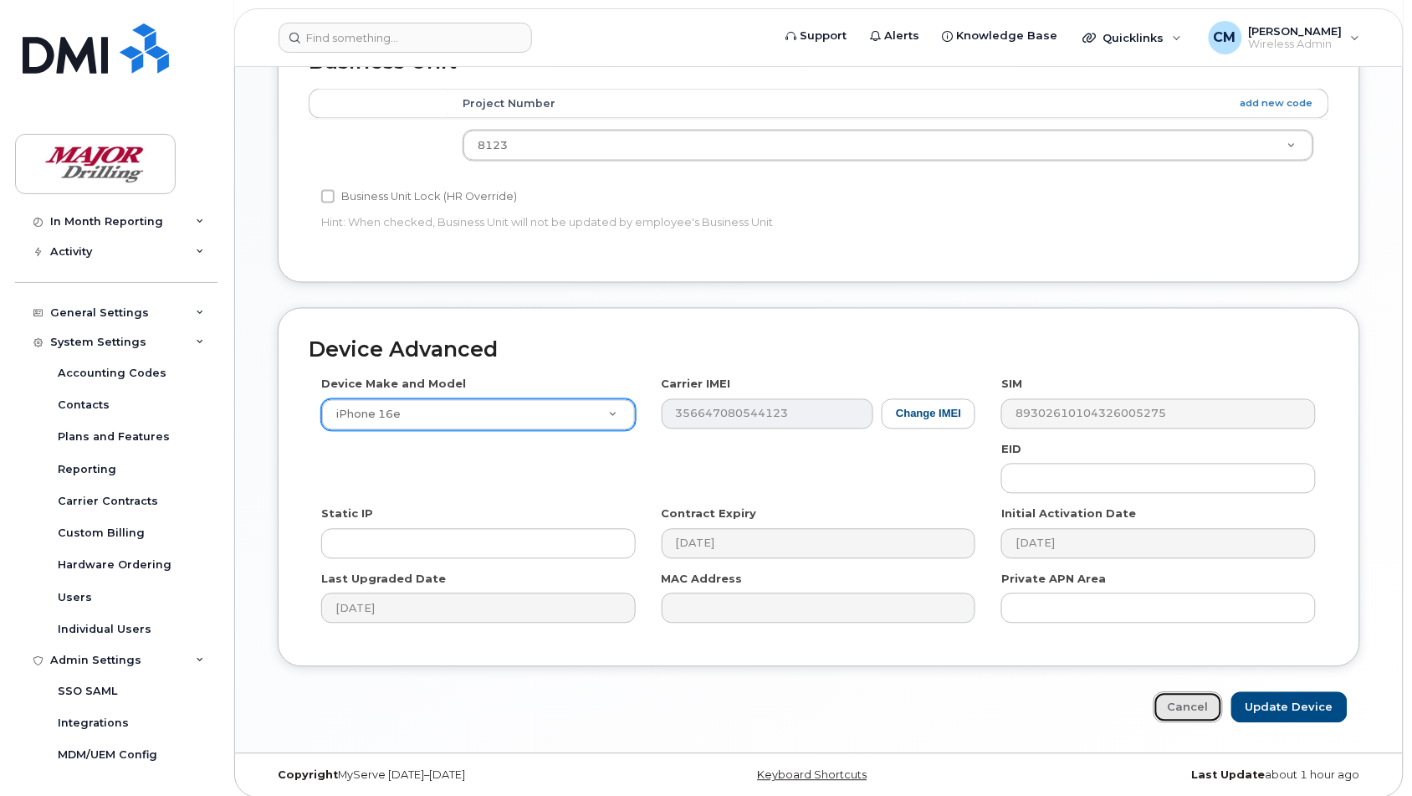
click at [1184, 716] on link "Cancel" at bounding box center [1188, 707] width 69 height 31
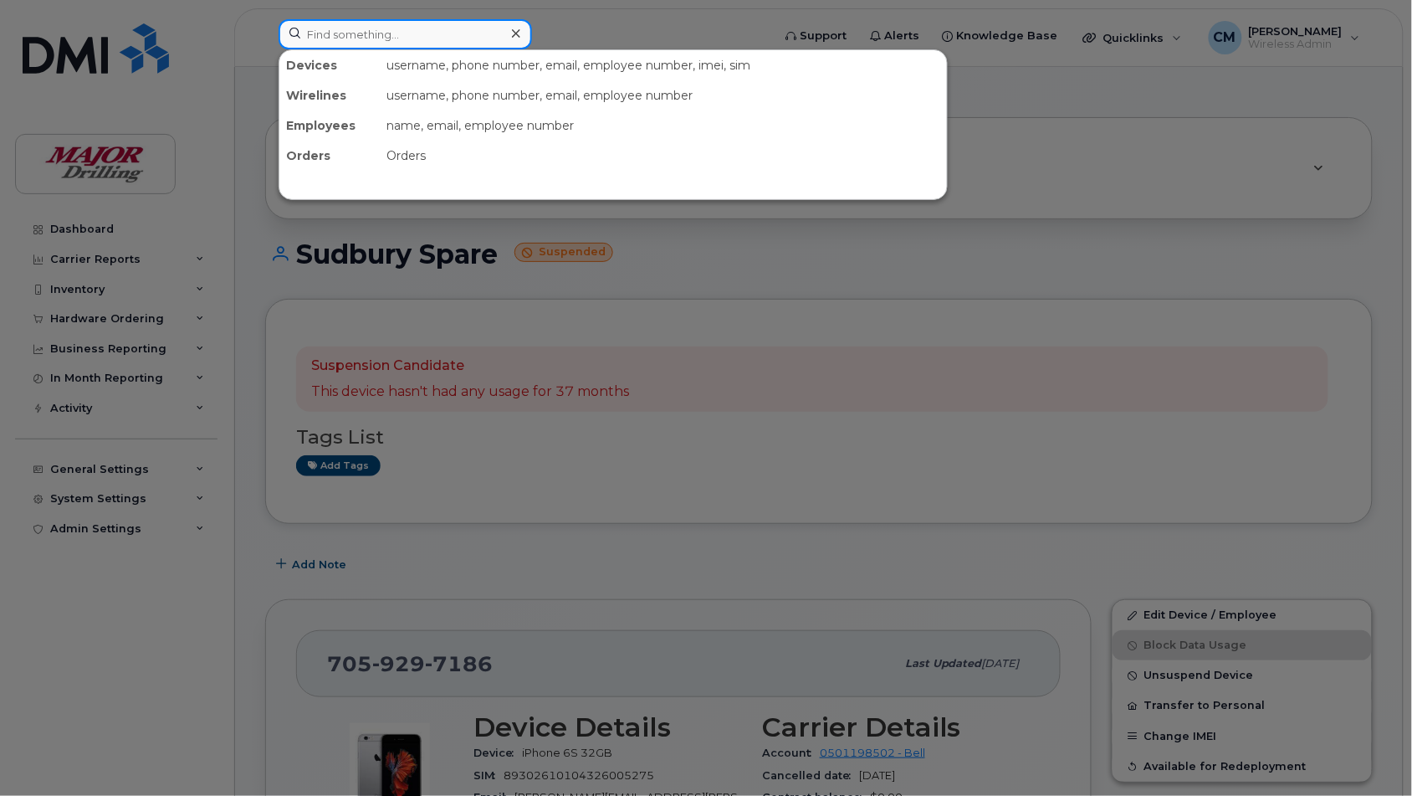
click at [382, 35] on input at bounding box center [405, 34] width 253 height 30
type input "change sim"
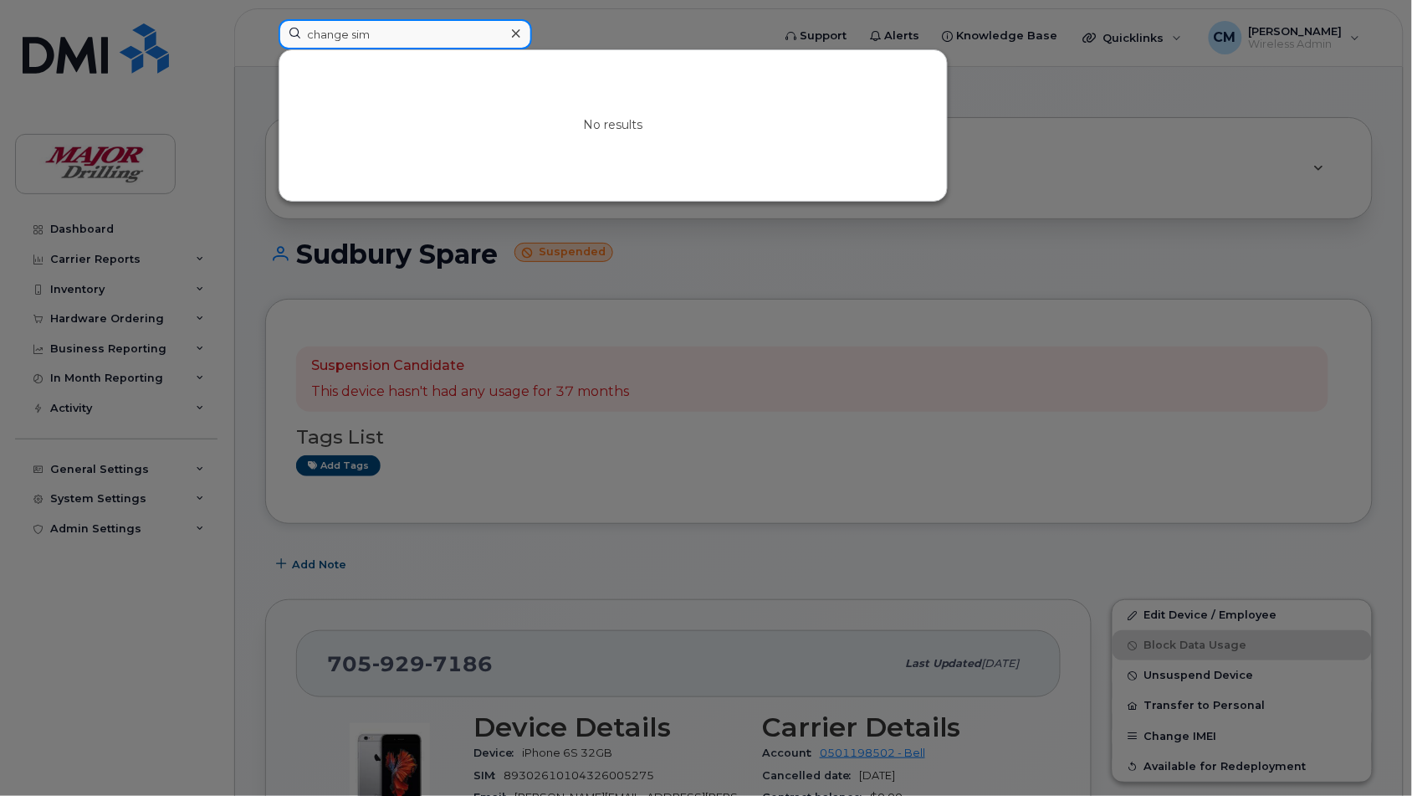
drag, startPoint x: 402, startPoint y: 28, endPoint x: 286, endPoint y: 38, distance: 115.9
click at [286, 38] on input "change sim" at bounding box center [405, 34] width 253 height 30
type input "sim change"
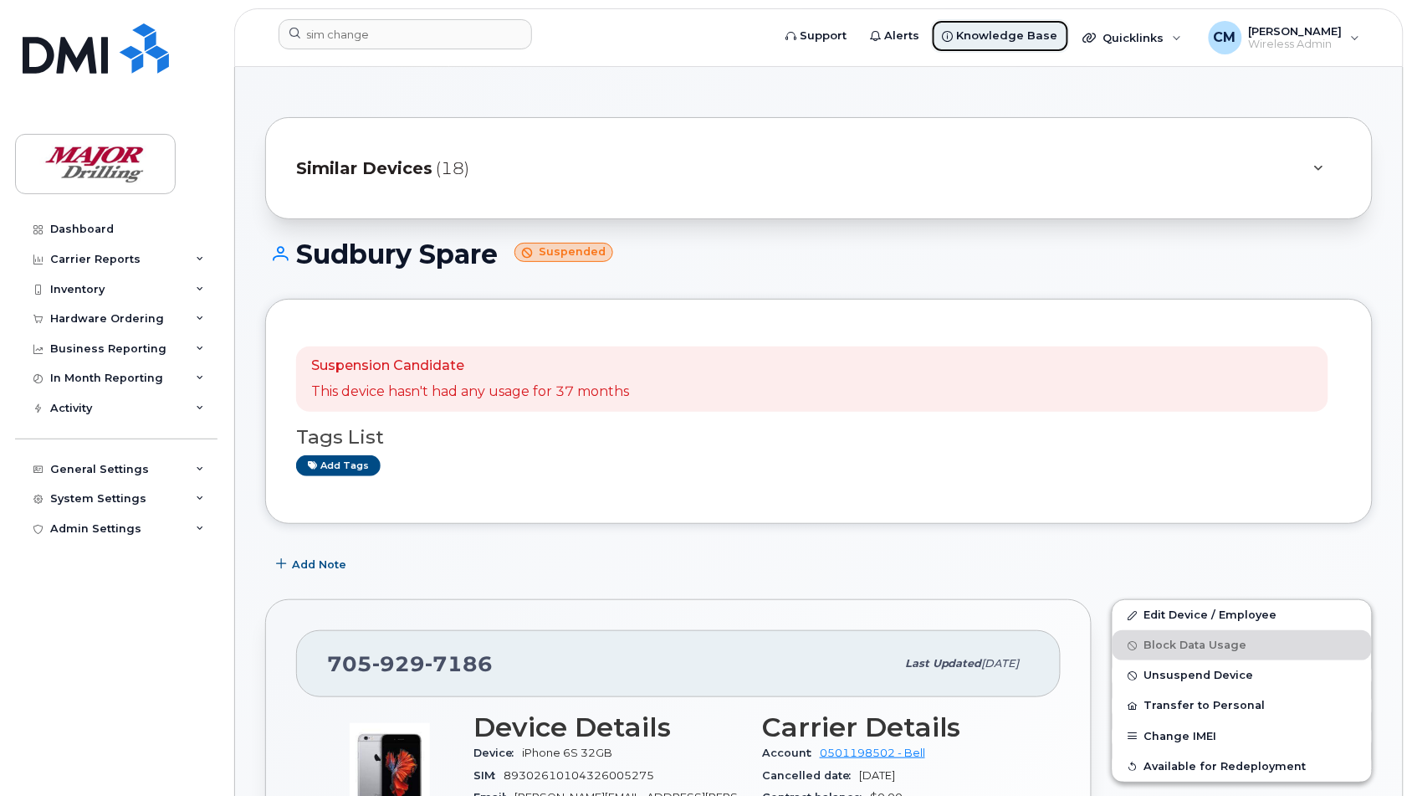
click at [1026, 30] on span "Knowledge Base" at bounding box center [1007, 36] width 101 height 17
click at [93, 476] on div "General Settings" at bounding box center [99, 469] width 99 height 13
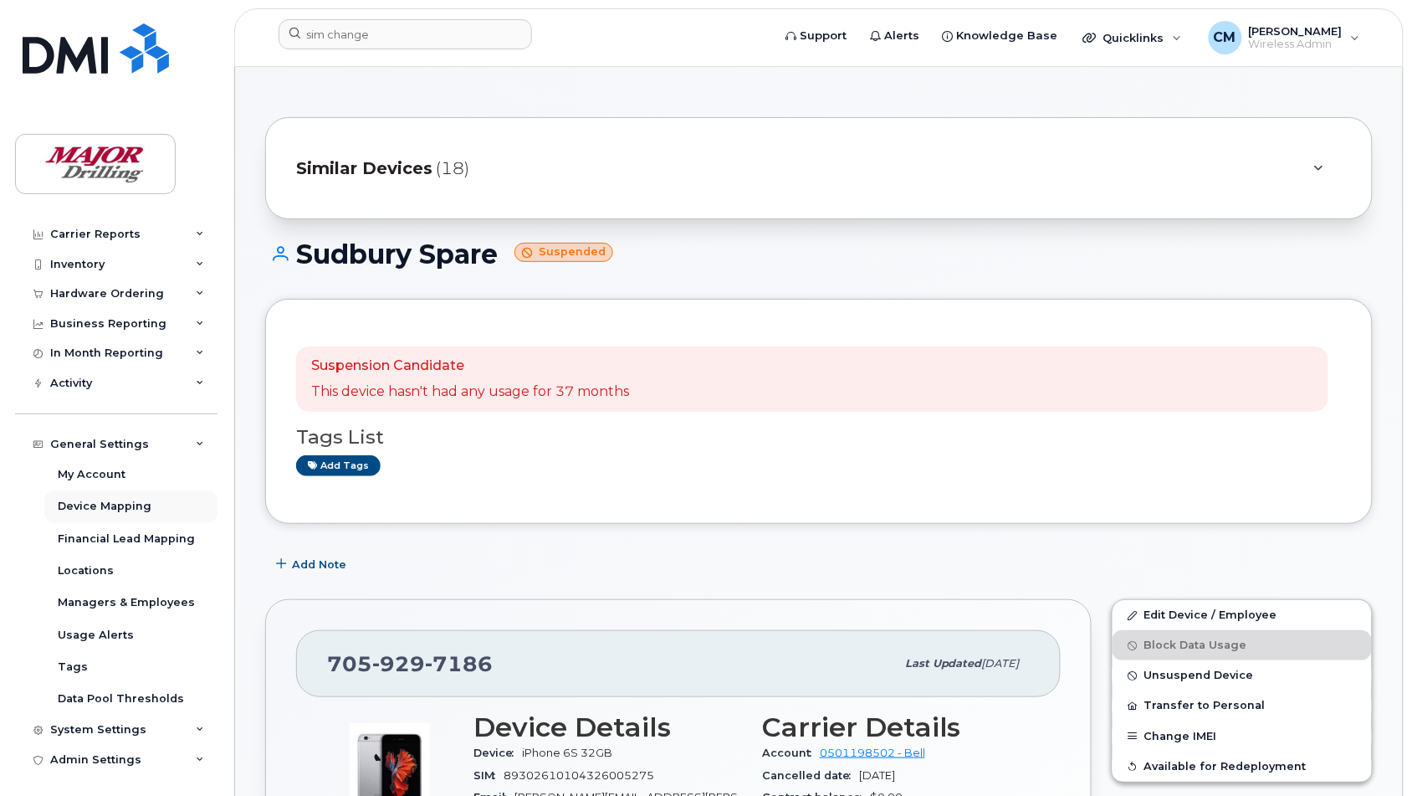
scroll to position [32, 0]
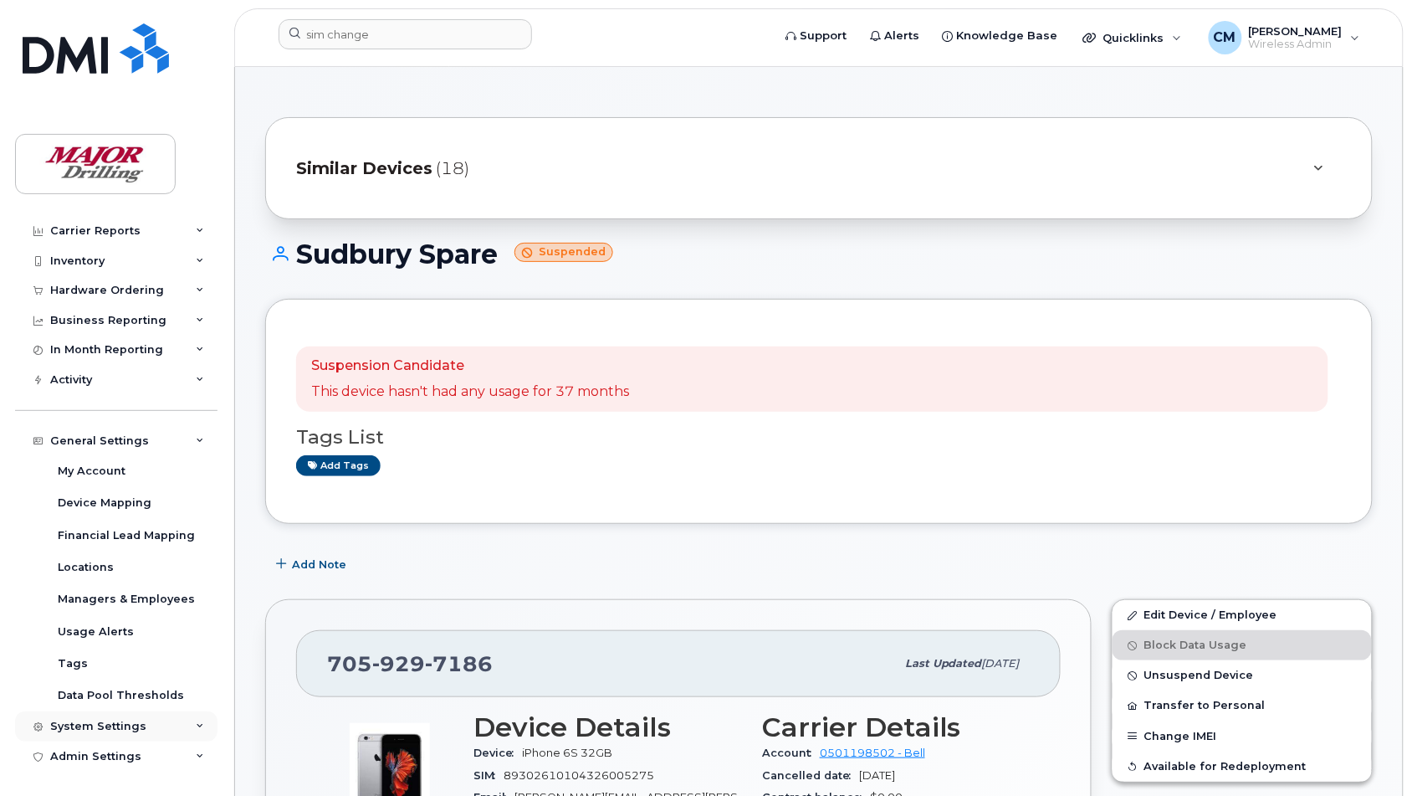
click at [92, 724] on div "System Settings" at bounding box center [98, 725] width 96 height 13
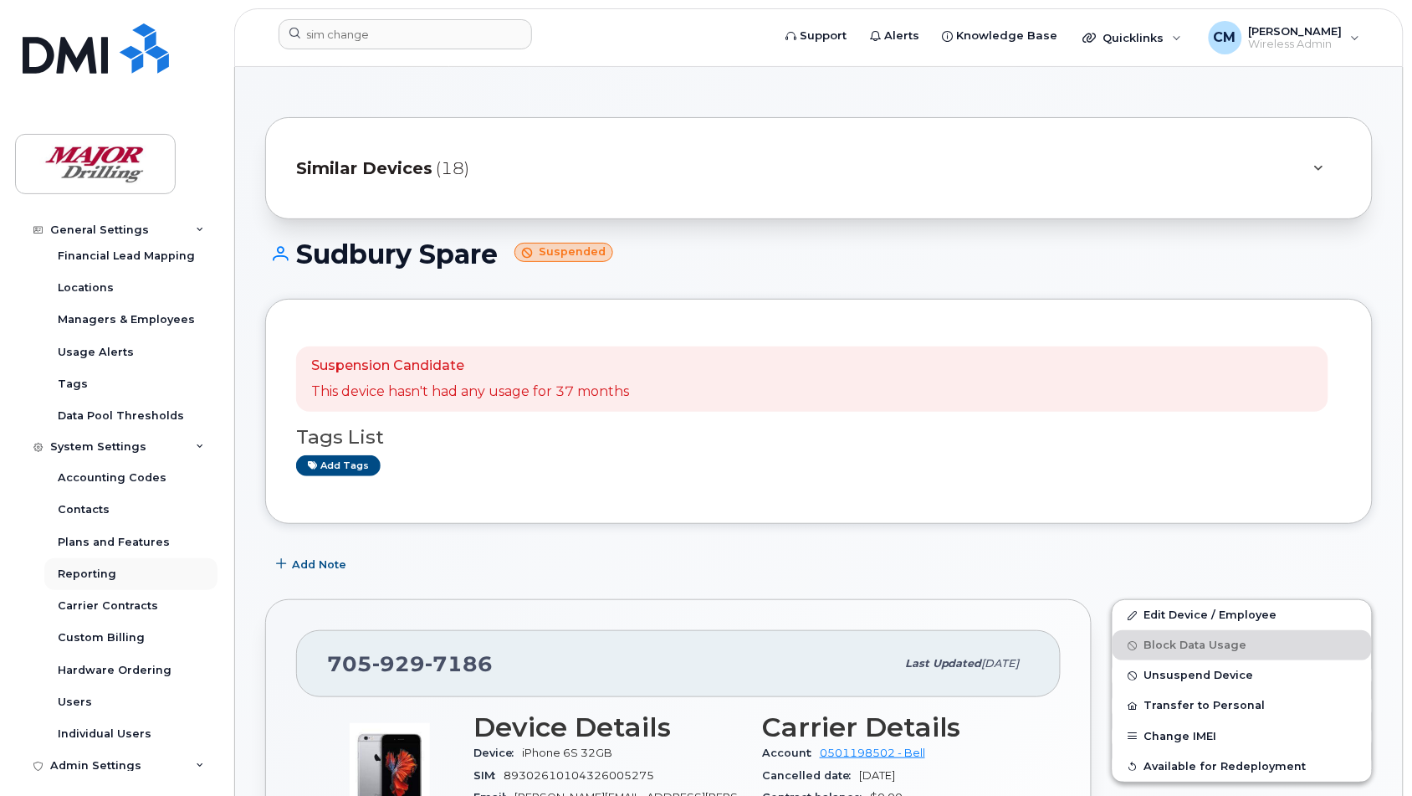
scroll to position [320, 0]
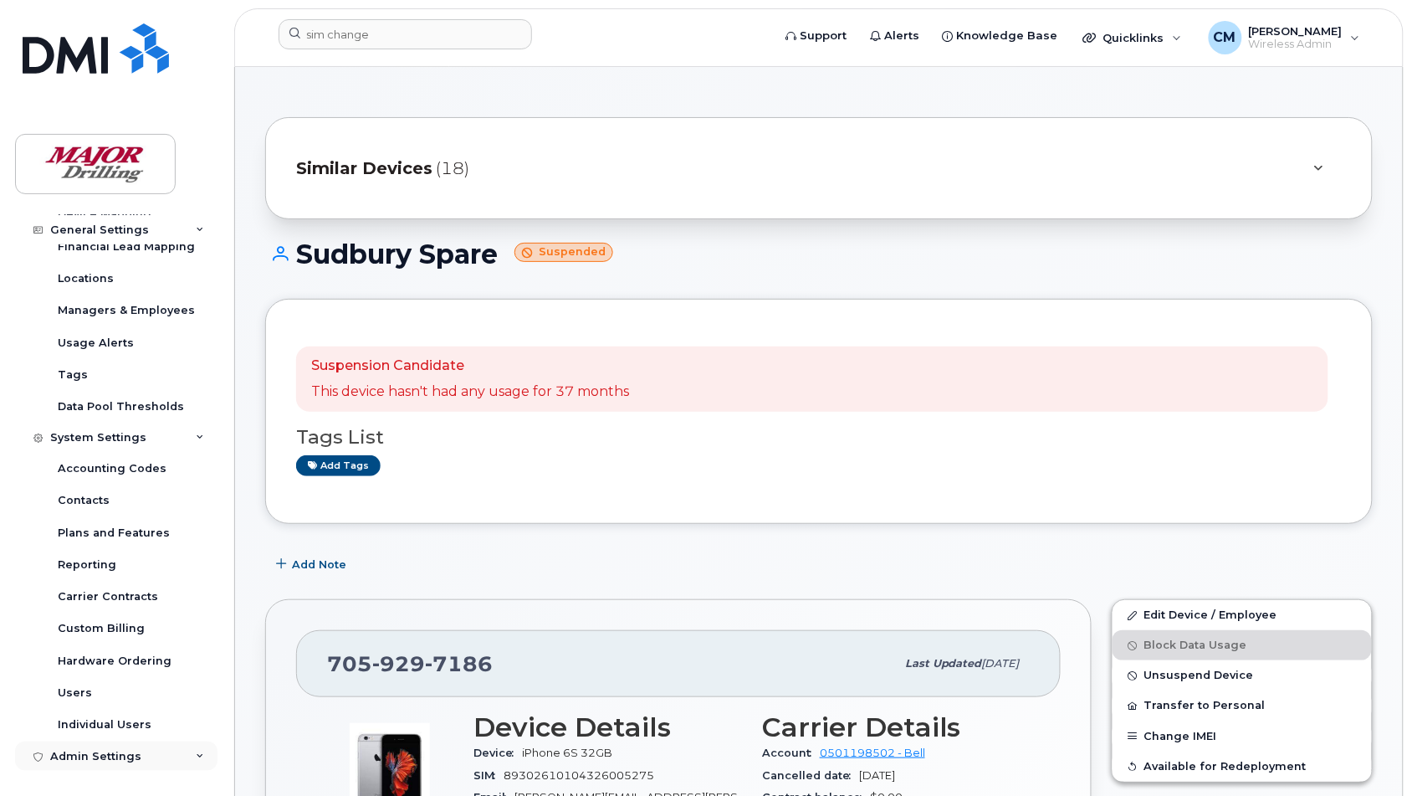
click at [92, 750] on div "Admin Settings" at bounding box center [95, 755] width 91 height 13
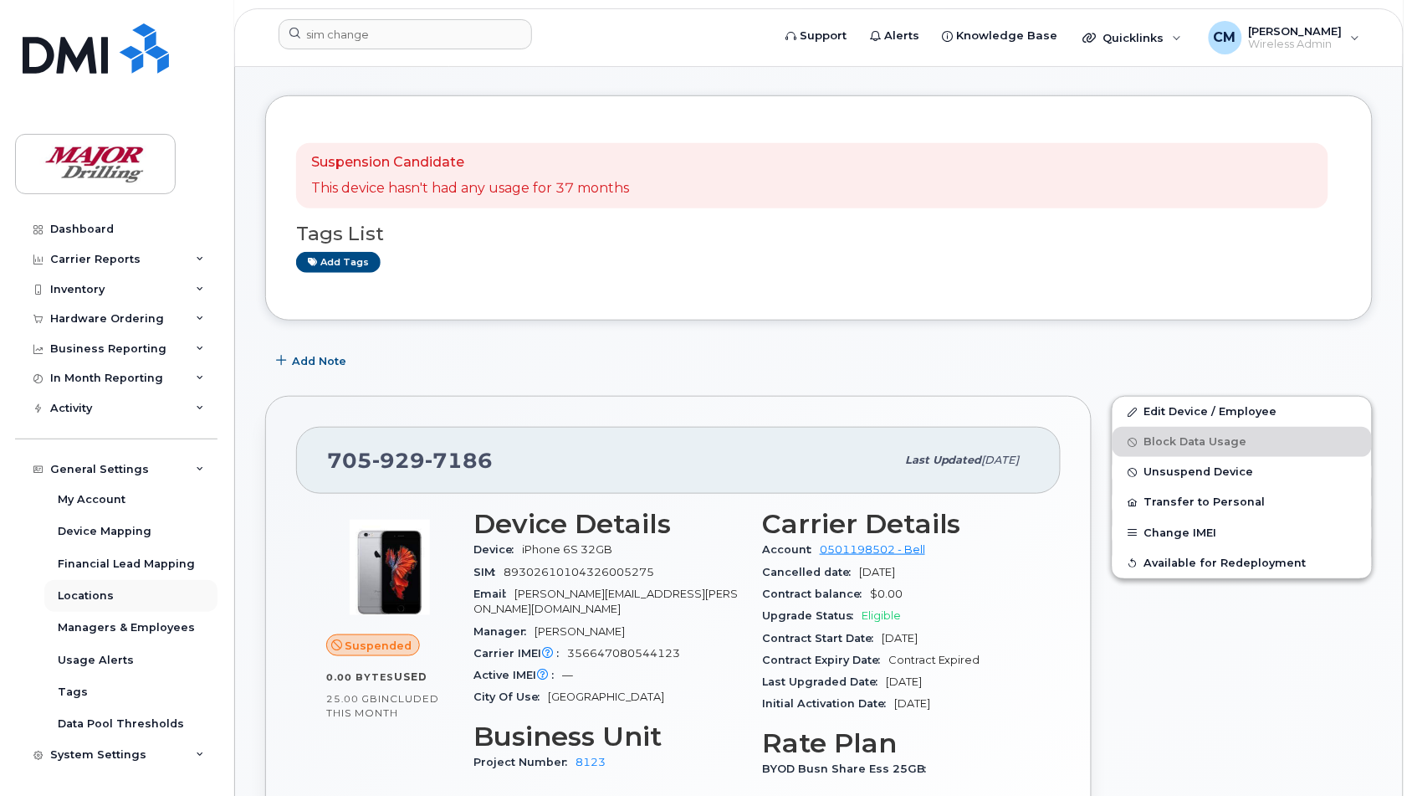
scroll to position [0, 0]
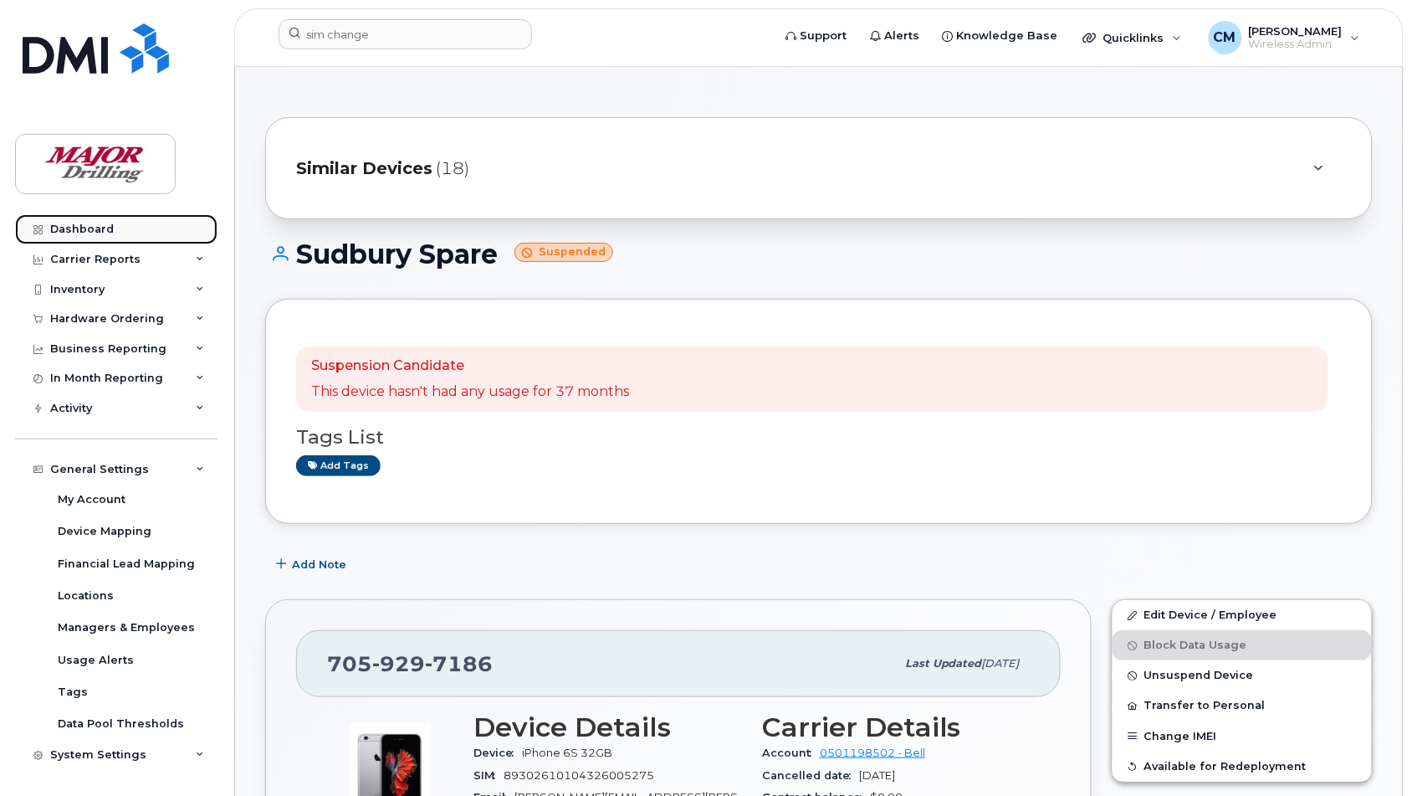
click at [85, 230] on div "Dashboard" at bounding box center [82, 229] width 64 height 13
click at [1185, 737] on button "Change IMEI" at bounding box center [1242, 736] width 259 height 30
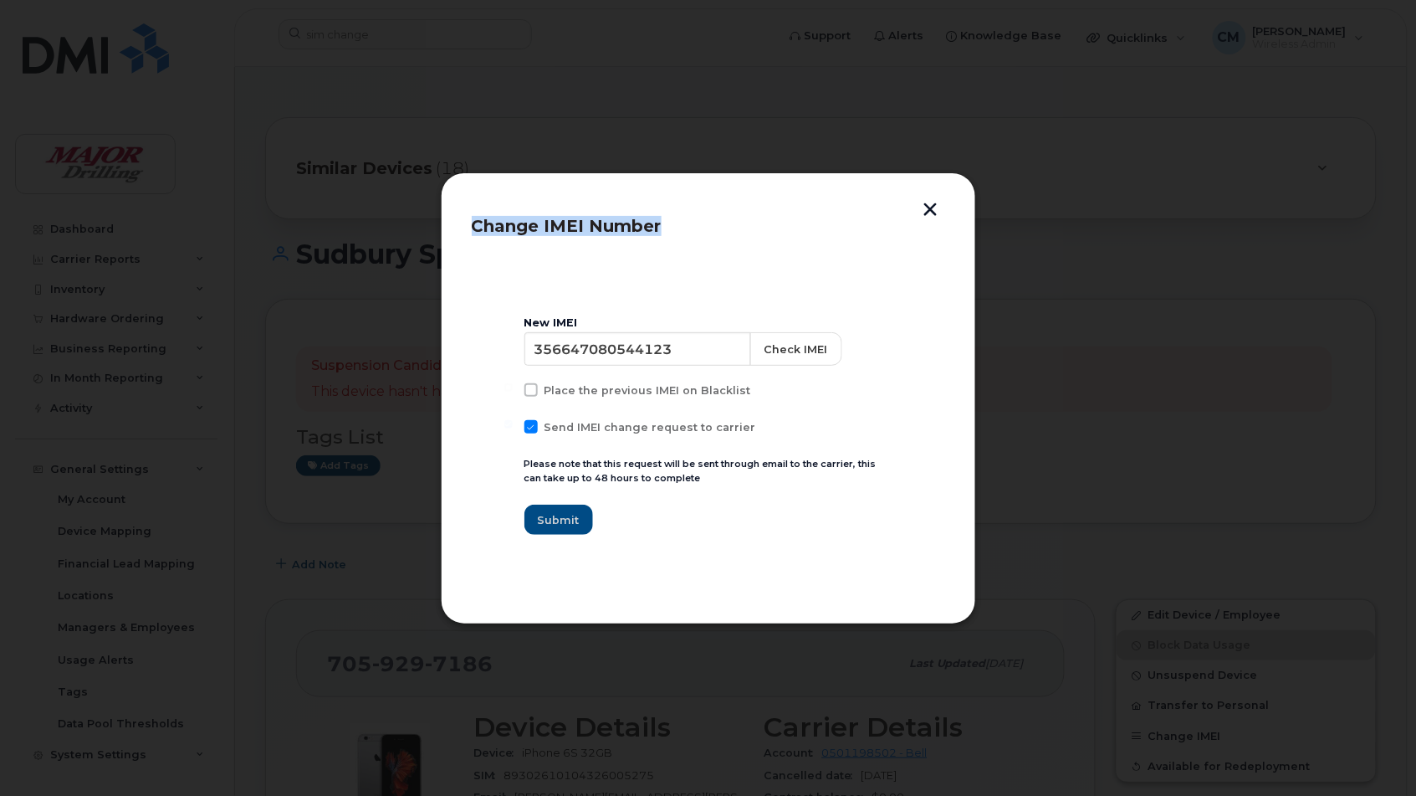
drag, startPoint x: 470, startPoint y: 223, endPoint x: 669, endPoint y: 226, distance: 199.1
click at [669, 226] on div "Change IMEI Number New IMEI 356647080544123 Check IMEI Place the previous IMEI …" at bounding box center [708, 398] width 535 height 452
copy span "Change IMEI Number"
click at [946, 207] on div "Change IMEI Number New IMEI 356647080544123 Check IMEI Place the previous IMEI …" at bounding box center [708, 398] width 535 height 452
click at [934, 202] on button "button" at bounding box center [930, 211] width 25 height 18
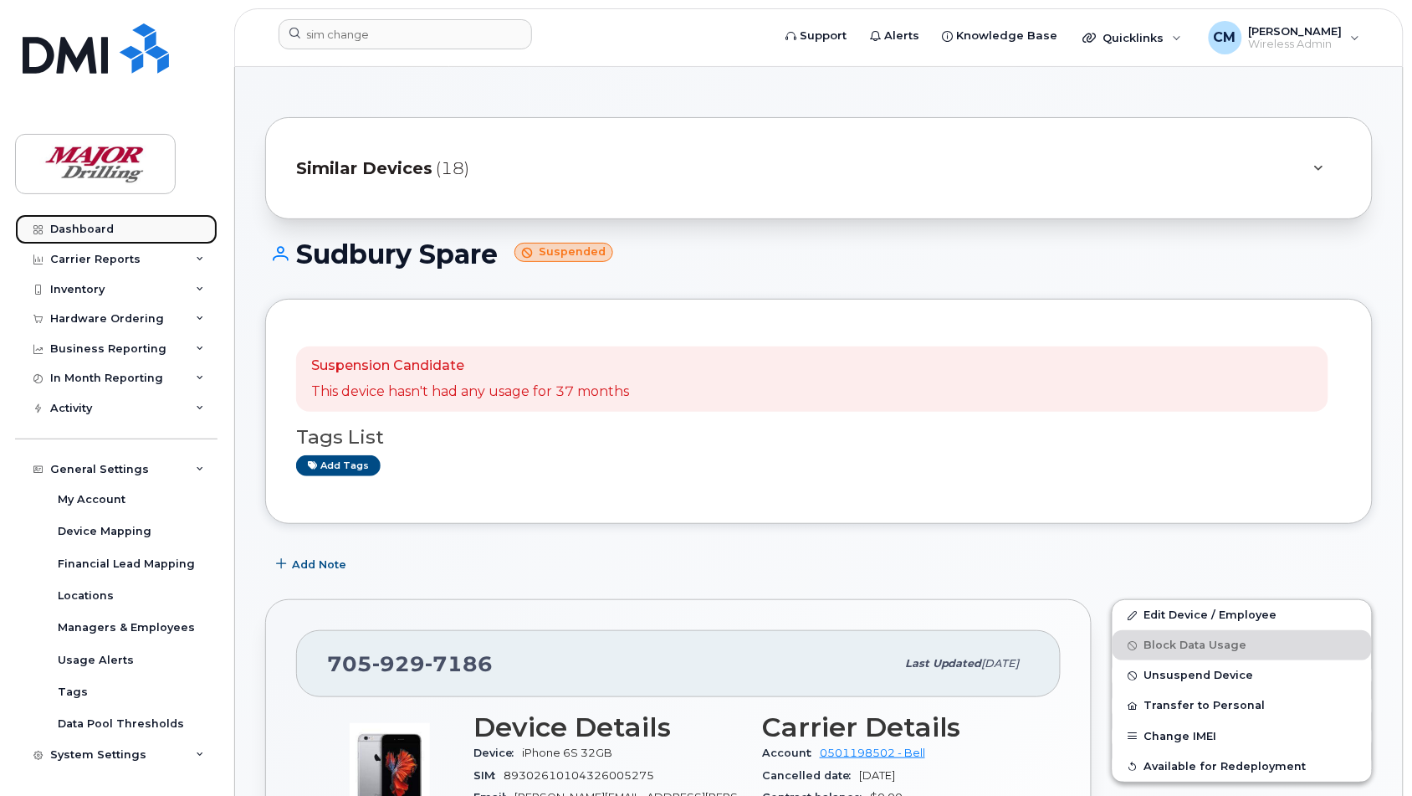
click at [73, 234] on div "Dashboard" at bounding box center [82, 229] width 64 height 13
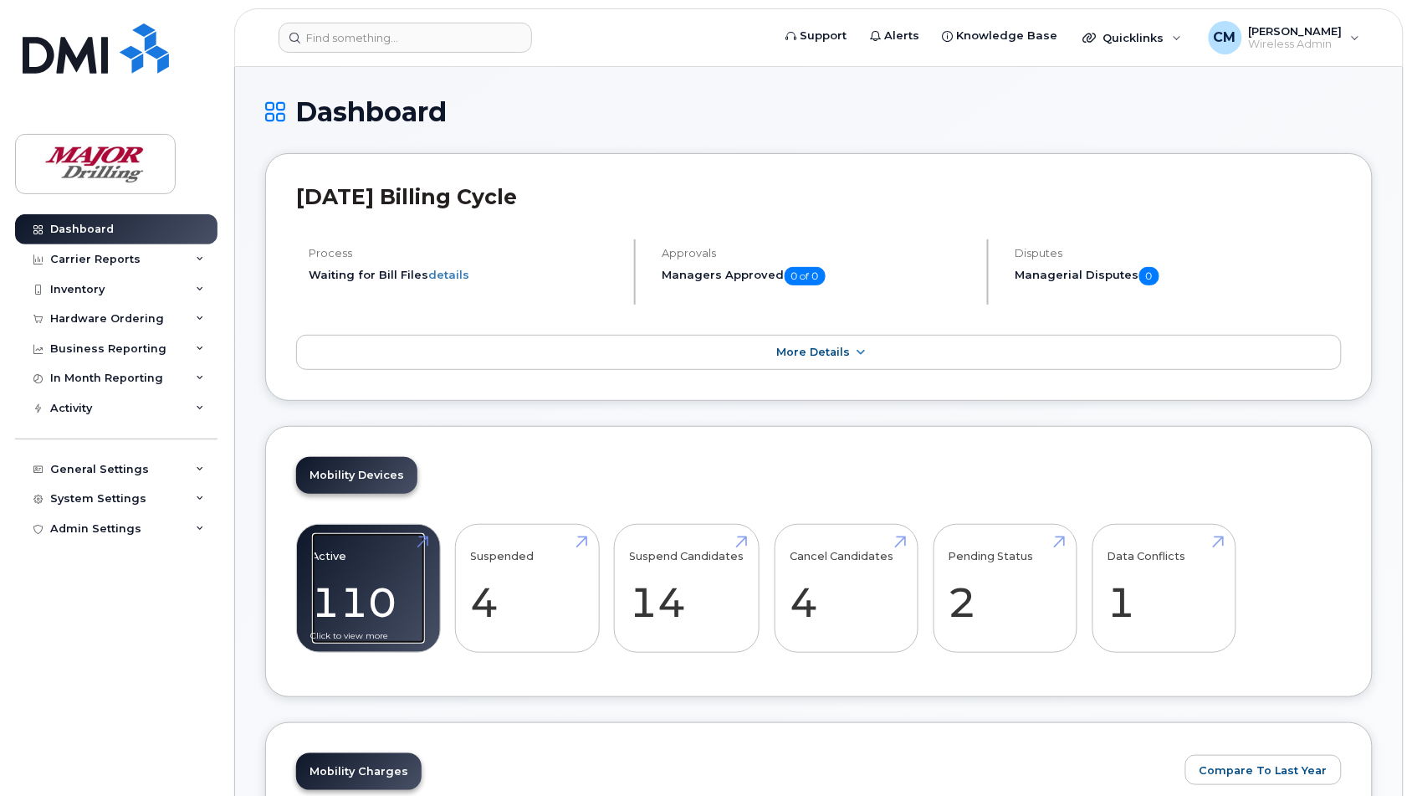
click at [337, 566] on link "Active 110 -15%" at bounding box center [368, 588] width 113 height 110
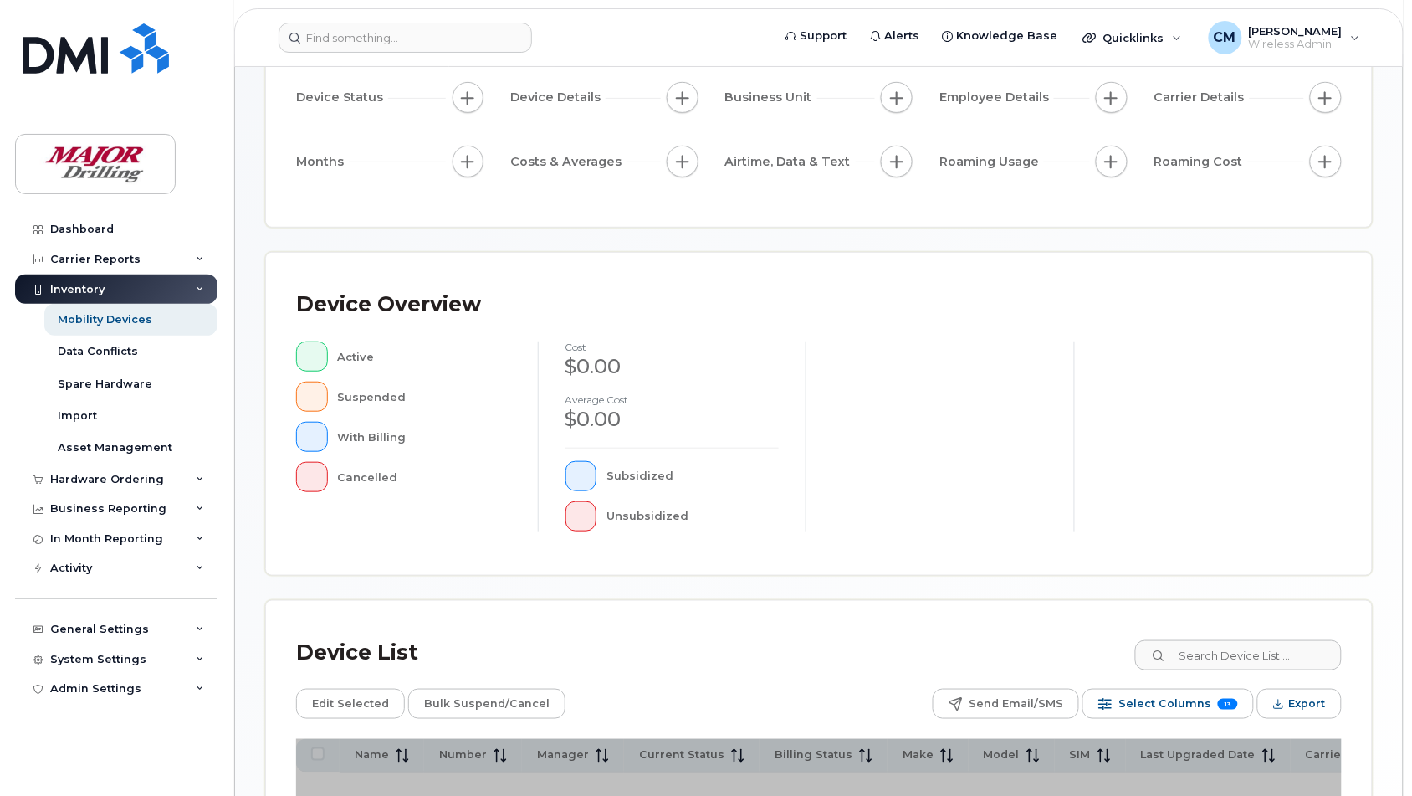
scroll to position [360, 0]
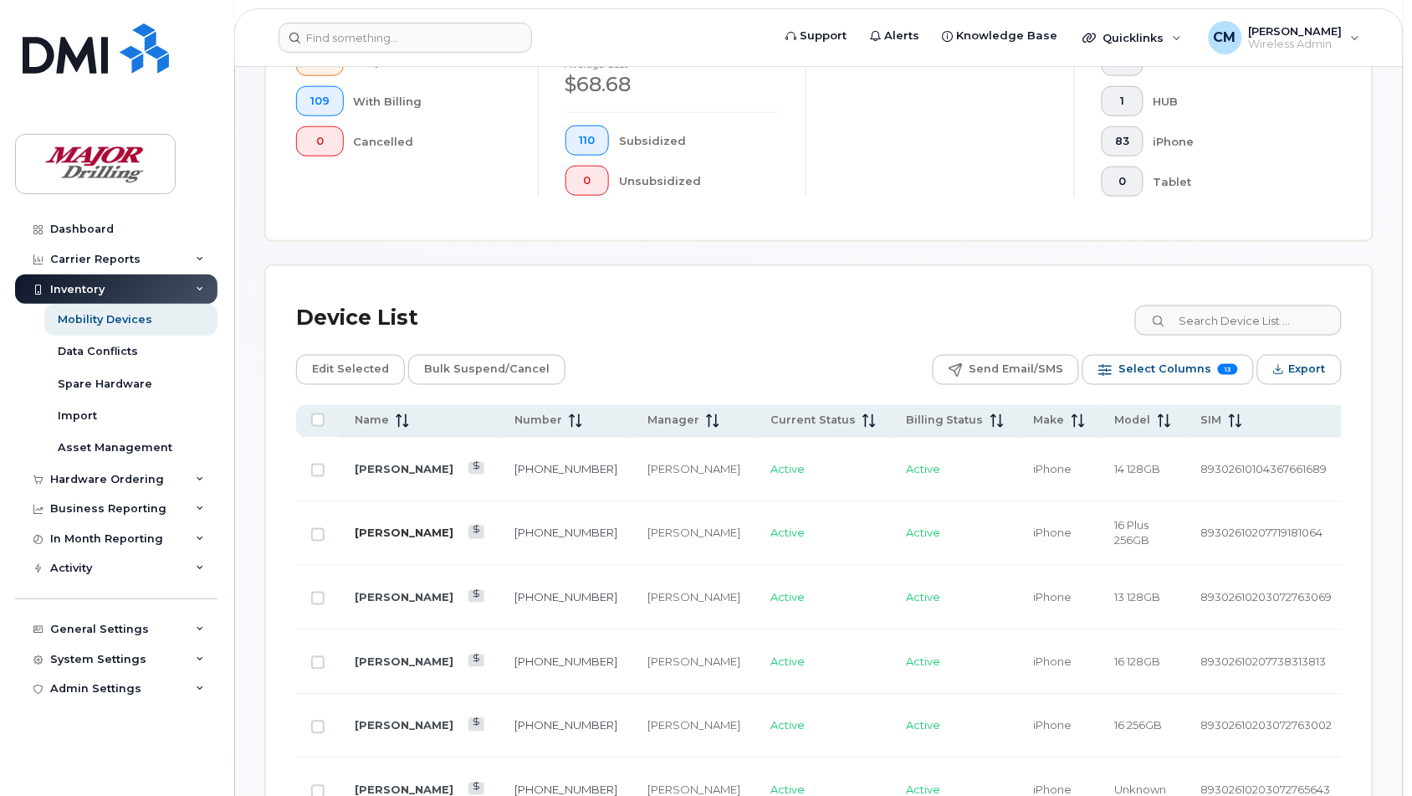
scroll to position [673, 0]
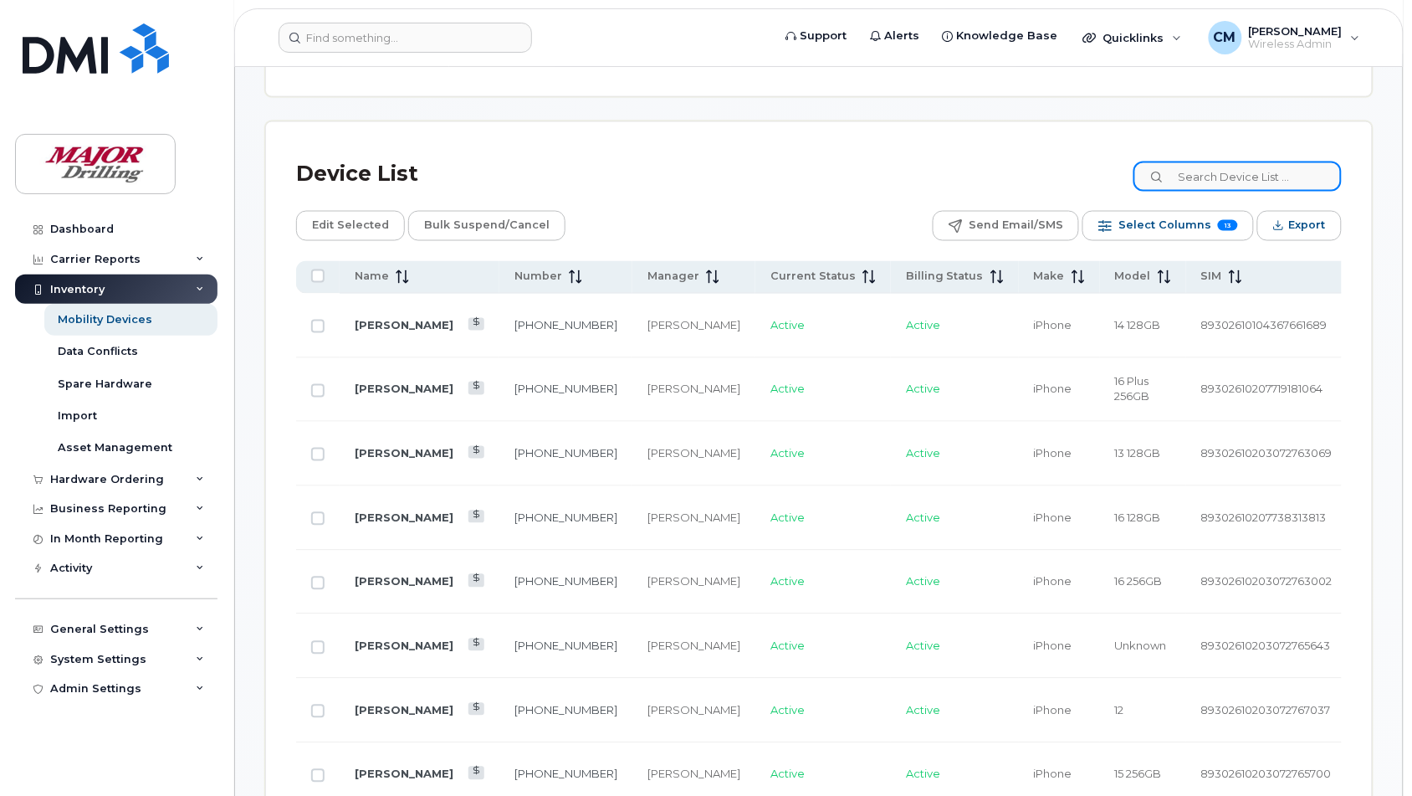
click at [1255, 177] on input at bounding box center [1237, 176] width 208 height 30
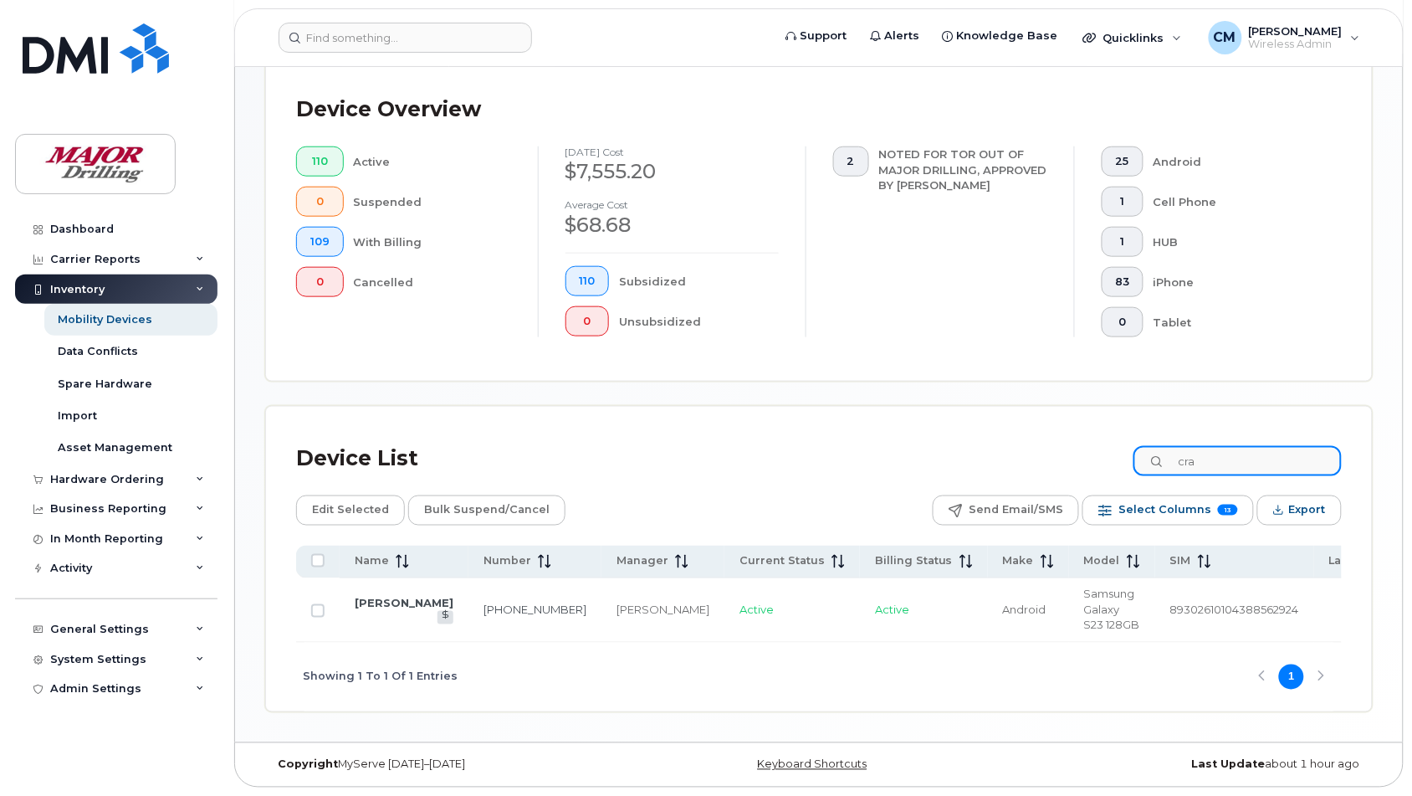
scroll to position [411, 0]
type input "[PERSON_NAME]"
click at [362, 596] on link "[PERSON_NAME]" at bounding box center [404, 602] width 99 height 13
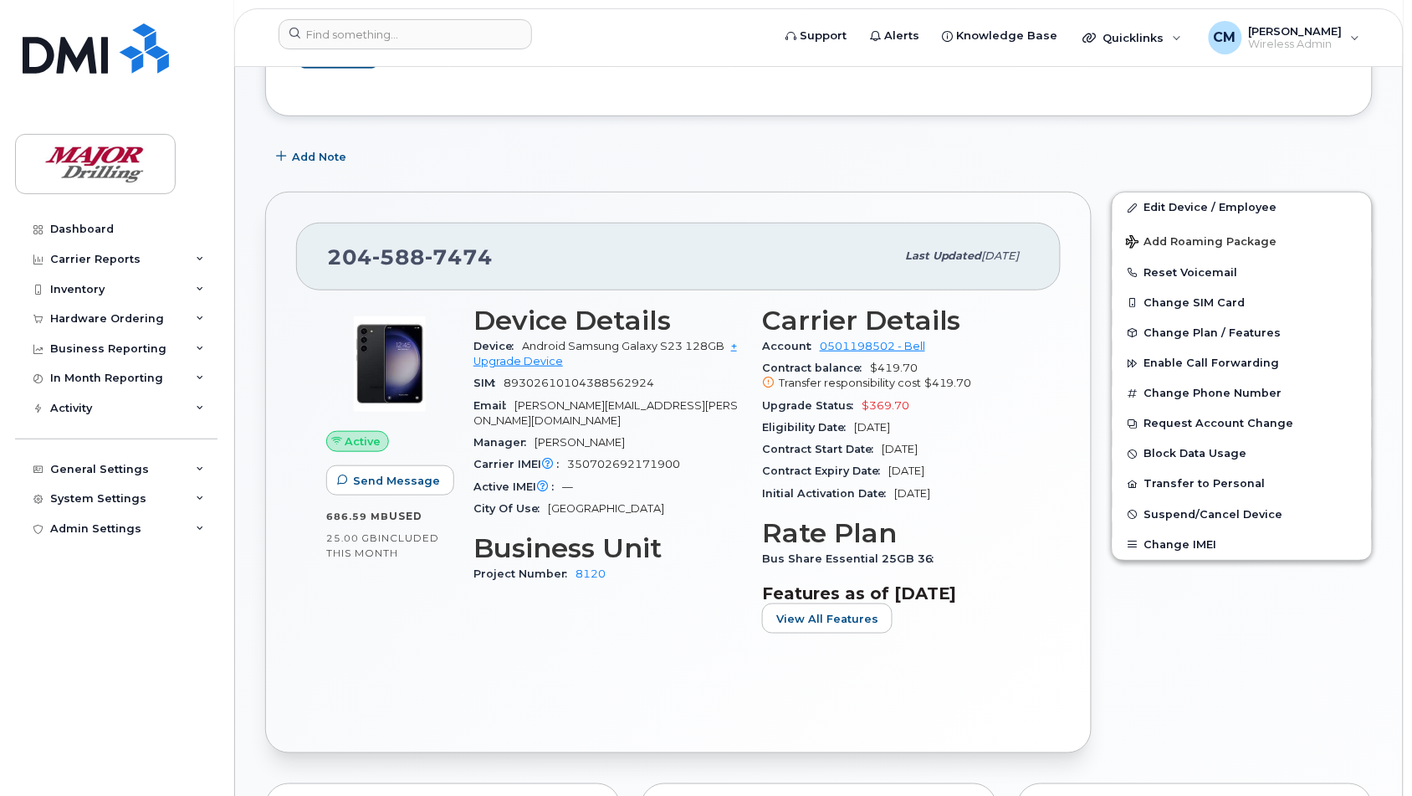
scroll to position [209, 0]
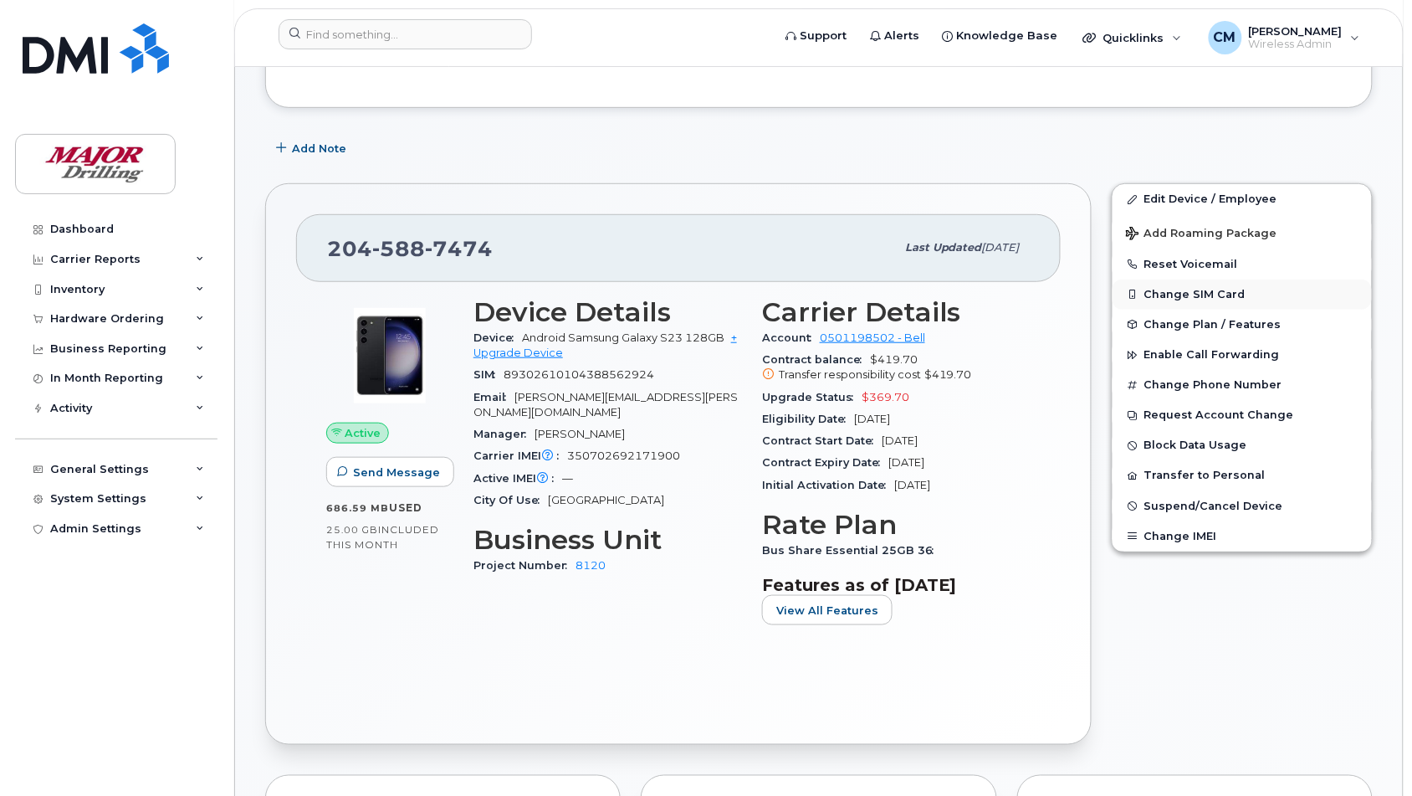
click at [1189, 294] on button "Change SIM Card" at bounding box center [1242, 294] width 259 height 30
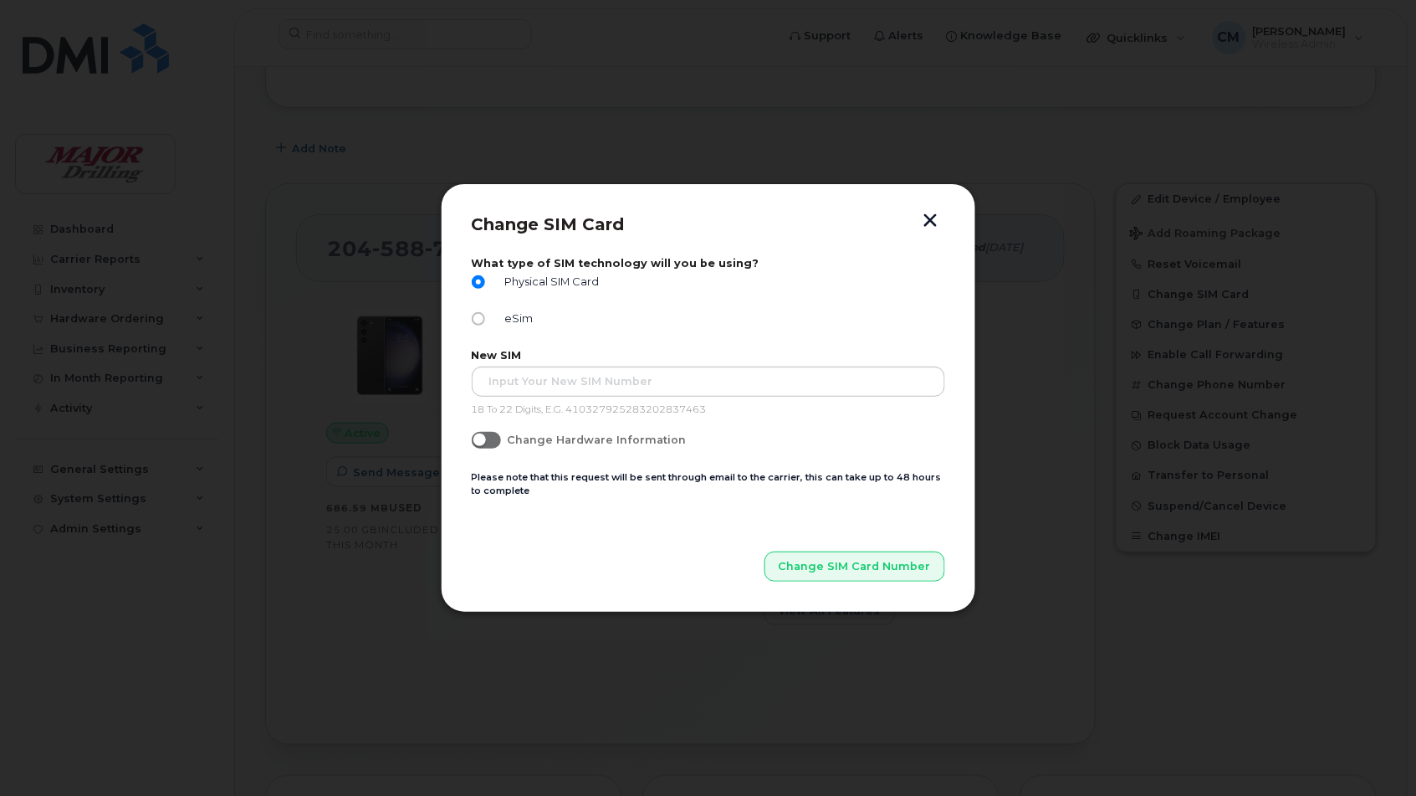
click at [931, 217] on button "button" at bounding box center [930, 222] width 25 height 18
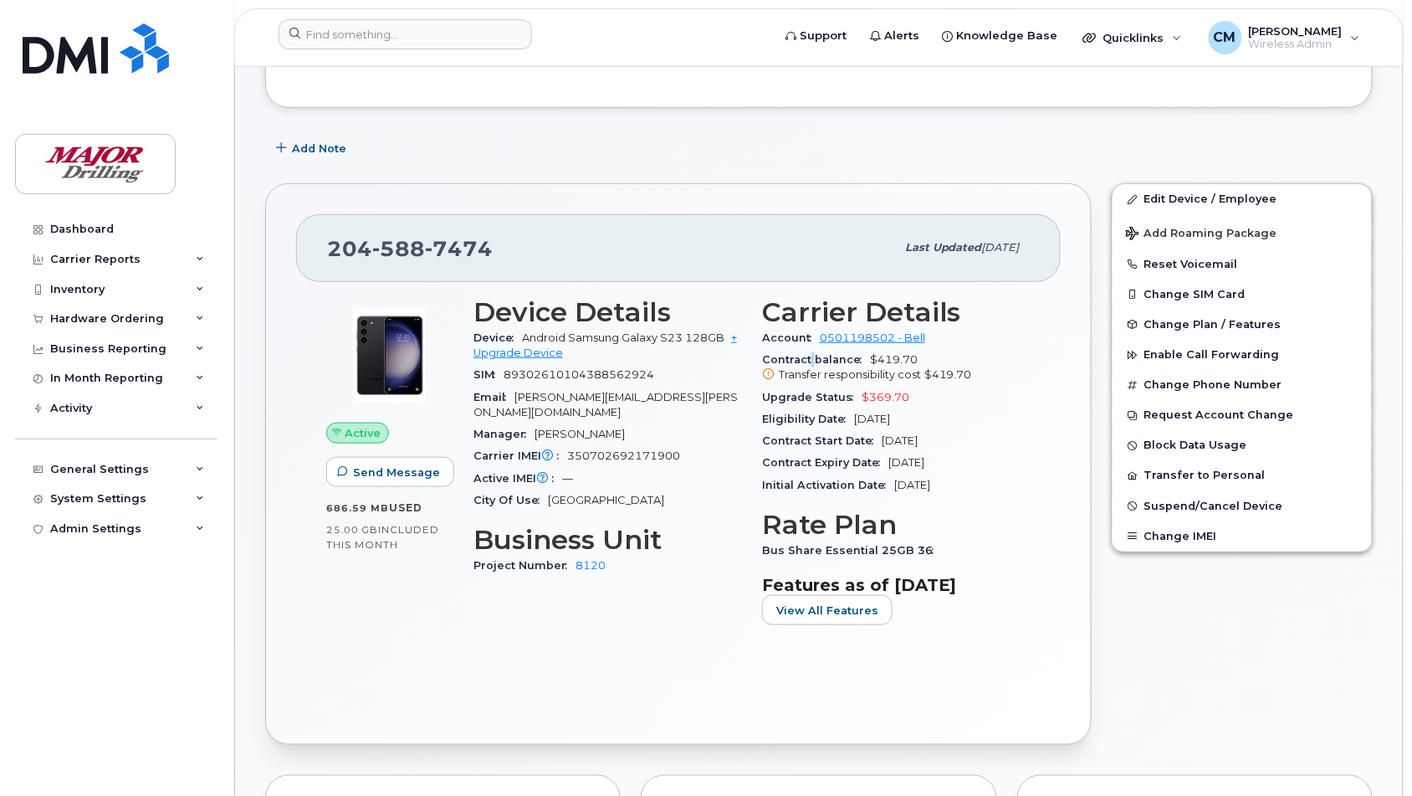
click at [813, 360] on span "Contract balance" at bounding box center [816, 359] width 108 height 13
click at [817, 360] on span "Contract balance" at bounding box center [816, 359] width 108 height 13
drag, startPoint x: 1189, startPoint y: 663, endPoint x: 1185, endPoint y: 613, distance: 50.4
click at [1190, 663] on div "Edit Device / Employee Add Roaming Package Reset Voicemail Change SIM Card Chan…" at bounding box center [1242, 463] width 281 height 581
click at [99, 226] on div "Dashboard" at bounding box center [82, 229] width 64 height 13
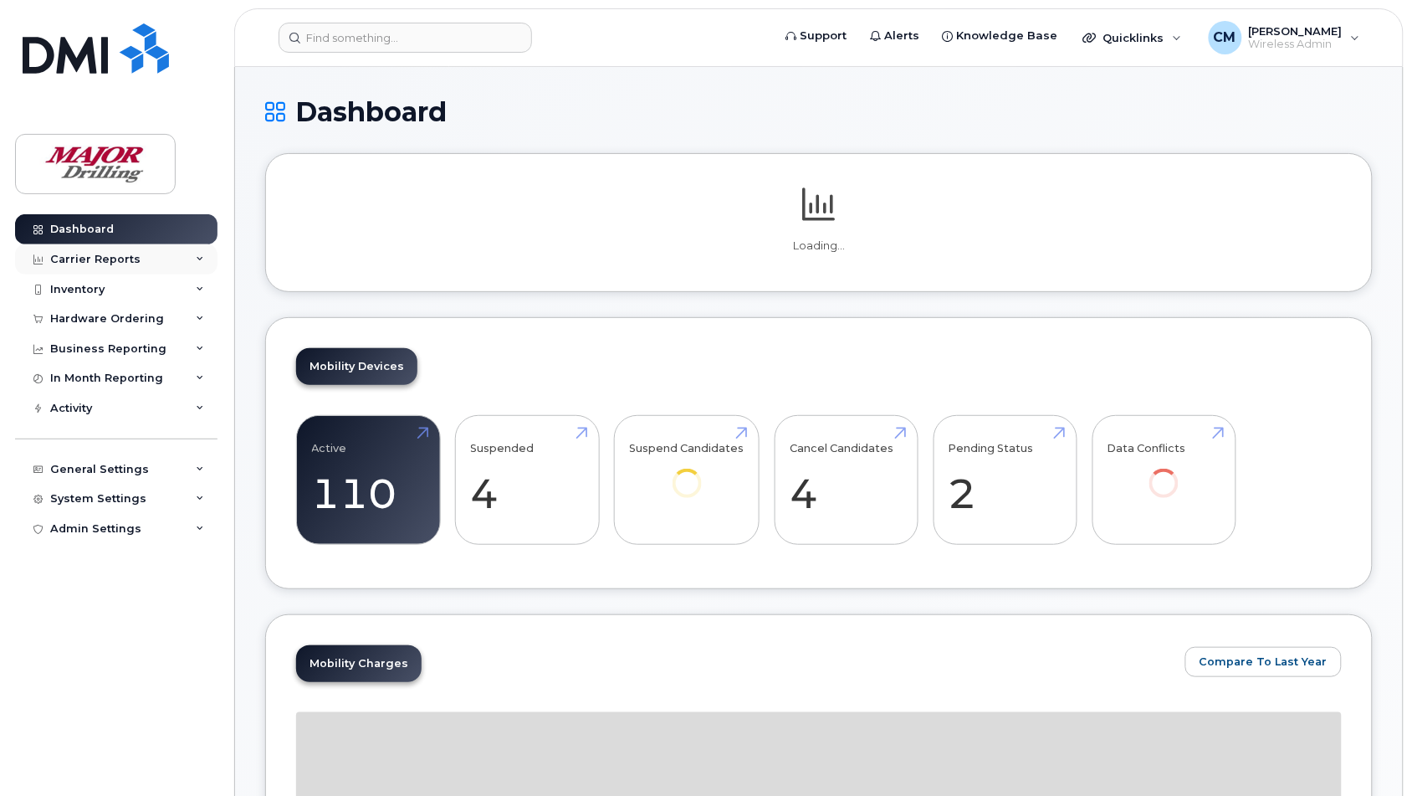
click at [105, 263] on div "Carrier Reports" at bounding box center [95, 259] width 90 height 13
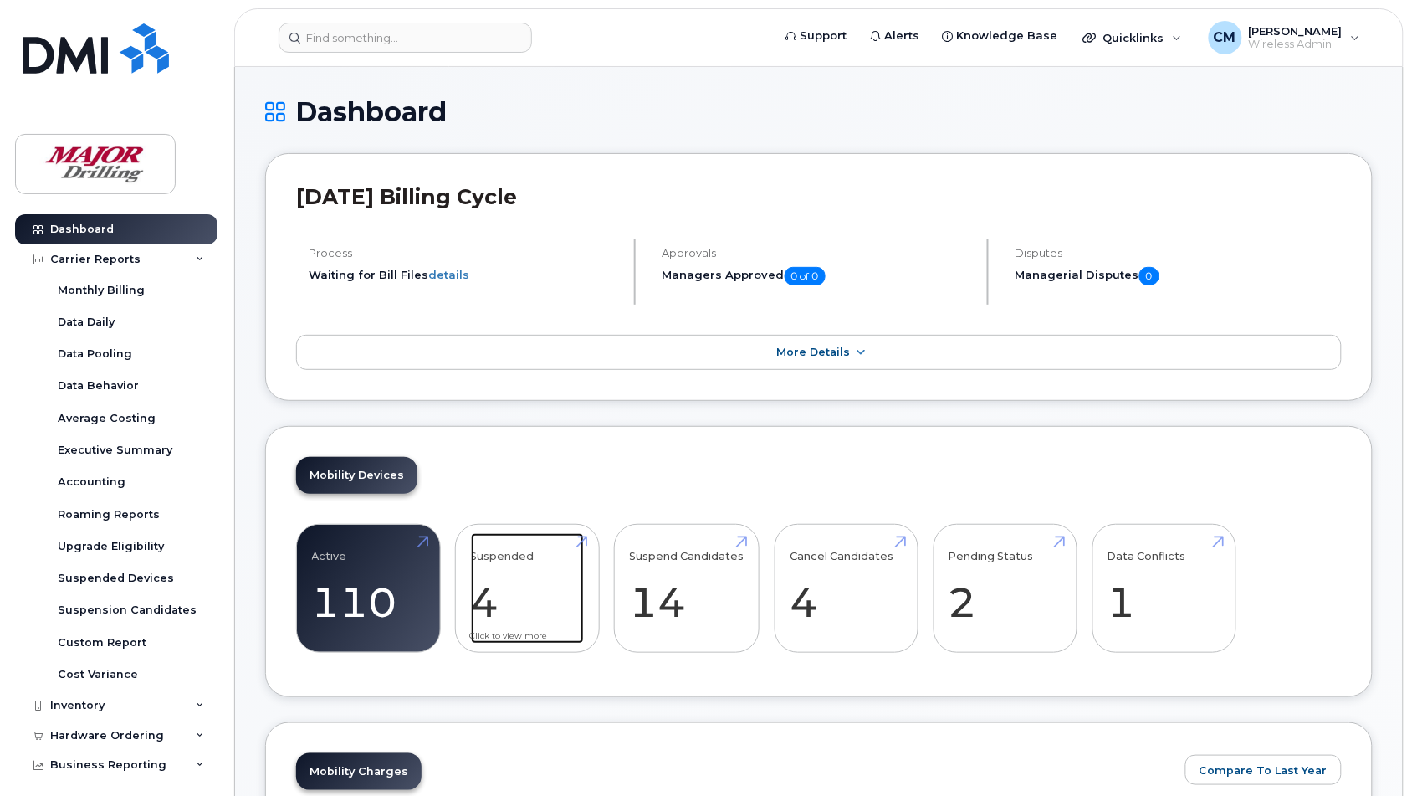
click at [519, 560] on link "Suspended 4" at bounding box center [527, 588] width 113 height 110
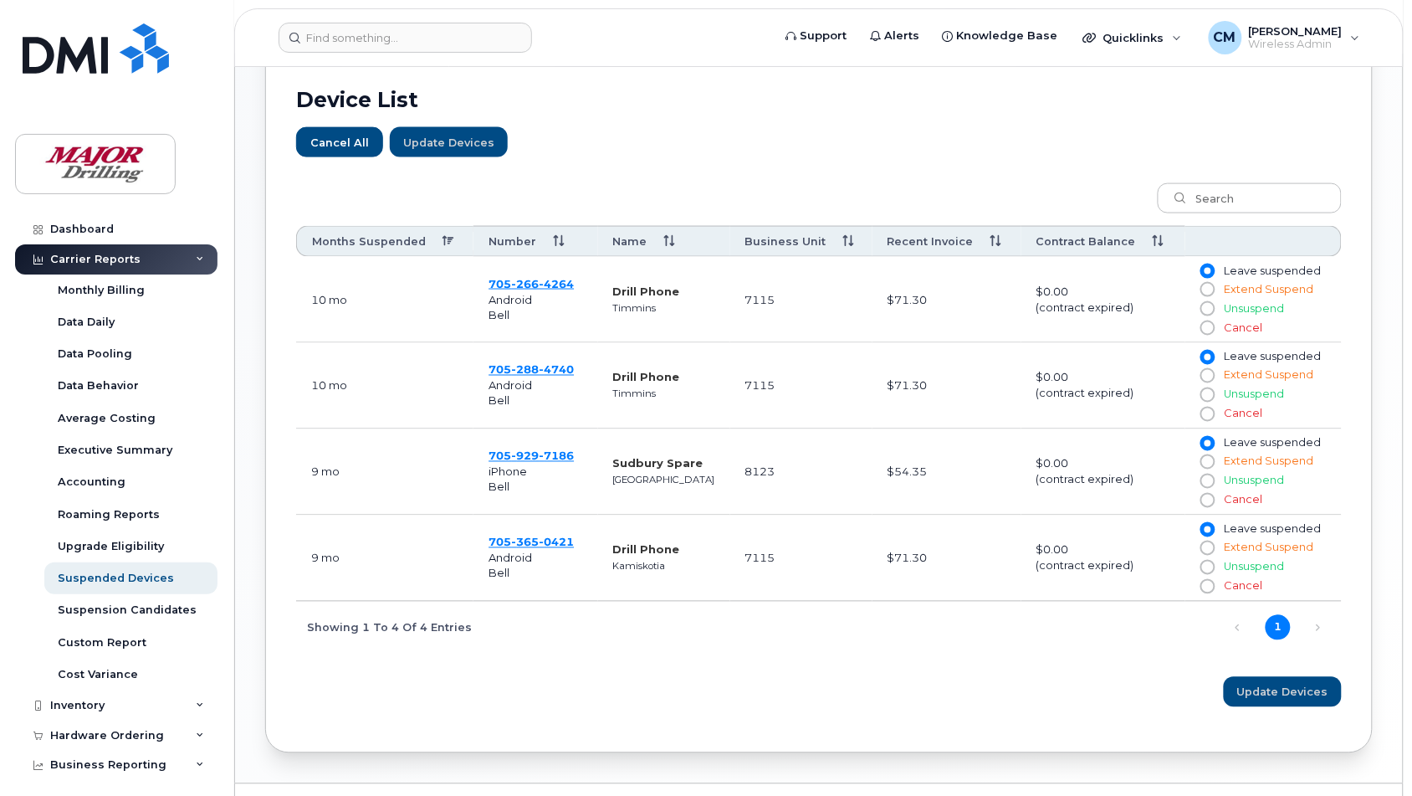
scroll to position [627, 0]
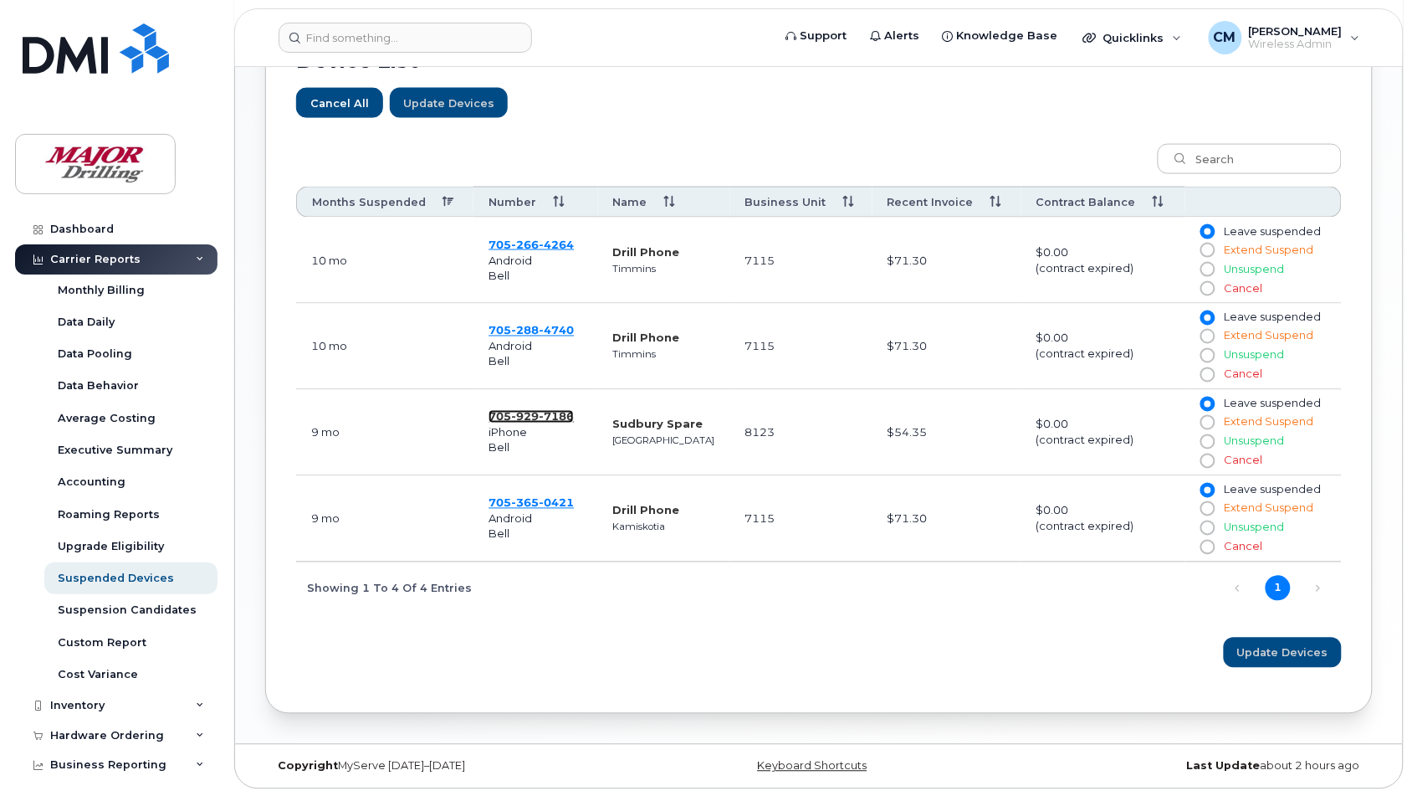
click at [545, 423] on span "7186" at bounding box center [556, 416] width 35 height 13
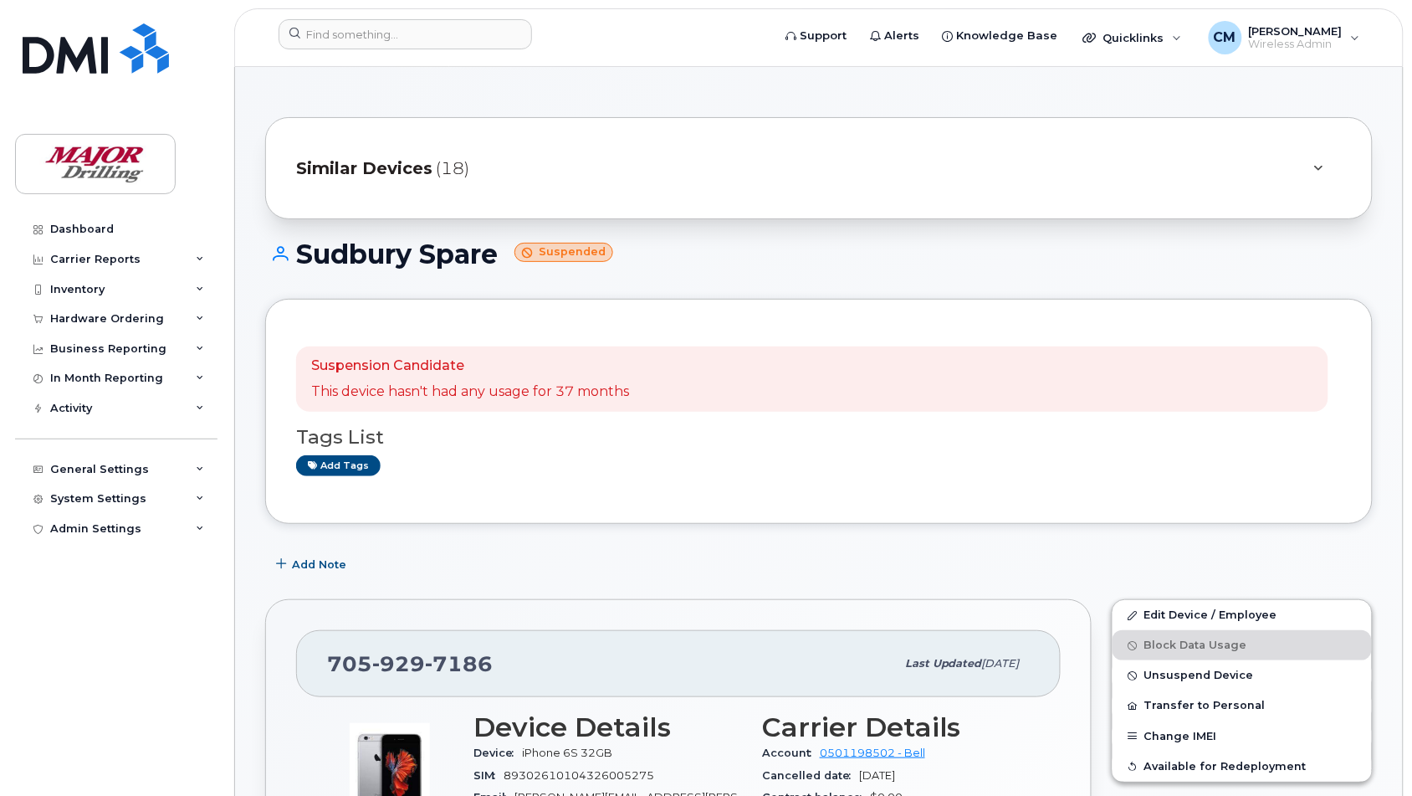
drag, startPoint x: 859, startPoint y: 255, endPoint x: 981, endPoint y: 227, distance: 125.4
click at [859, 255] on h1 "Sudbury Spare Suspended" at bounding box center [819, 253] width 1108 height 29
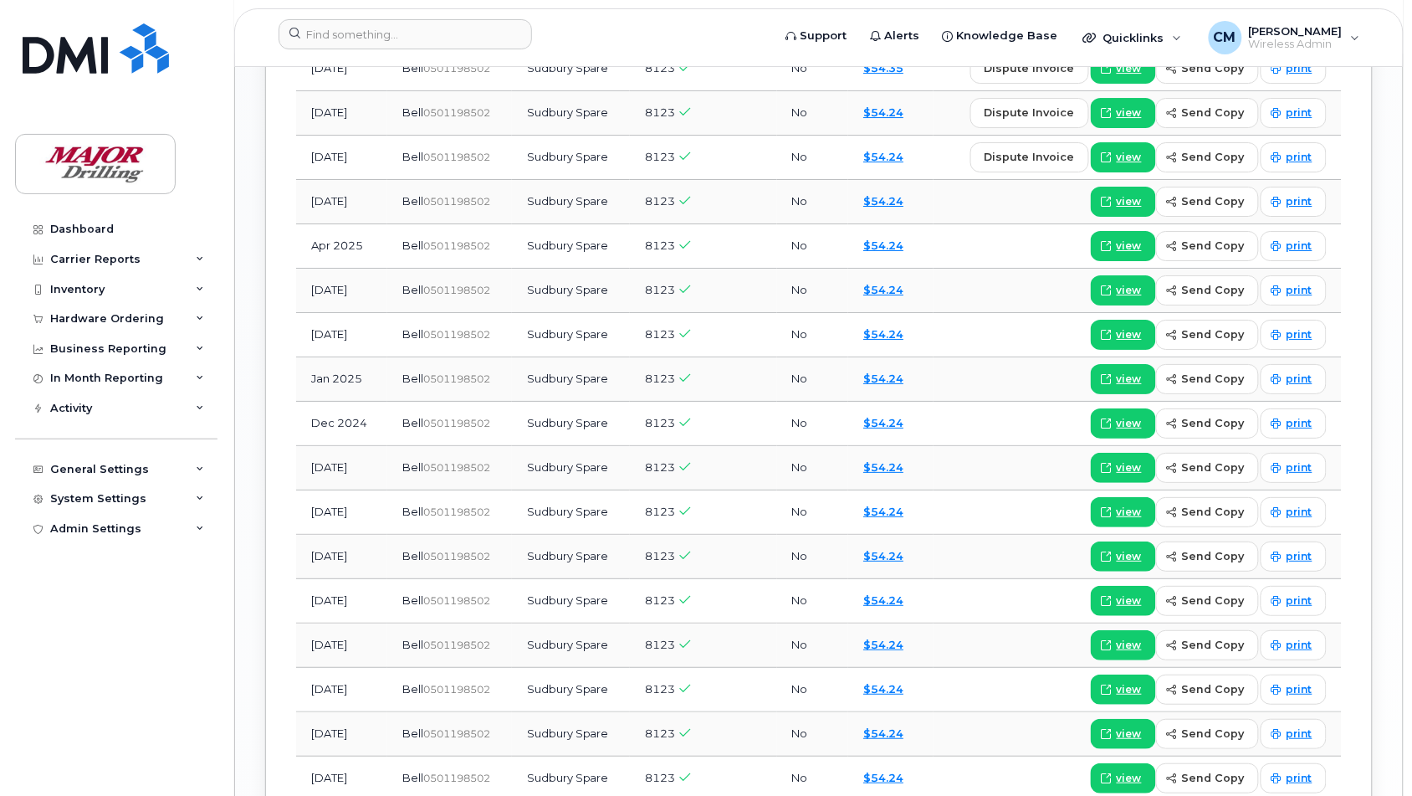
scroll to position [1464, 0]
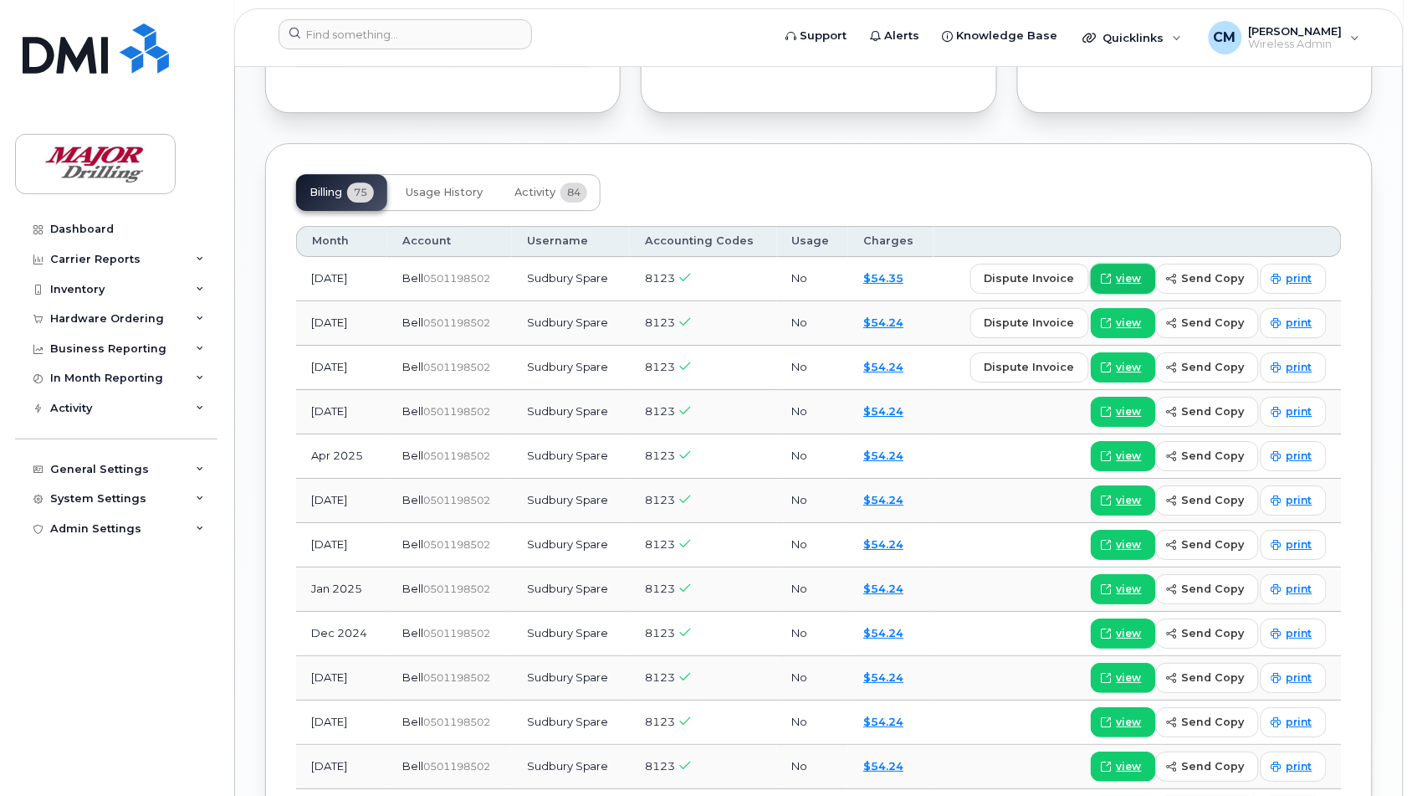
click at [1125, 276] on span "view" at bounding box center [1129, 278] width 25 height 15
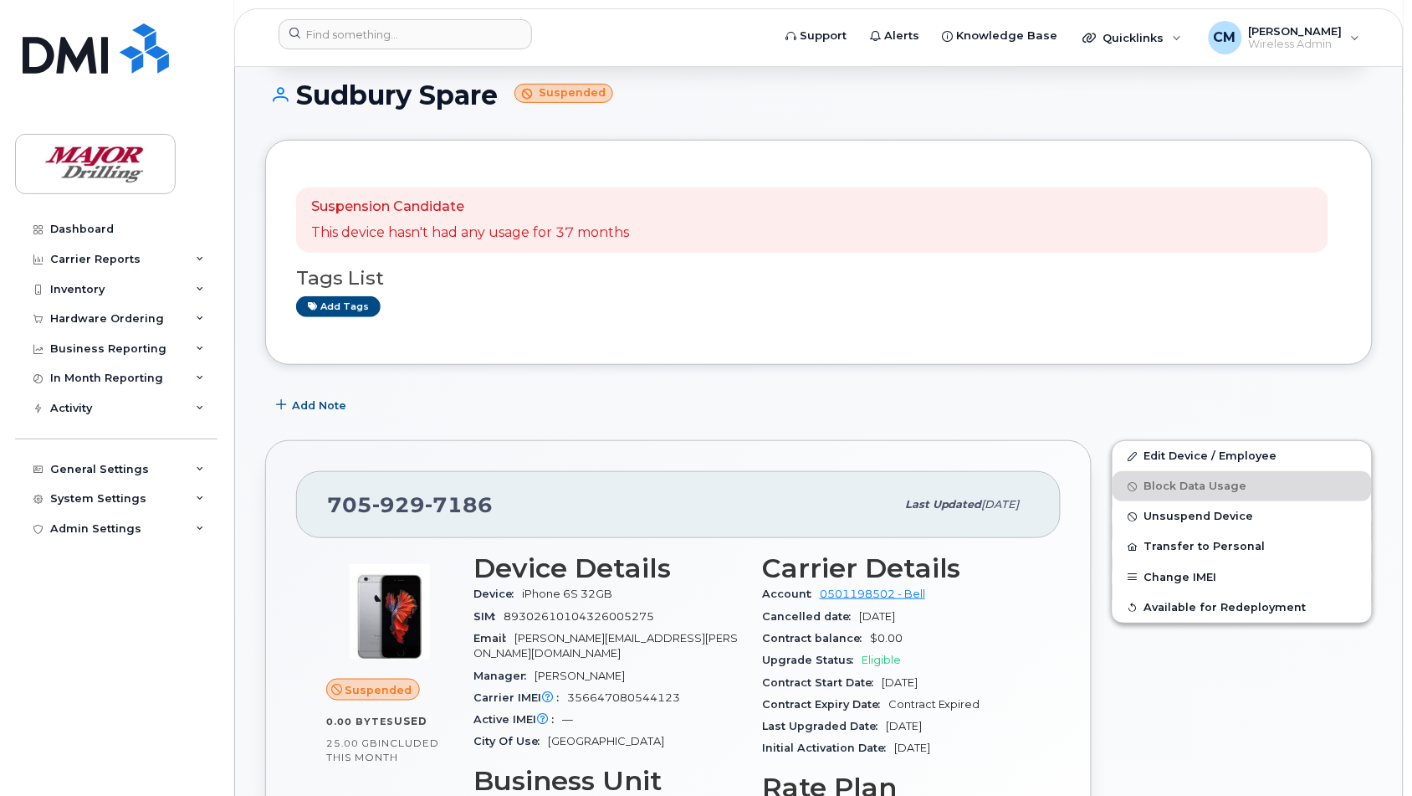
scroll to position [0, 0]
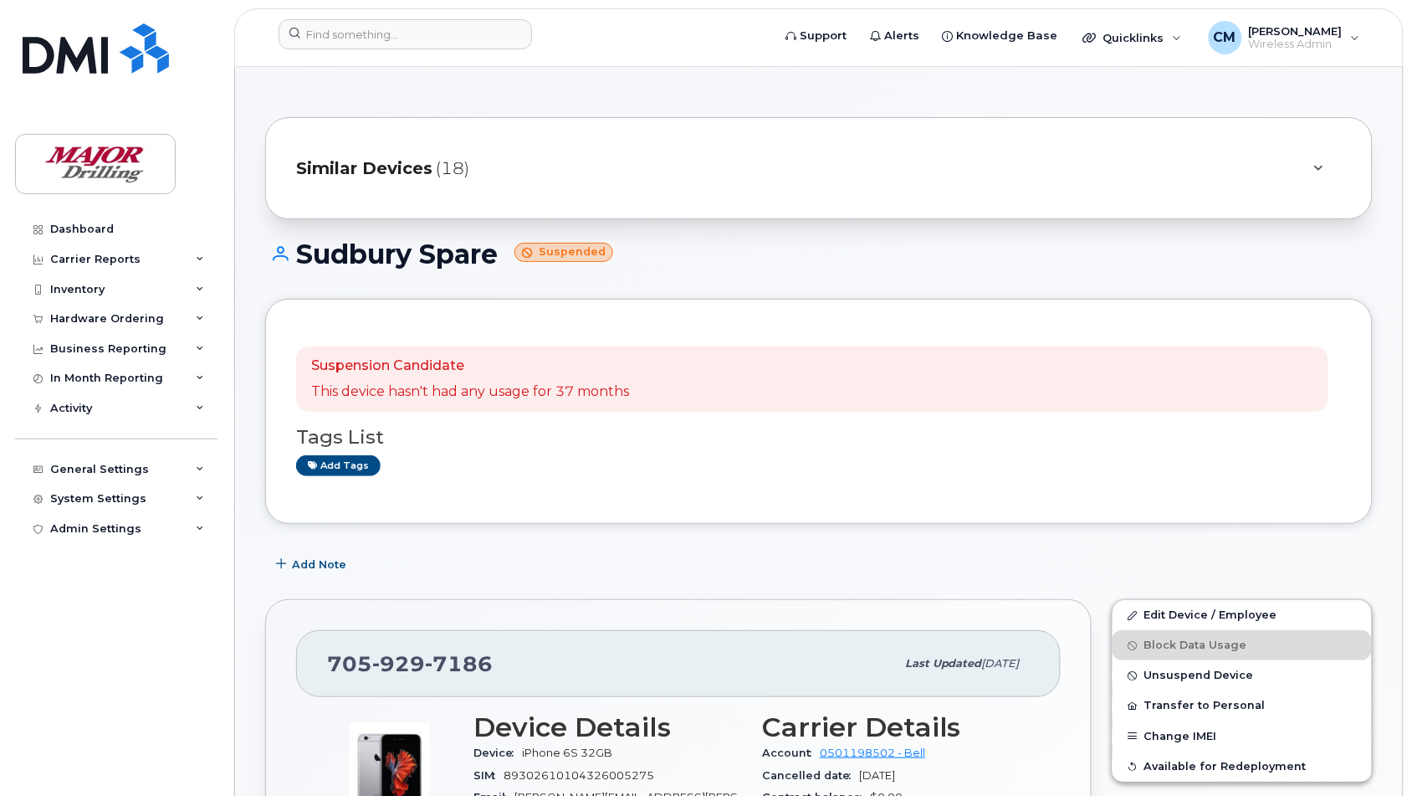
click at [1316, 164] on icon at bounding box center [1318, 168] width 9 height 11
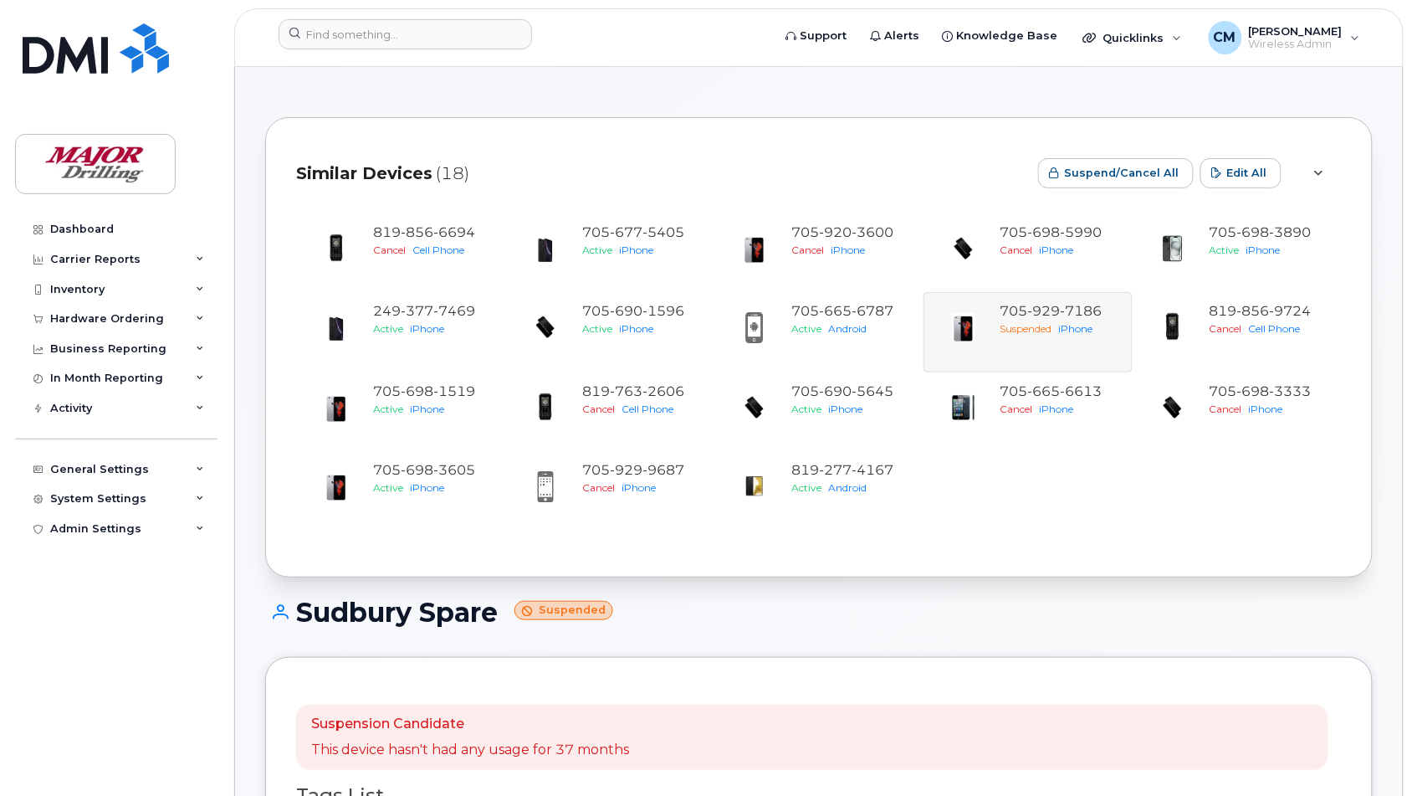
click at [1315, 174] on icon at bounding box center [1318, 173] width 9 height 11
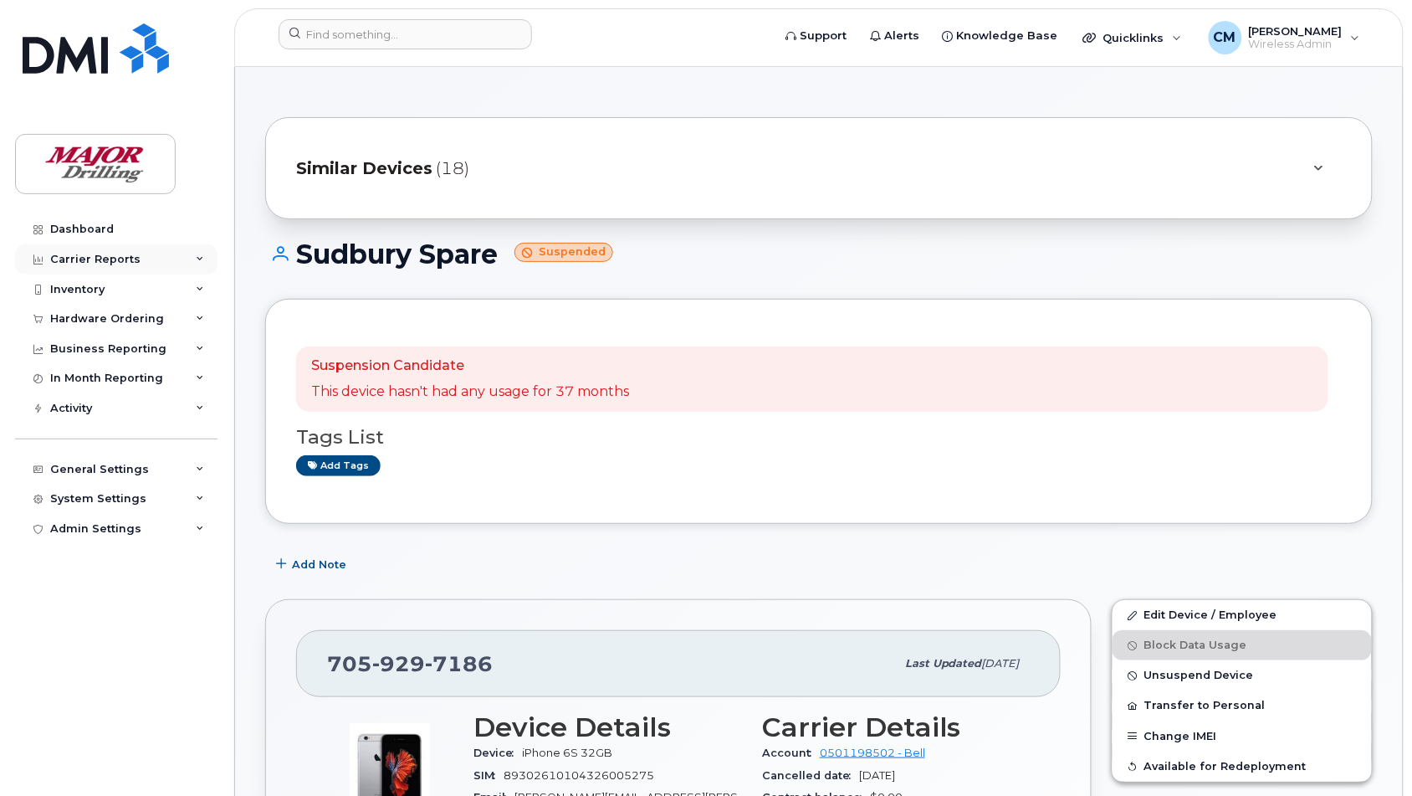
click at [95, 259] on div "Carrier Reports" at bounding box center [95, 259] width 90 height 13
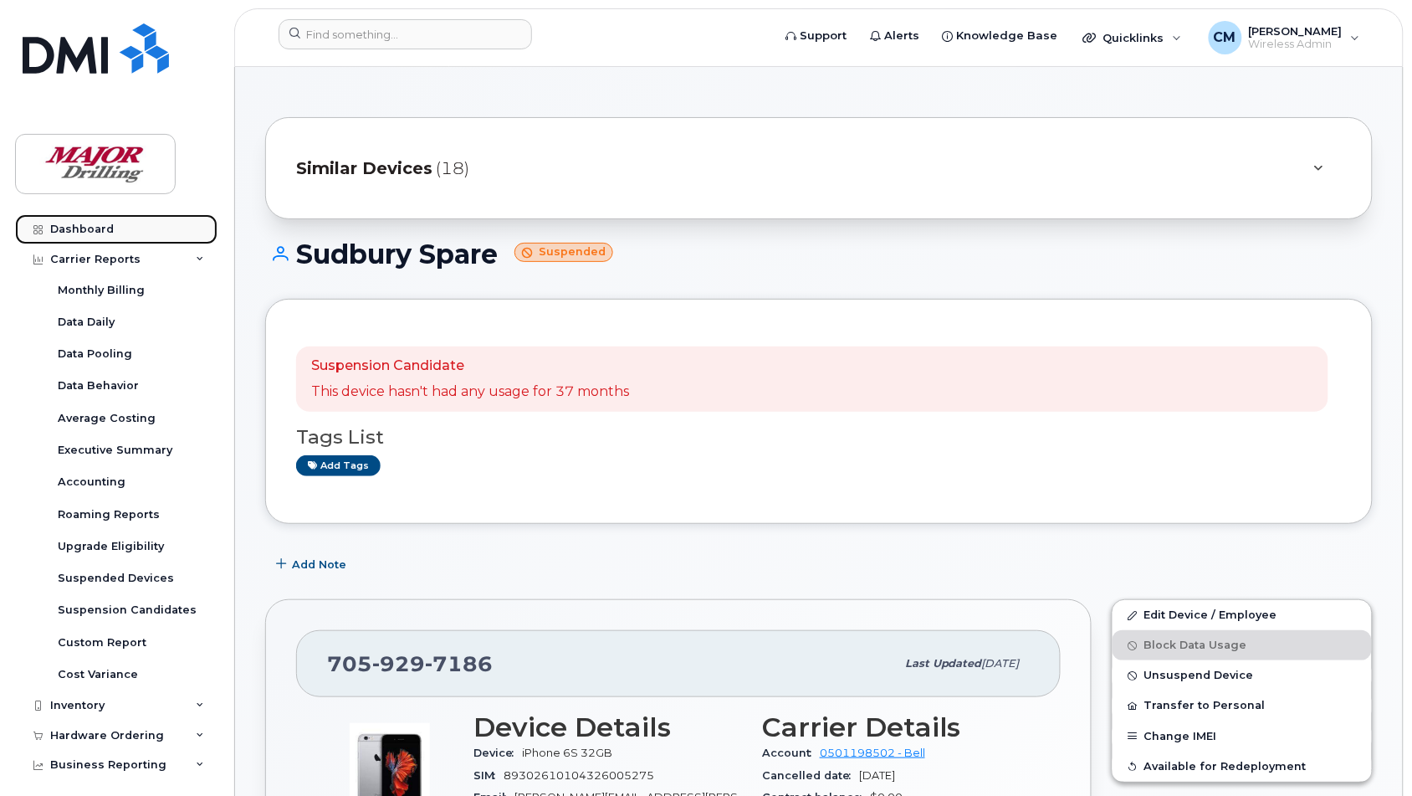
click at [84, 220] on link "Dashboard" at bounding box center [116, 229] width 202 height 30
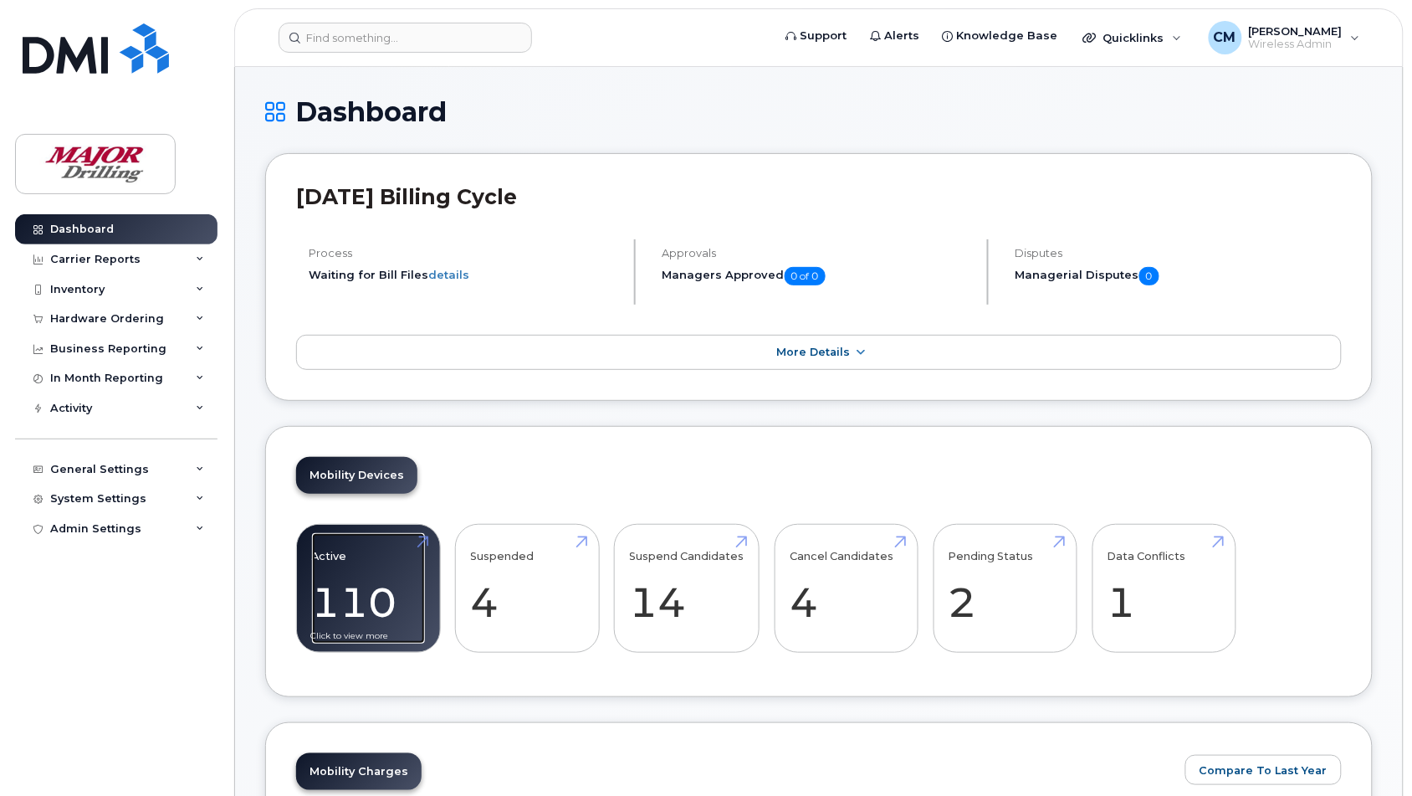
click at [347, 559] on link "Active 110 -15%" at bounding box center [368, 588] width 113 height 110
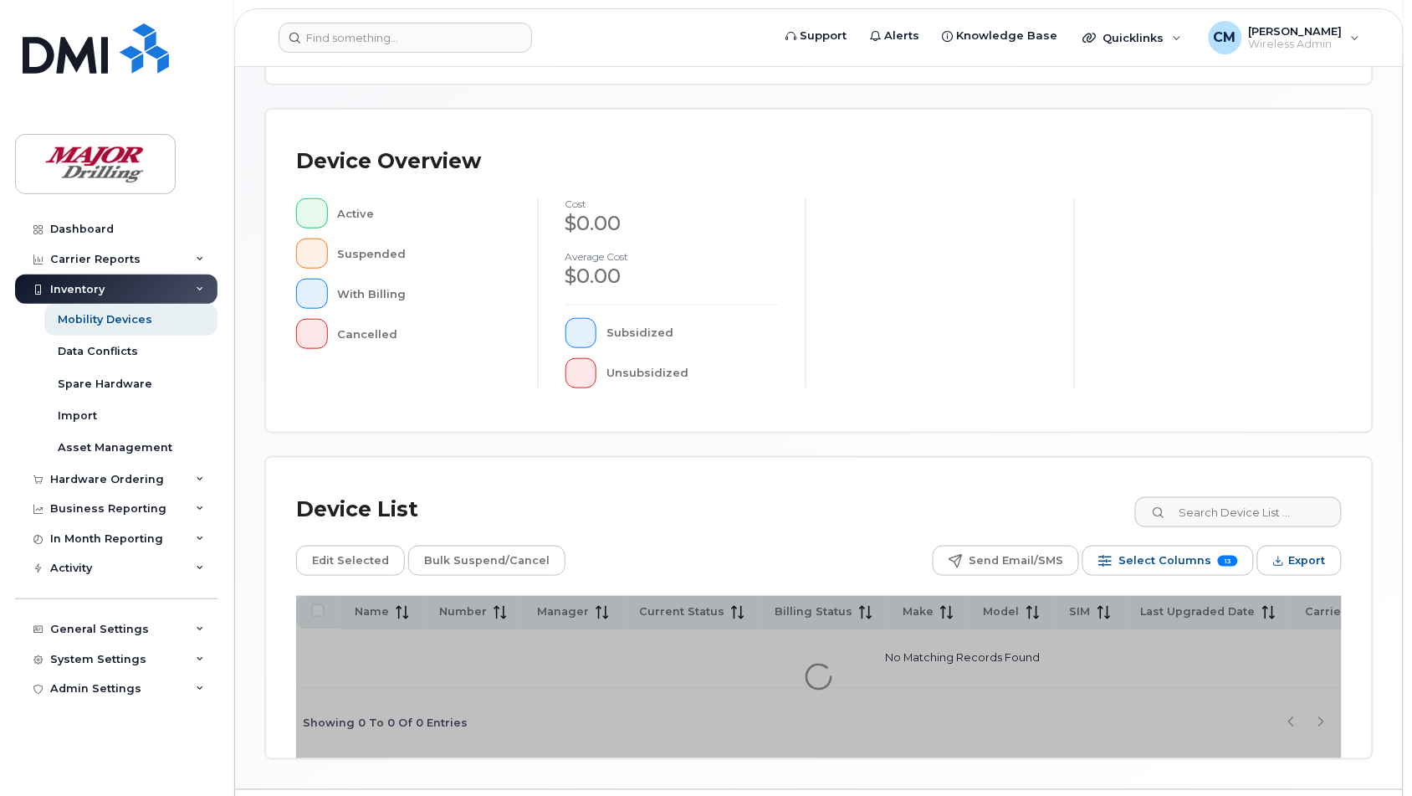
scroll to position [360, 0]
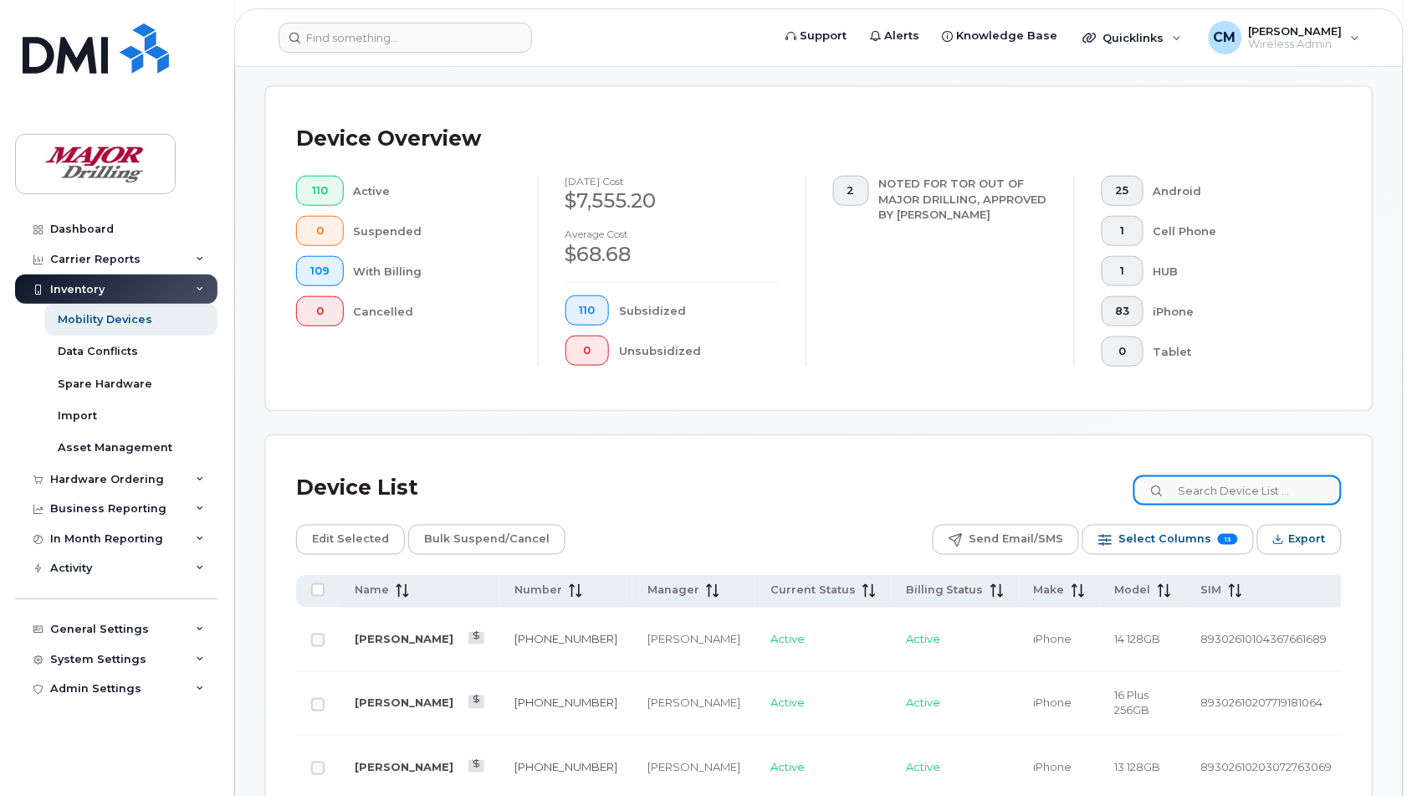
click at [1231, 489] on input at bounding box center [1237, 490] width 208 height 30
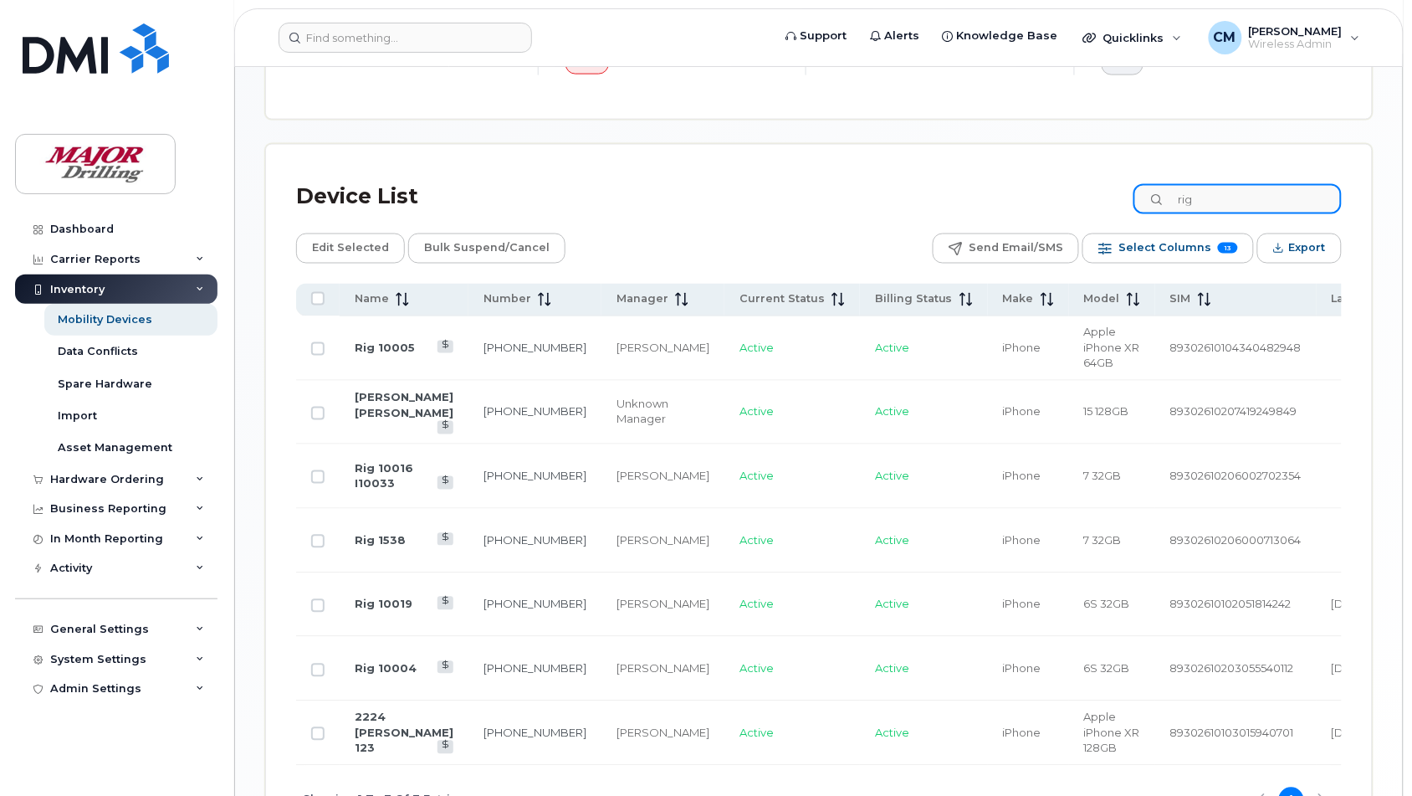
scroll to position [778, 0]
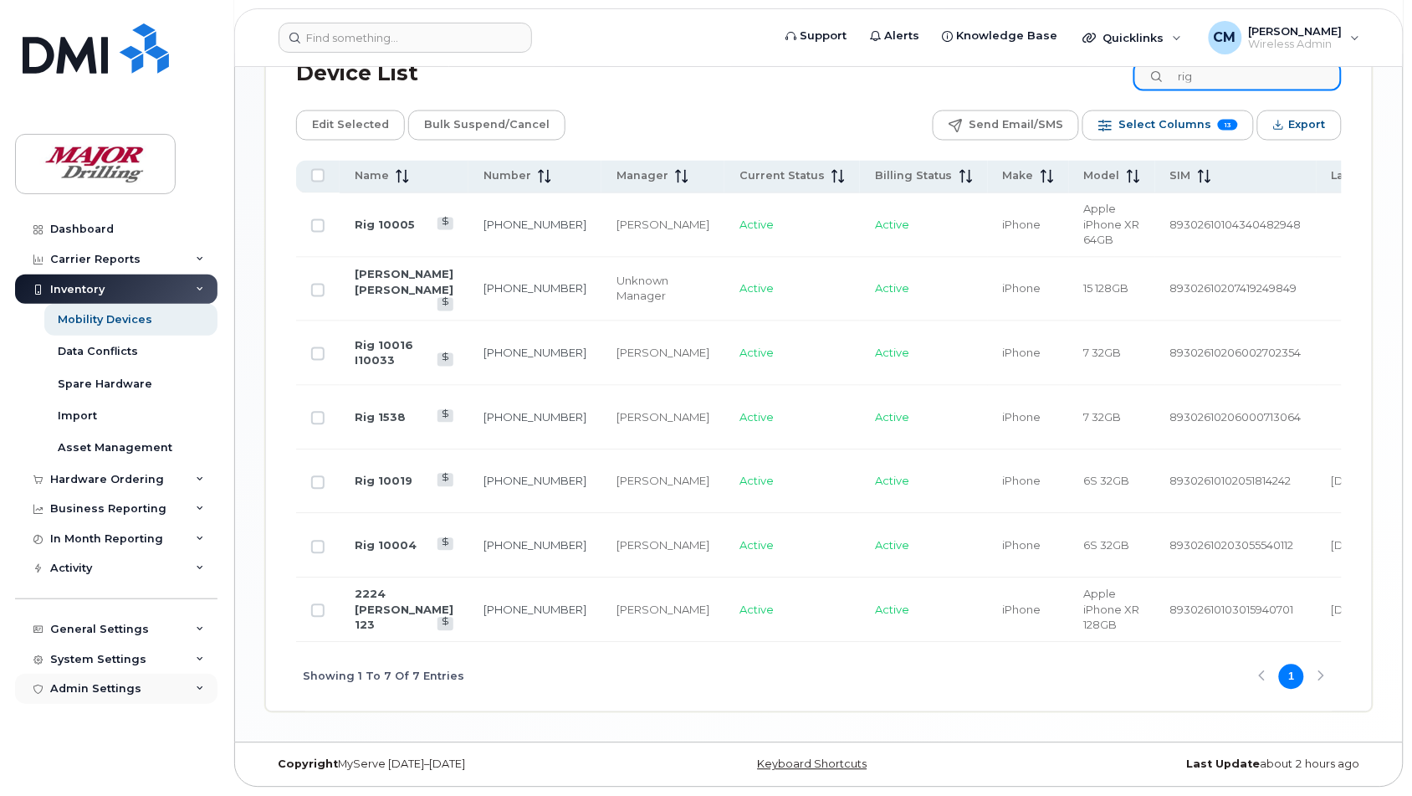
type input "rig"
click at [376, 474] on link "Rig 10019" at bounding box center [384, 480] width 58 height 13
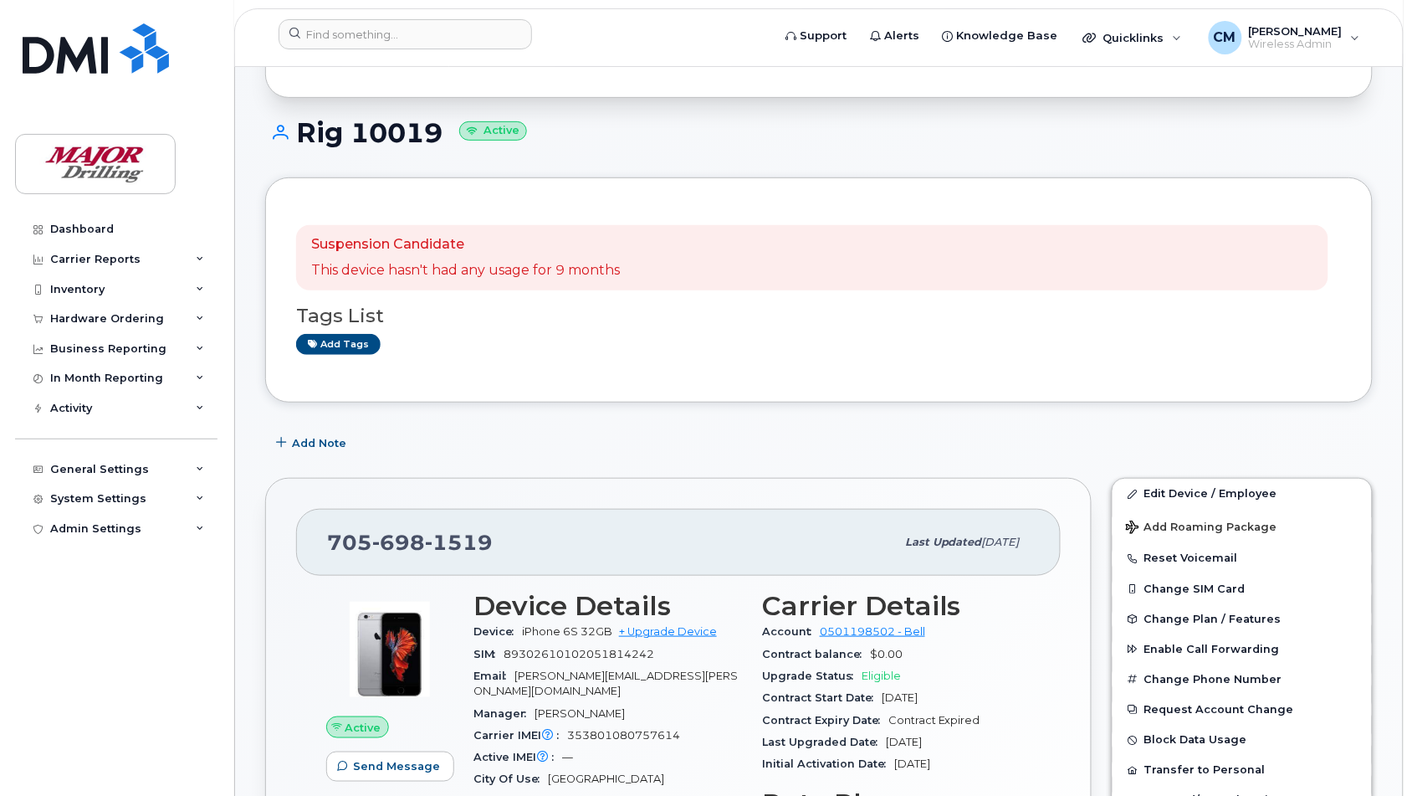
scroll to position [105, 0]
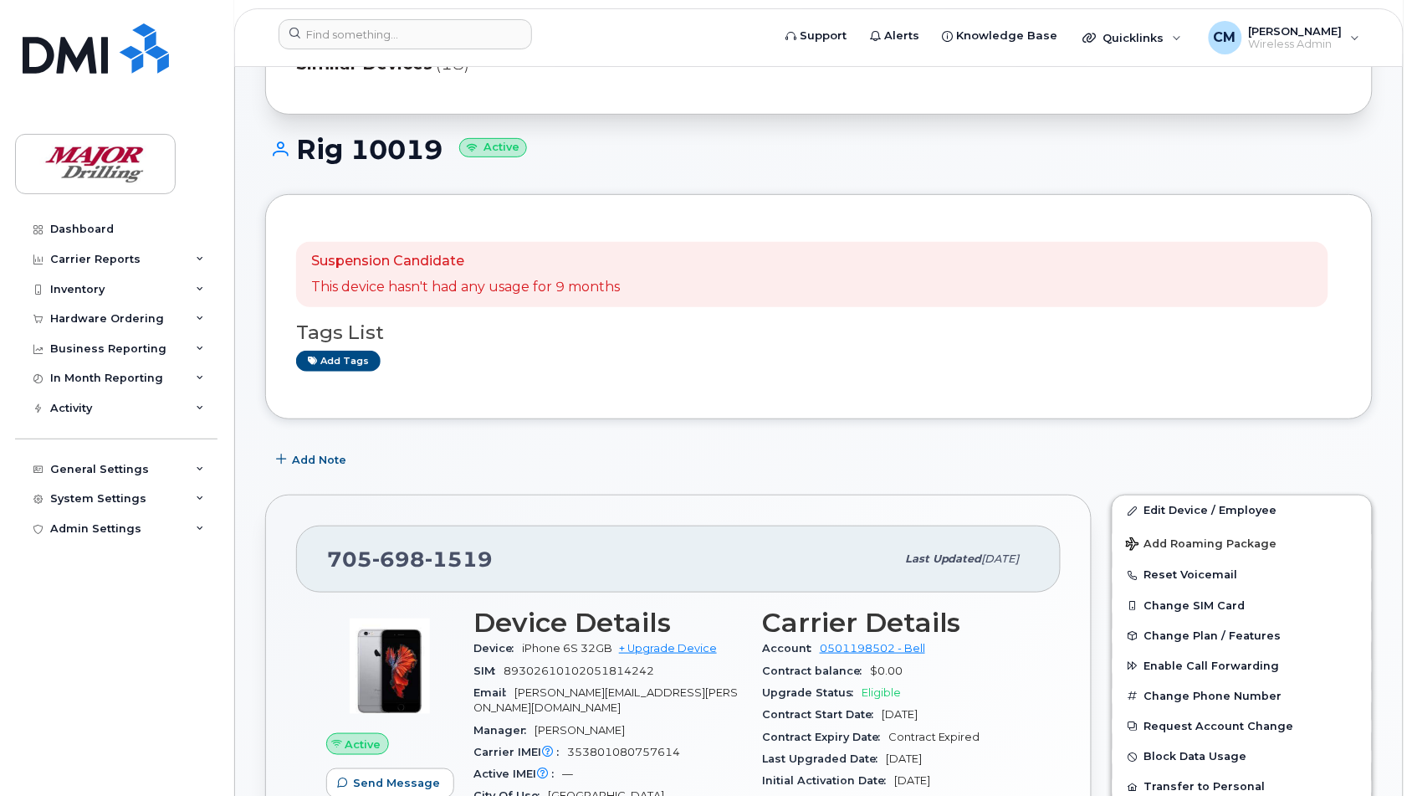
click at [721, 164] on h1 "Rig 10019 Active" at bounding box center [819, 149] width 1108 height 29
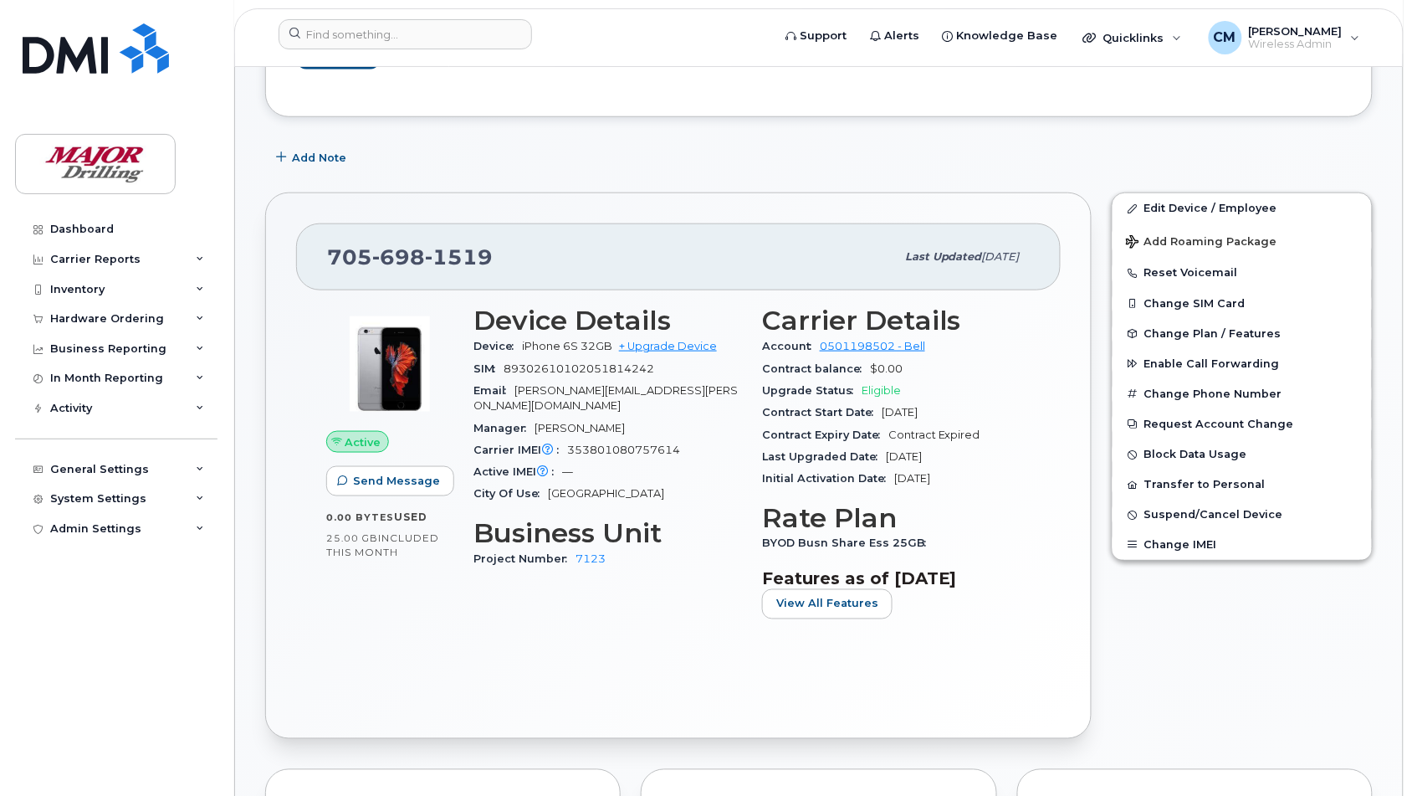
scroll to position [418, 0]
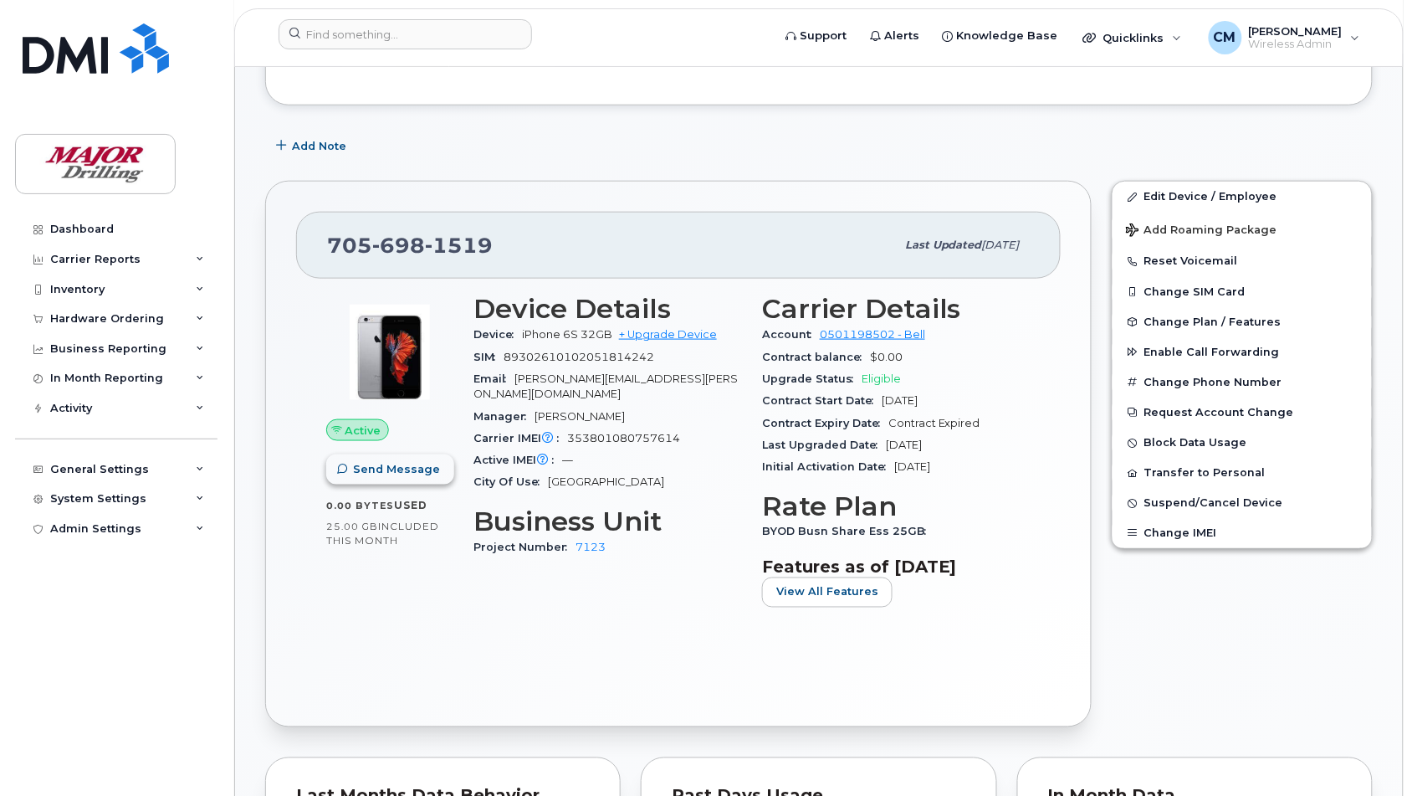
click at [403, 474] on span "Send Message" at bounding box center [396, 469] width 87 height 16
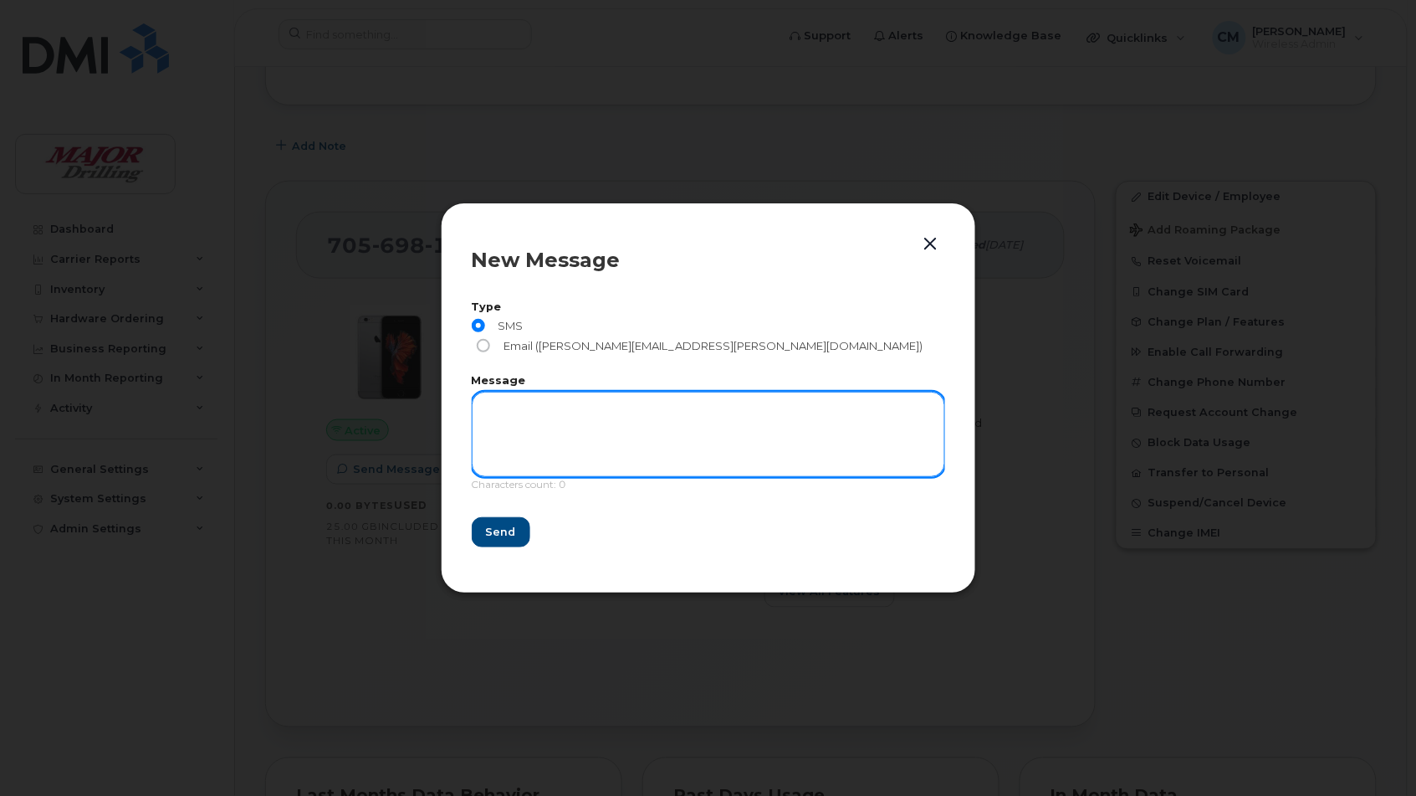
click at [550, 400] on textarea at bounding box center [708, 433] width 473 height 85
type textarea "test for Ruddy - msg from Bell system to phone for Rig 10019"
drag, startPoint x: 784, startPoint y: 398, endPoint x: 420, endPoint y: 415, distance: 364.3
click at [420, 415] on div "New Message Type SMS Email (david.ruddy@majordrilling.com) Message test for Rud…" at bounding box center [708, 398] width 1416 height 796
click at [934, 252] on button "button" at bounding box center [930, 244] width 25 height 23
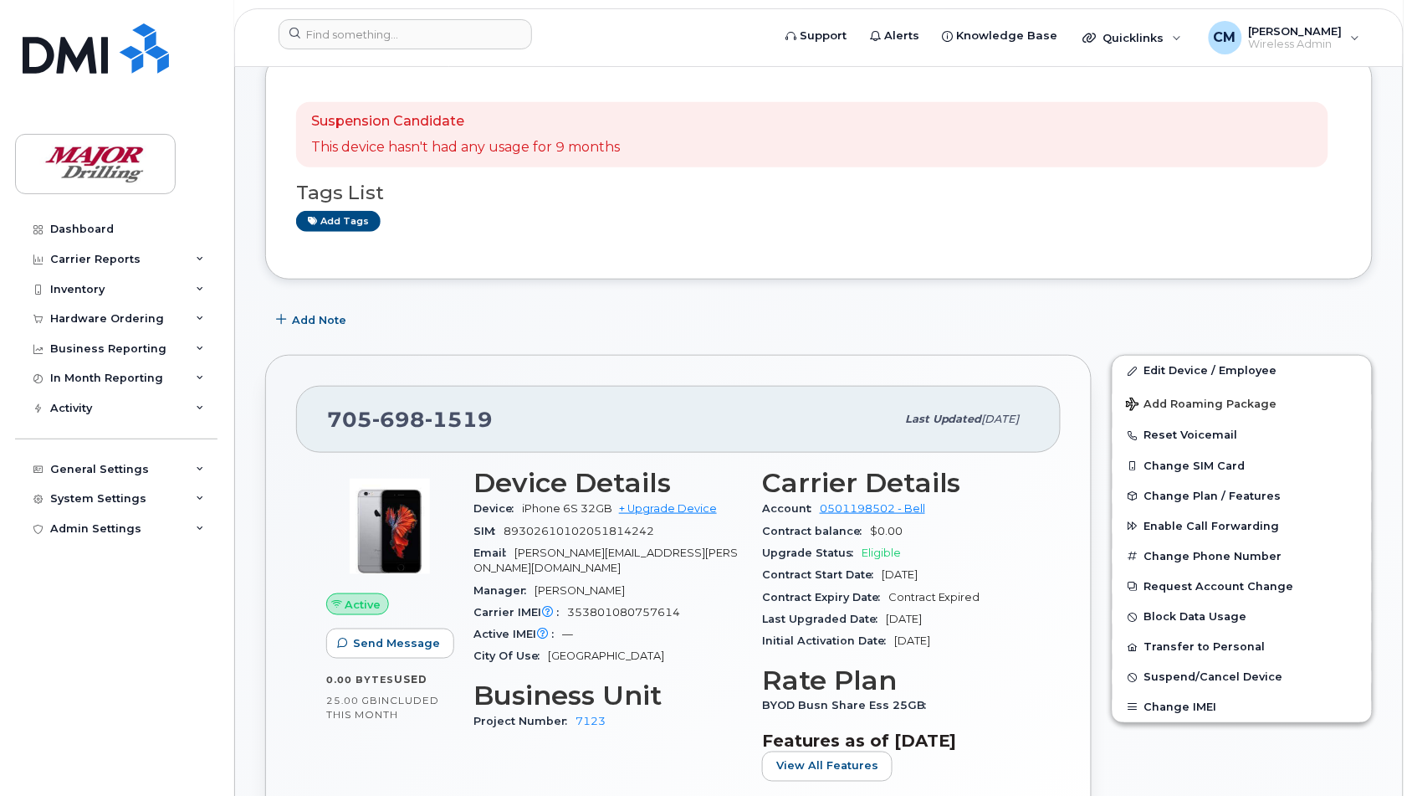
scroll to position [523, 0]
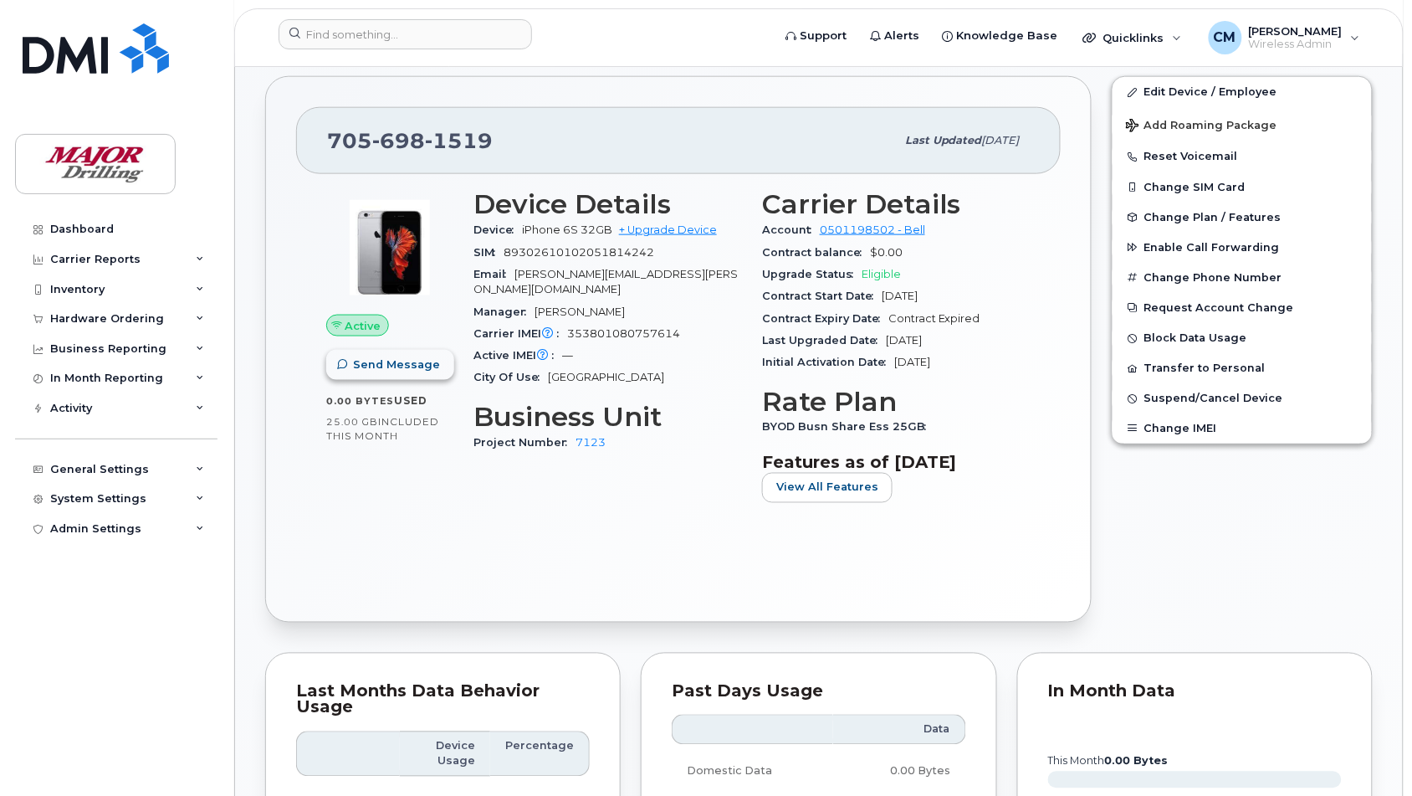
click at [402, 372] on span "Send Message" at bounding box center [396, 364] width 87 height 16
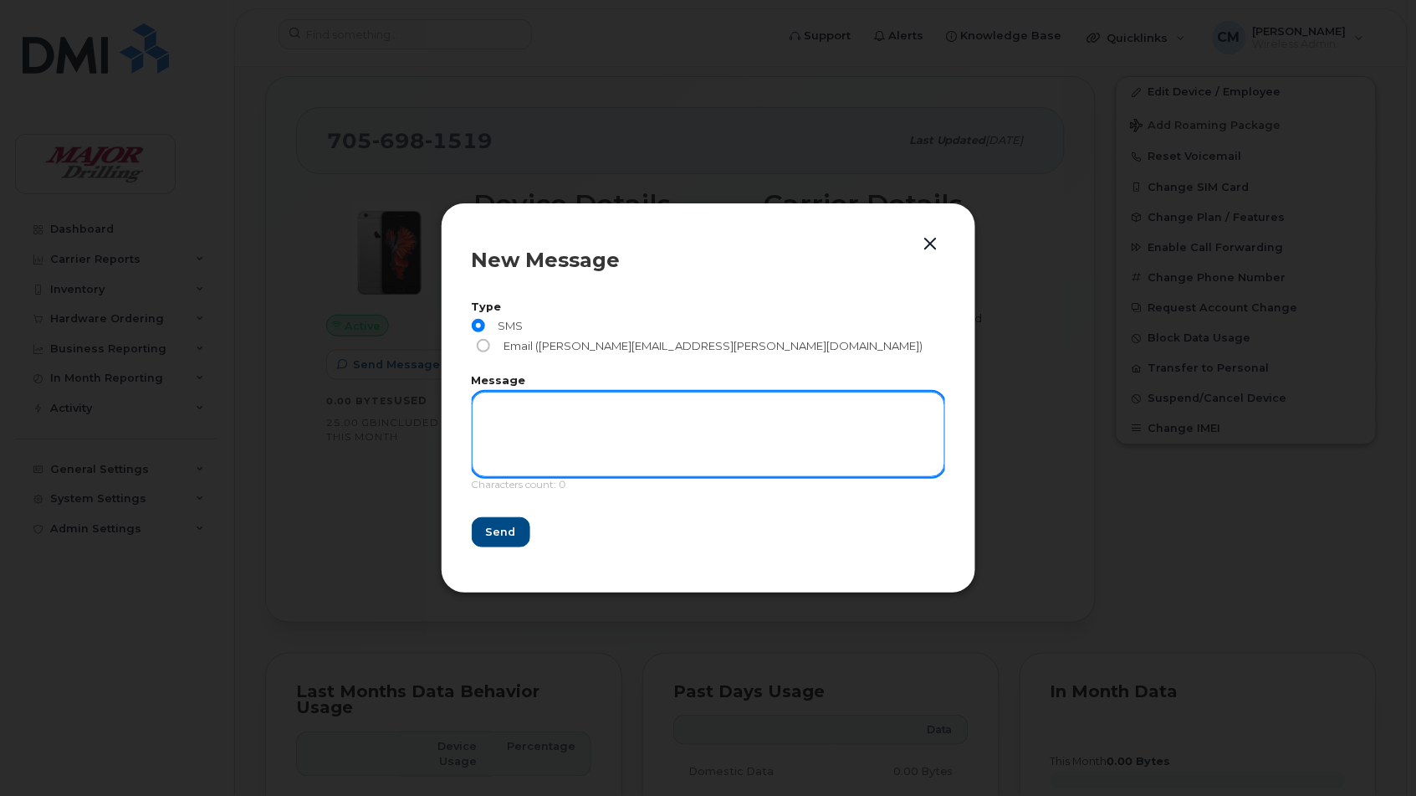
click at [541, 402] on textarea at bounding box center [708, 433] width 473 height 85
paste textarea "test for Ruddy - msg from Bell system to phone for Rig 10019"
type textarea "test for Ruddy - msg from Bell system to phone for Rig 10019"
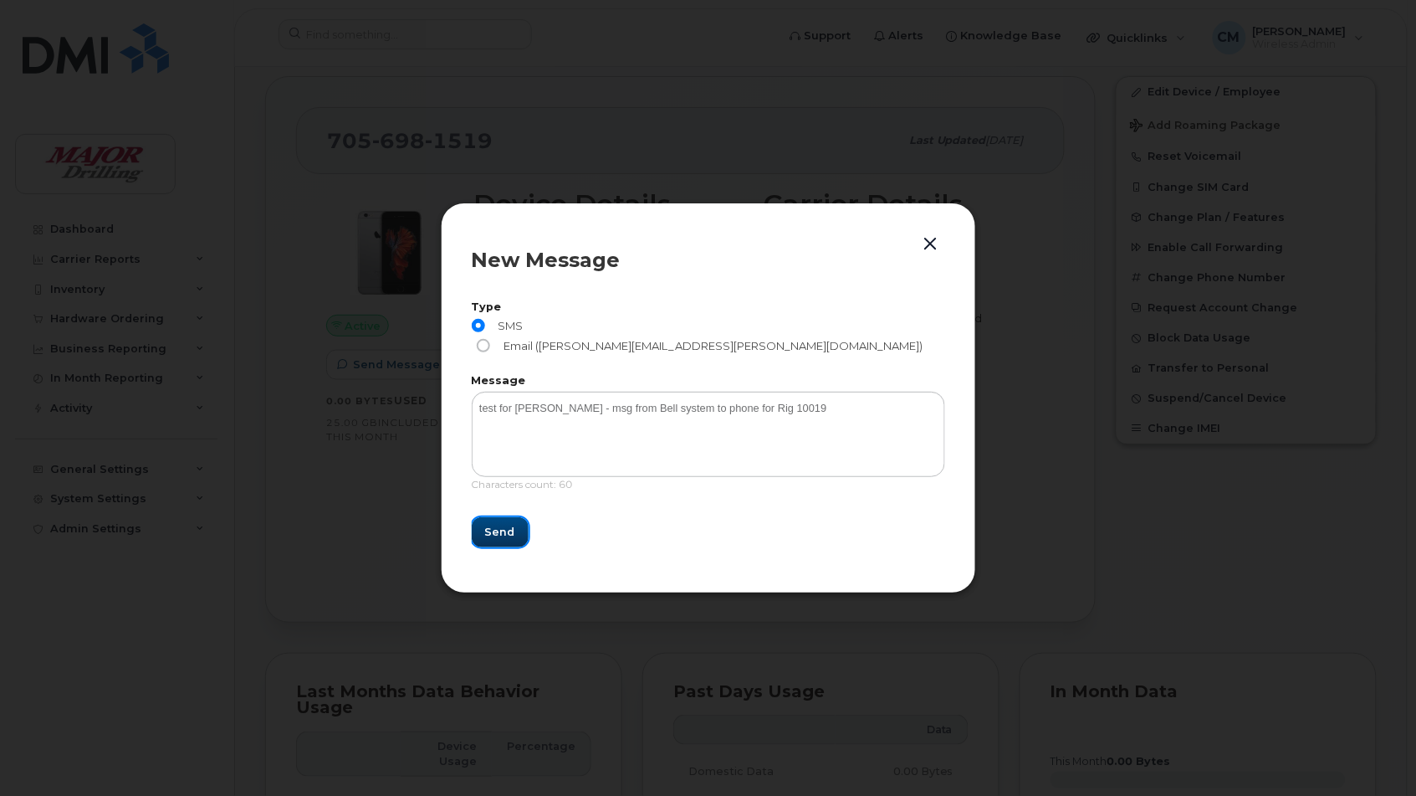
click at [502, 524] on span "Send" at bounding box center [500, 532] width 30 height 16
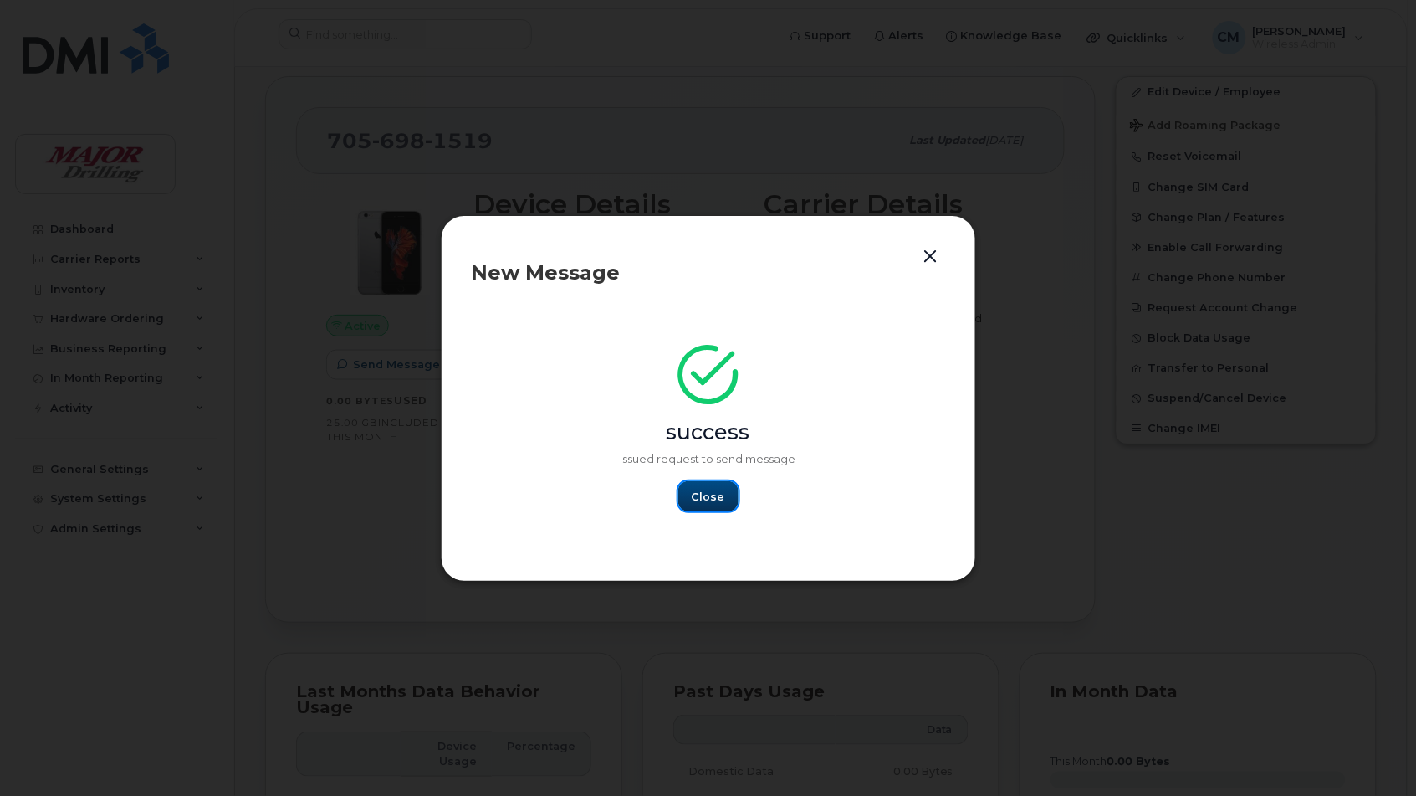
click at [695, 495] on span "Close" at bounding box center [708, 497] width 33 height 16
